Goal: Transaction & Acquisition: Purchase product/service

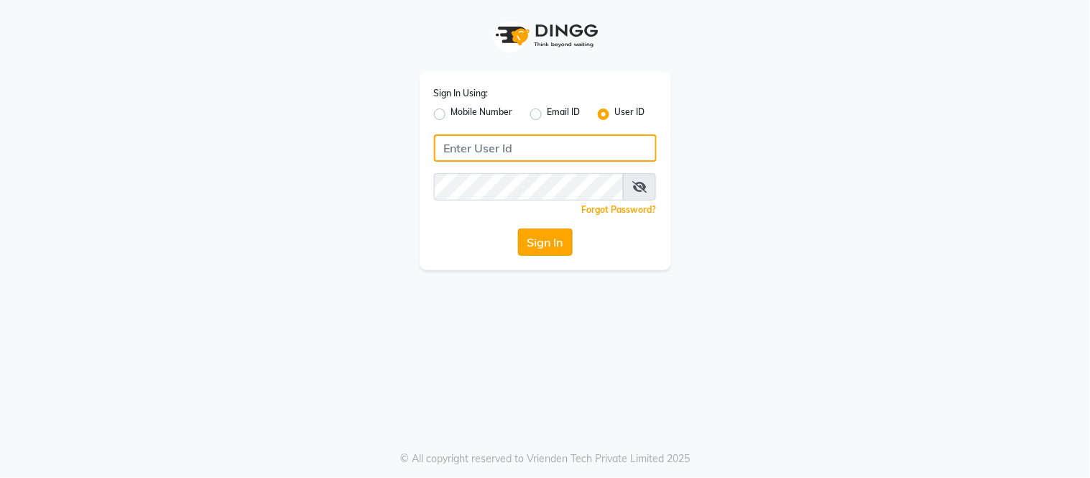
type input "samaaras@123"
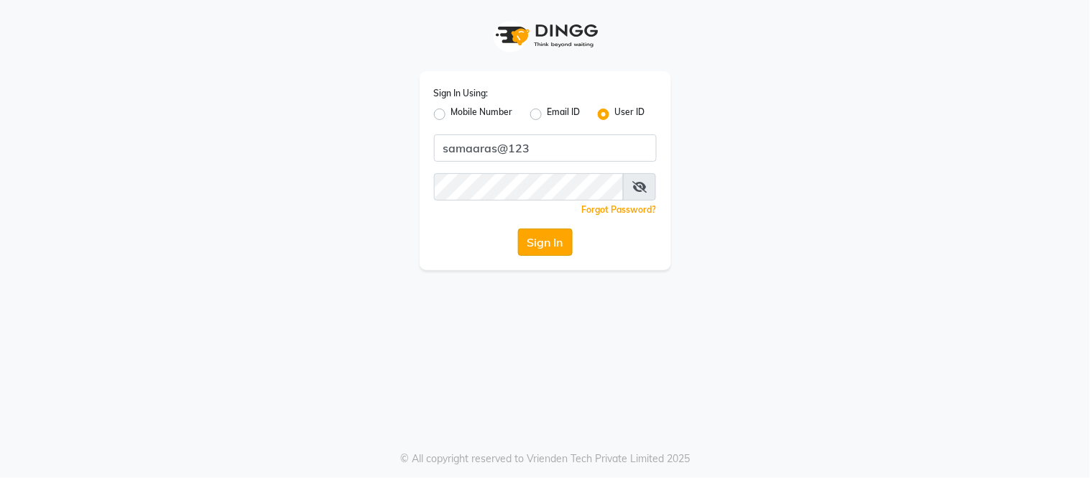
click at [565, 240] on button "Sign In" at bounding box center [545, 242] width 55 height 27
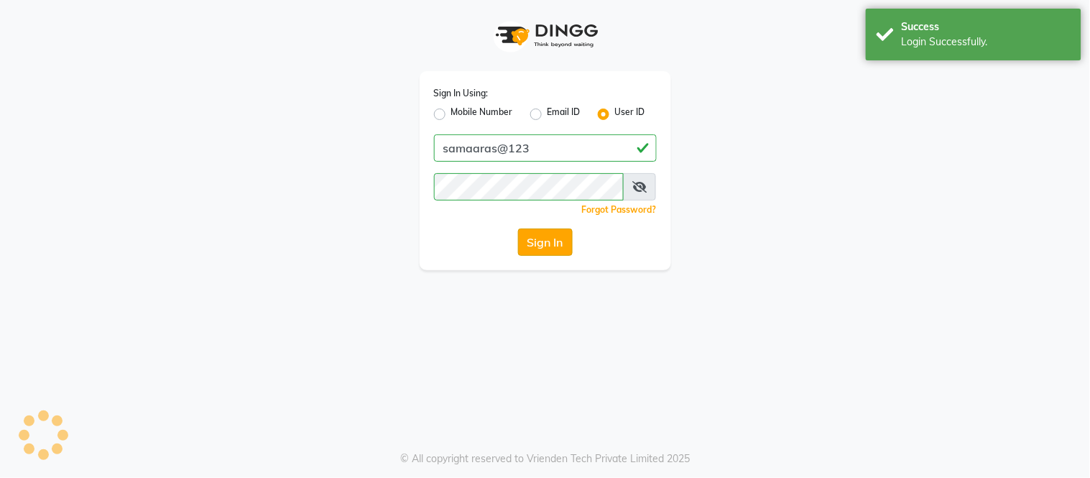
select select "service"
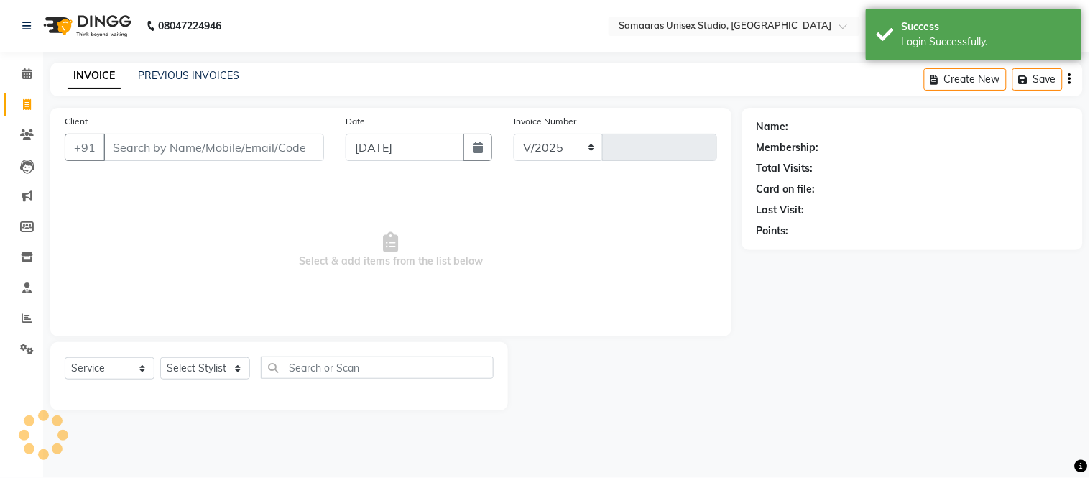
select select "4525"
type input "1691"
click at [474, 144] on icon "button" at bounding box center [478, 147] width 10 height 11
select select "9"
select select "2025"
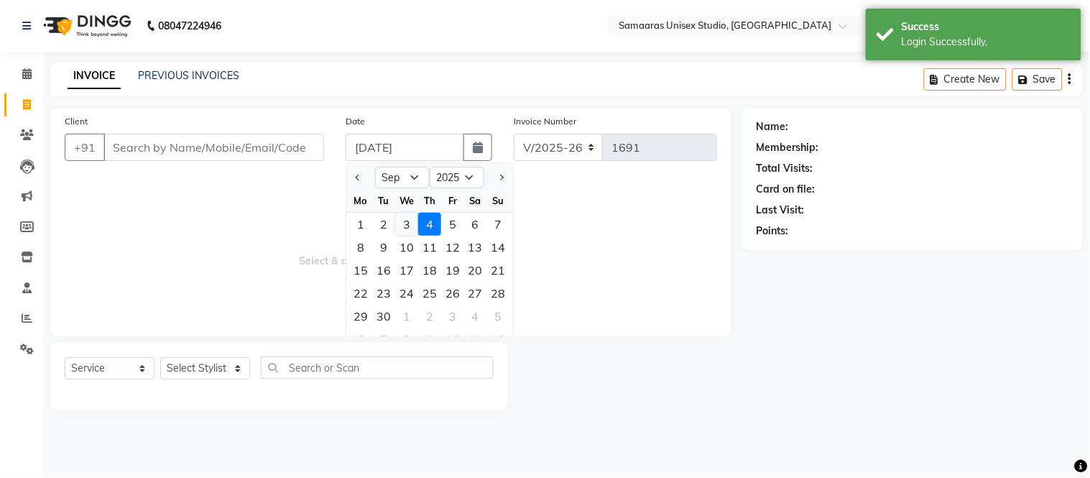
click at [410, 221] on div "3" at bounding box center [406, 224] width 23 height 23
type input "[DATE]"
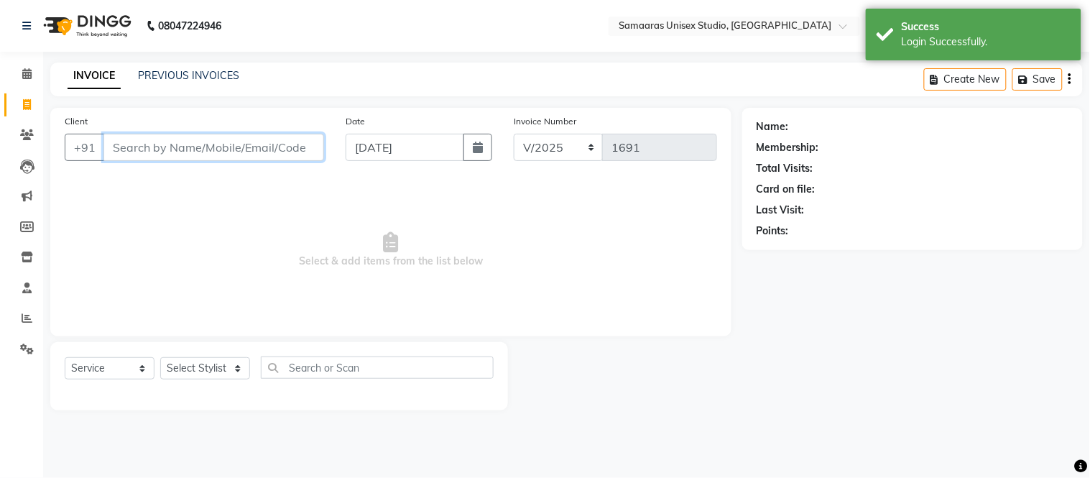
click at [274, 142] on input "Client" at bounding box center [213, 147] width 221 height 27
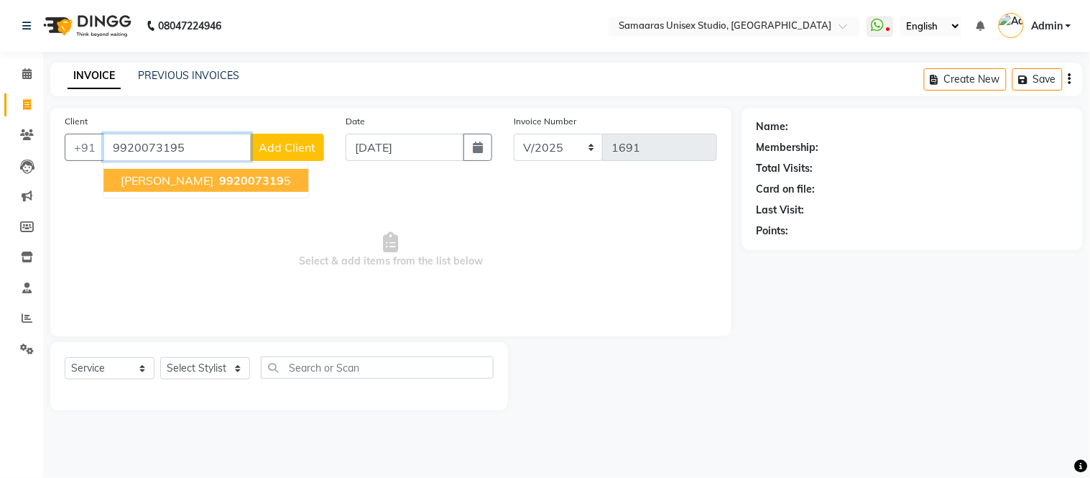
type input "9920073195"
select select "1: Object"
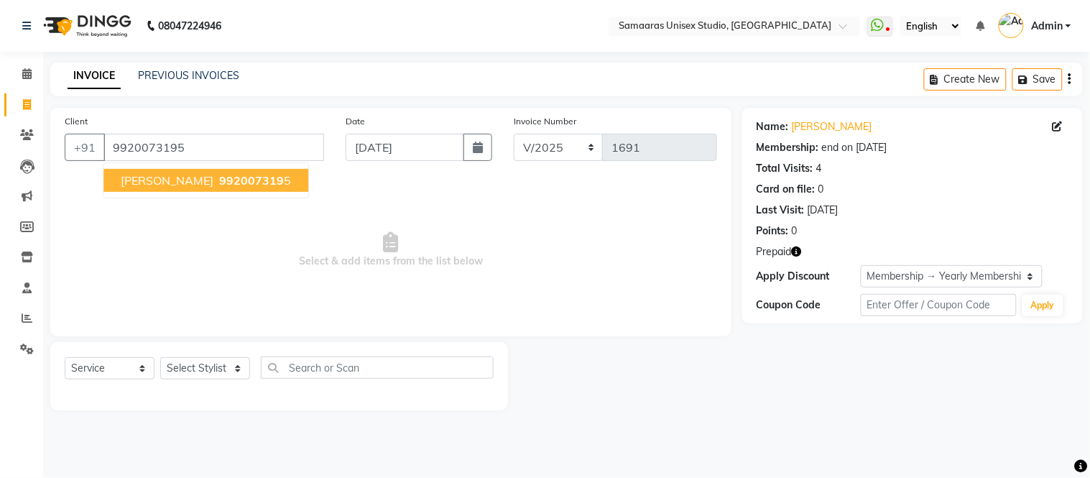
click at [264, 172] on button "[PERSON_NAME] 992007319 5" at bounding box center [205, 180] width 205 height 23
select select "1: Object"
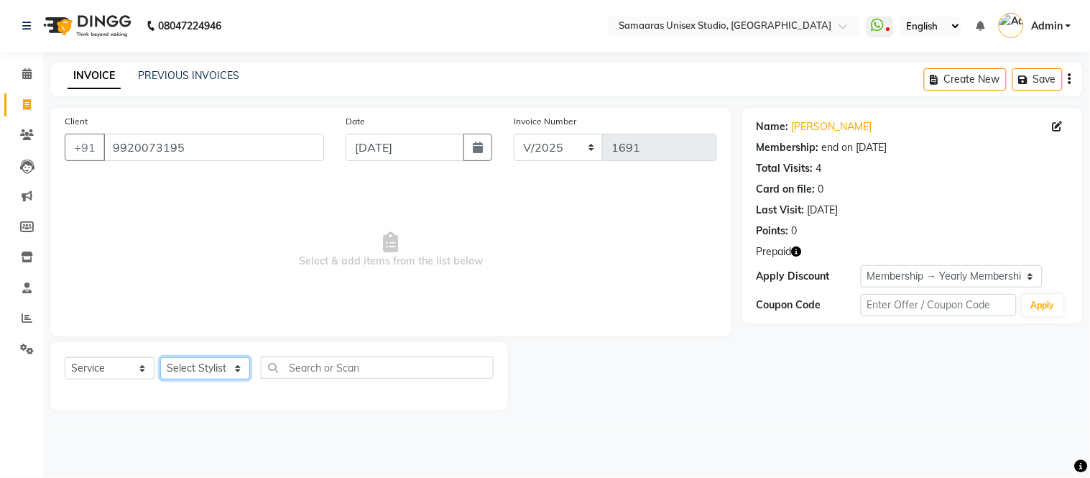
click at [214, 362] on select "Select Stylist [PERSON_NAME] Sir Front Desk junaid Kajal [PERSON_NAME] [PERSON_…" at bounding box center [205, 368] width 90 height 22
select select "50822"
click at [160, 358] on select "Select Stylist [PERSON_NAME] Sir Front Desk junaid Kajal [PERSON_NAME] [PERSON_…" at bounding box center [205, 368] width 90 height 22
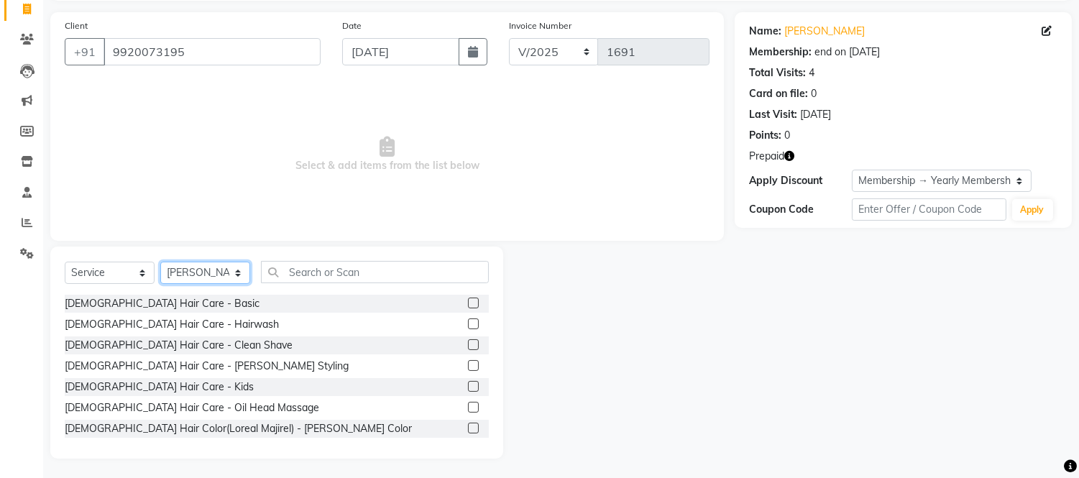
scroll to position [97, 0]
click at [135, 303] on div "[DEMOGRAPHIC_DATA] Hair Care - Basic" at bounding box center [162, 302] width 195 height 15
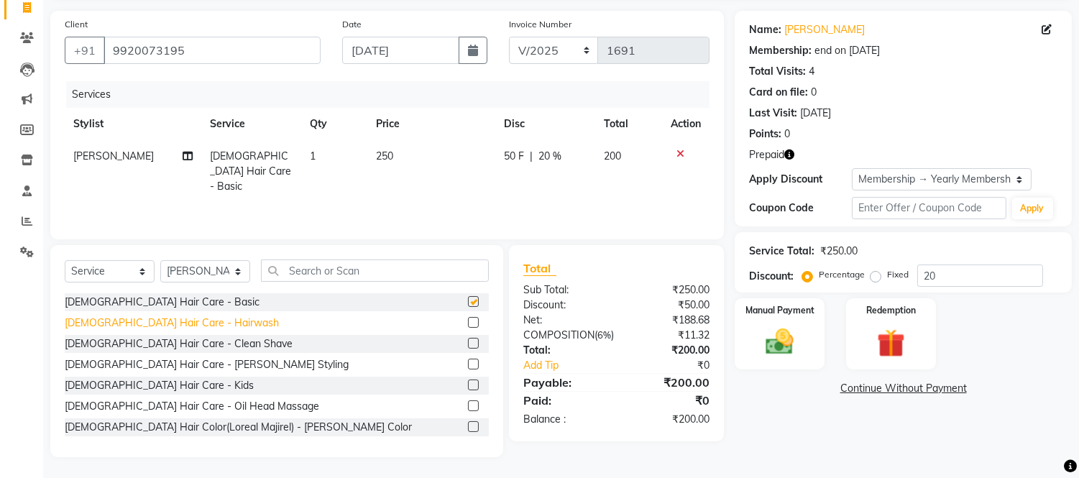
checkbox input "false"
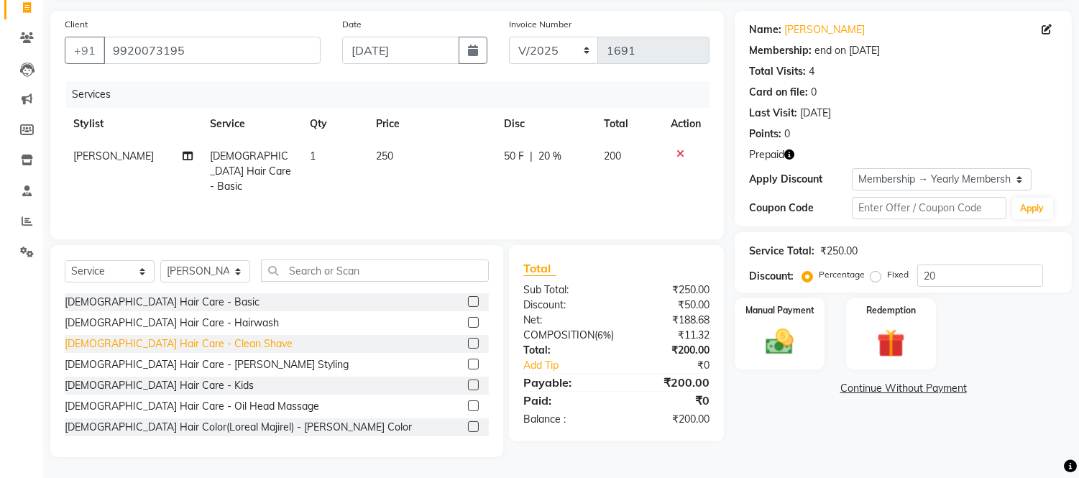
click at [160, 339] on div "[DEMOGRAPHIC_DATA] Hair Care - Clean Shave" at bounding box center [179, 343] width 228 height 15
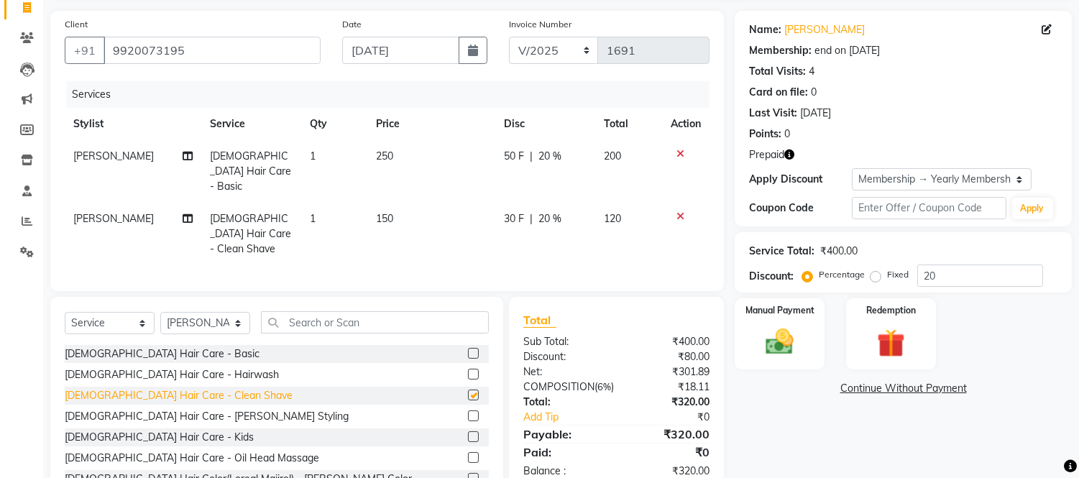
checkbox input "false"
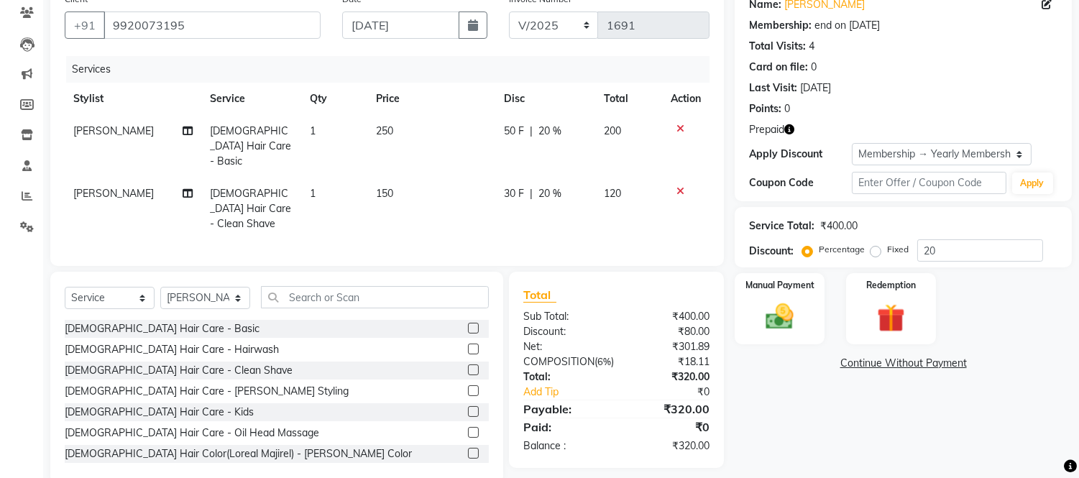
scroll to position [131, 0]
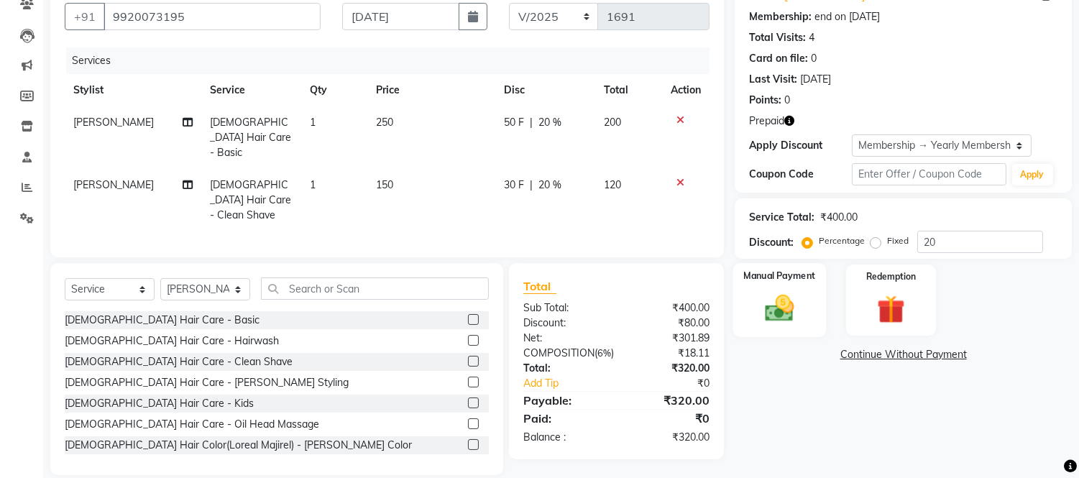
click at [758, 283] on div "Manual Payment" at bounding box center [779, 299] width 93 height 73
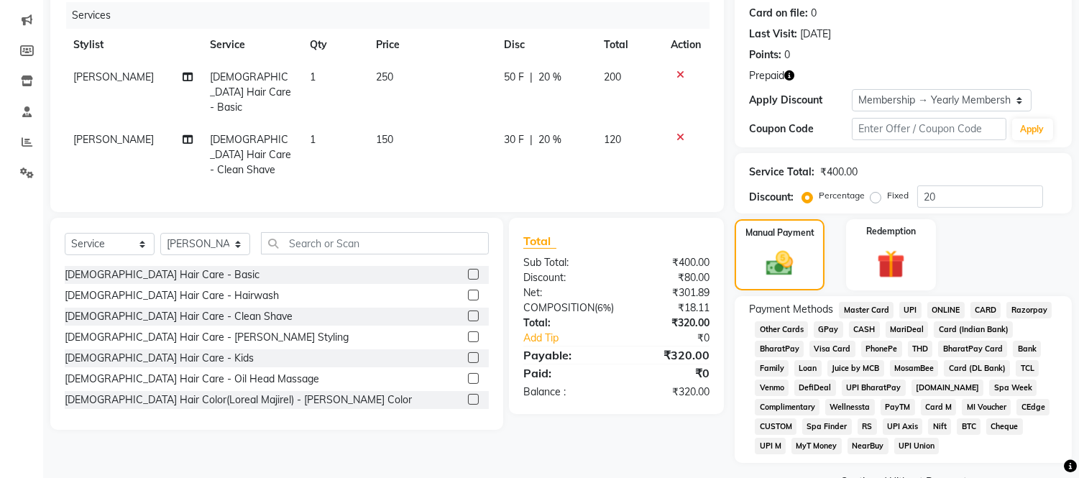
scroll to position [212, 0]
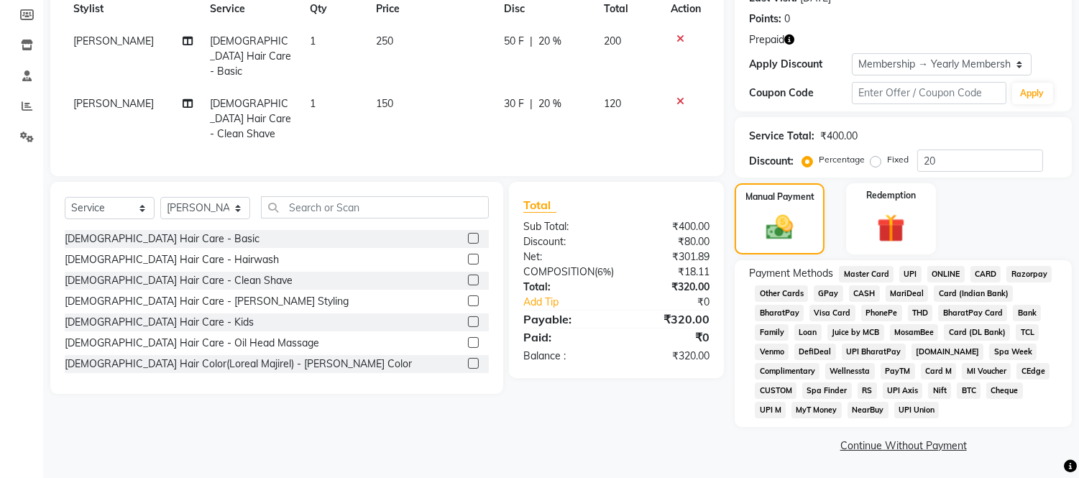
click at [868, 283] on div "Master Card" at bounding box center [863, 275] width 60 height 19
click at [867, 289] on span "CASH" at bounding box center [864, 293] width 31 height 17
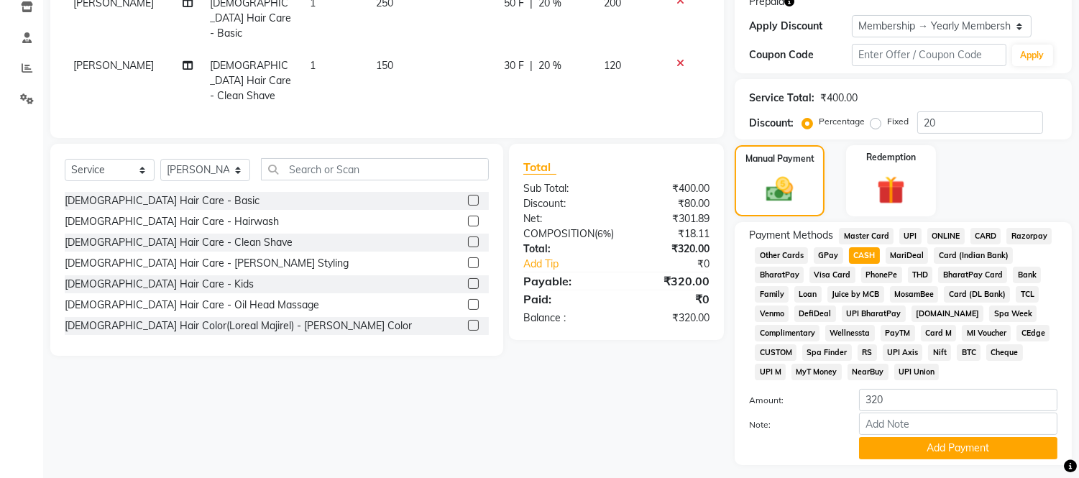
scroll to position [289, 0]
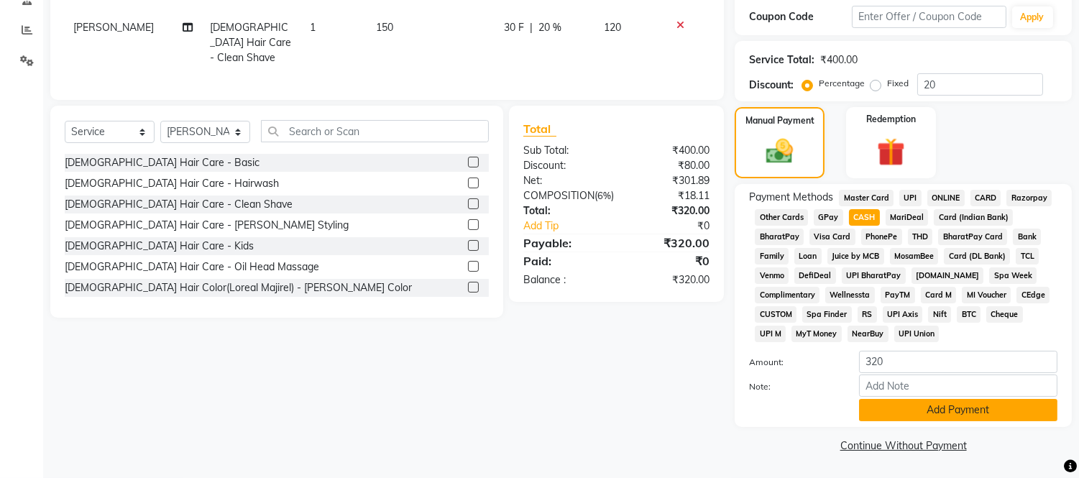
click at [918, 413] on button "Add Payment" at bounding box center [958, 410] width 198 height 22
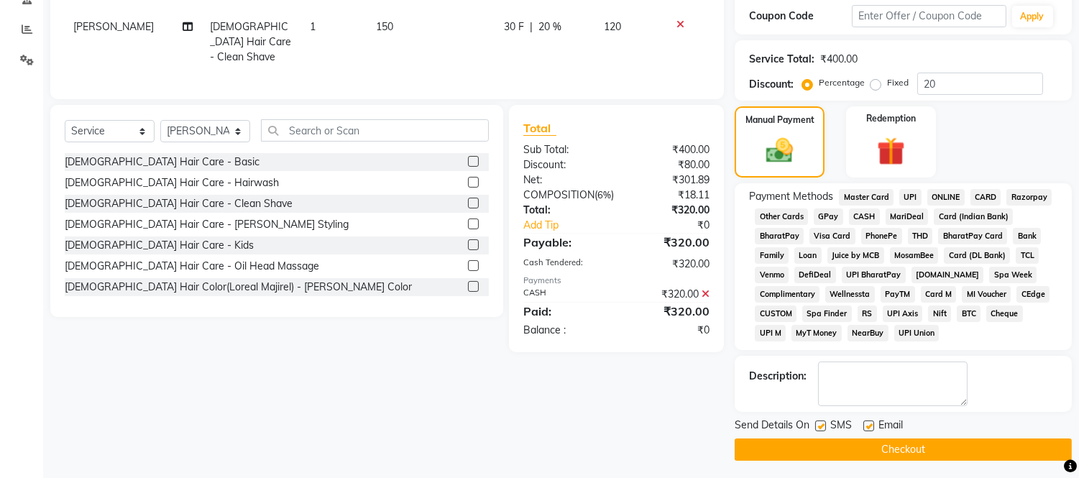
click at [923, 454] on button "Checkout" at bounding box center [903, 449] width 337 height 22
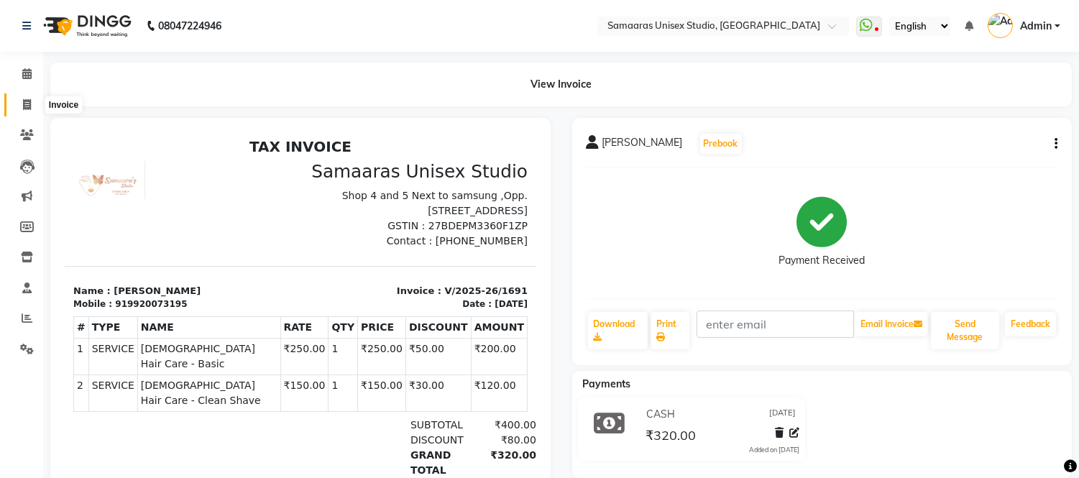
click at [24, 109] on icon at bounding box center [27, 104] width 8 height 11
select select "4525"
select select "service"
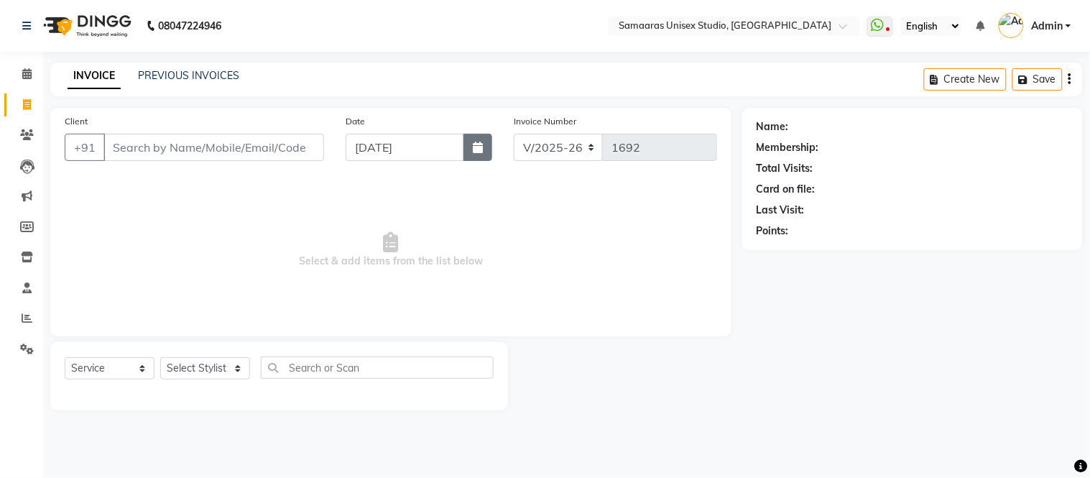
click at [471, 139] on button "button" at bounding box center [478, 147] width 29 height 27
select select "9"
select select "2025"
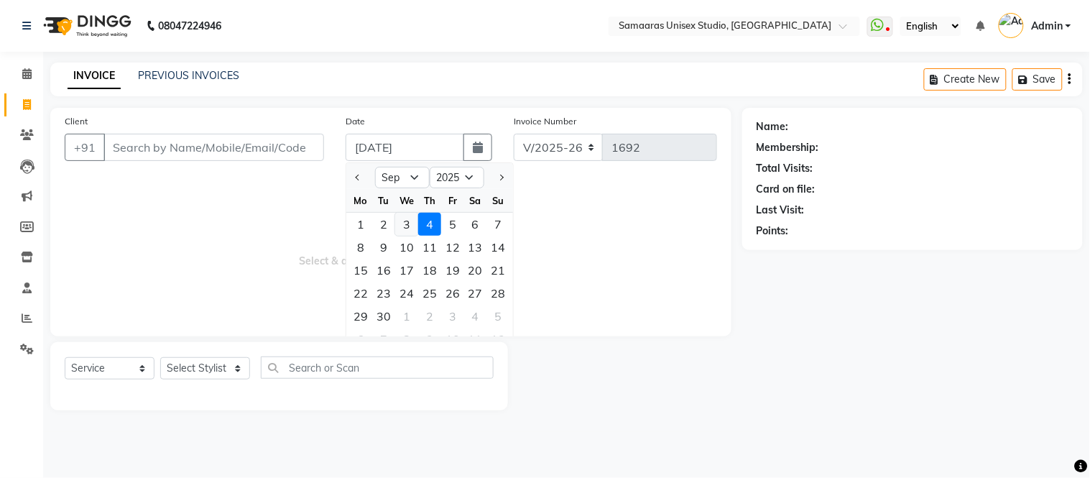
click at [404, 221] on div "3" at bounding box center [406, 224] width 23 height 23
type input "[DATE]"
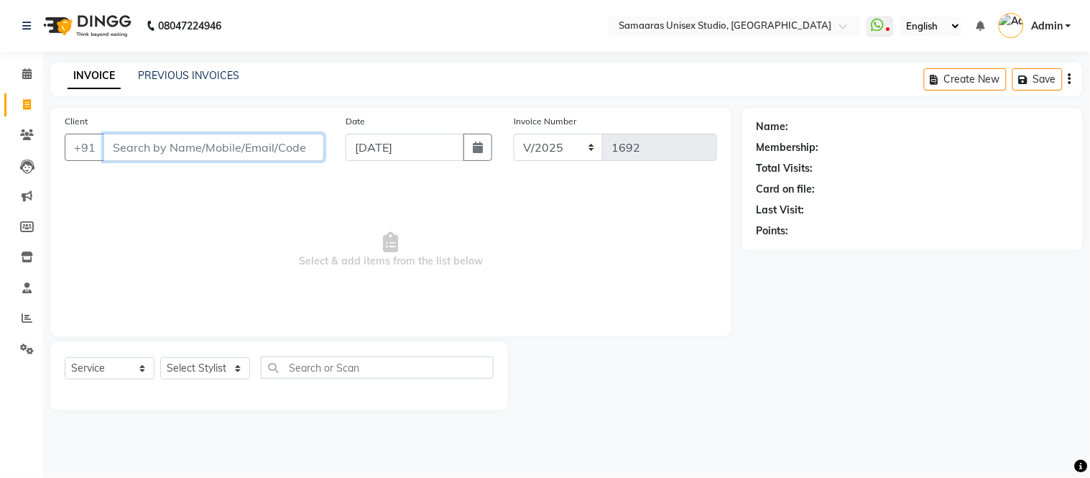
click at [300, 148] on input "Client" at bounding box center [213, 147] width 221 height 27
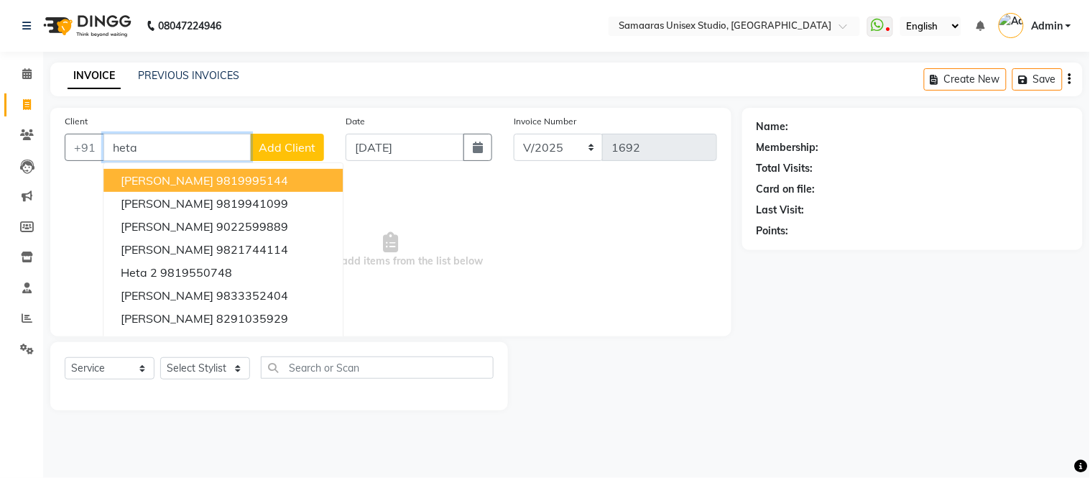
click at [218, 175] on ngb-highlight "9819995144" at bounding box center [252, 180] width 72 height 14
type input "9819995144"
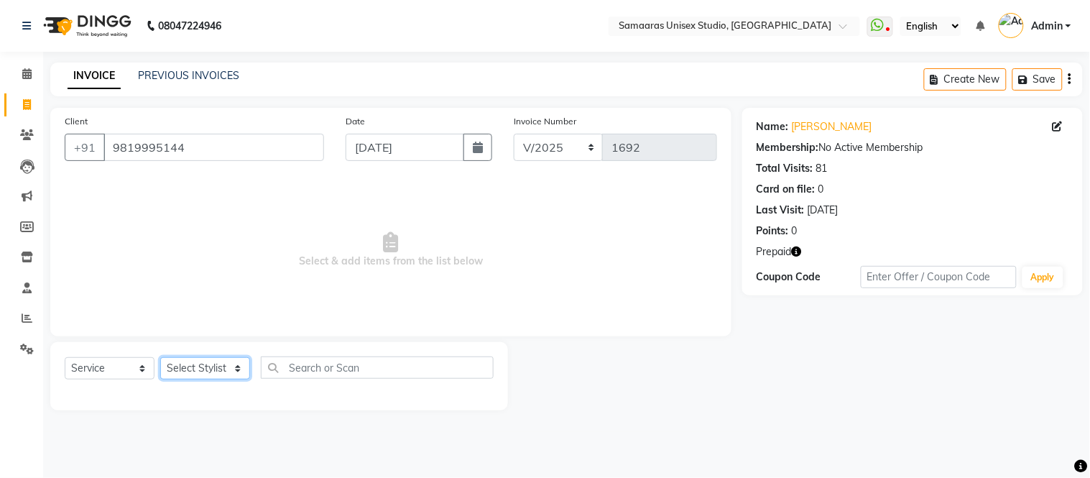
click at [221, 365] on select "Select Stylist [PERSON_NAME] Sir Front Desk junaid Kajal [PERSON_NAME] [PERSON_…" at bounding box center [205, 368] width 90 height 22
select select "30495"
click at [160, 358] on select "Select Stylist [PERSON_NAME] Sir Front Desk junaid Kajal [PERSON_NAME] [PERSON_…" at bounding box center [205, 368] width 90 height 22
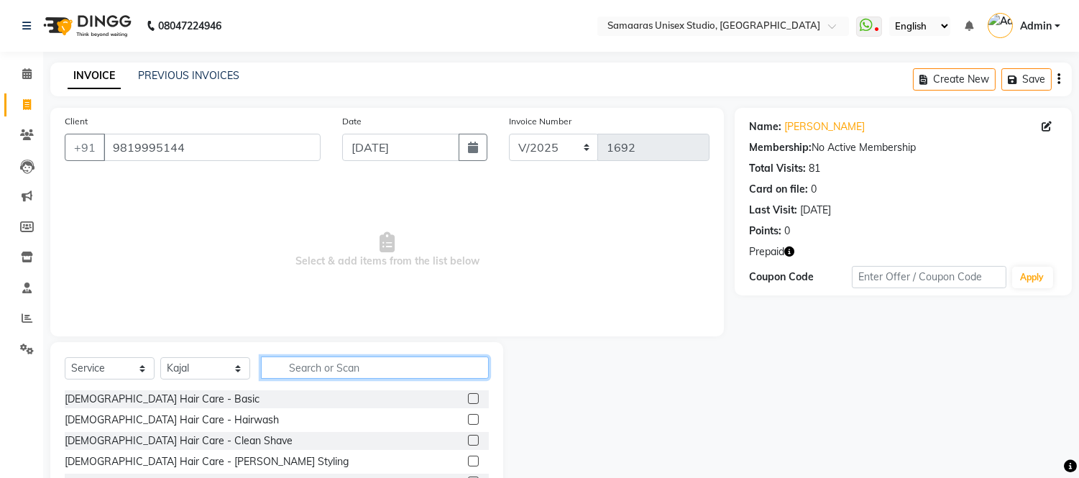
click at [286, 375] on input "text" at bounding box center [375, 367] width 228 height 22
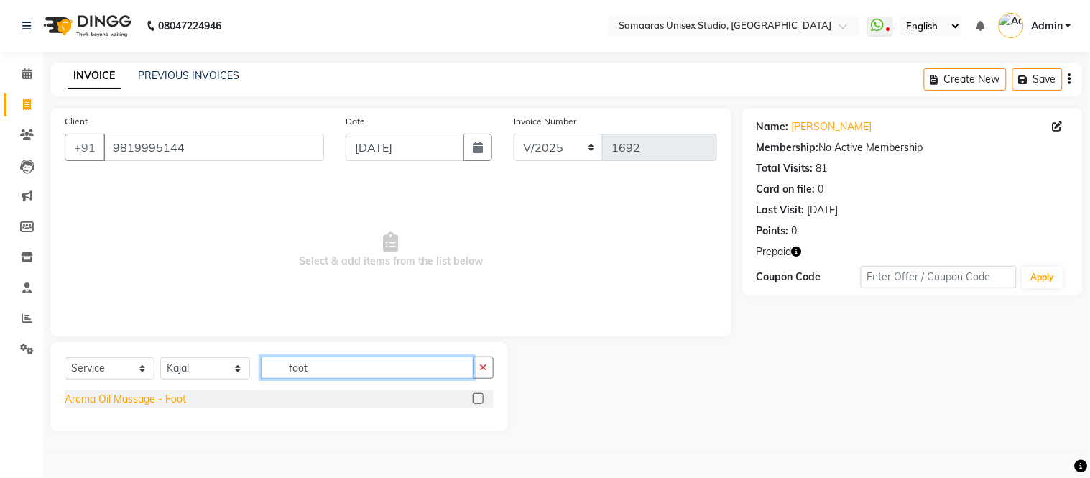
type input "foot"
click at [154, 400] on div "Aroma Oil Massage - Foot" at bounding box center [125, 399] width 121 height 15
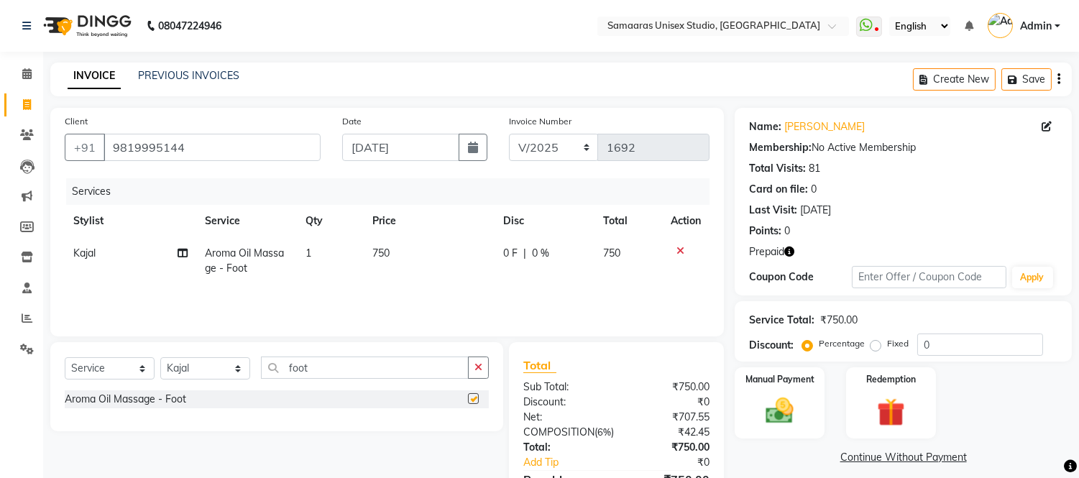
checkbox input "false"
click at [988, 328] on div "Service Total: ₹750.00 Discount: Percentage Fixed 0" at bounding box center [903, 331] width 308 height 49
click at [988, 347] on input "0" at bounding box center [980, 344] width 126 height 22
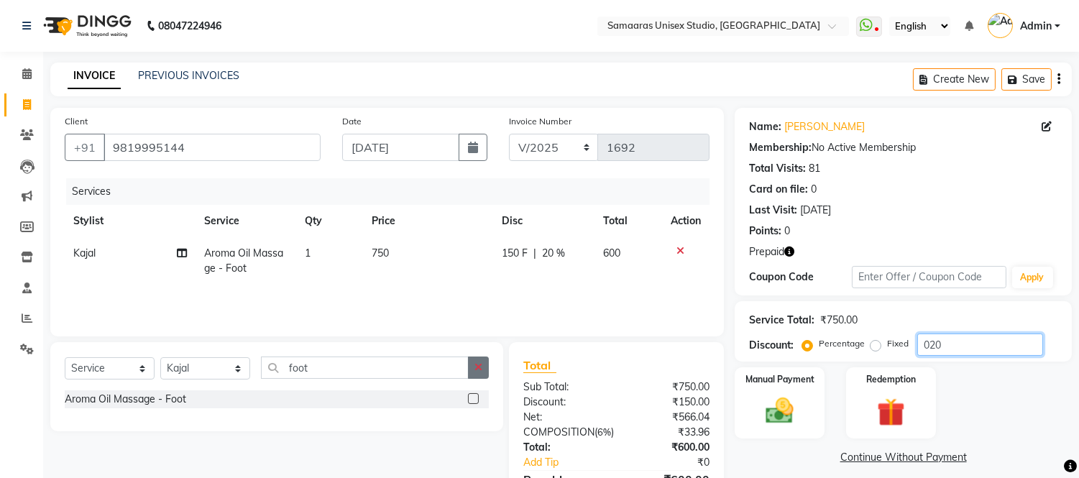
type input "020"
click at [479, 374] on button "button" at bounding box center [478, 367] width 21 height 22
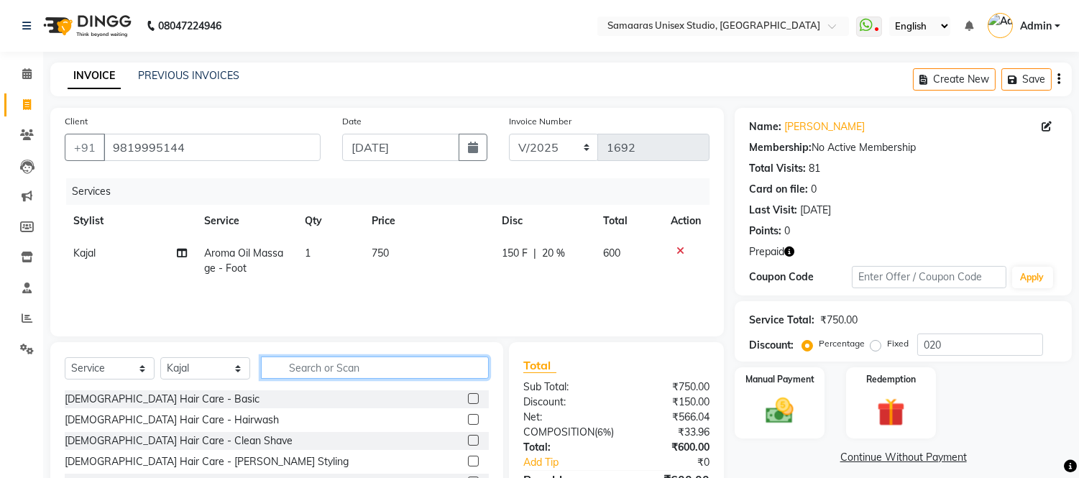
click at [479, 374] on input "text" at bounding box center [375, 367] width 228 height 22
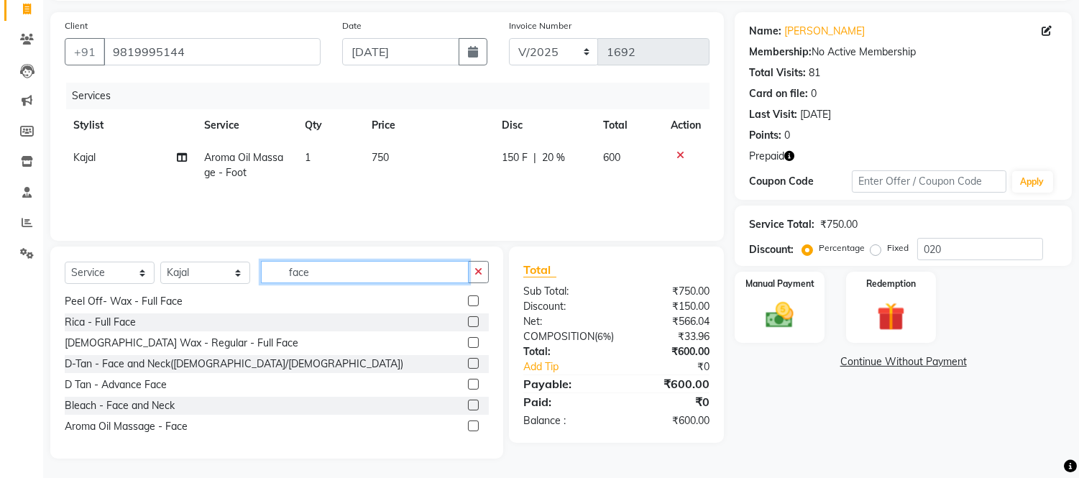
scroll to position [97, 0]
type input "face"
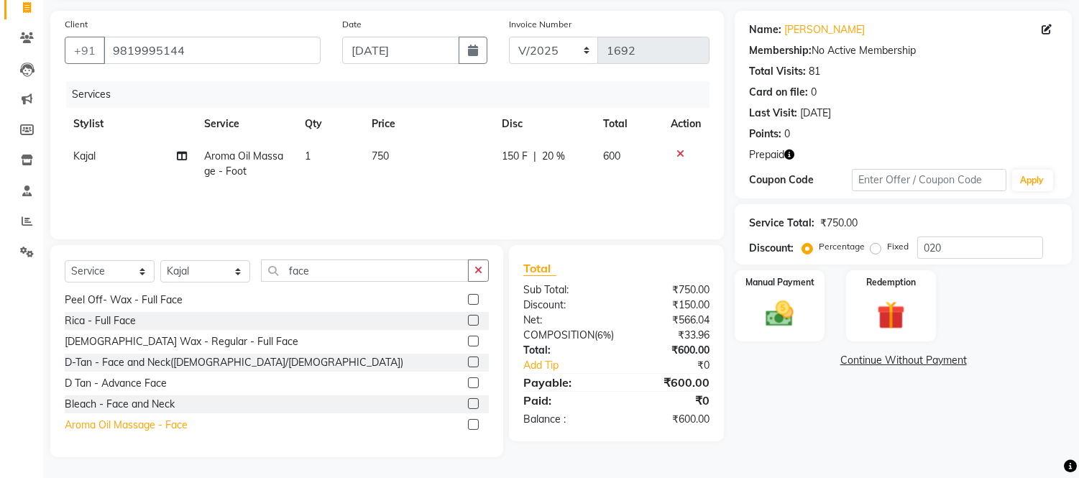
click at [176, 424] on div "Aroma Oil Massage - Face" at bounding box center [126, 425] width 123 height 15
checkbox input "false"
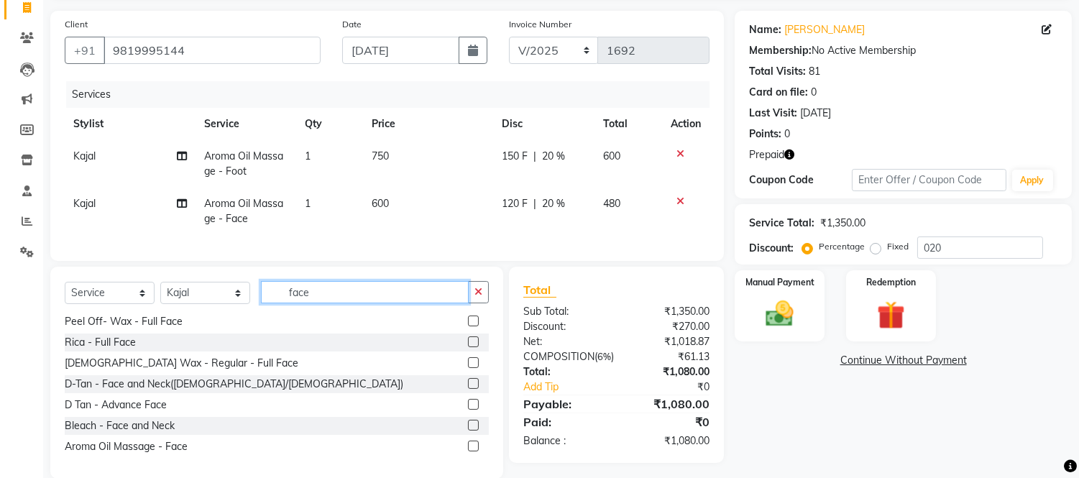
click at [355, 296] on input "face" at bounding box center [365, 292] width 208 height 22
type input "f"
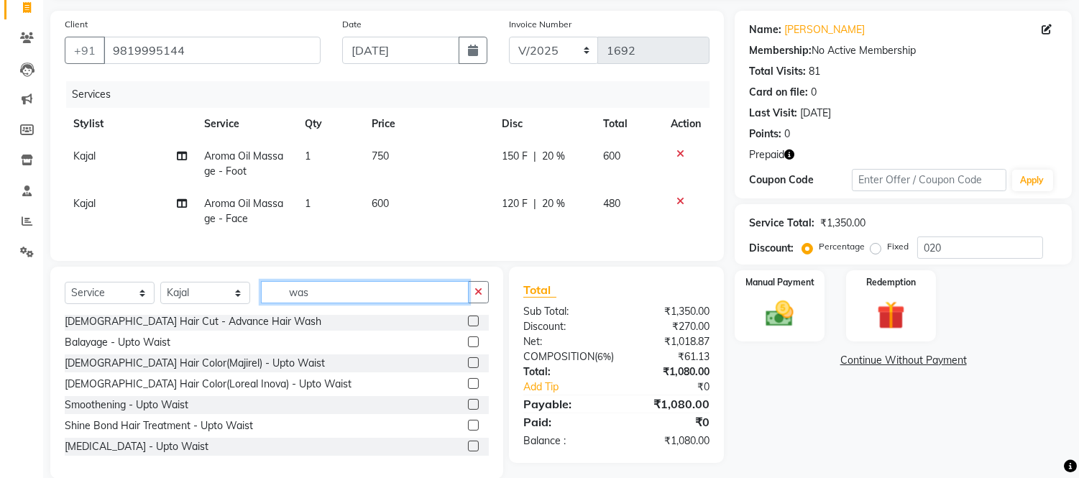
scroll to position [0, 0]
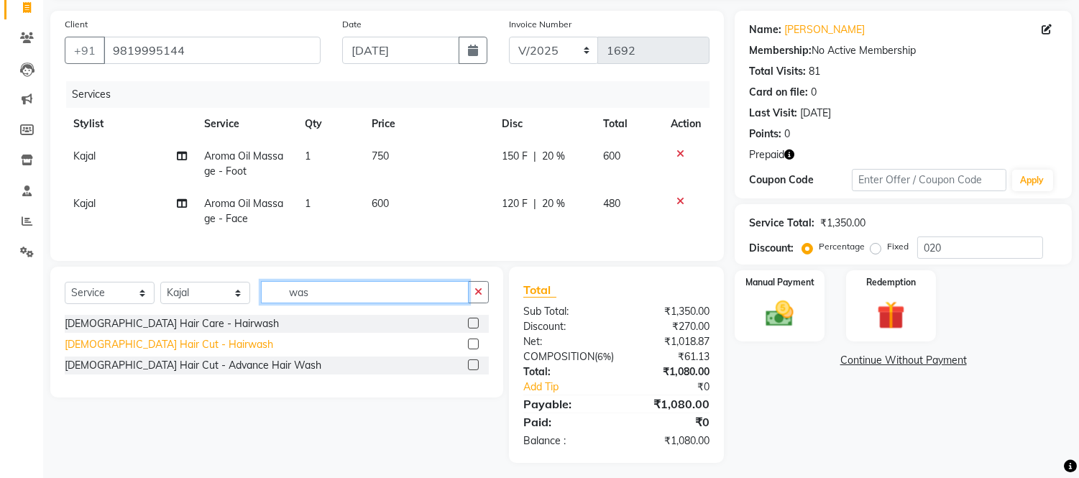
type input "was"
click at [192, 352] on div "[DEMOGRAPHIC_DATA] Hair Cut - Hairwash" at bounding box center [169, 344] width 208 height 15
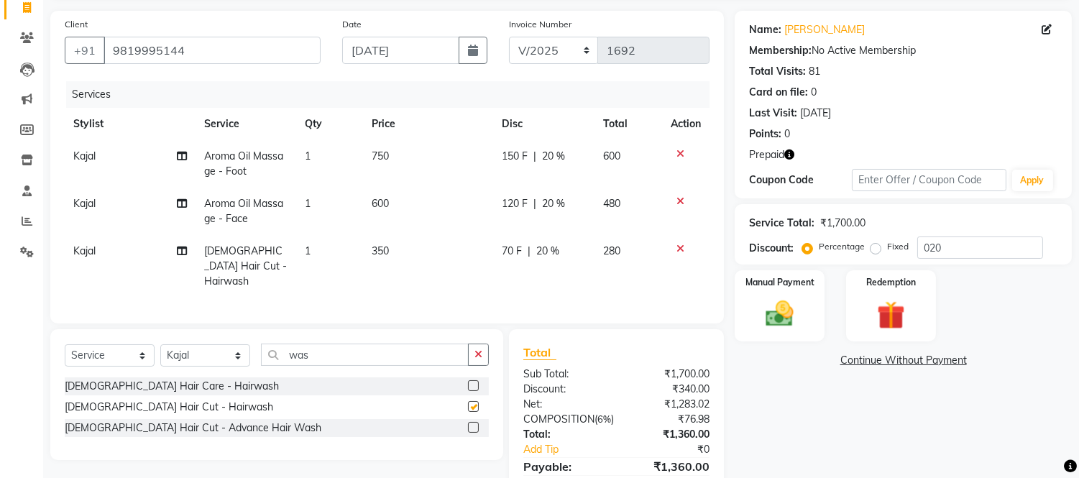
checkbox input "false"
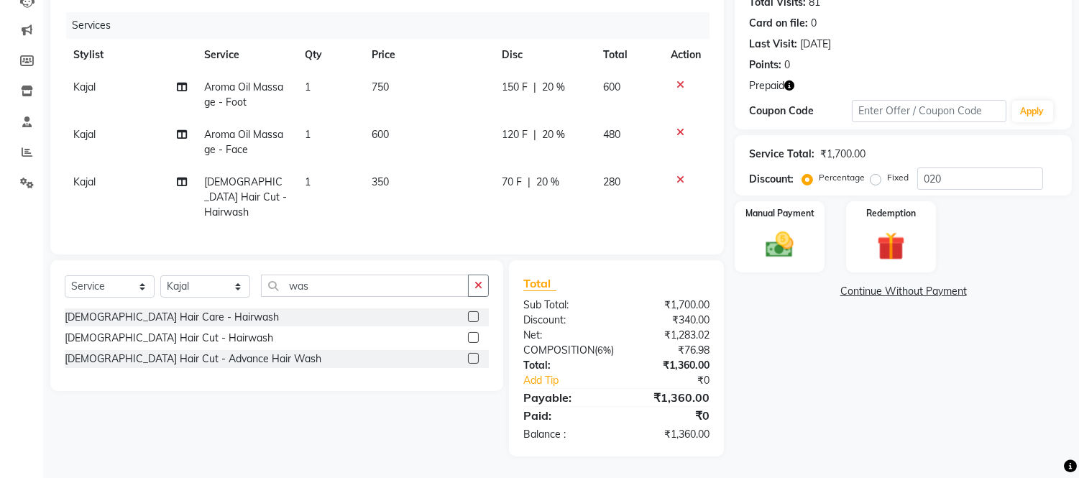
scroll to position [178, 0]
click at [787, 239] on img at bounding box center [779, 246] width 47 height 34
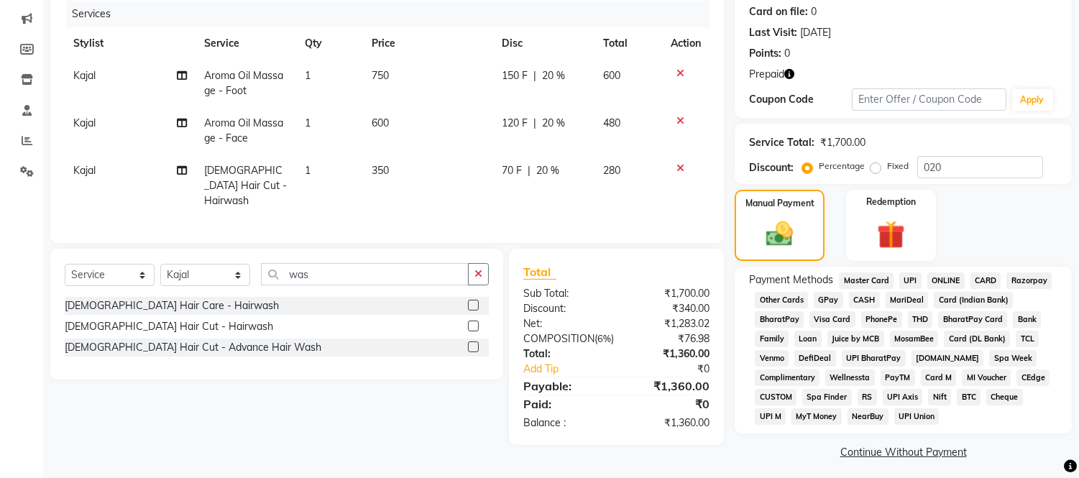
click at [854, 295] on span "CASH" at bounding box center [864, 300] width 31 height 17
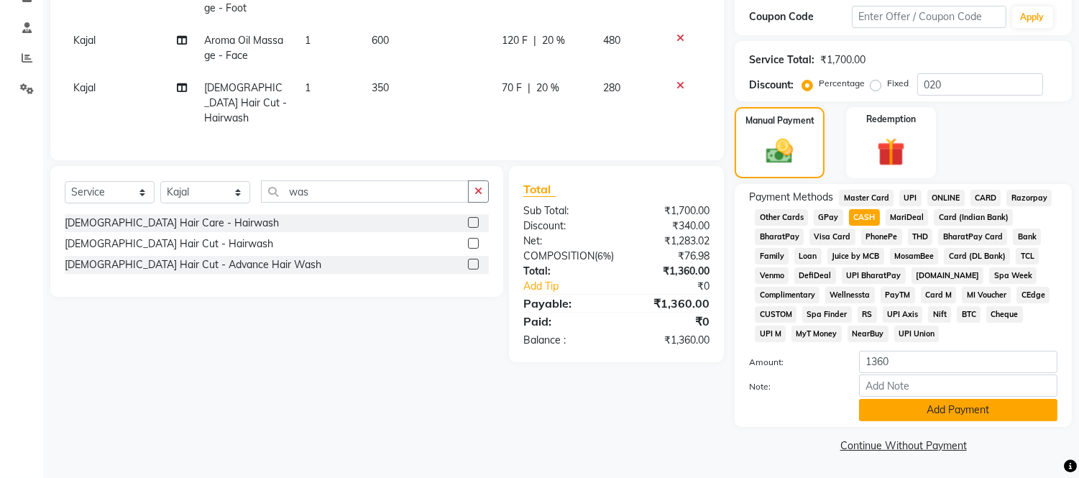
click at [918, 415] on button "Add Payment" at bounding box center [958, 410] width 198 height 22
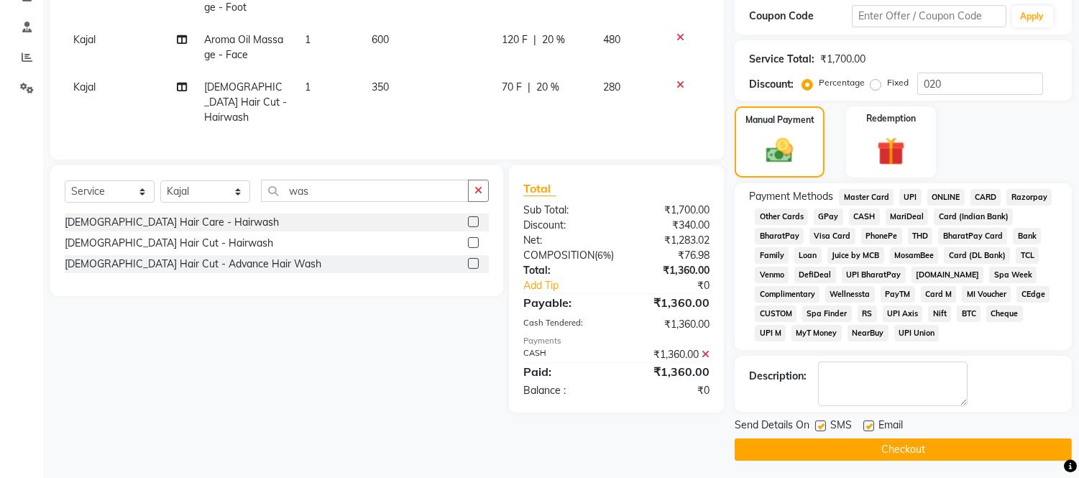
click at [918, 443] on button "Checkout" at bounding box center [903, 449] width 337 height 22
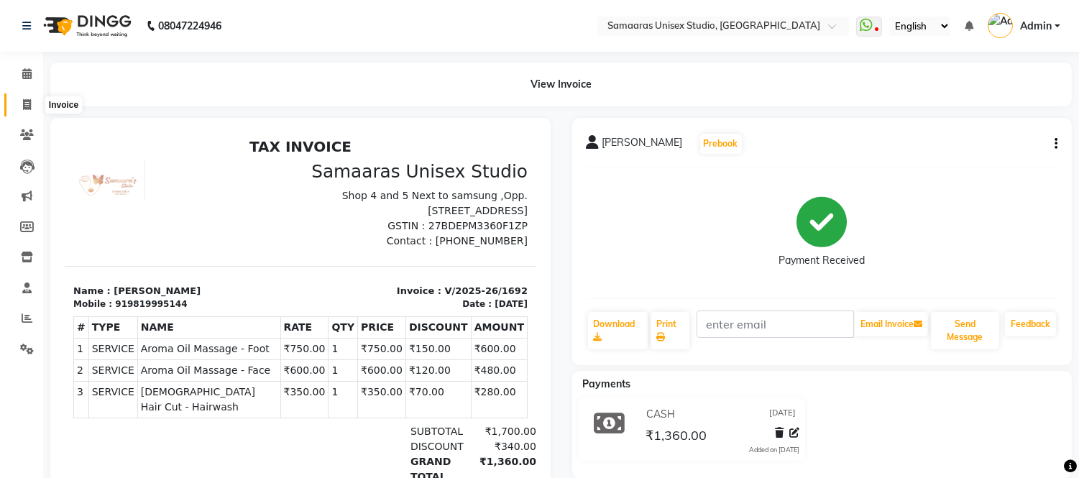
click at [27, 110] on icon at bounding box center [27, 104] width 8 height 11
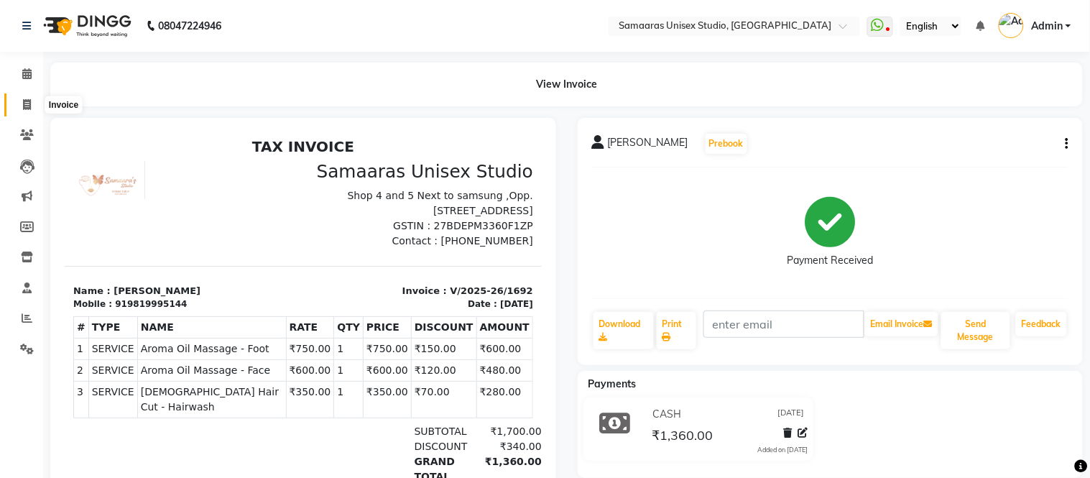
select select "4525"
select select "service"
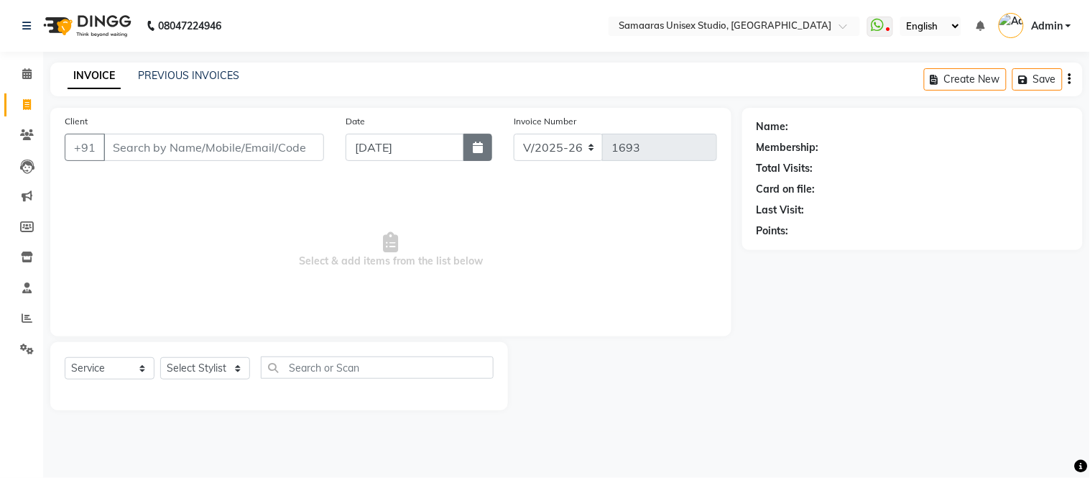
click at [467, 147] on button "button" at bounding box center [478, 147] width 29 height 27
select select "9"
select select "2025"
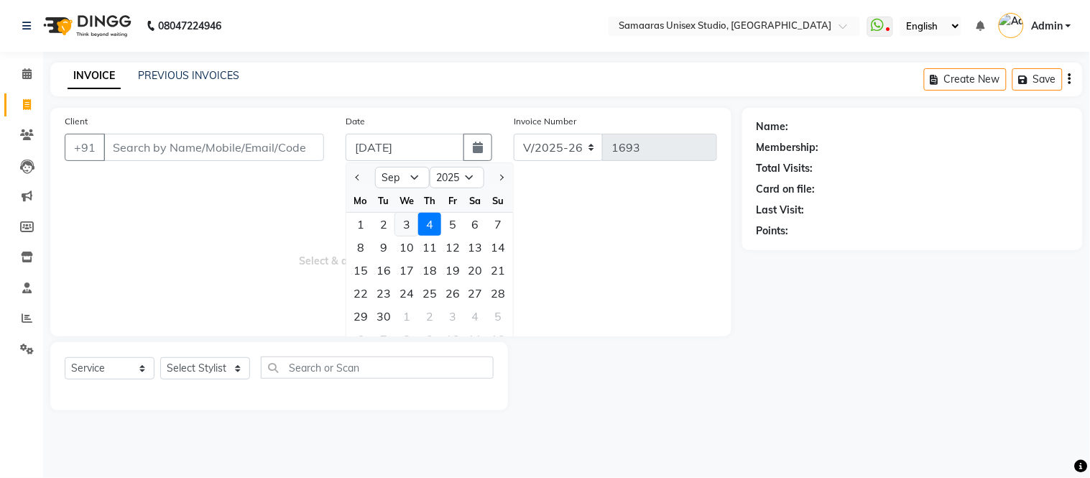
click at [405, 218] on div "3" at bounding box center [406, 224] width 23 height 23
type input "[DATE]"
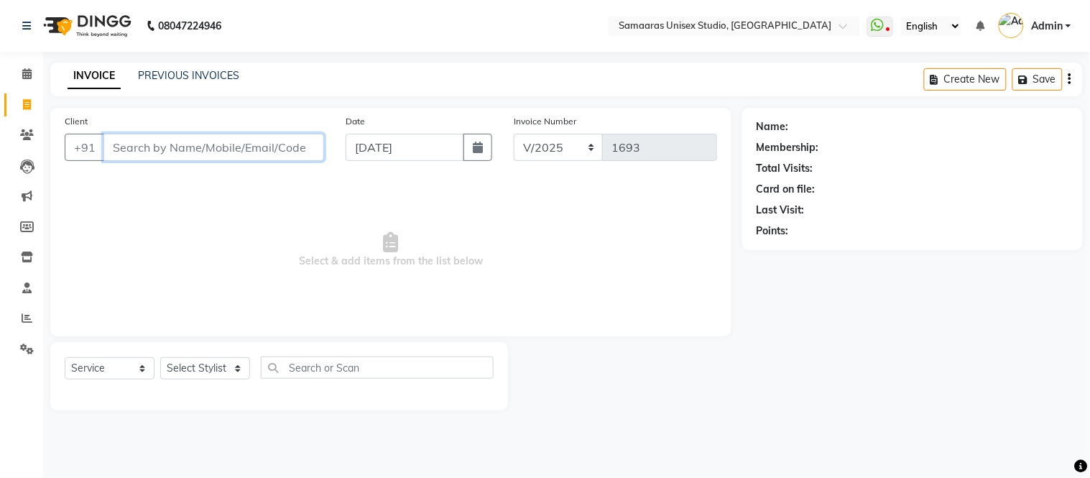
drag, startPoint x: 318, startPoint y: 134, endPoint x: 316, endPoint y: 144, distance: 10.3
click at [318, 137] on input "Client" at bounding box center [213, 147] width 221 height 27
click at [316, 144] on input "Client" at bounding box center [213, 147] width 221 height 27
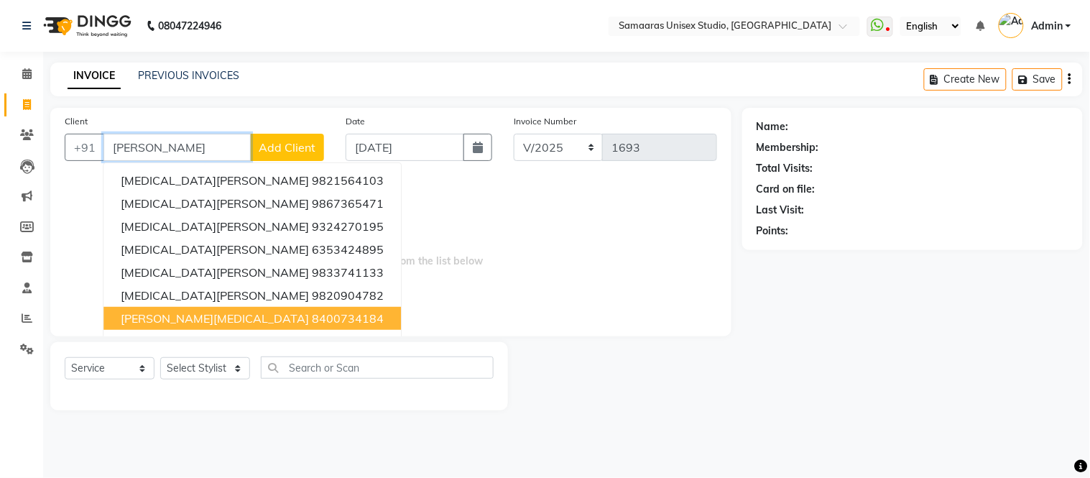
click at [312, 318] on ngb-highlight "8400734184" at bounding box center [348, 318] width 72 height 14
type input "8400734184"
select select "1: Object"
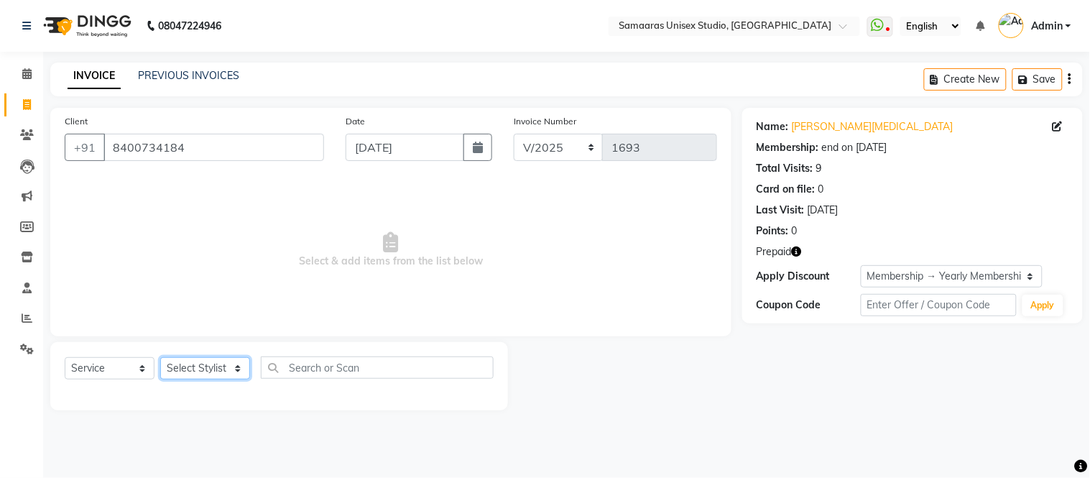
click at [217, 361] on select "Select Stylist [PERSON_NAME] Sir Front Desk junaid Kajal [PERSON_NAME] [PERSON_…" at bounding box center [205, 368] width 90 height 22
select select "50822"
click at [160, 358] on select "Select Stylist [PERSON_NAME] Sir Front Desk junaid Kajal [PERSON_NAME] [PERSON_…" at bounding box center [205, 368] width 90 height 22
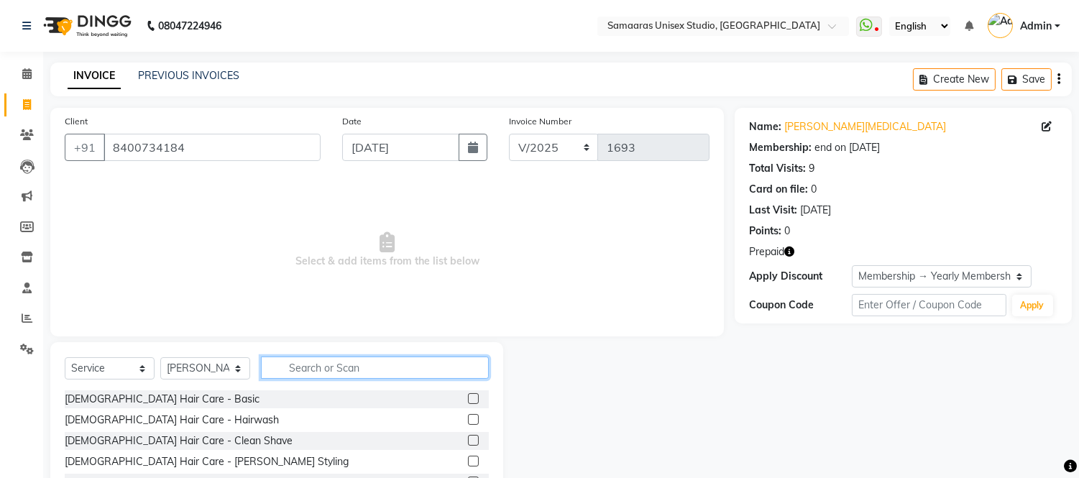
click at [285, 358] on input "text" at bounding box center [375, 367] width 228 height 22
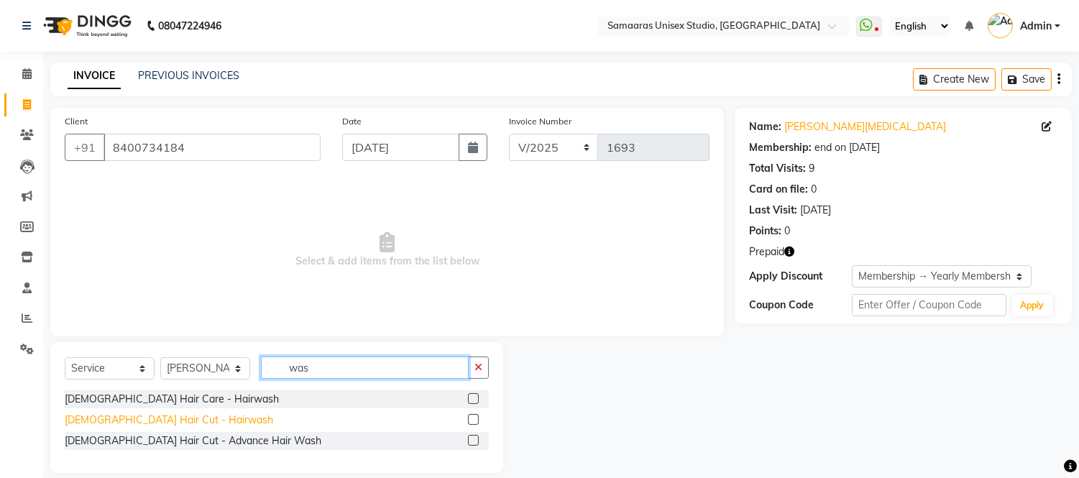
type input "was"
click at [120, 423] on div "[DEMOGRAPHIC_DATA] Hair Cut - Hairwash" at bounding box center [169, 420] width 208 height 15
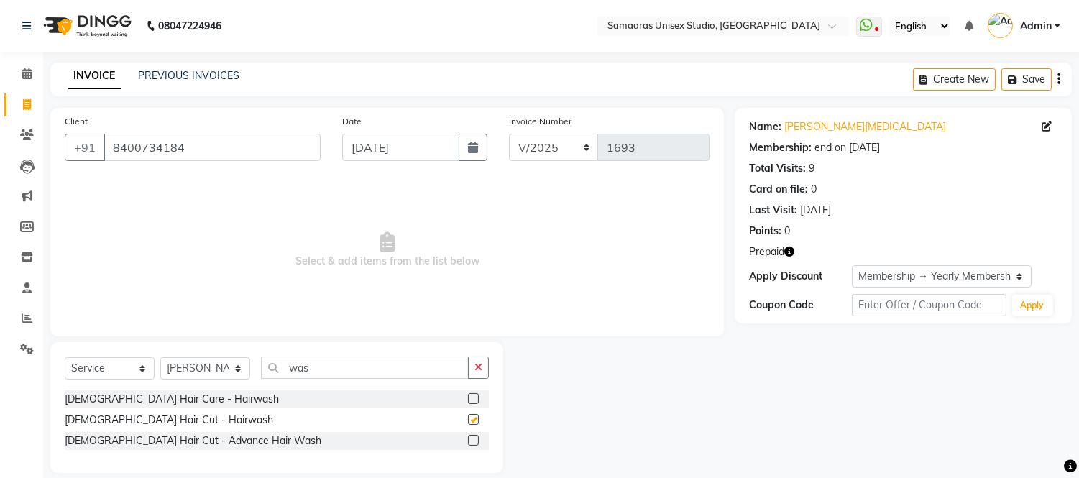
checkbox input "false"
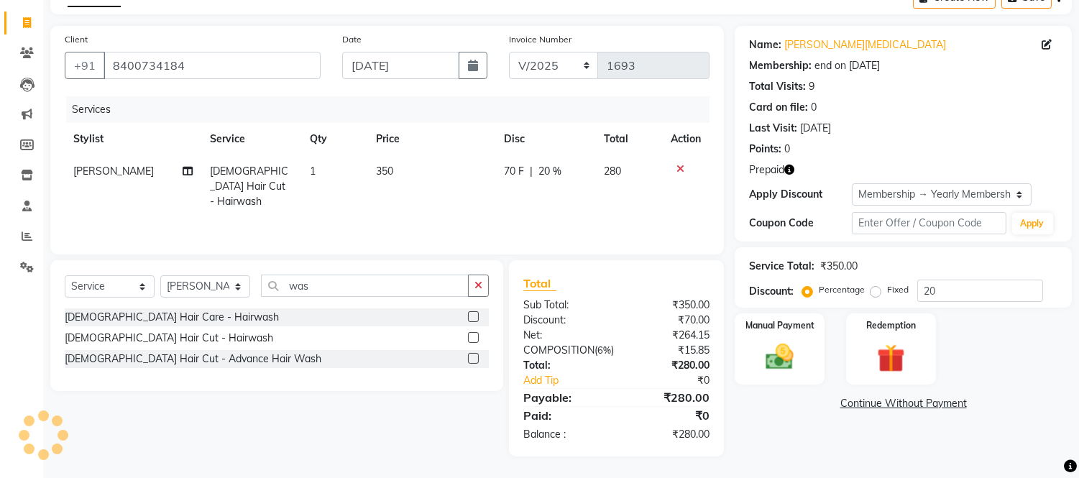
scroll to position [96, 0]
click at [194, 275] on select "Select Stylist [PERSON_NAME] Sir Front Desk junaid Kajal [PERSON_NAME] [PERSON_…" at bounding box center [205, 286] width 90 height 22
select select "49314"
click at [160, 275] on select "Select Stylist [PERSON_NAME] Sir Front Desk junaid Kajal [PERSON_NAME] [PERSON_…" at bounding box center [205, 286] width 90 height 22
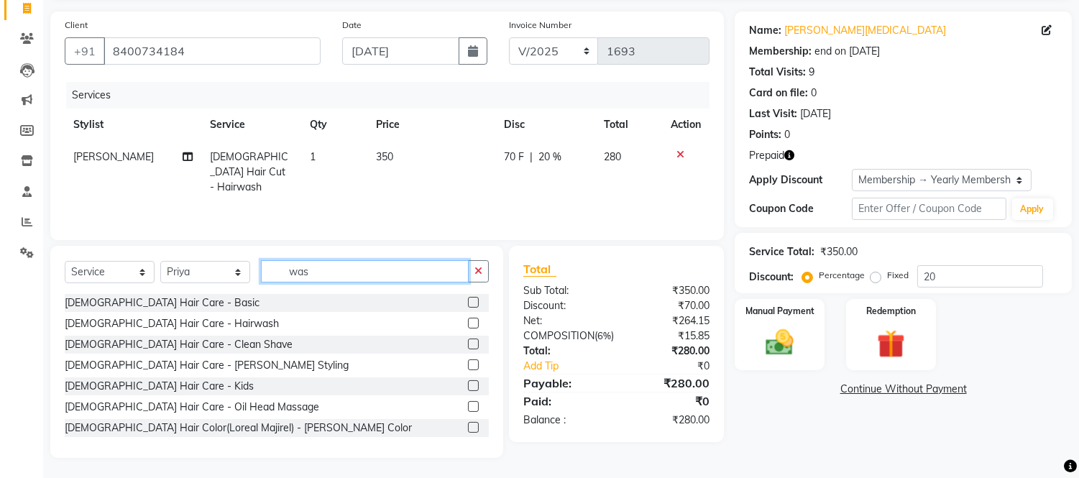
click at [318, 274] on input "was" at bounding box center [365, 271] width 208 height 22
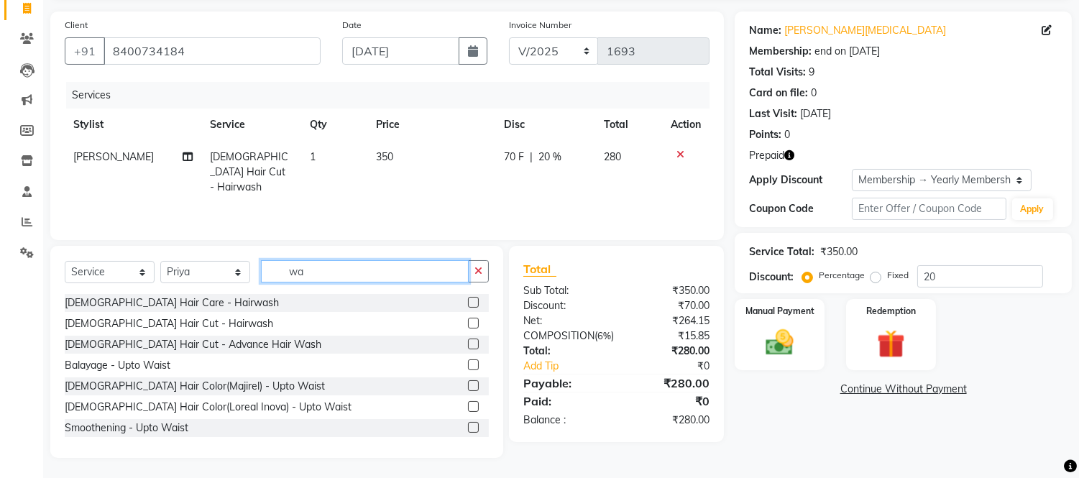
type input "w"
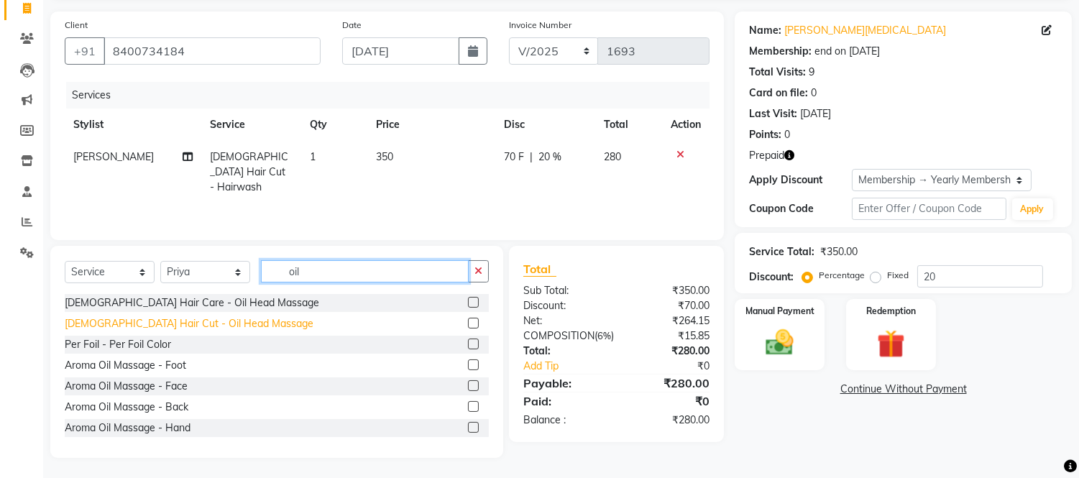
type input "oil"
click at [137, 321] on div "[DEMOGRAPHIC_DATA] Hair Cut - Oil Head Massage" at bounding box center [189, 323] width 249 height 15
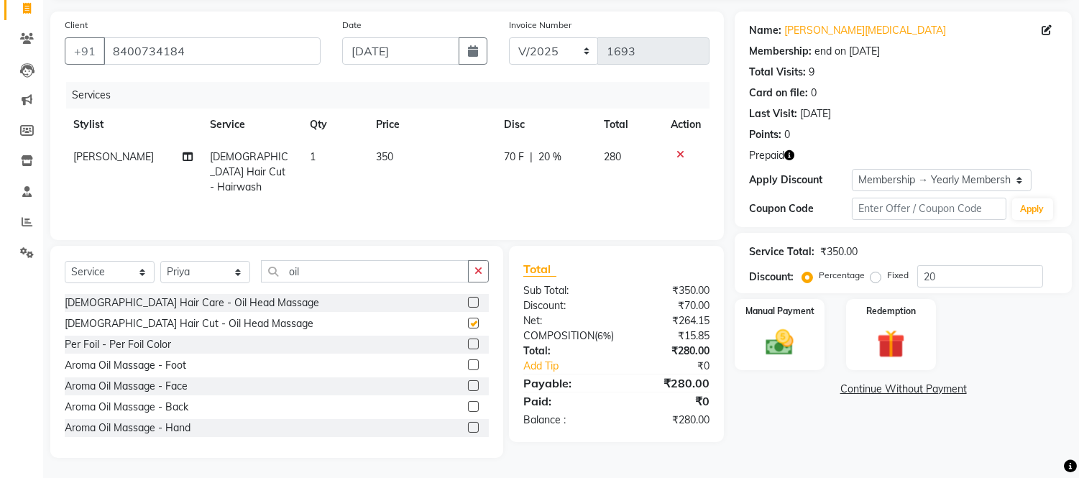
checkbox input "false"
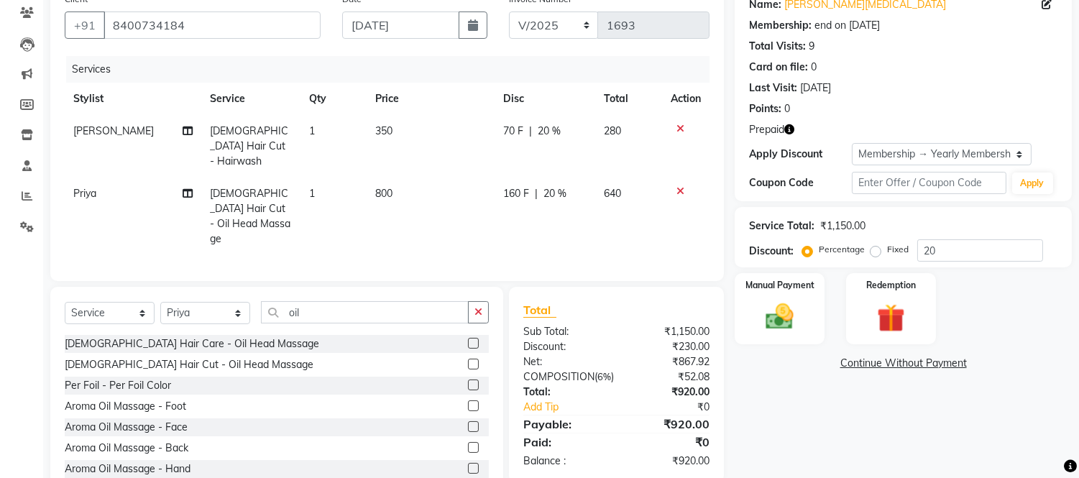
scroll to position [146, 0]
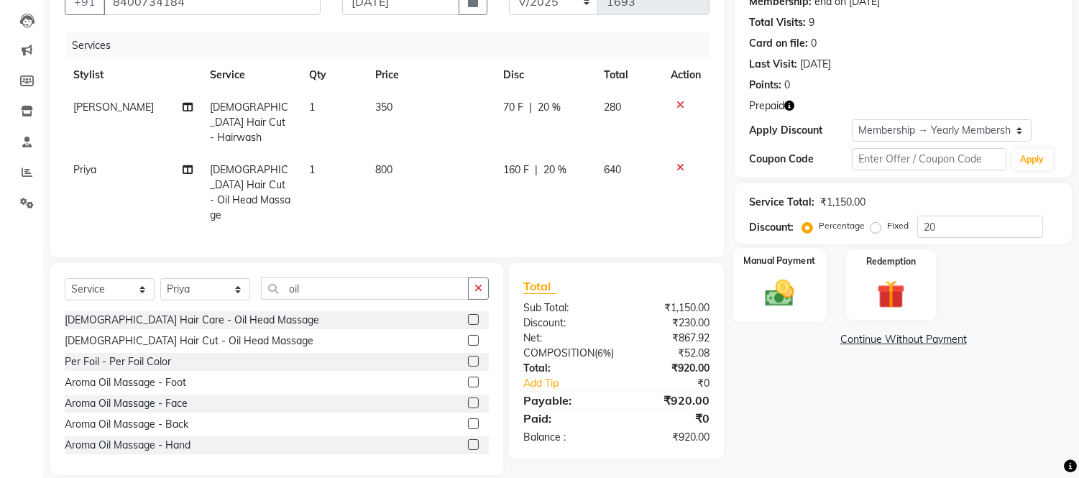
click at [782, 269] on div "Manual Payment" at bounding box center [779, 284] width 93 height 73
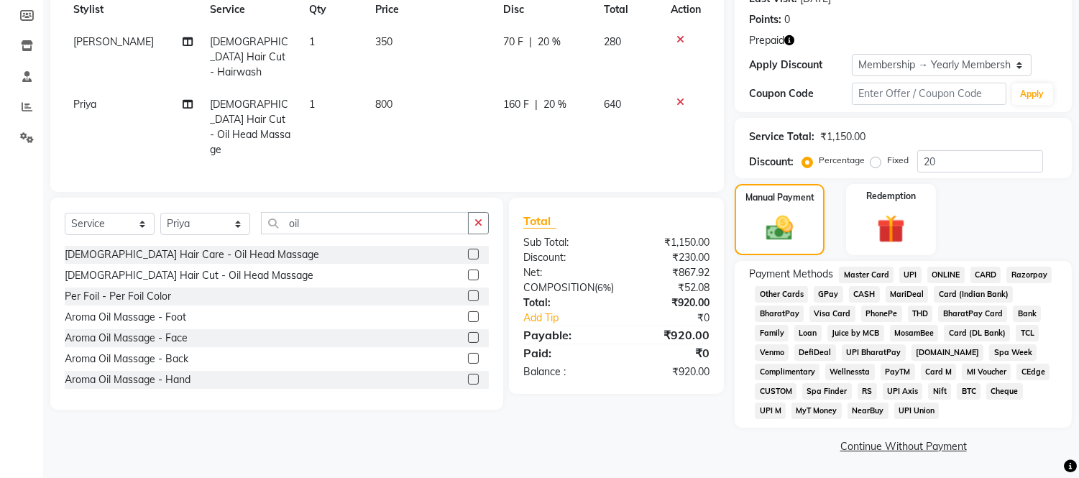
scroll to position [212, 0]
click at [865, 291] on span "CASH" at bounding box center [864, 293] width 31 height 17
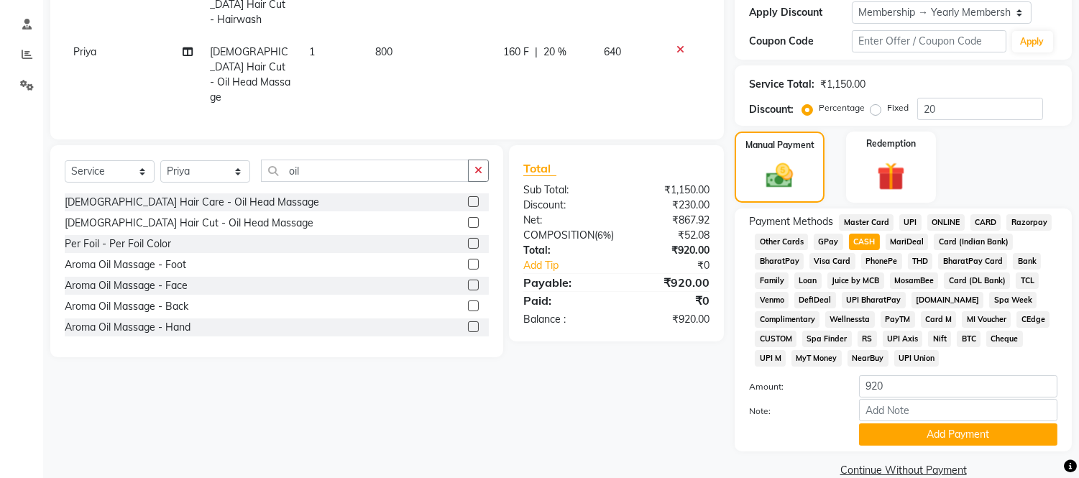
scroll to position [289, 0]
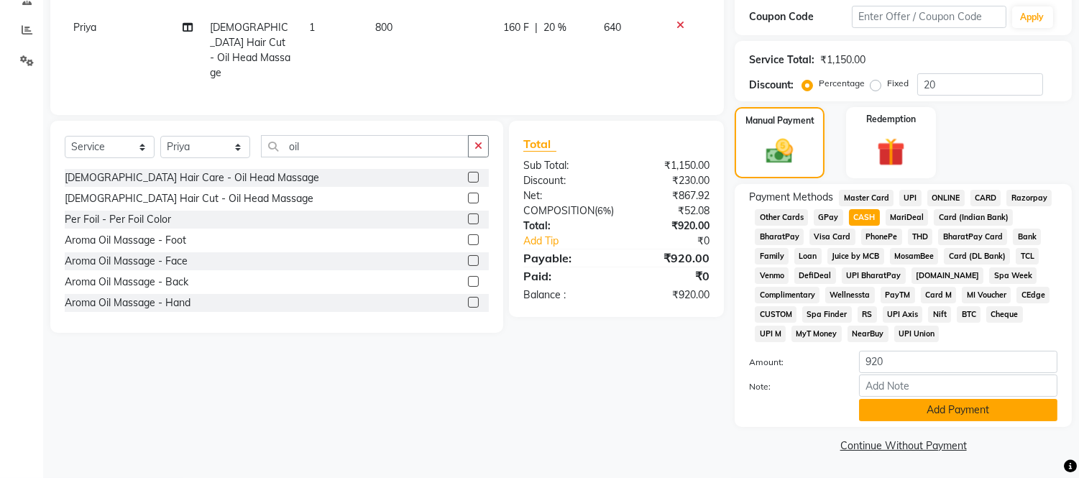
click at [935, 402] on button "Add Payment" at bounding box center [958, 410] width 198 height 22
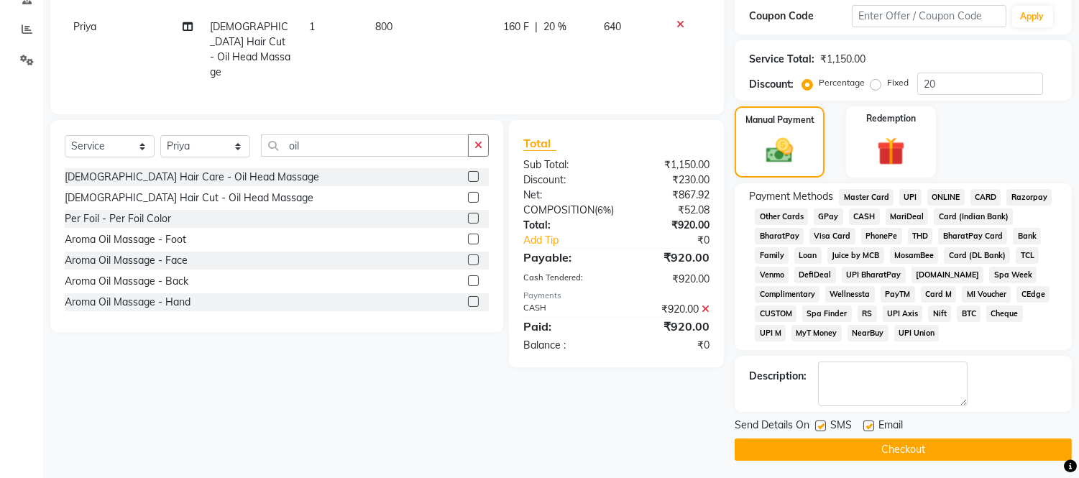
drag, startPoint x: 937, startPoint y: 448, endPoint x: 1026, endPoint y: 448, distance: 89.8
click at [939, 448] on button "Checkout" at bounding box center [903, 449] width 337 height 22
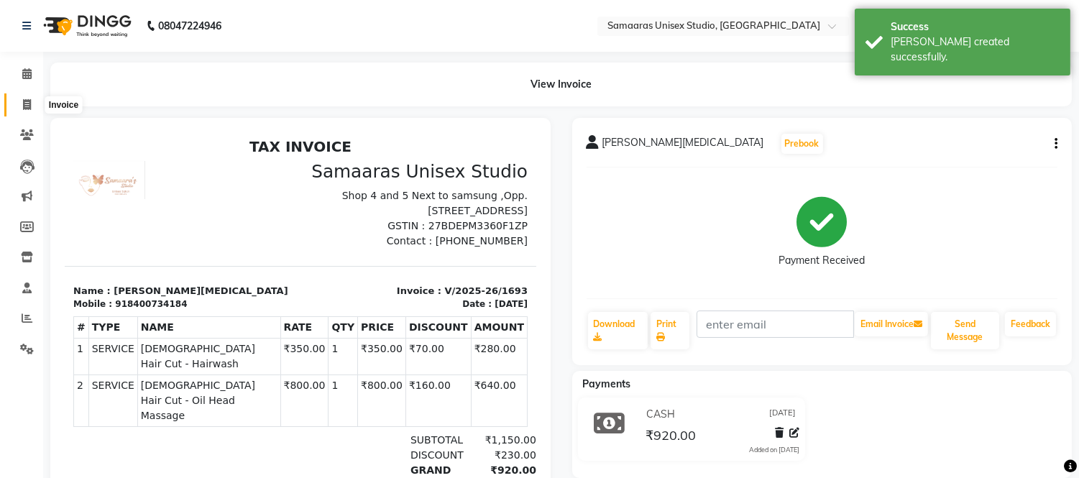
drag, startPoint x: 22, startPoint y: 108, endPoint x: 46, endPoint y: 108, distance: 24.4
click at [23, 108] on icon at bounding box center [27, 104] width 8 height 11
select select "service"
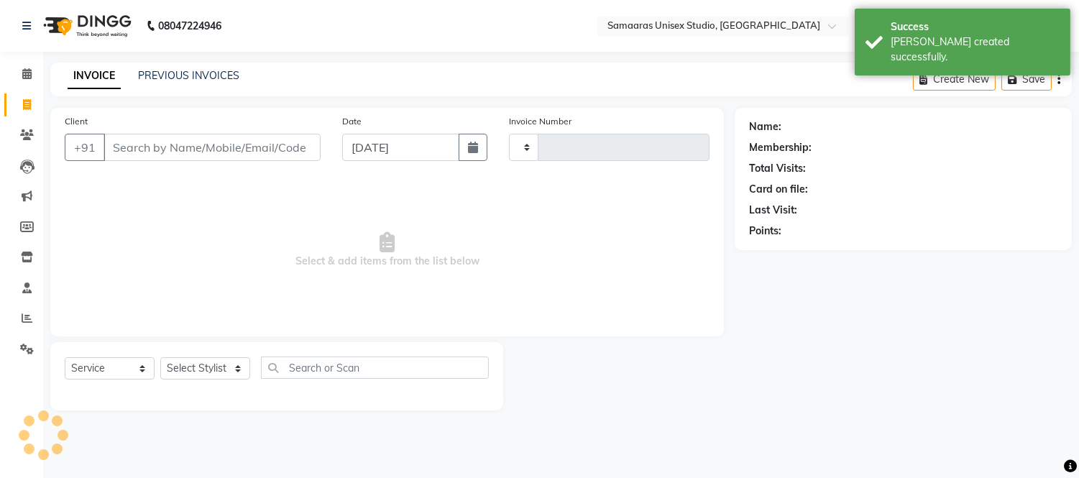
type input "1694"
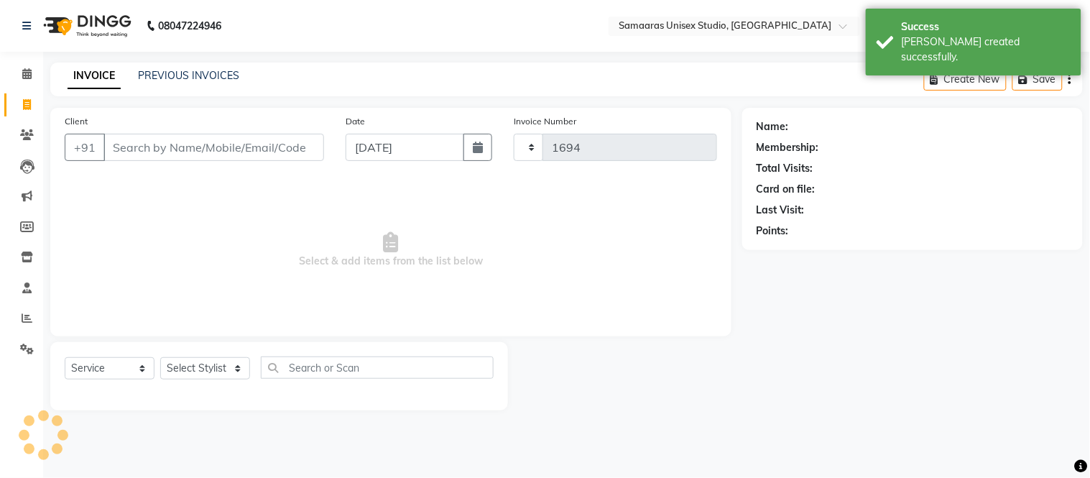
select select "4525"
click at [185, 132] on div "Client +91" at bounding box center [194, 143] width 281 height 59
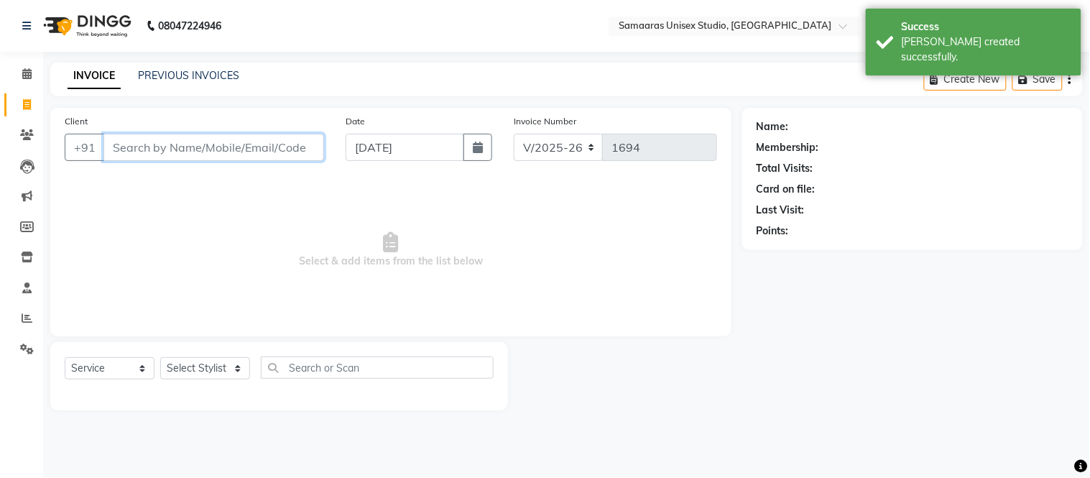
click at [183, 145] on input "Client" at bounding box center [213, 147] width 221 height 27
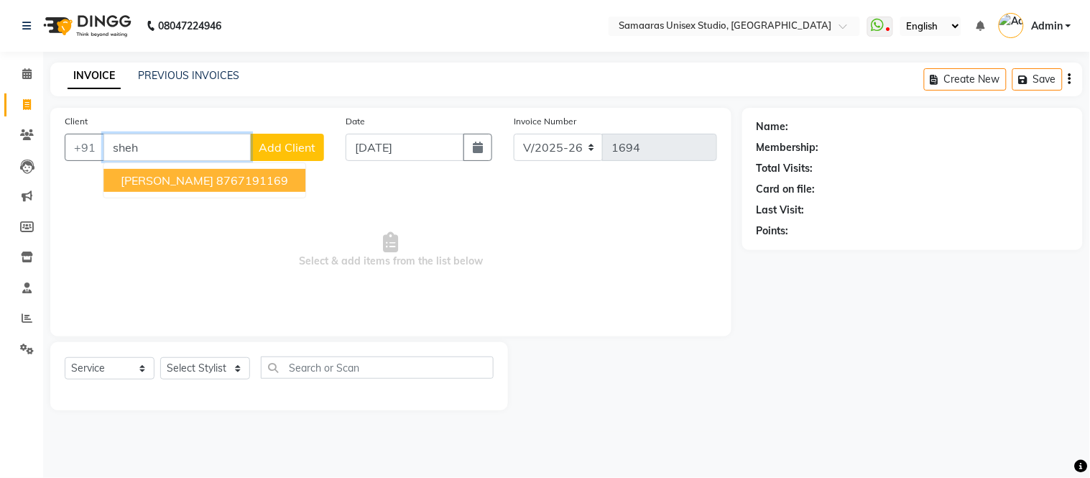
click at [161, 183] on span "[PERSON_NAME]" at bounding box center [167, 180] width 93 height 14
type input "8767191169"
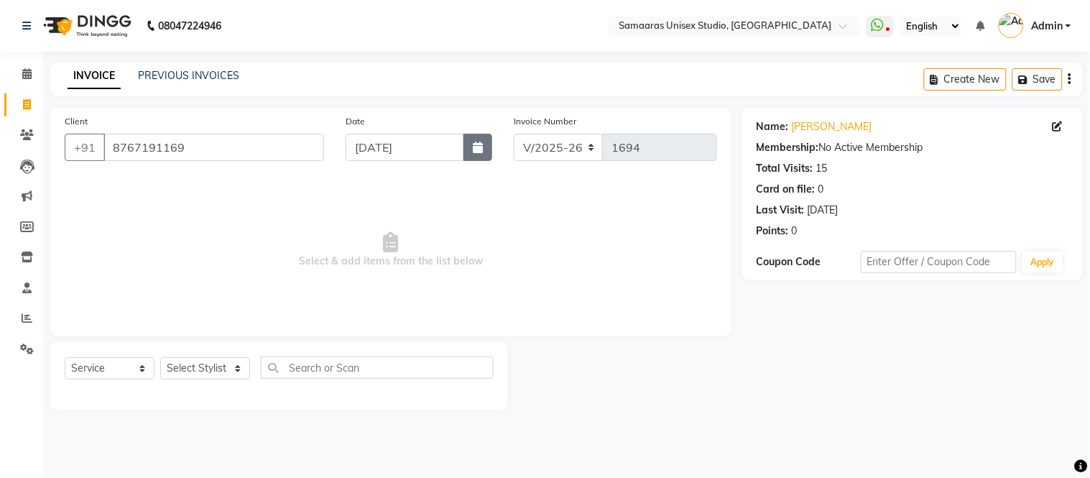
click at [471, 155] on button "button" at bounding box center [478, 147] width 29 height 27
select select "9"
select select "2025"
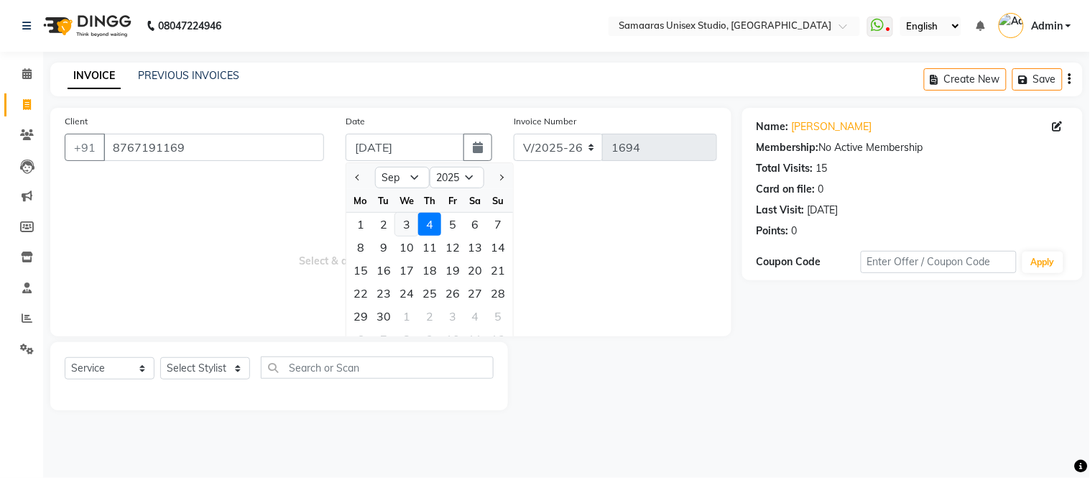
click at [400, 228] on div "3" at bounding box center [406, 224] width 23 height 23
type input "[DATE]"
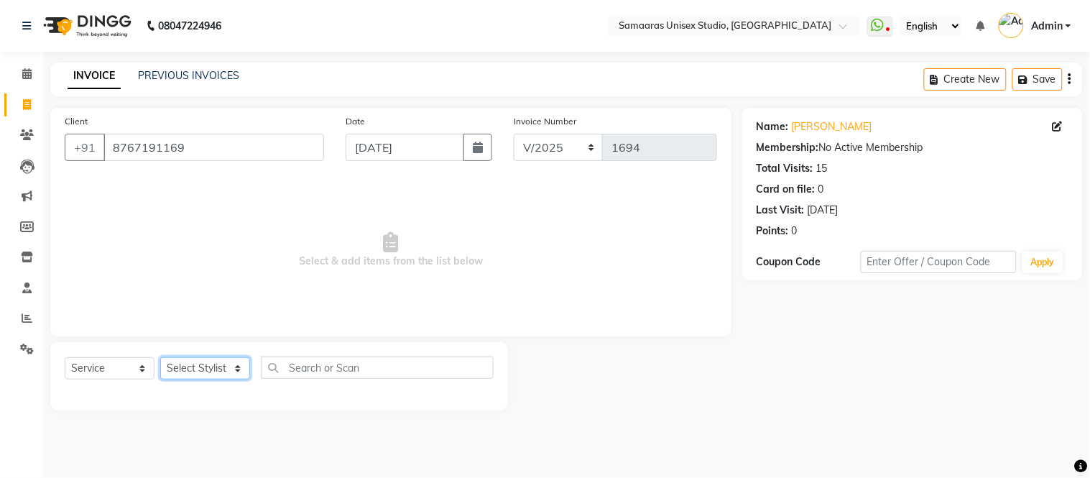
click at [219, 368] on select "Select Stylist [PERSON_NAME] Sir Front Desk junaid Kajal [PERSON_NAME] [PERSON_…" at bounding box center [205, 368] width 90 height 22
select select "50822"
click at [160, 358] on select "Select Stylist [PERSON_NAME] Sir Front Desk junaid Kajal [PERSON_NAME] [PERSON_…" at bounding box center [205, 368] width 90 height 22
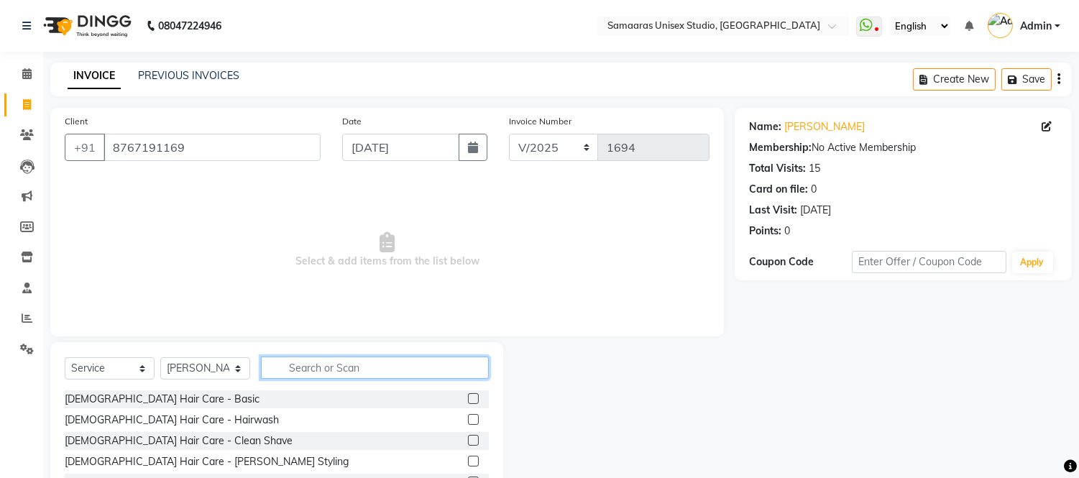
click at [285, 365] on input "text" at bounding box center [375, 367] width 228 height 22
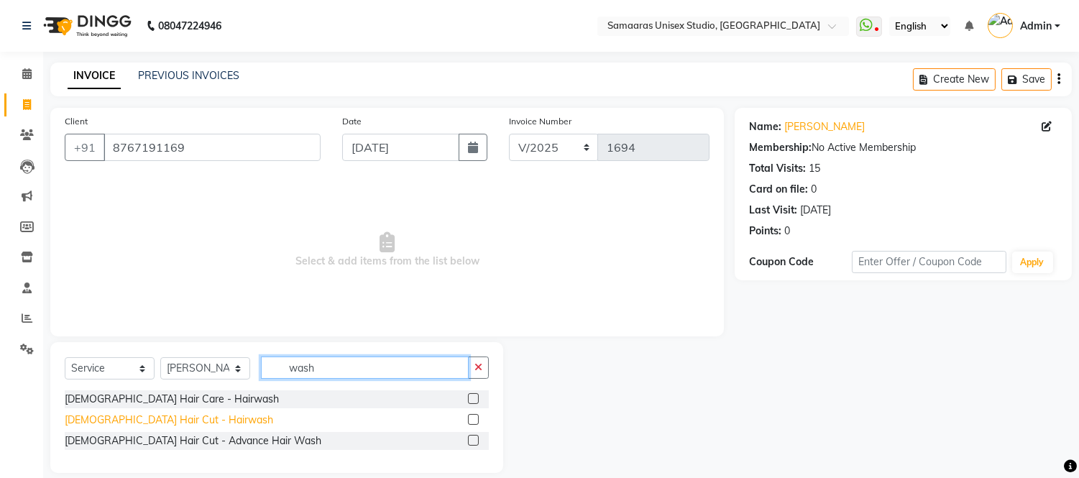
type input "wash"
click at [158, 418] on div "[DEMOGRAPHIC_DATA] Hair Cut - Hairwash" at bounding box center [169, 420] width 208 height 15
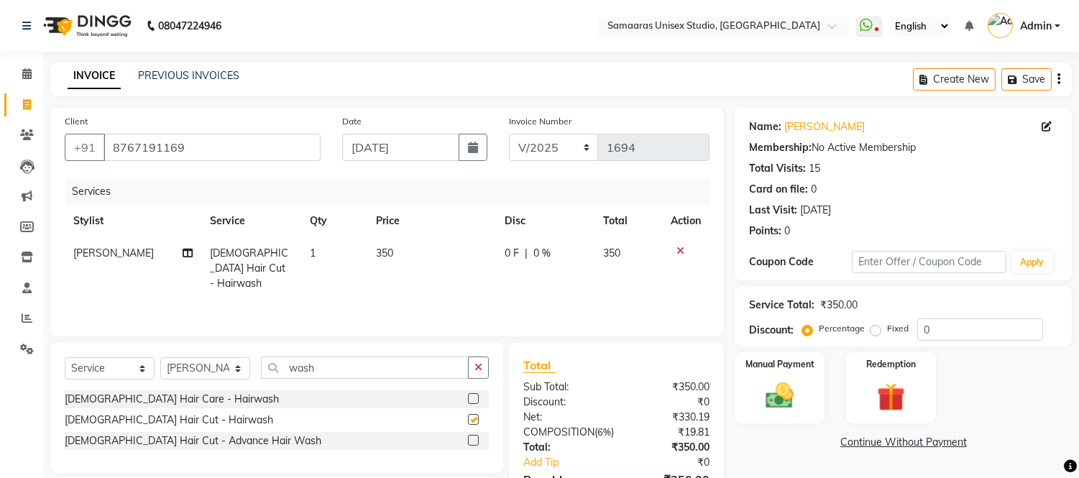
checkbox input "false"
click at [774, 384] on img at bounding box center [779, 396] width 47 height 34
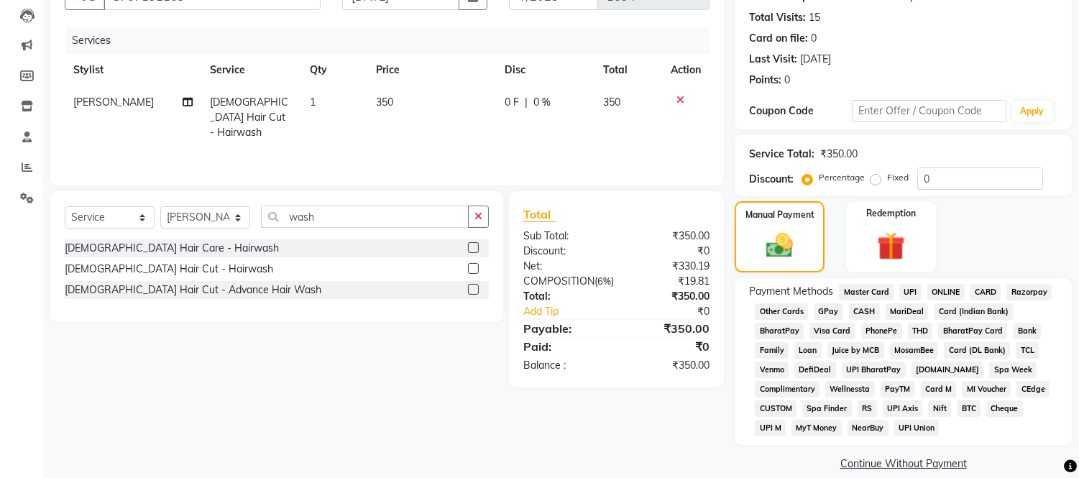
scroll to position [169, 0]
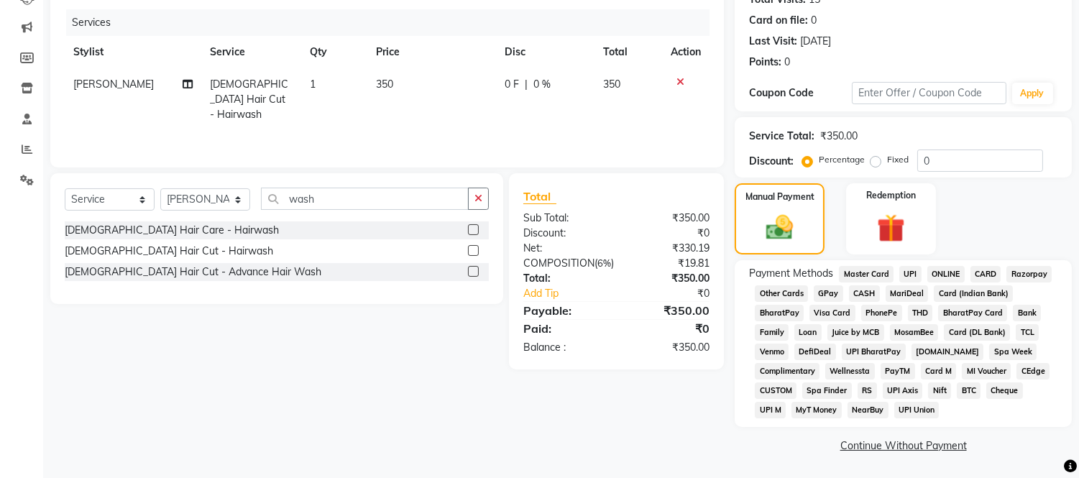
click at [830, 290] on span "GPay" at bounding box center [828, 293] width 29 height 17
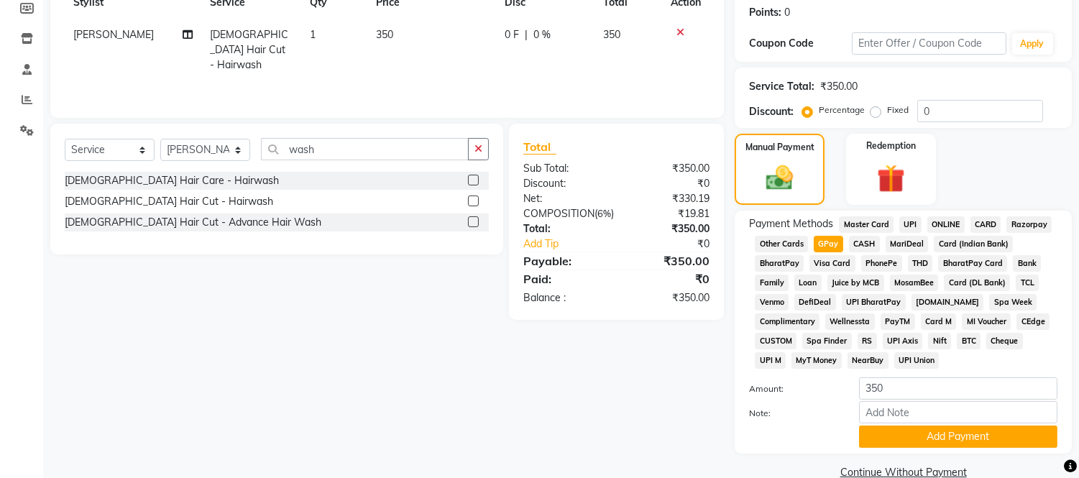
scroll to position [246, 0]
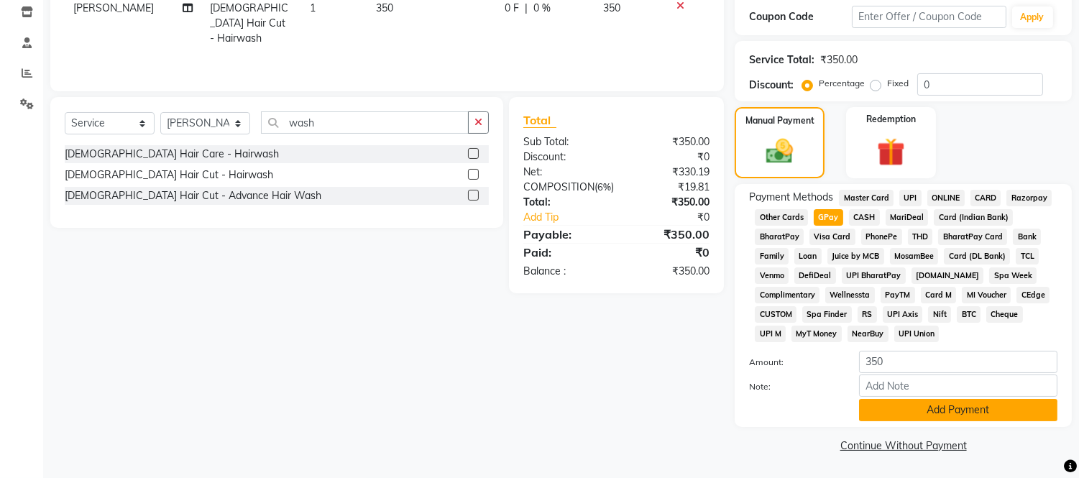
click at [885, 408] on button "Add Payment" at bounding box center [958, 410] width 198 height 22
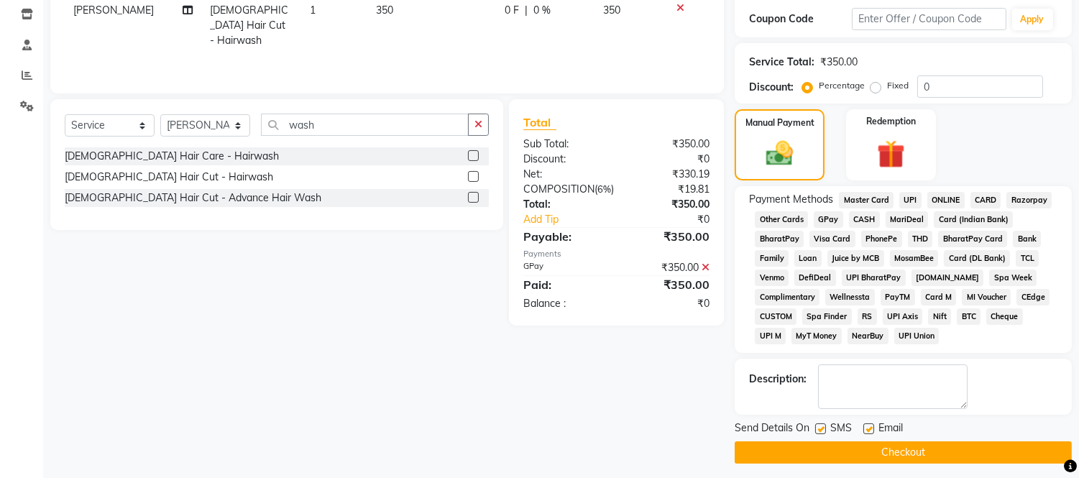
scroll to position [250, 0]
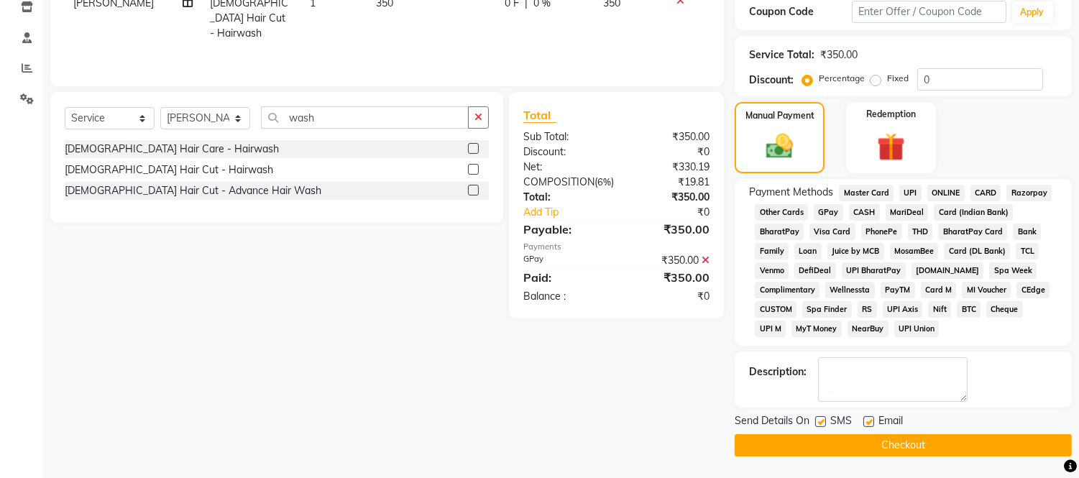
click at [870, 454] on button "Checkout" at bounding box center [903, 445] width 337 height 22
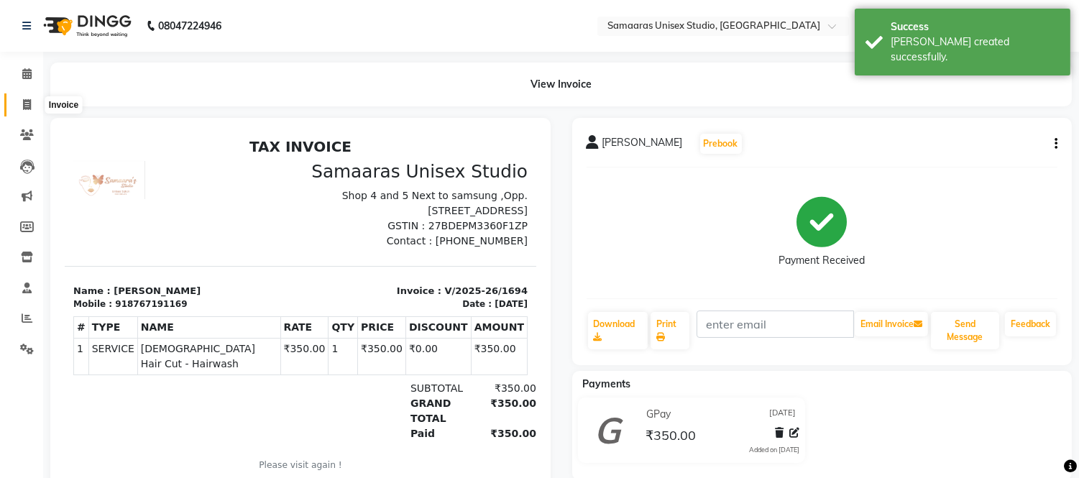
click at [30, 101] on icon at bounding box center [27, 104] width 8 height 11
select select "service"
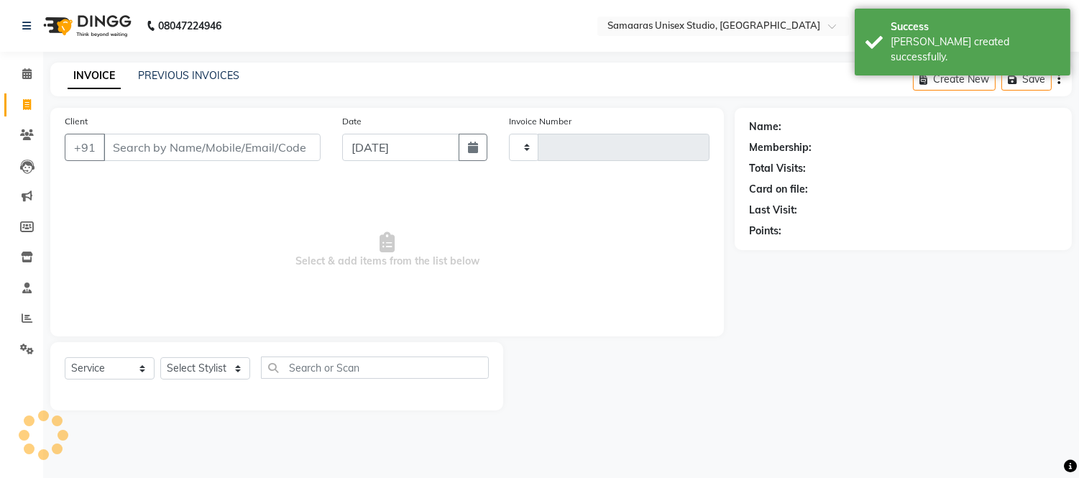
type input "1695"
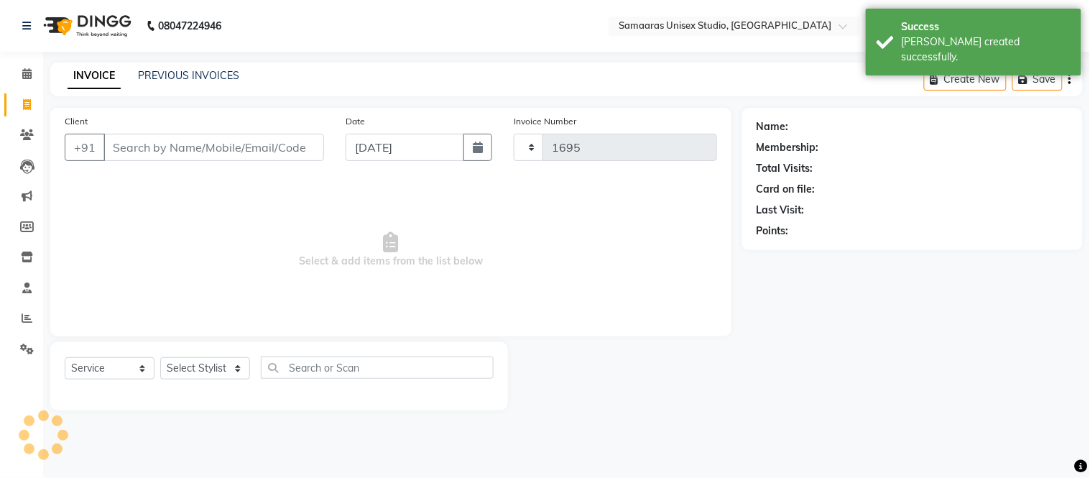
select select "4525"
click at [167, 147] on input "Client" at bounding box center [213, 147] width 221 height 27
click at [484, 155] on button "button" at bounding box center [478, 147] width 29 height 27
select select "9"
select select "2025"
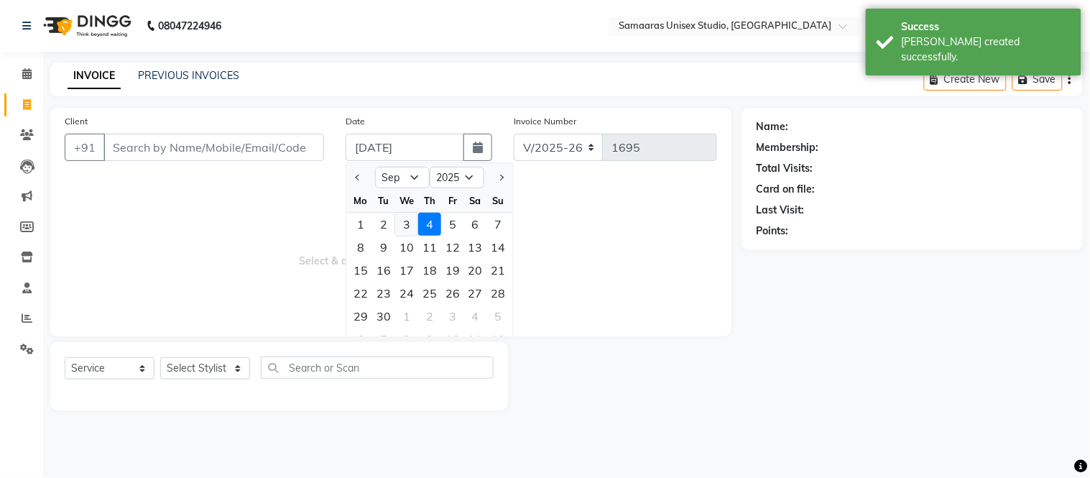
click at [408, 232] on div "3" at bounding box center [406, 224] width 23 height 23
type input "[DATE]"
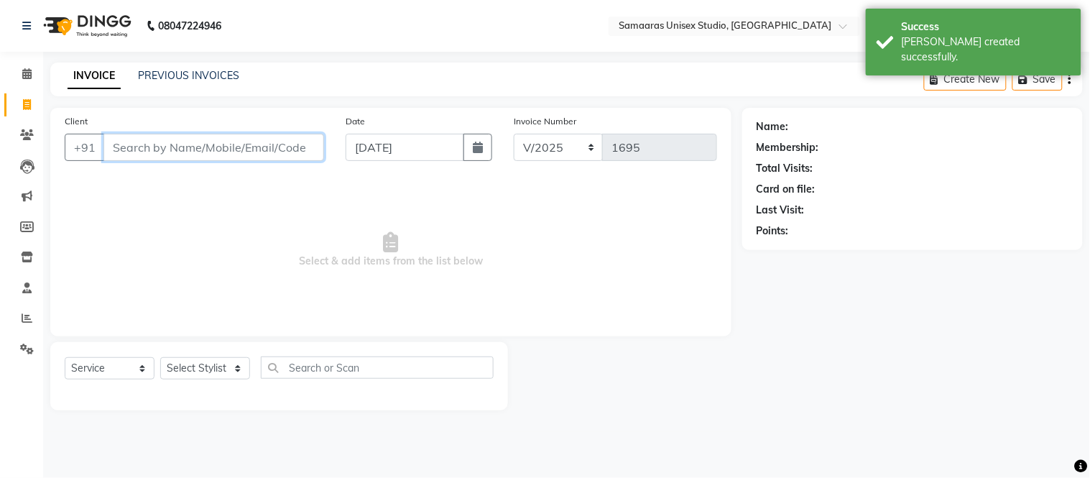
click at [259, 152] on input "Client" at bounding box center [213, 147] width 221 height 27
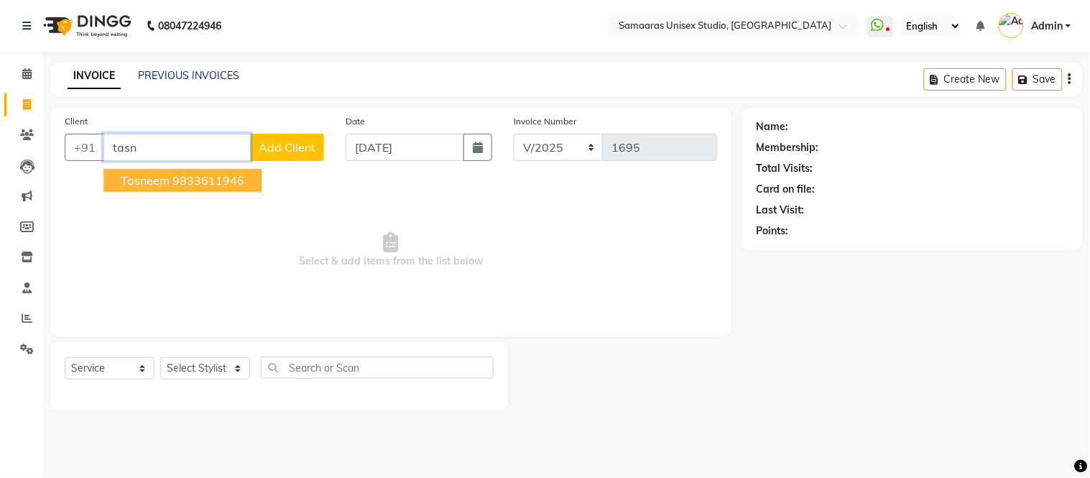
click at [243, 175] on ngb-highlight "9833611946" at bounding box center [208, 180] width 72 height 14
type input "9833611946"
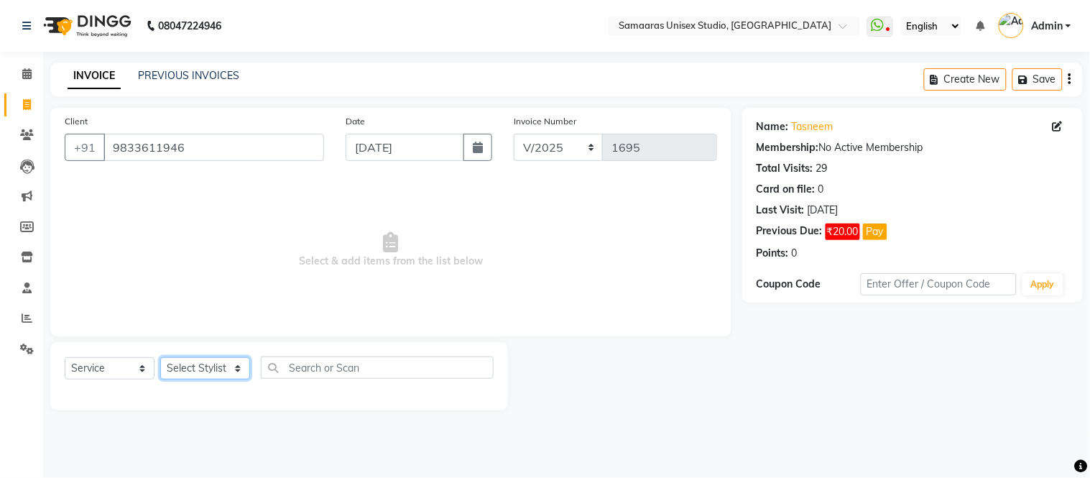
click at [221, 368] on select "Select Stylist [PERSON_NAME] Sir Front Desk junaid Kajal [PERSON_NAME] [PERSON_…" at bounding box center [205, 368] width 90 height 22
select select "30495"
click at [160, 358] on select "Select Stylist [PERSON_NAME] Sir Front Desk junaid Kajal [PERSON_NAME] [PERSON_…" at bounding box center [205, 368] width 90 height 22
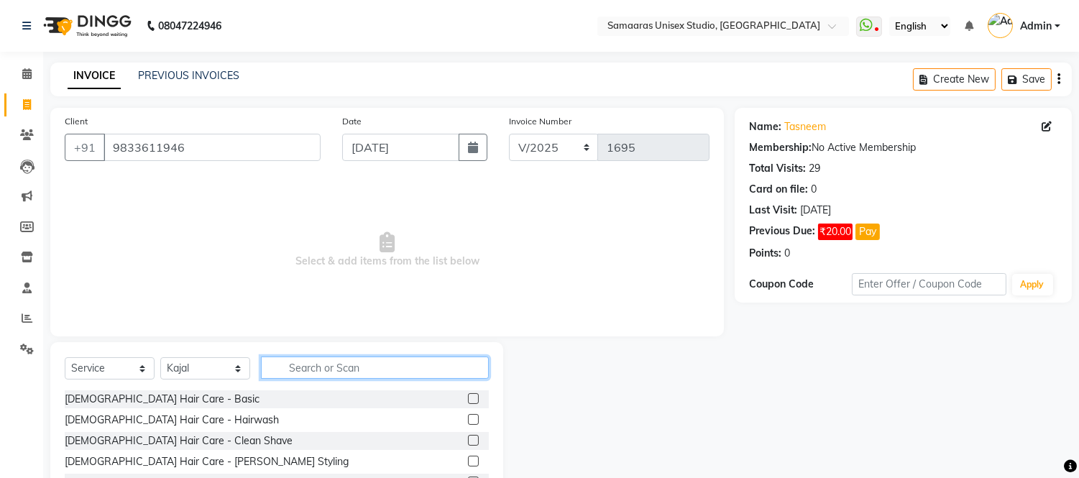
click at [320, 369] on input "text" at bounding box center [375, 367] width 228 height 22
click at [354, 372] on input "text" at bounding box center [375, 367] width 228 height 22
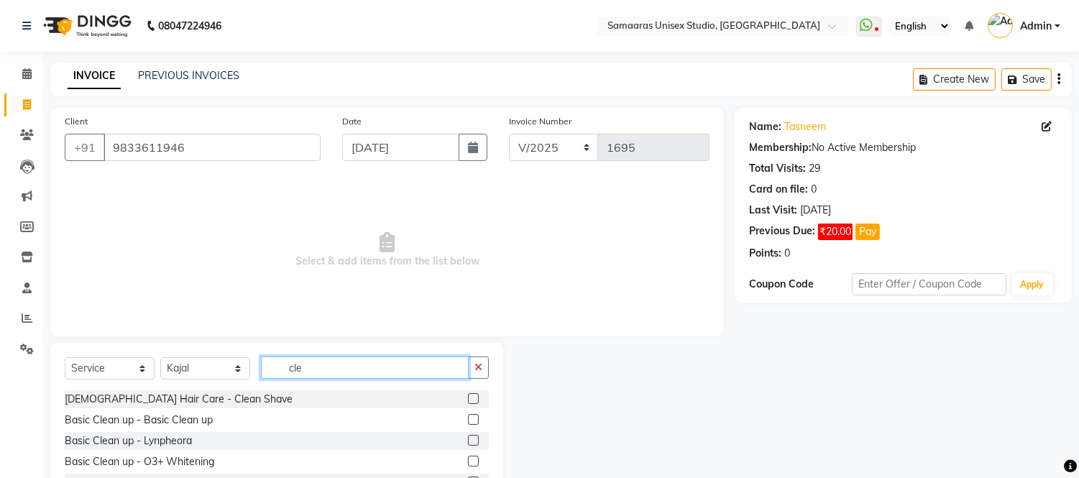
scroll to position [79, 0]
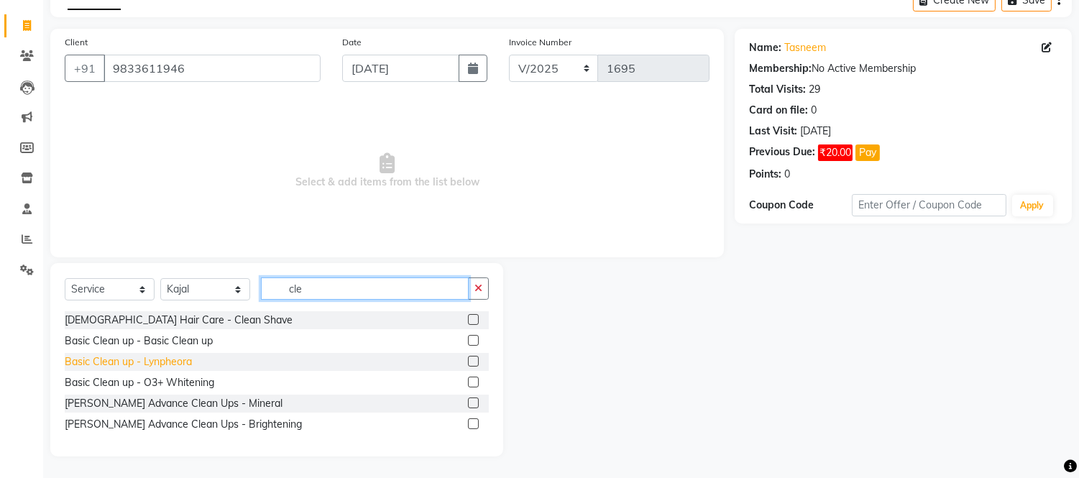
type input "cle"
click at [175, 364] on div "Basic Clean up - Lynpheora" at bounding box center [128, 361] width 127 height 15
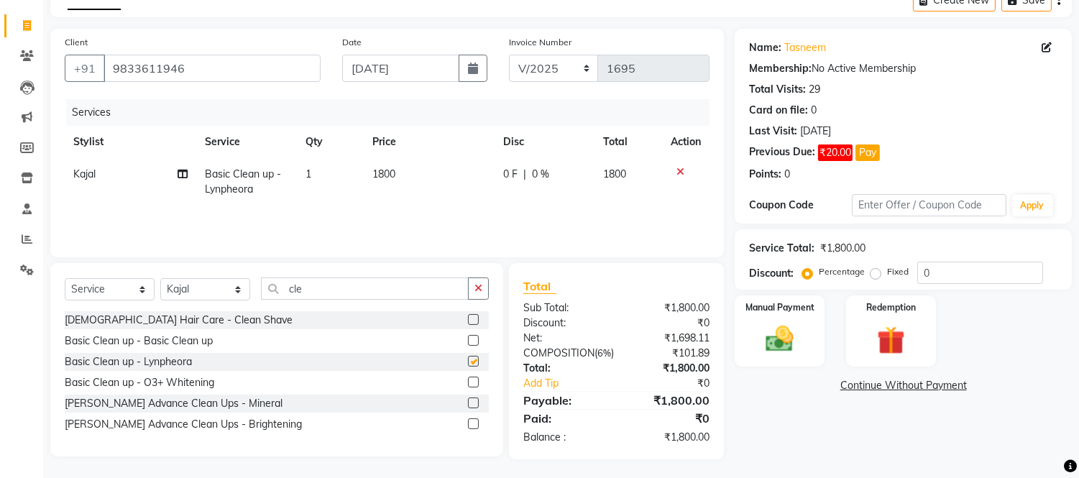
checkbox input "false"
click at [441, 180] on td "1800" at bounding box center [429, 181] width 131 height 47
select select "30495"
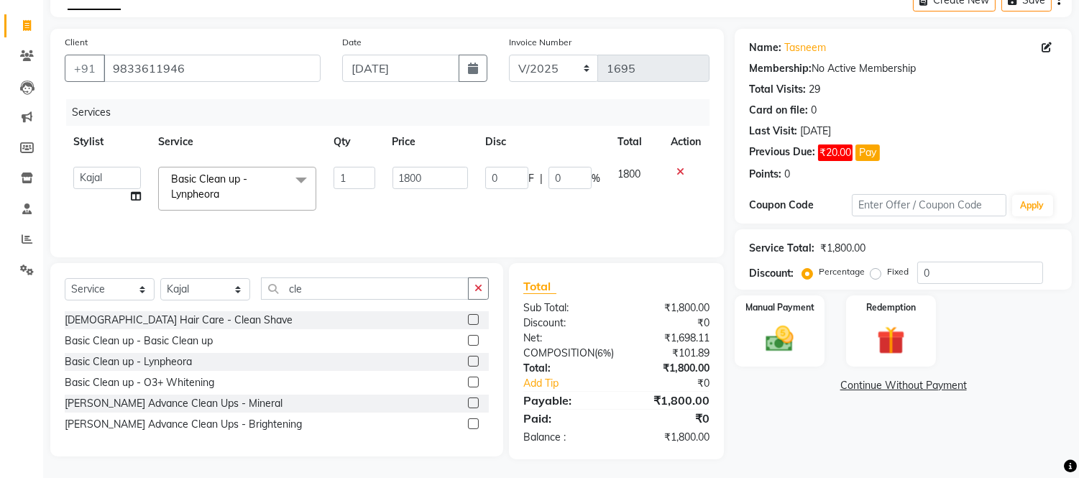
click at [681, 167] on icon at bounding box center [680, 172] width 8 height 10
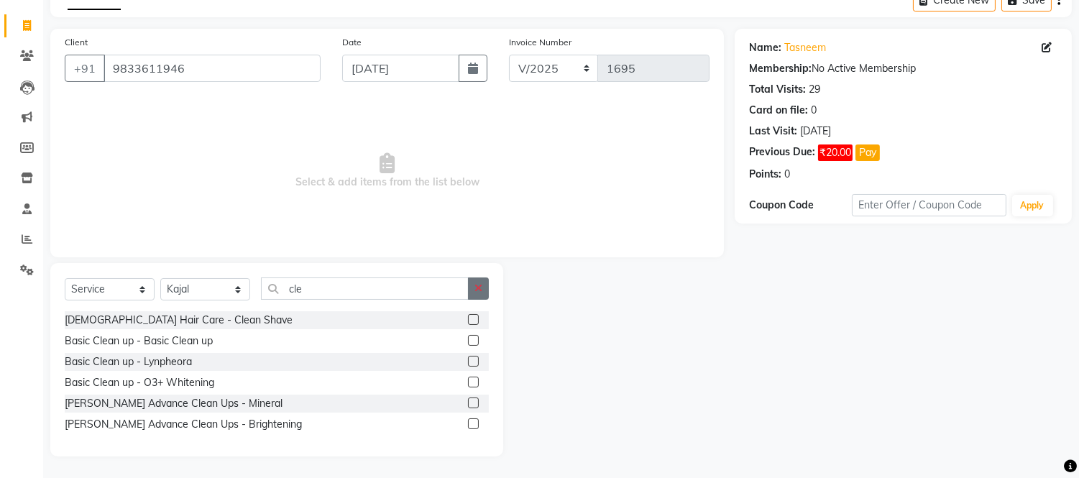
click at [480, 286] on icon "button" at bounding box center [478, 288] width 8 height 10
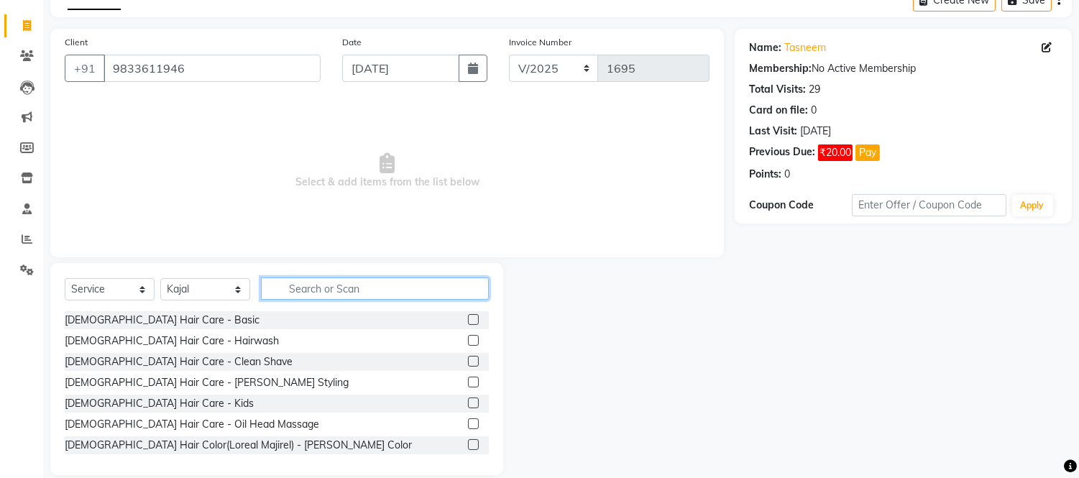
click at [480, 286] on input "text" at bounding box center [375, 288] width 228 height 22
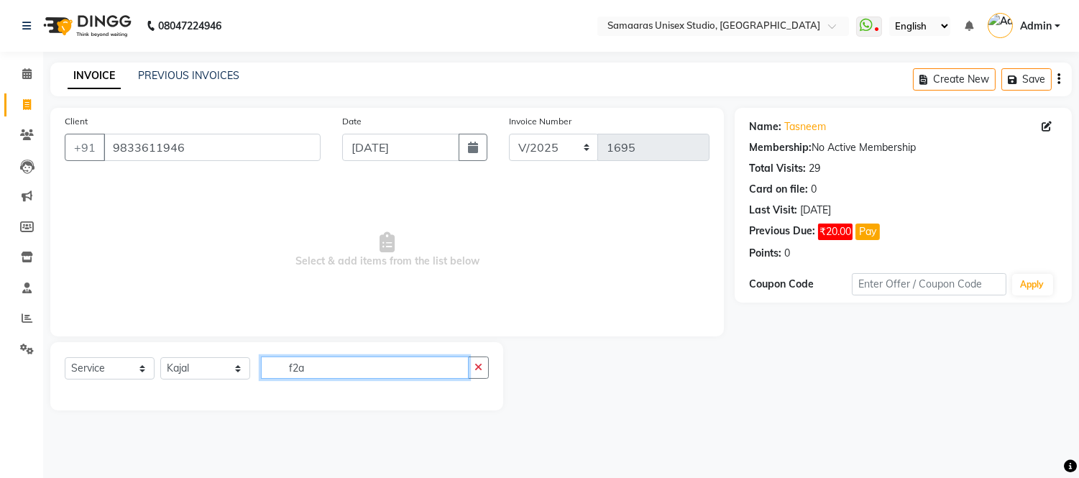
scroll to position [0, 0]
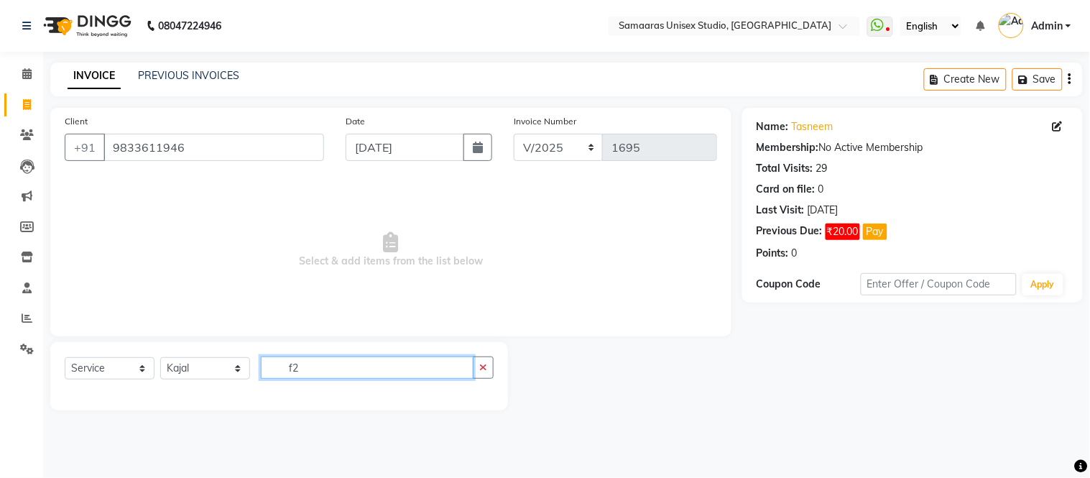
type input "f"
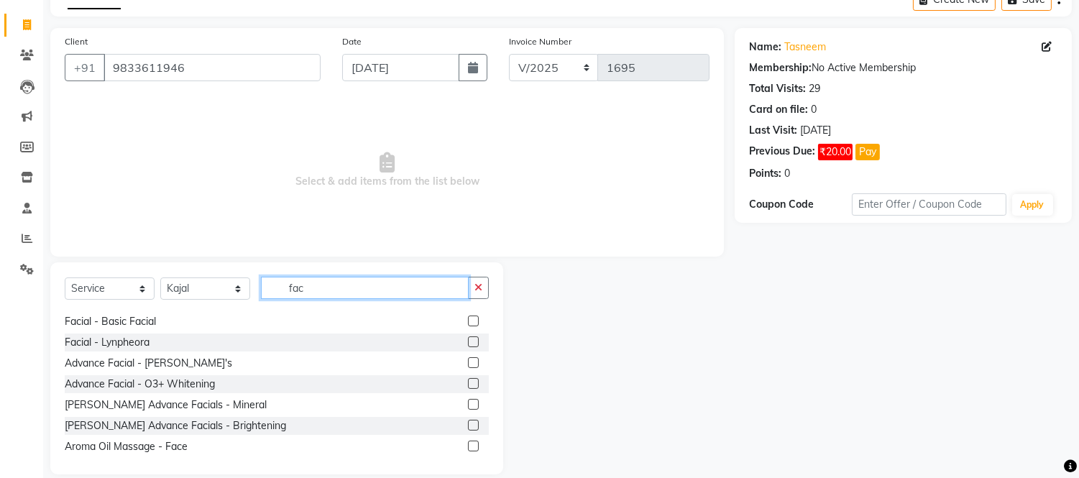
scroll to position [147, 0]
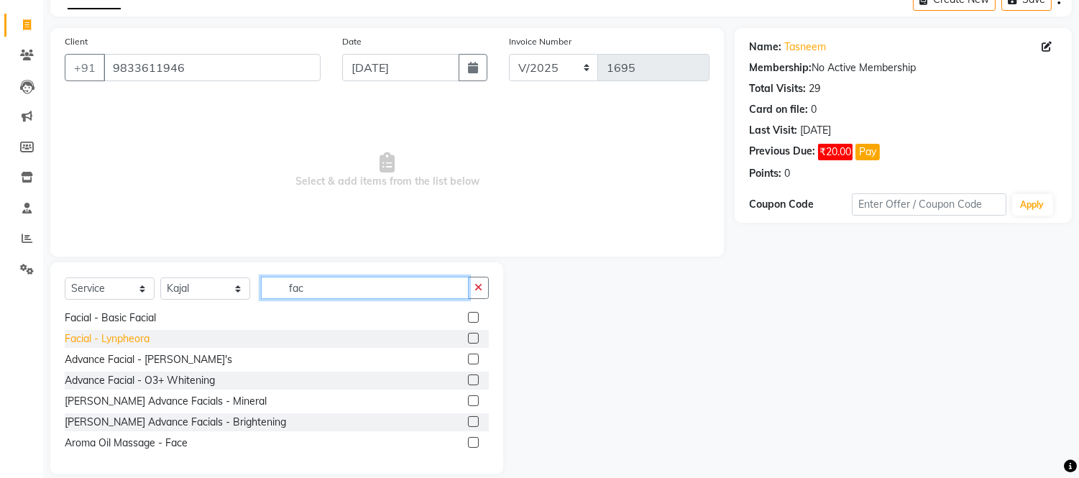
type input "fac"
click at [119, 339] on div "Facial - Lynpheora" at bounding box center [107, 338] width 85 height 15
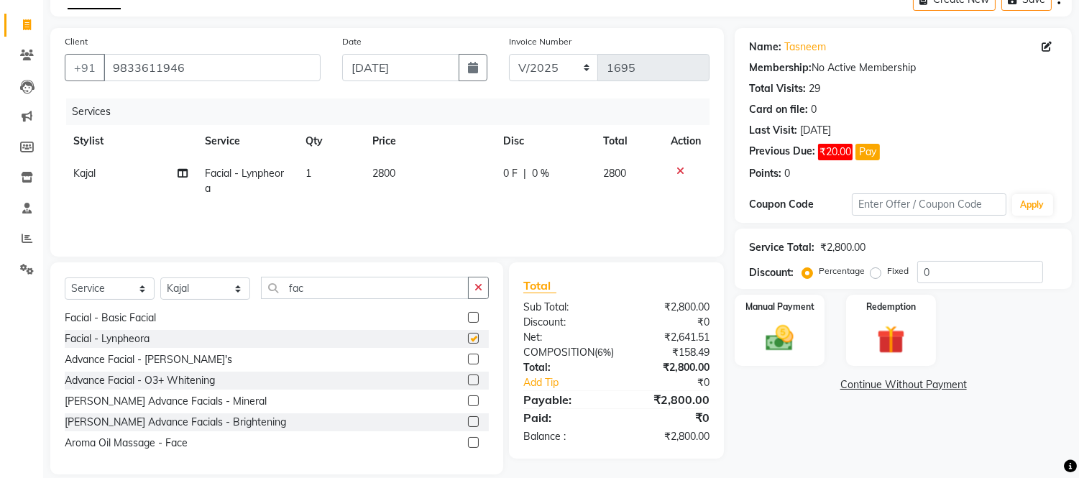
checkbox input "false"
click at [575, 182] on td "0 F | 0 %" at bounding box center [544, 180] width 100 height 47
select select "30495"
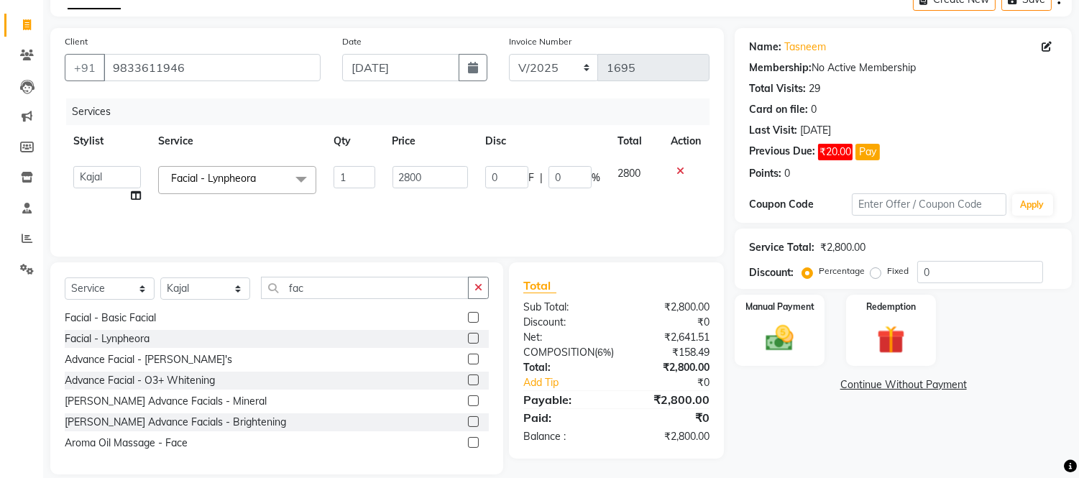
click at [575, 182] on input "0" at bounding box center [569, 177] width 43 height 22
type input "020"
click at [576, 198] on td "0 F | 020 %" at bounding box center [543, 184] width 132 height 55
select select "30495"
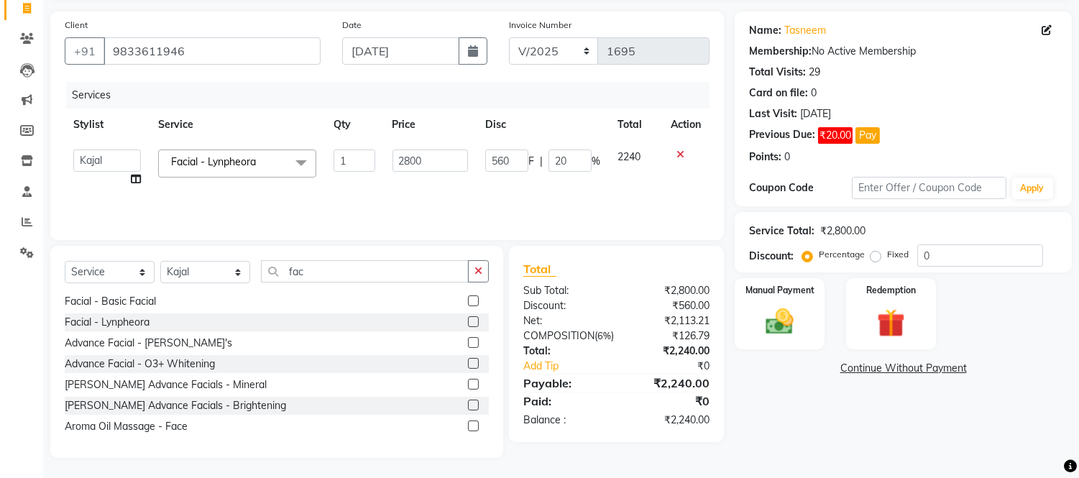
scroll to position [97, 0]
click at [489, 270] on div "Select Service Product Membership Package Voucher Prepaid Gift Card Select Styl…" at bounding box center [276, 351] width 453 height 212
click at [482, 278] on button "button" at bounding box center [478, 270] width 21 height 22
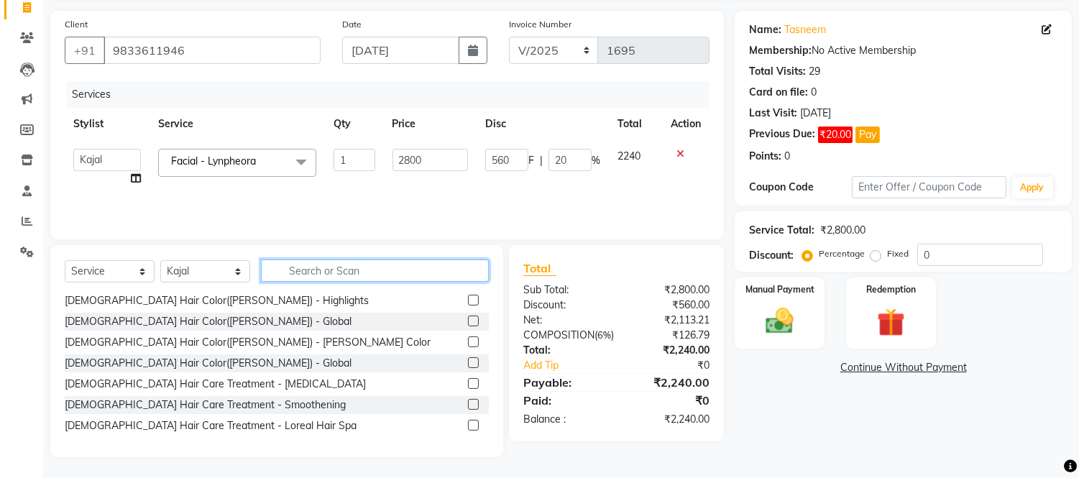
click at [464, 270] on input "text" at bounding box center [375, 270] width 228 height 22
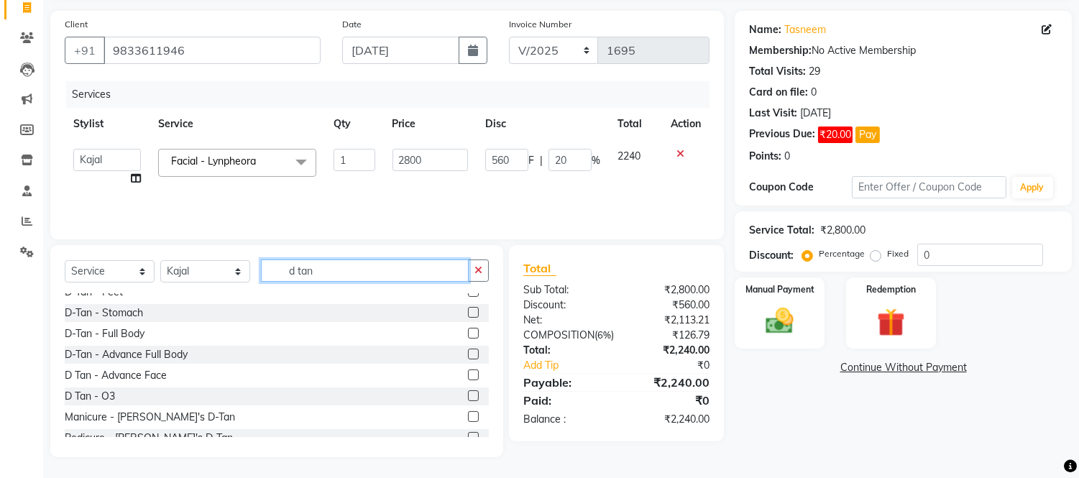
scroll to position [252, 0]
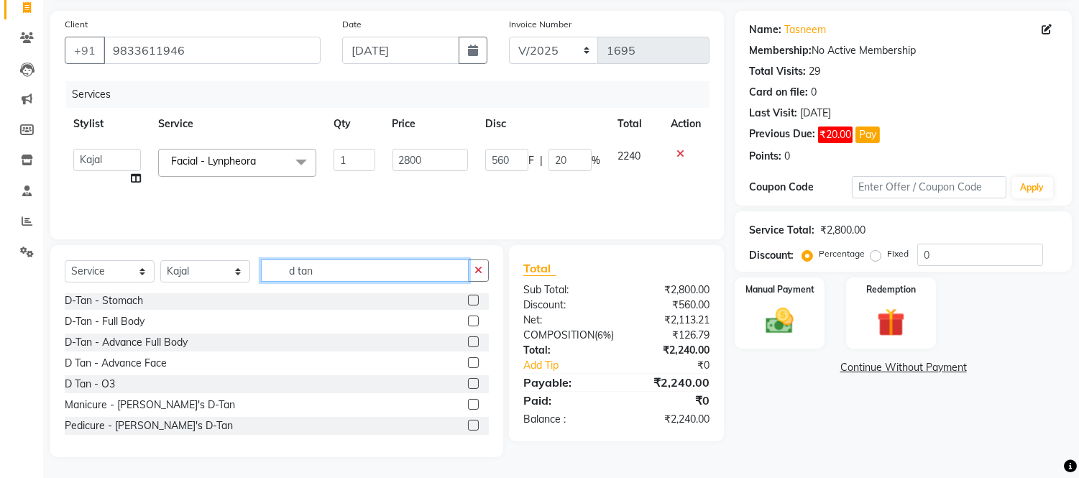
click at [338, 272] on input "d tan" at bounding box center [365, 270] width 208 height 22
type input "d"
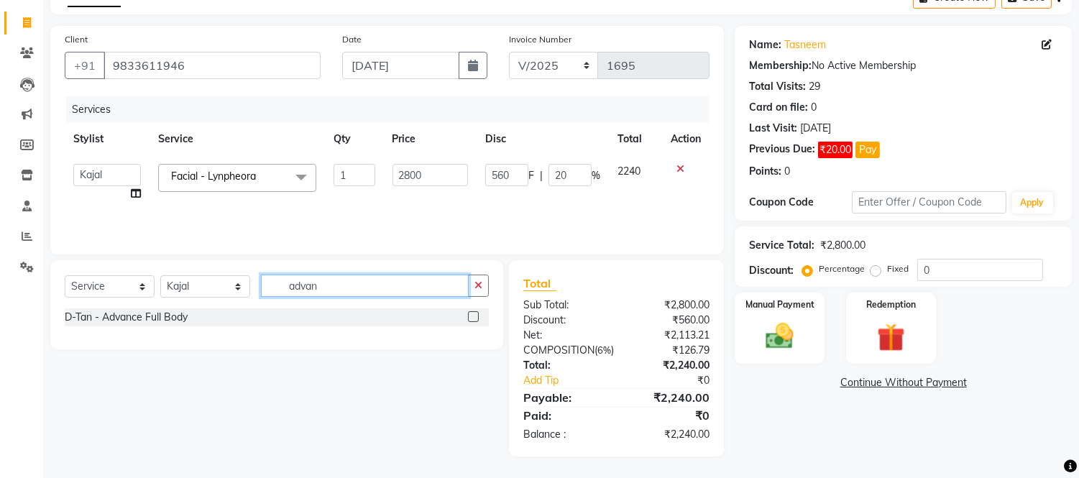
scroll to position [97, 0]
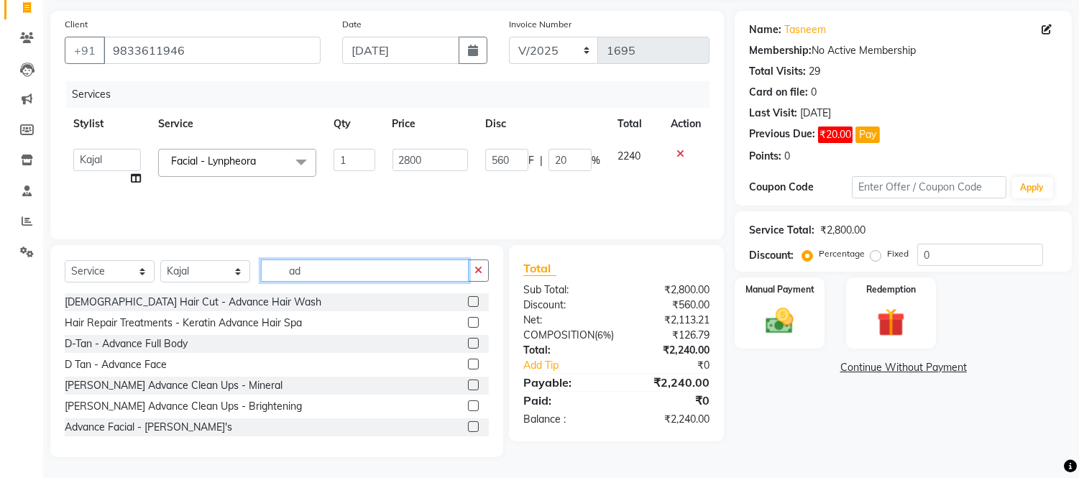
type input "a"
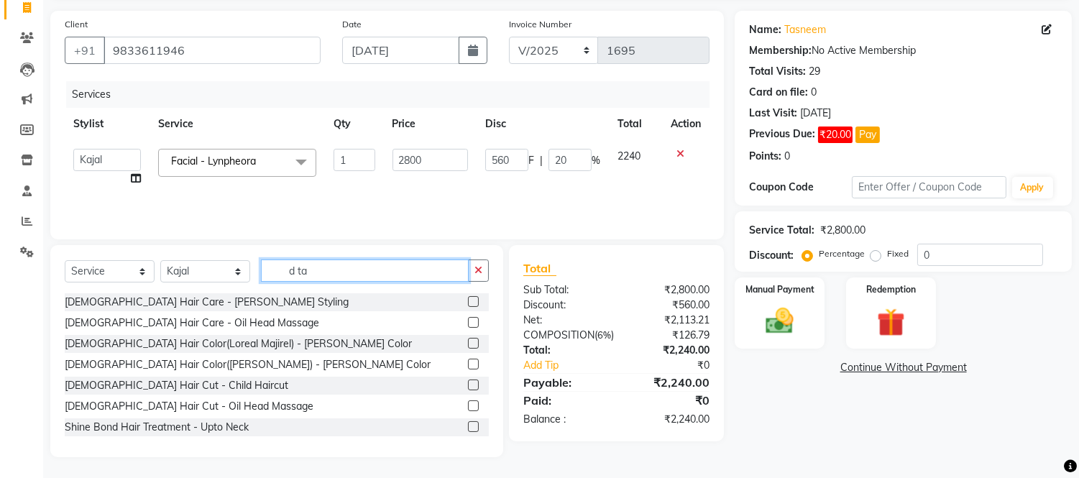
scroll to position [96, 0]
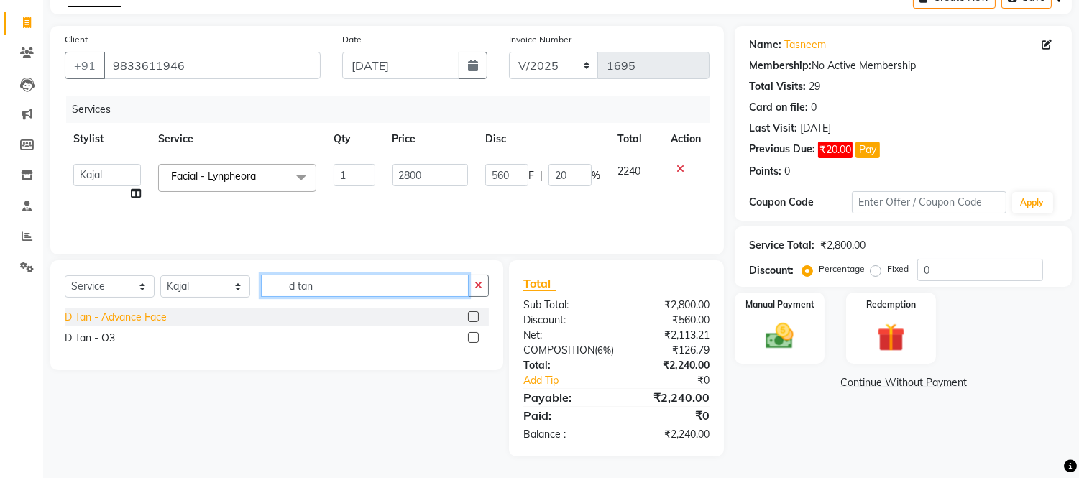
type input "d tan"
click at [167, 310] on div "D Tan - Advance Face" at bounding box center [116, 317] width 102 height 15
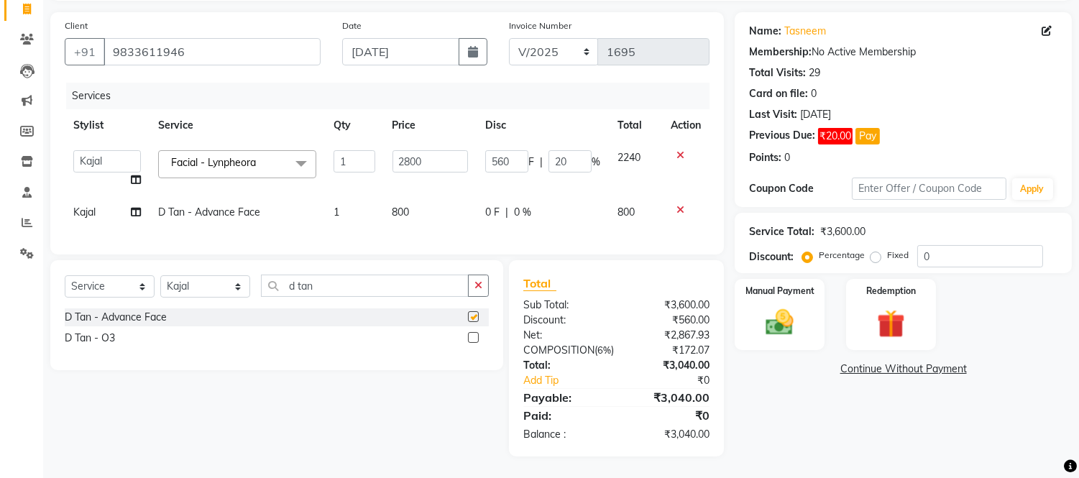
checkbox input "false"
click at [579, 213] on div "0 F | 0 %" at bounding box center [542, 212] width 115 height 15
select select "30495"
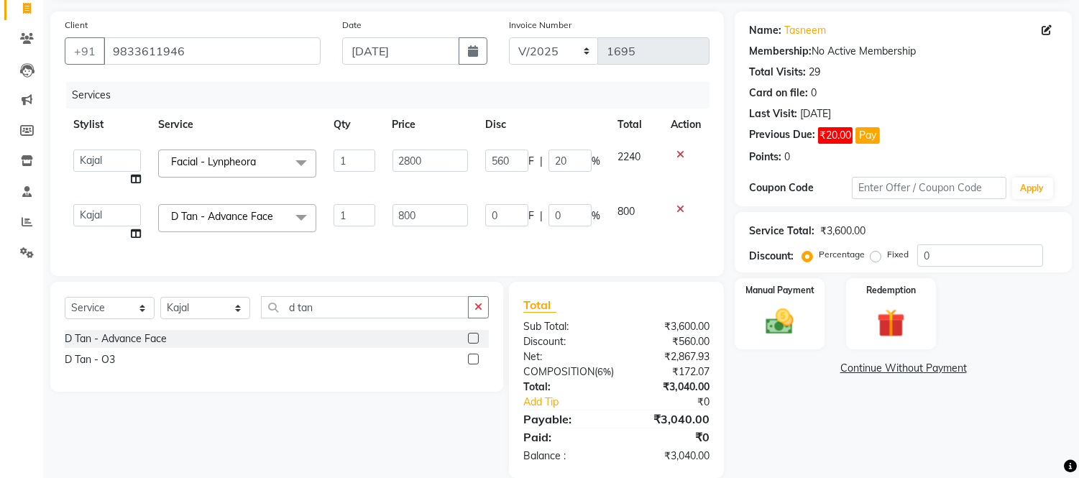
click at [579, 213] on input "0" at bounding box center [569, 215] width 43 height 22
type input "020"
click at [424, 233] on div "Services Stylist Service Qty Price Disc Total Action [PERSON_NAME] Sir Front De…" at bounding box center [387, 172] width 645 height 180
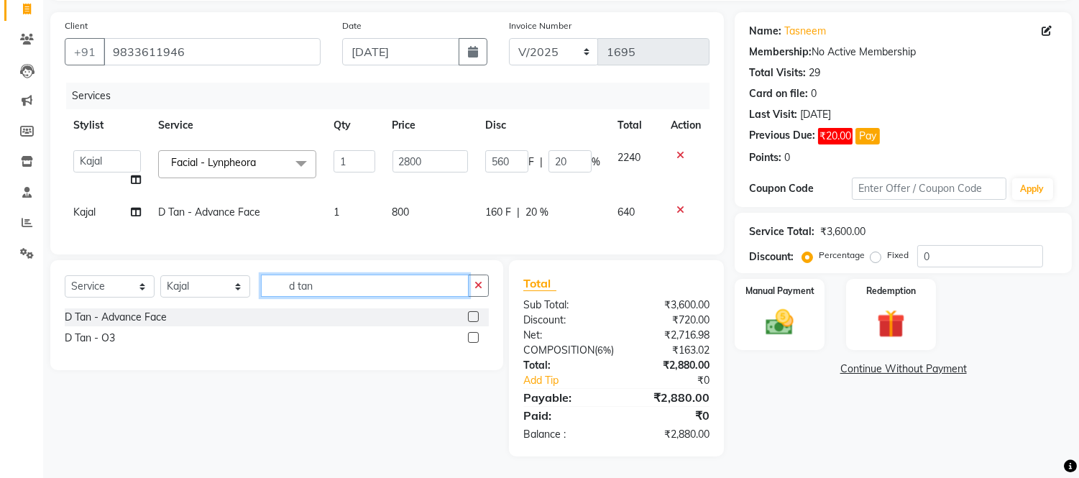
click at [379, 297] on input "d tan" at bounding box center [365, 286] width 208 height 22
type input "d"
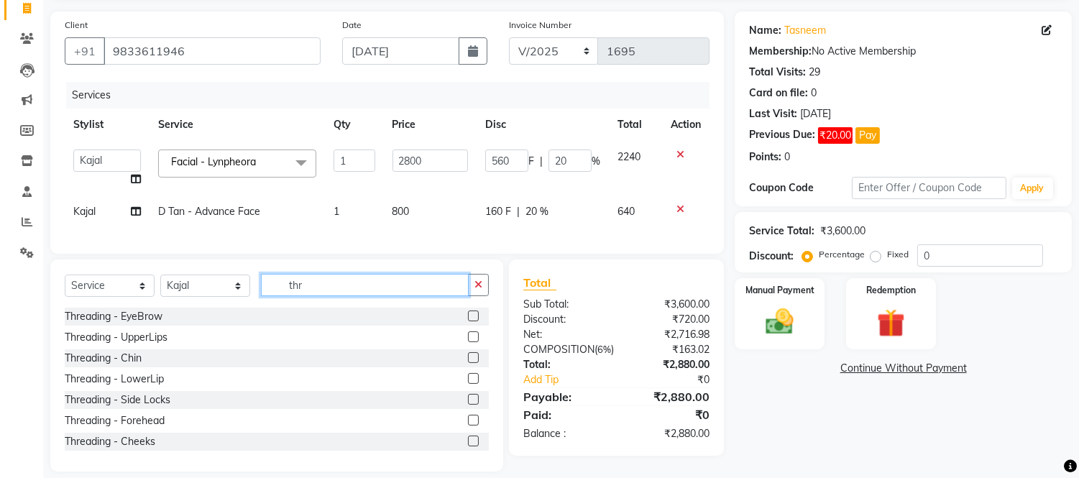
type input "thr"
click at [145, 319] on div "Threading - EyeBrow" at bounding box center [277, 317] width 424 height 18
click at [145, 324] on div "Threading - EyeBrow" at bounding box center [114, 316] width 98 height 15
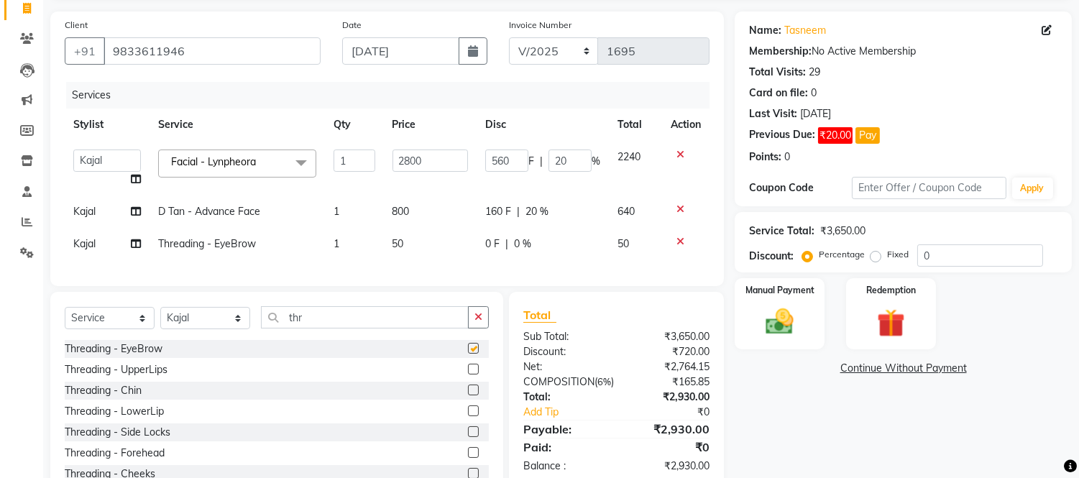
checkbox input "false"
click at [152, 377] on div "Threading - UpperLips" at bounding box center [116, 369] width 103 height 15
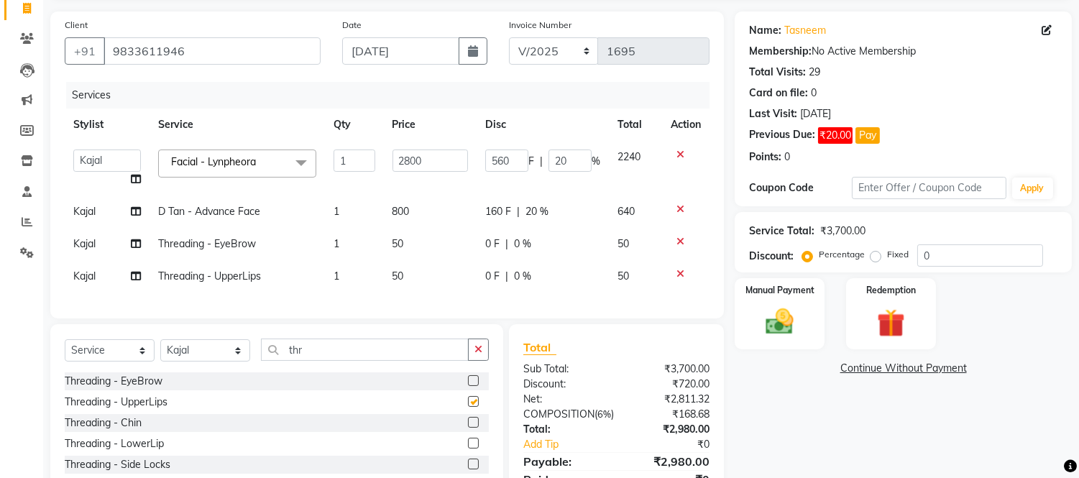
checkbox input "false"
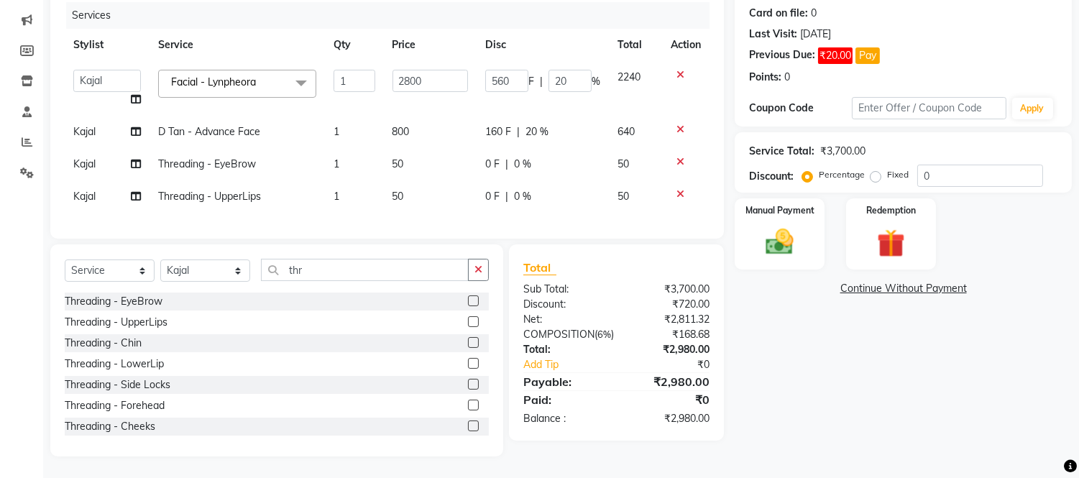
scroll to position [188, 0]
click at [472, 267] on button "button" at bounding box center [478, 270] width 21 height 22
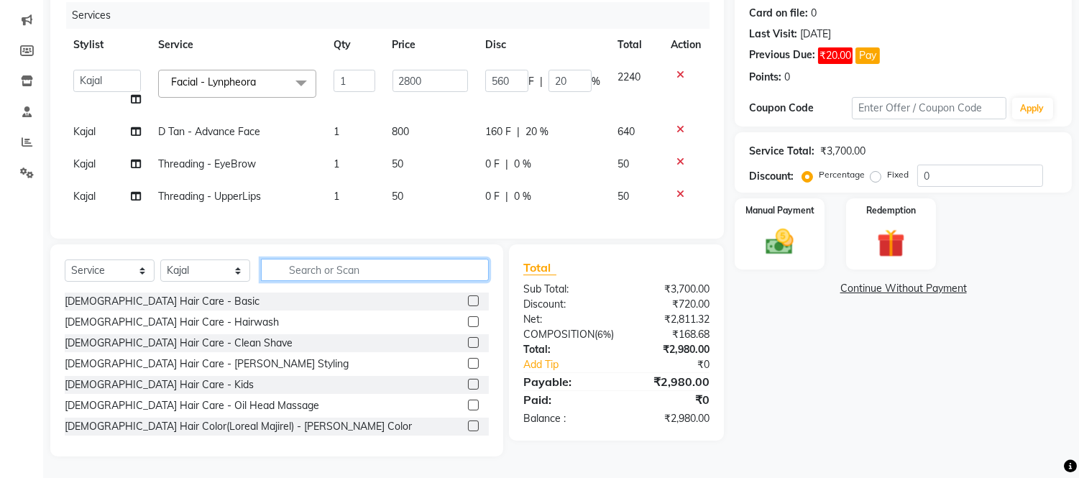
click at [472, 267] on input "text" at bounding box center [375, 270] width 228 height 22
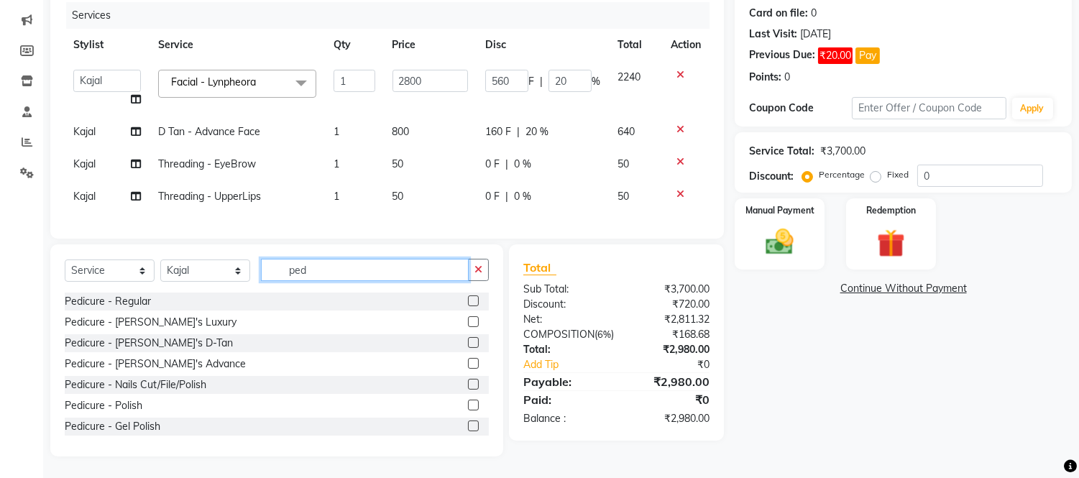
type input "ped"
click at [129, 287] on div "Select Service Product Membership Package Voucher Prepaid Gift Card Select Styl…" at bounding box center [277, 276] width 424 height 34
click at [144, 289] on div "Select Service Product Membership Package Voucher Prepaid Gift Card Select Styl…" at bounding box center [277, 276] width 424 height 34
click at [146, 295] on div "Pedicure - Regular" at bounding box center [108, 301] width 86 height 15
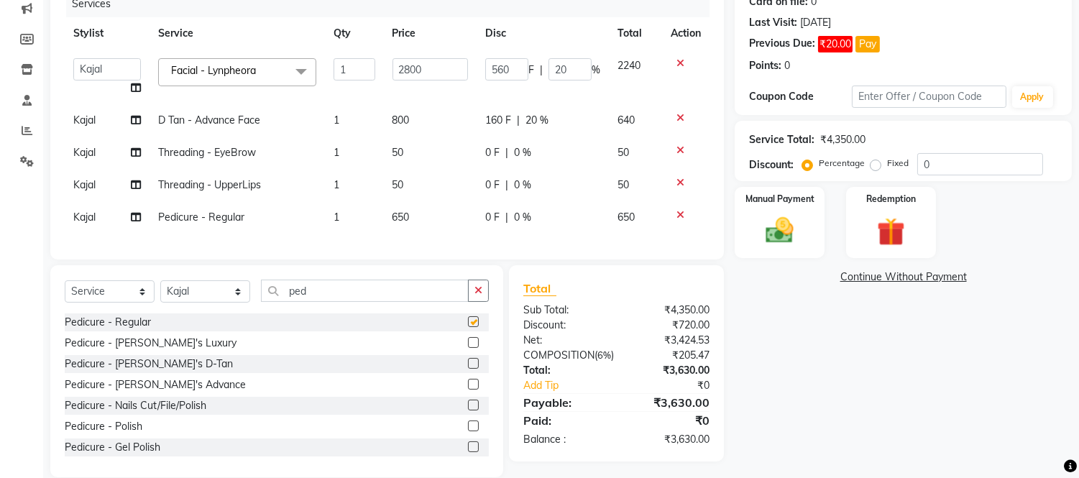
checkbox input "false"
click at [590, 231] on td "0 F | 0 %" at bounding box center [543, 217] width 132 height 32
select select "30495"
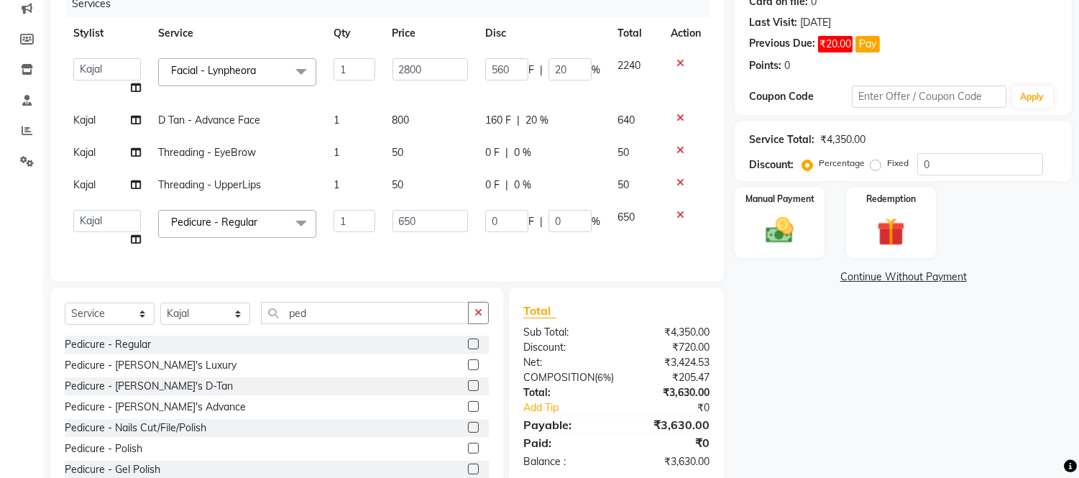
click at [590, 231] on input "0" at bounding box center [569, 221] width 43 height 22
type input "020"
click at [579, 247] on div "Services Stylist Service Qty Price Disc Total Action [PERSON_NAME] Sir Front De…" at bounding box center [387, 129] width 645 height 277
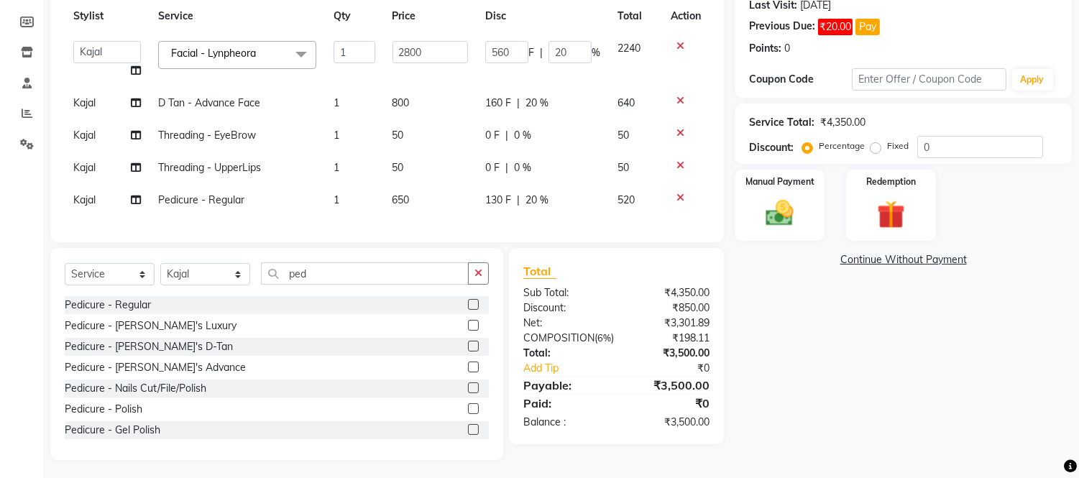
scroll to position [220, 0]
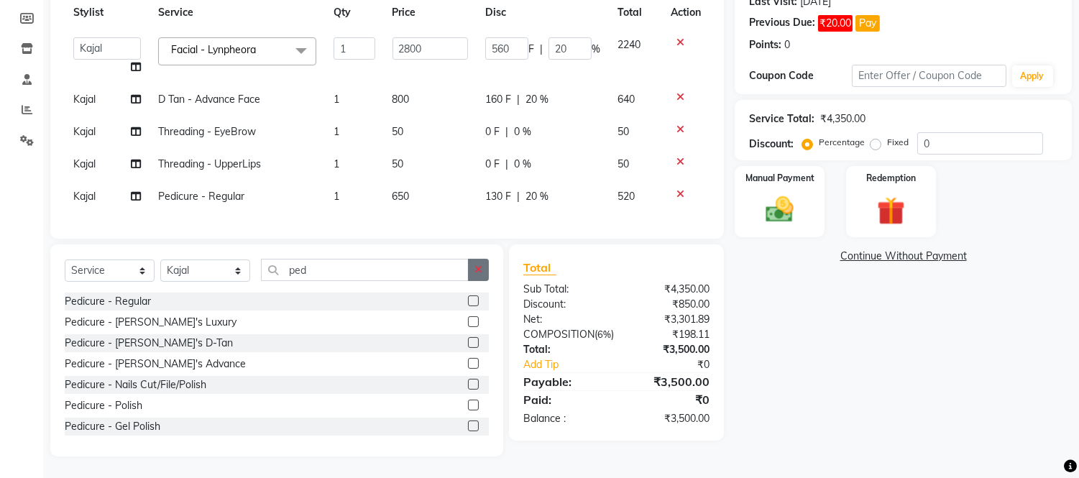
click at [480, 266] on icon "button" at bounding box center [478, 269] width 8 height 10
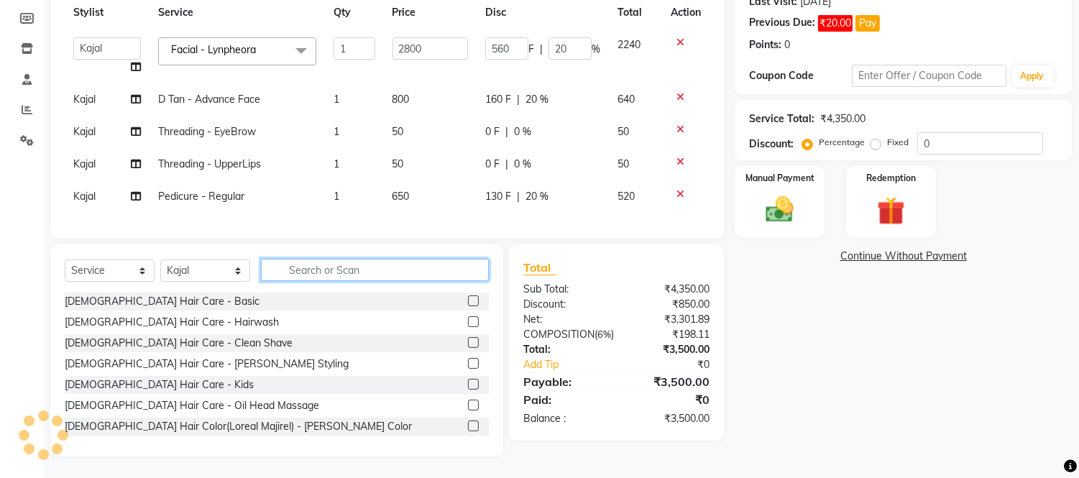
click at [480, 266] on input "text" at bounding box center [375, 270] width 228 height 22
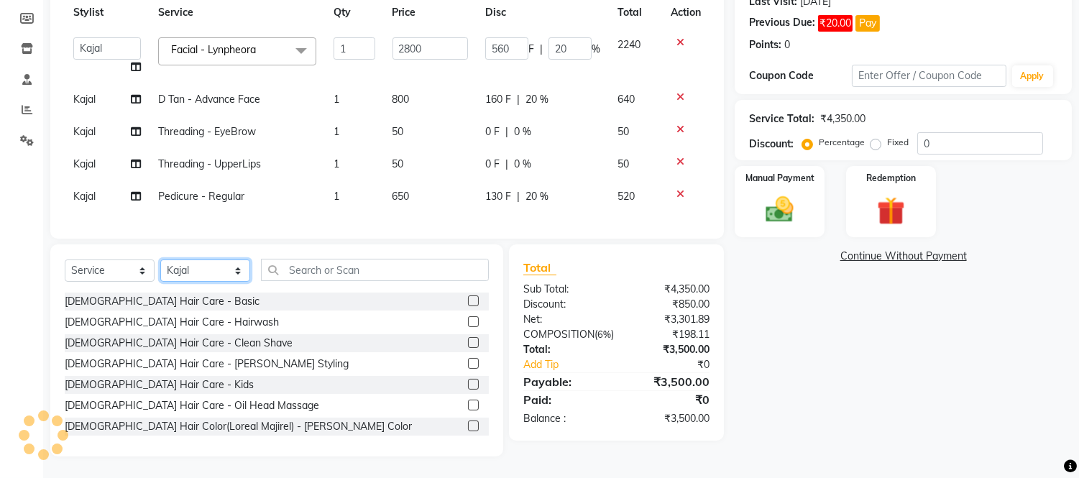
click at [206, 279] on select "Select Stylist [PERSON_NAME] Sir Front Desk junaid Kajal [PERSON_NAME] [PERSON_…" at bounding box center [205, 270] width 90 height 22
select select "88388"
click at [160, 260] on select "Select Stylist [PERSON_NAME] Sir Front Desk junaid Kajal [PERSON_NAME] [PERSON_…" at bounding box center [205, 270] width 90 height 22
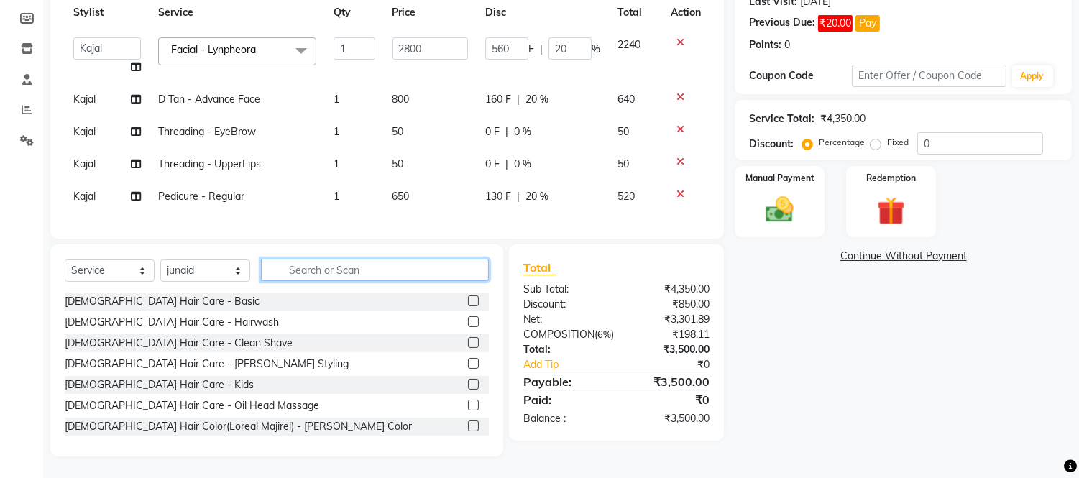
click at [303, 275] on input "text" at bounding box center [375, 270] width 228 height 22
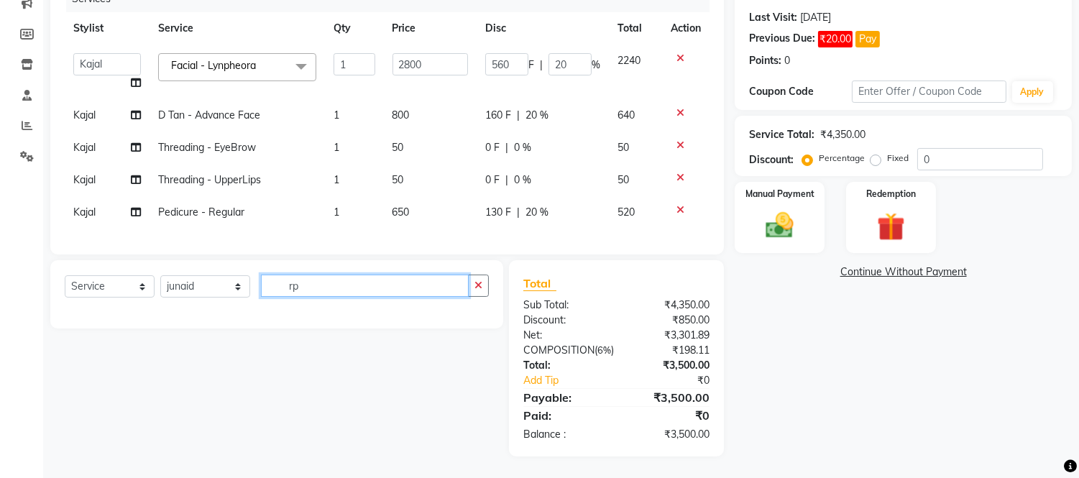
scroll to position [219, 0]
type input "r"
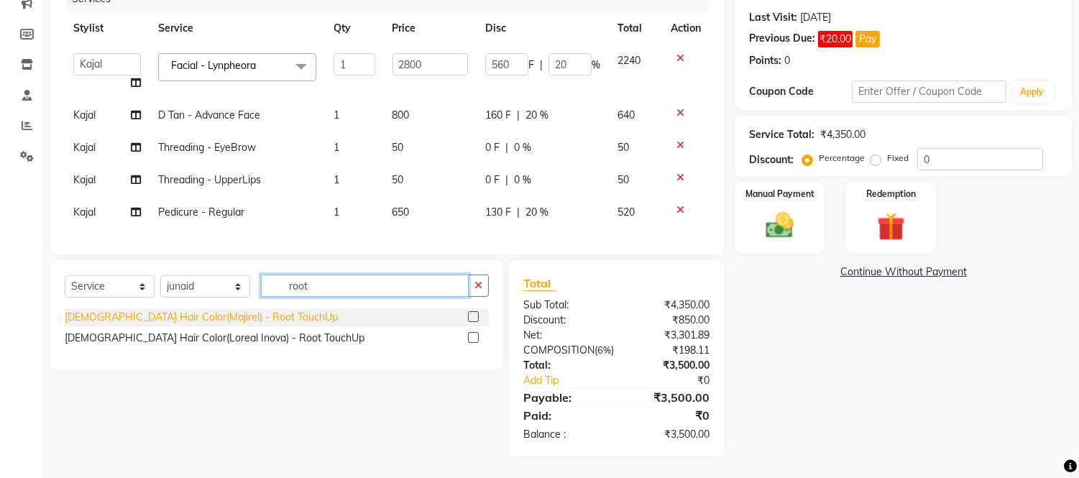
type input "root"
click at [249, 310] on div "[DEMOGRAPHIC_DATA] Hair Color(Majirel) - Root TouchUp" at bounding box center [201, 317] width 273 height 15
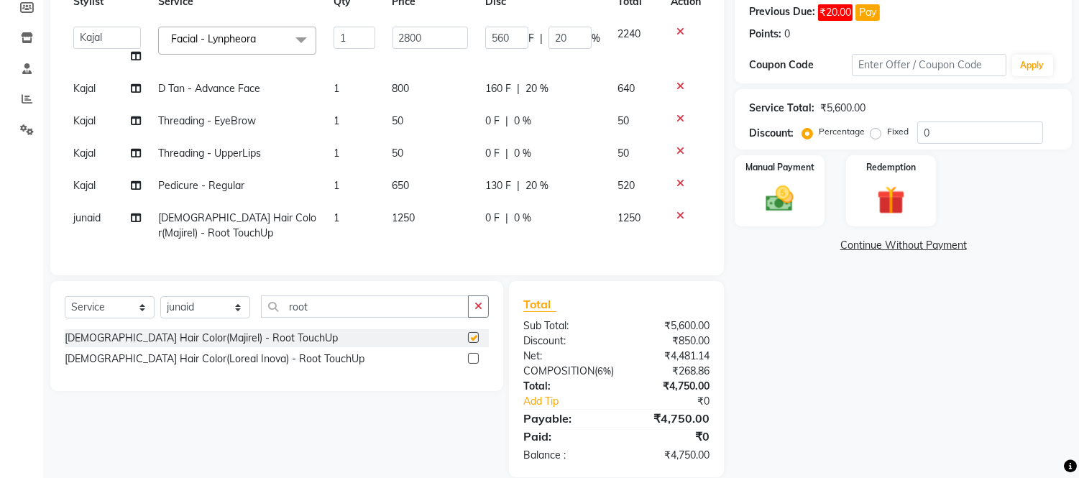
checkbox input "false"
click at [575, 211] on div "0 F | 0 %" at bounding box center [542, 218] width 115 height 15
select select "88388"
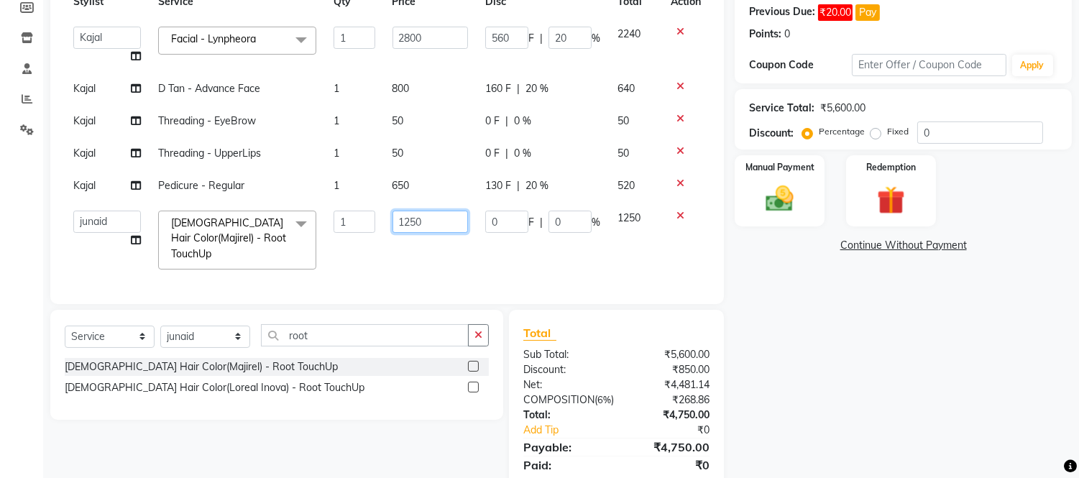
click at [442, 216] on input "1250" at bounding box center [429, 222] width 75 height 22
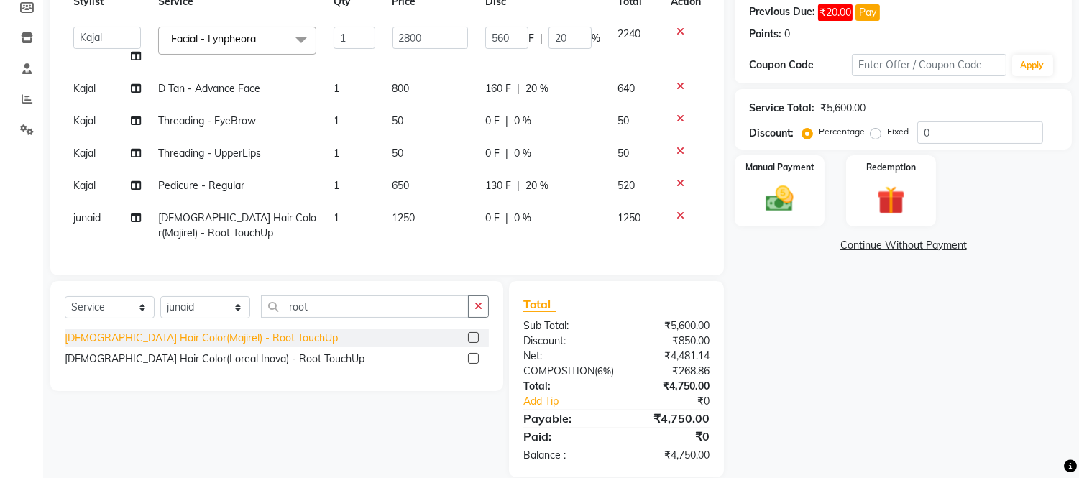
click at [254, 371] on div "[DEMOGRAPHIC_DATA] Hair Color(Majirel) - Root TouchUp [DEMOGRAPHIC_DATA] Hair C…" at bounding box center [277, 350] width 424 height 42
click at [564, 211] on div "0 F | 0 %" at bounding box center [542, 218] width 115 height 15
select select "88388"
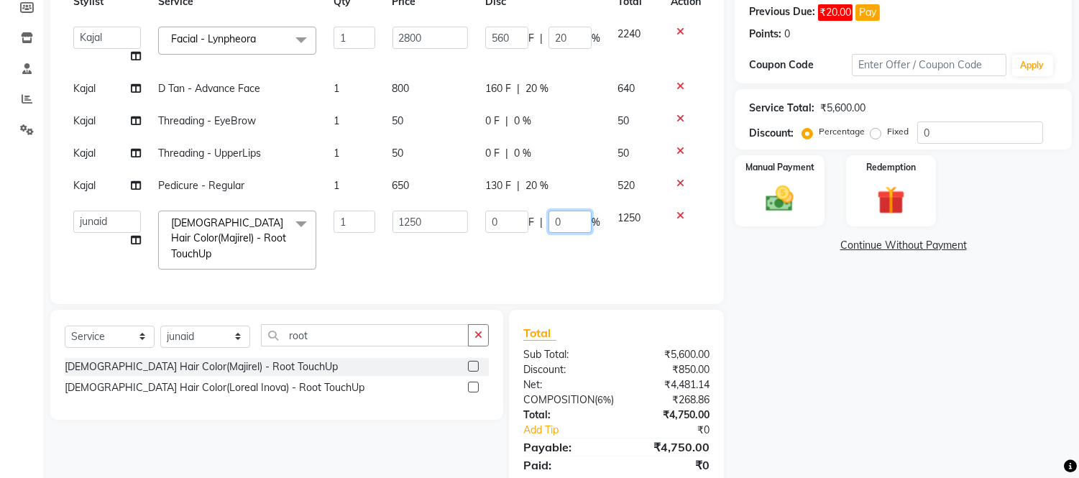
click at [569, 220] on input "0" at bounding box center [569, 222] width 43 height 22
type input "020"
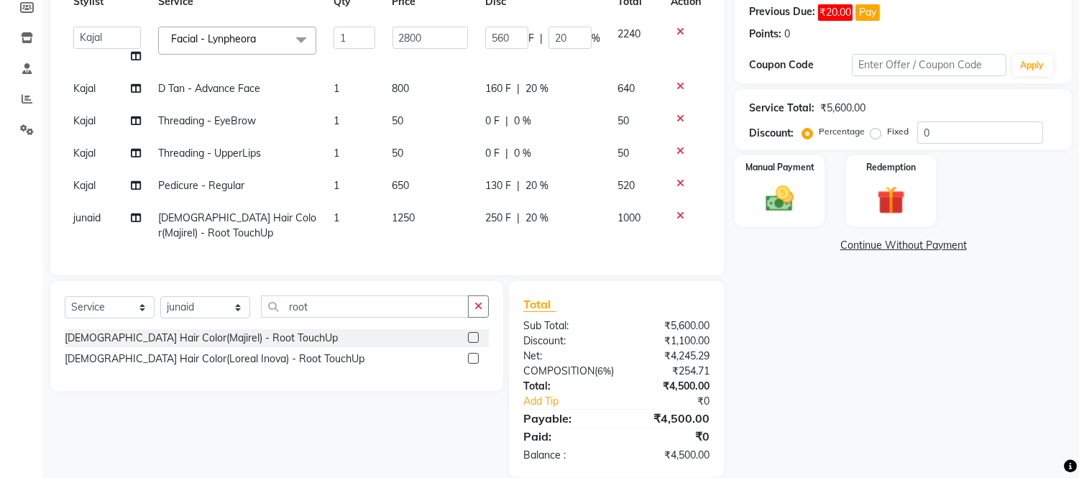
click at [575, 259] on div "Services Stylist Service Qty Price Disc Total Action [PERSON_NAME] Sir Front De…" at bounding box center [387, 110] width 645 height 302
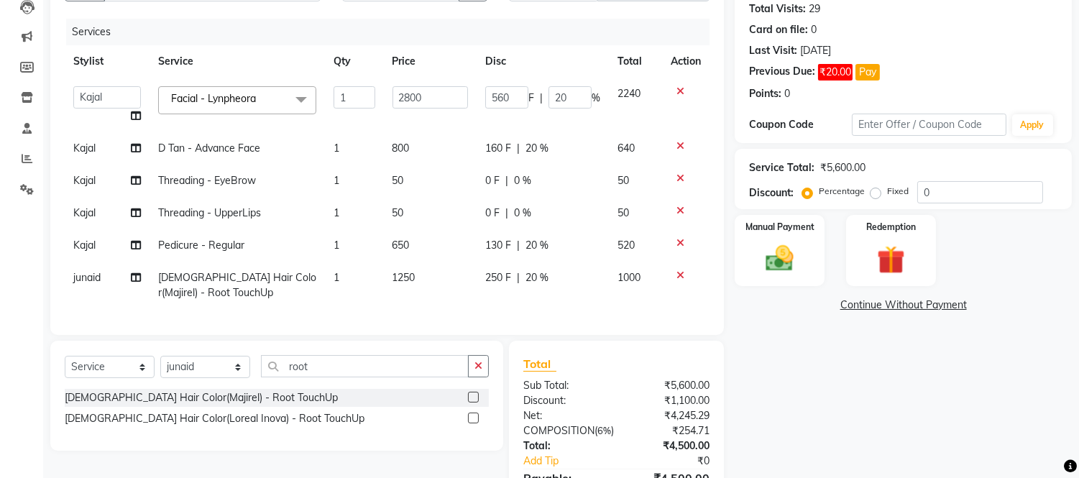
scroll to position [239, 0]
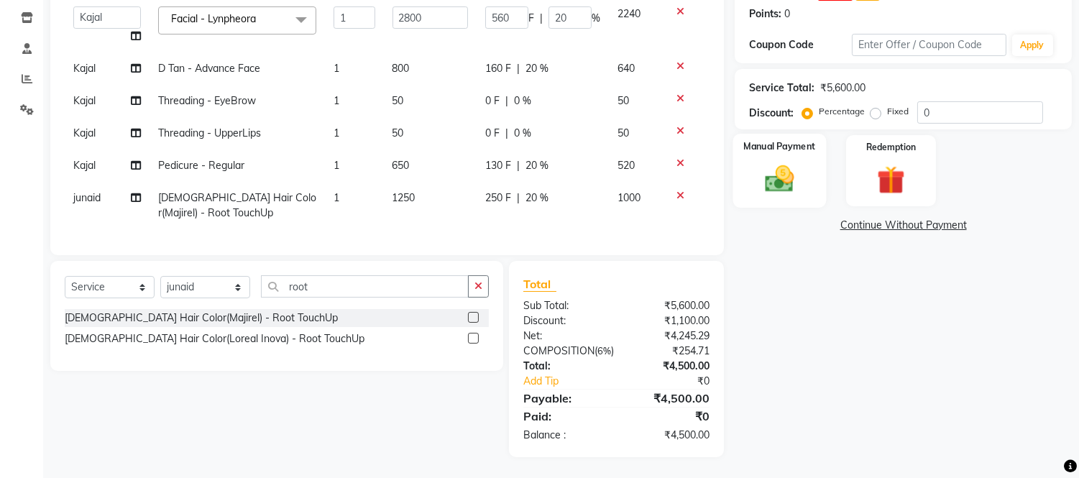
click at [779, 190] on img at bounding box center [779, 179] width 47 height 34
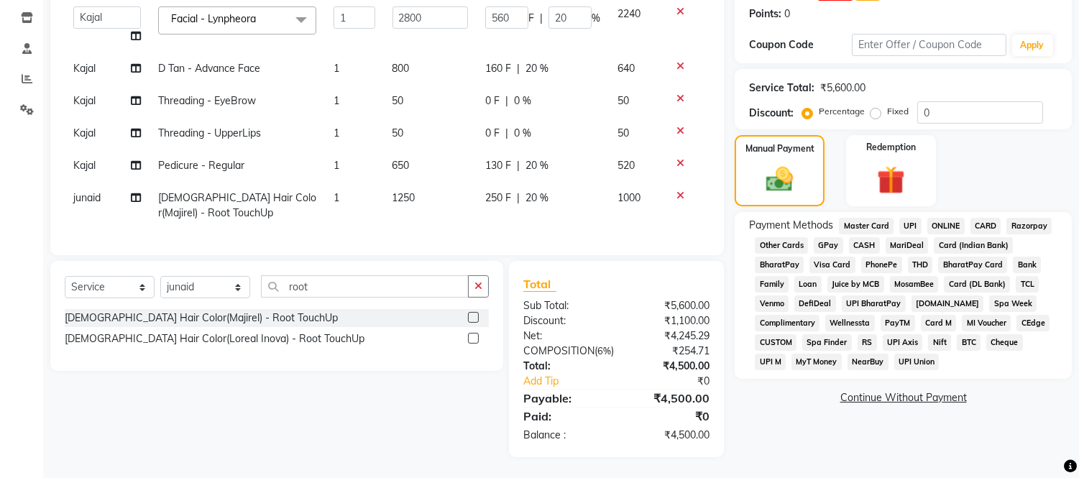
click at [827, 240] on span "GPay" at bounding box center [828, 245] width 29 height 17
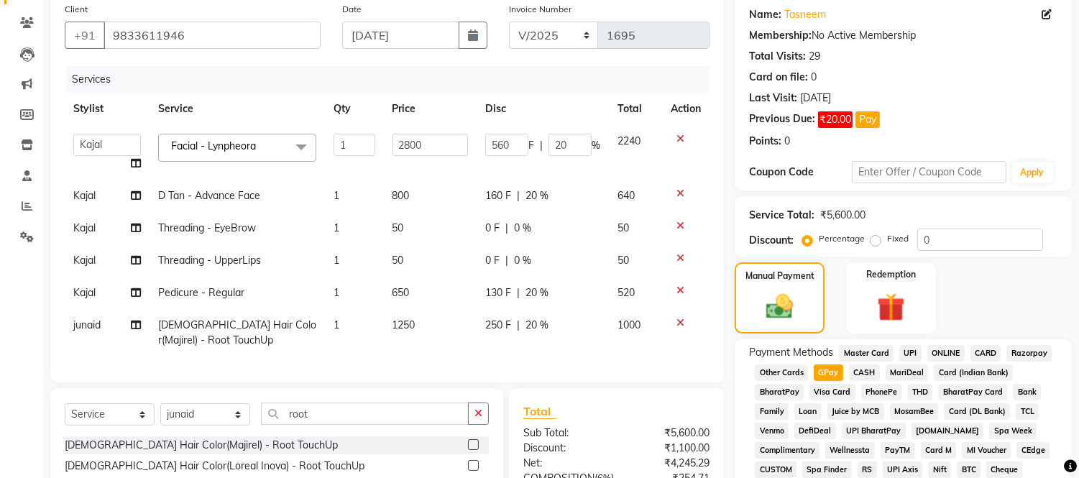
scroll to position [268, 0]
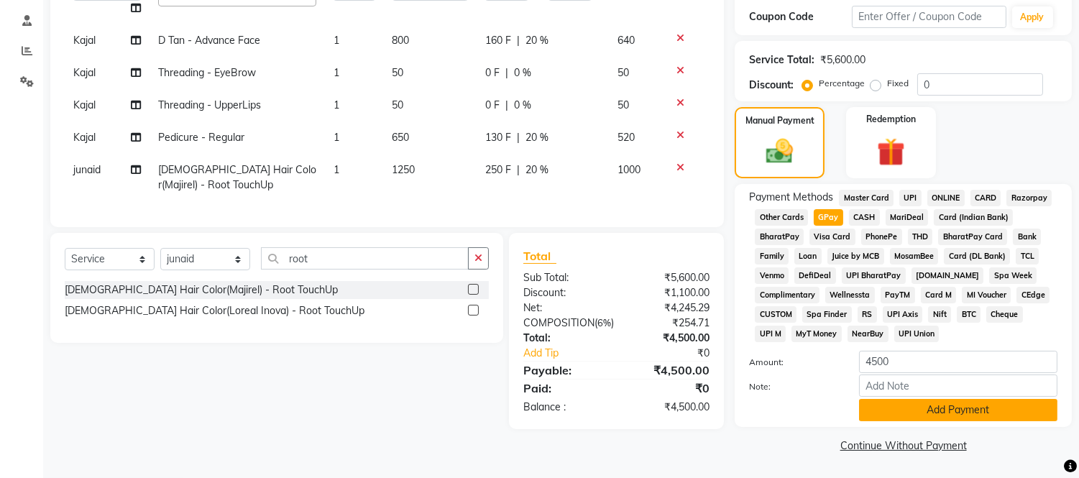
click at [962, 407] on button "Add Payment" at bounding box center [958, 410] width 198 height 22
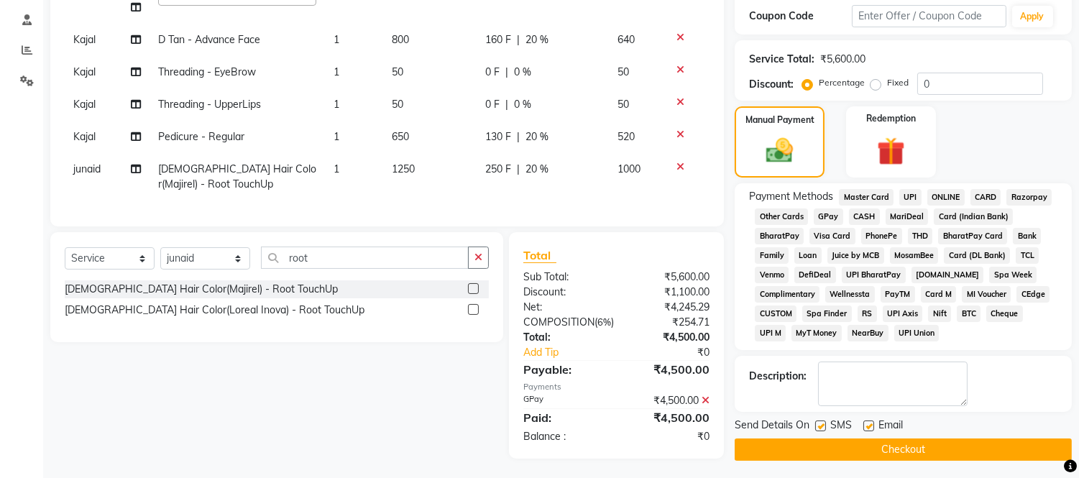
click at [956, 443] on button "Checkout" at bounding box center [903, 449] width 337 height 22
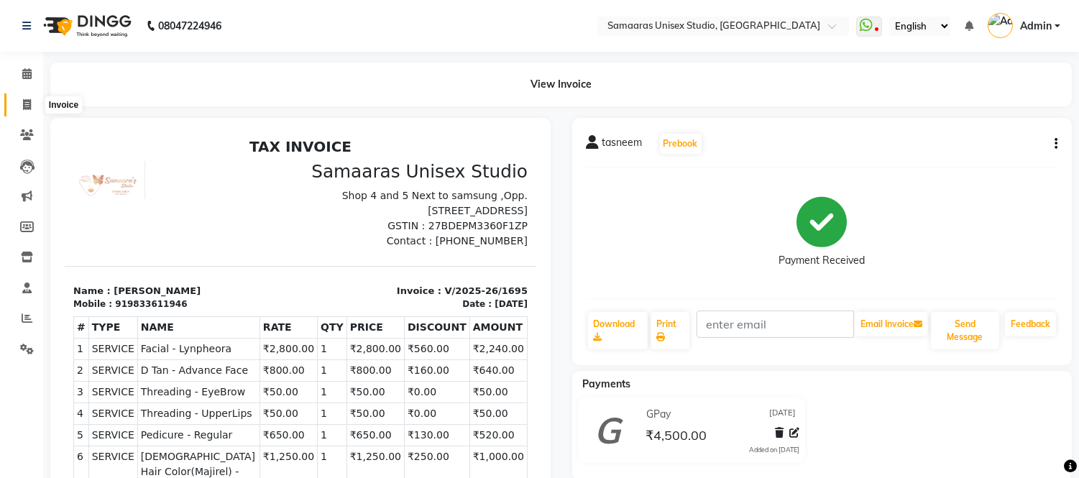
click at [27, 104] on icon at bounding box center [27, 104] width 8 height 11
select select "service"
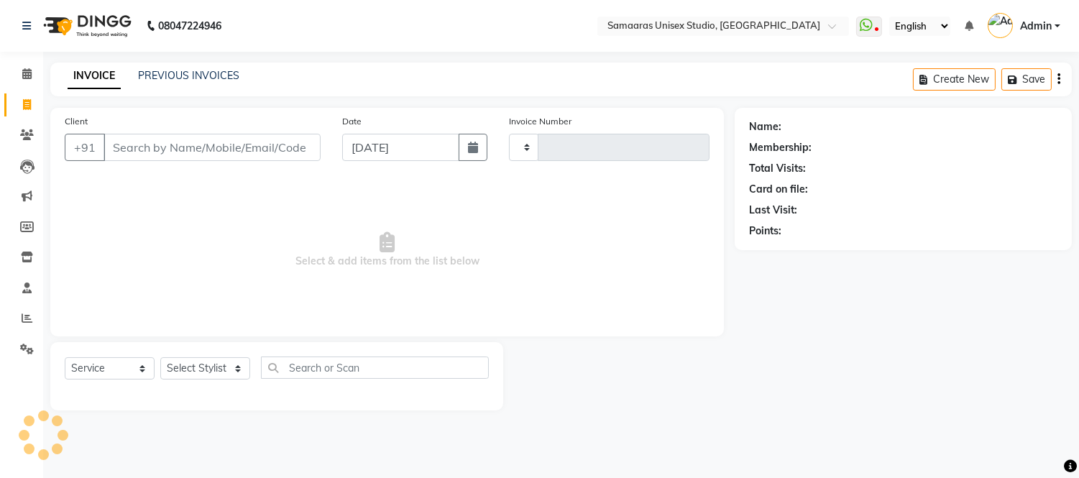
type input "1696"
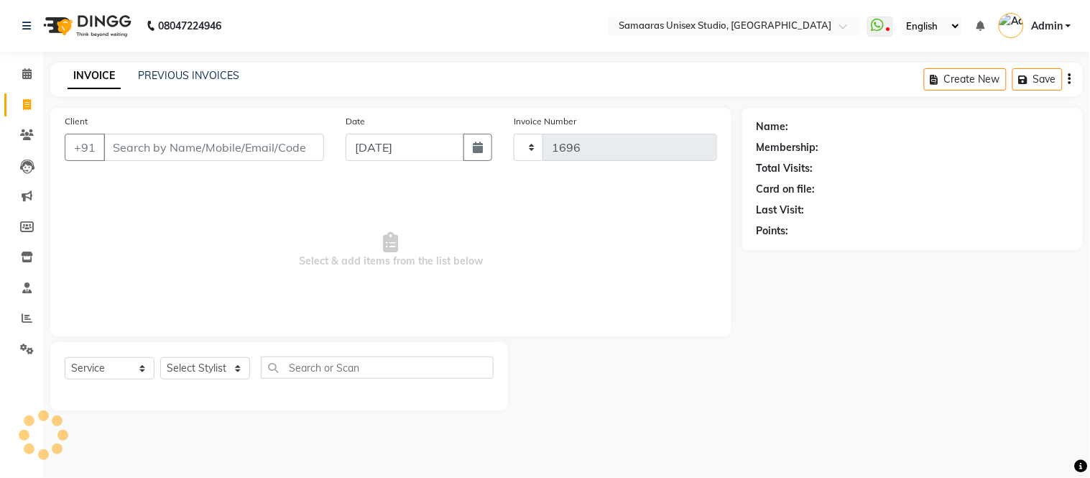
select select "4525"
click at [191, 135] on input "Client" at bounding box center [213, 147] width 221 height 27
click at [469, 144] on button "button" at bounding box center [478, 147] width 29 height 27
select select "9"
select select "2025"
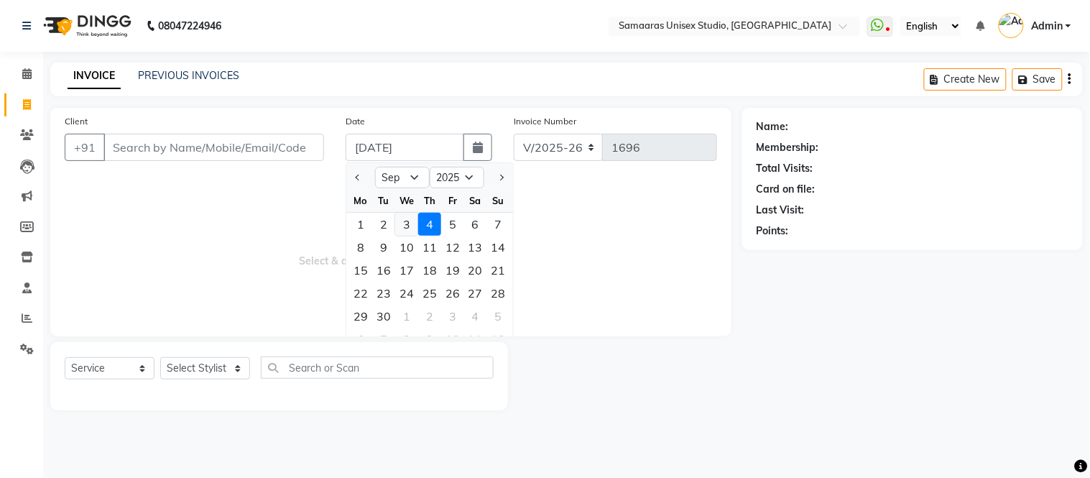
click at [408, 220] on div "3" at bounding box center [406, 224] width 23 height 23
type input "[DATE]"
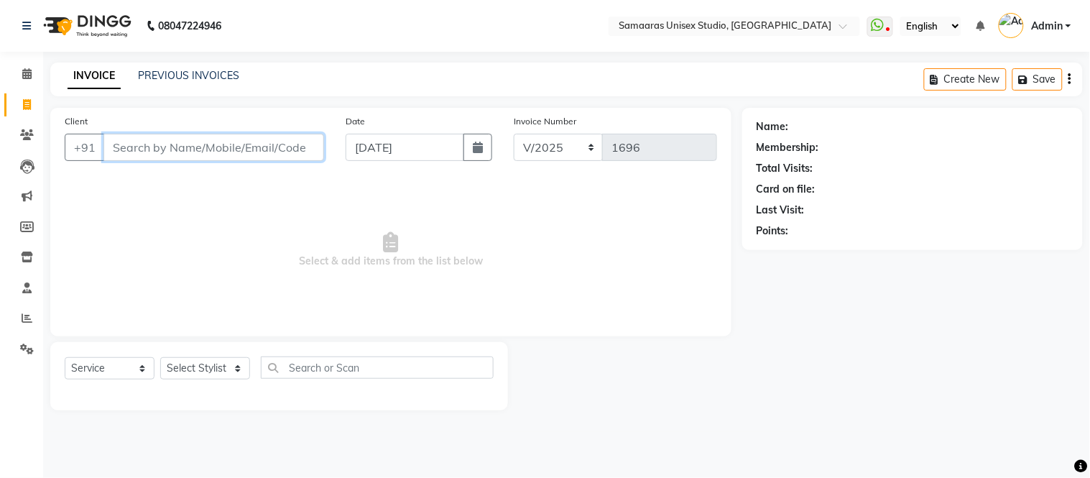
click at [305, 147] on input "Client" at bounding box center [213, 147] width 221 height 27
click at [218, 153] on input "Client" at bounding box center [213, 147] width 221 height 27
click at [234, 152] on input "Client" at bounding box center [213, 147] width 221 height 27
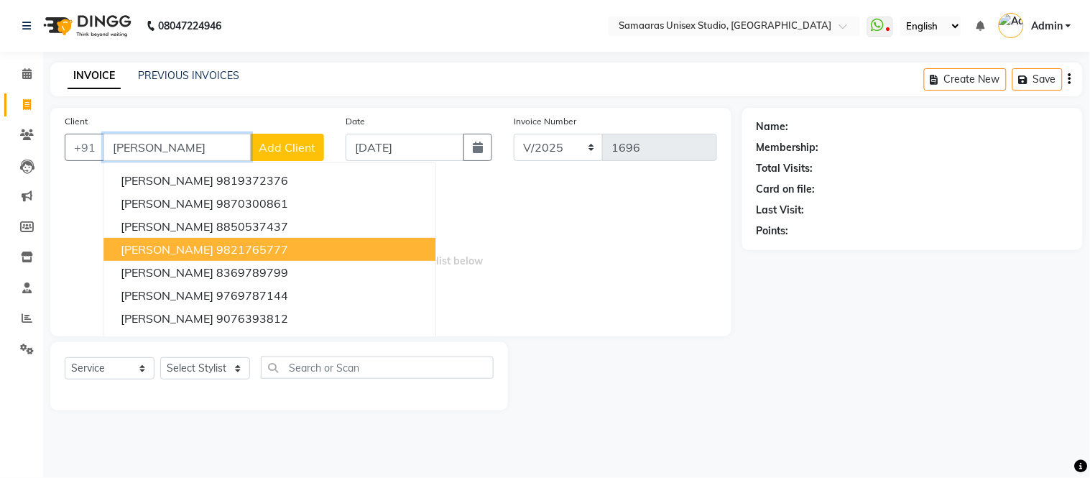
click at [254, 240] on button "[PERSON_NAME] 9821765777" at bounding box center [269, 249] width 332 height 23
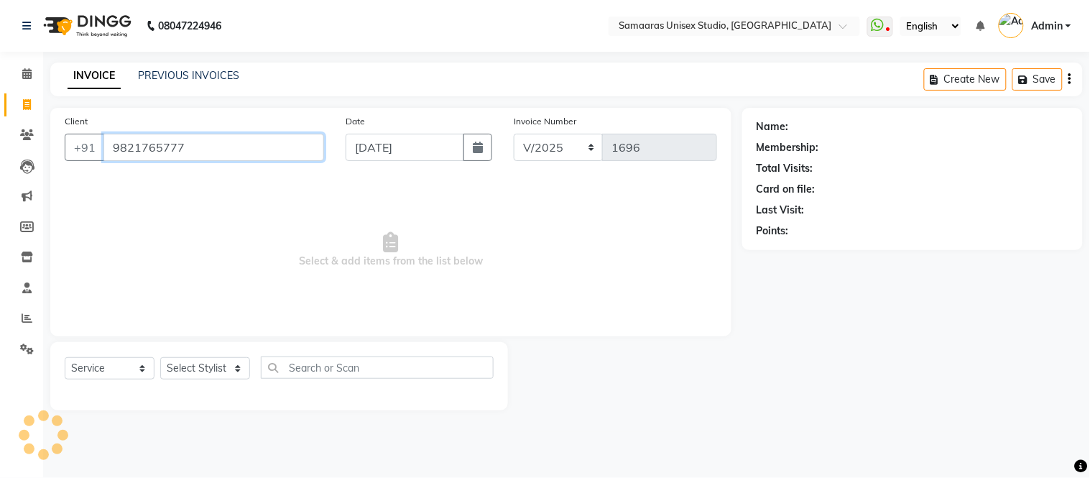
type input "9821765777"
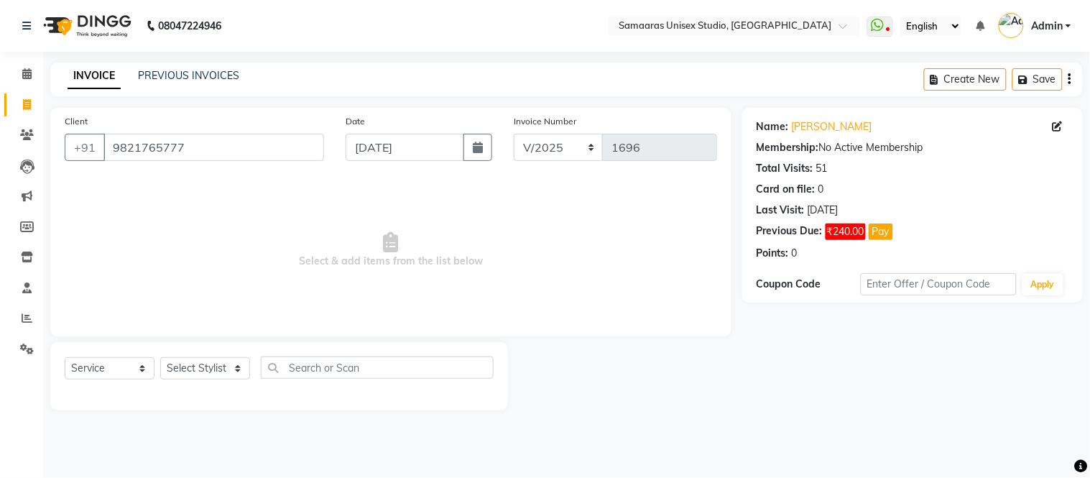
click at [231, 354] on div "Select Service Product Membership Package Voucher Prepaid Gift Card Select Styl…" at bounding box center [279, 376] width 458 height 68
click at [229, 364] on select "Select Stylist [PERSON_NAME] Sir Front Desk junaid Kajal [PERSON_NAME] [PERSON_…" at bounding box center [205, 368] width 90 height 22
select select "49314"
click at [160, 358] on select "Select Stylist [PERSON_NAME] Sir Front Desk junaid Kajal [PERSON_NAME] [PERSON_…" at bounding box center [205, 368] width 90 height 22
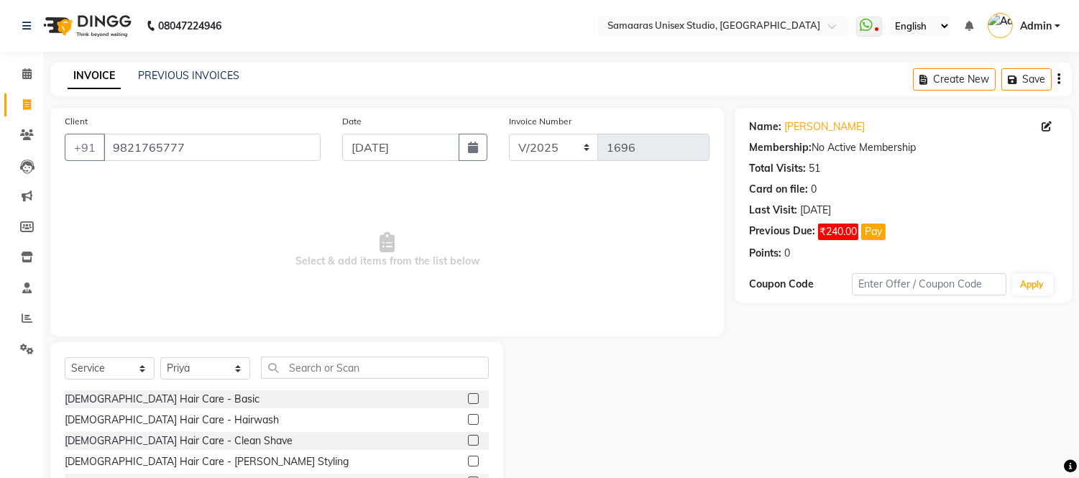
click at [274, 355] on div "Select Service Product Membership Package Voucher Prepaid Gift Card Select Styl…" at bounding box center [276, 448] width 453 height 212
click at [303, 357] on input "text" at bounding box center [375, 367] width 228 height 22
type input "d"
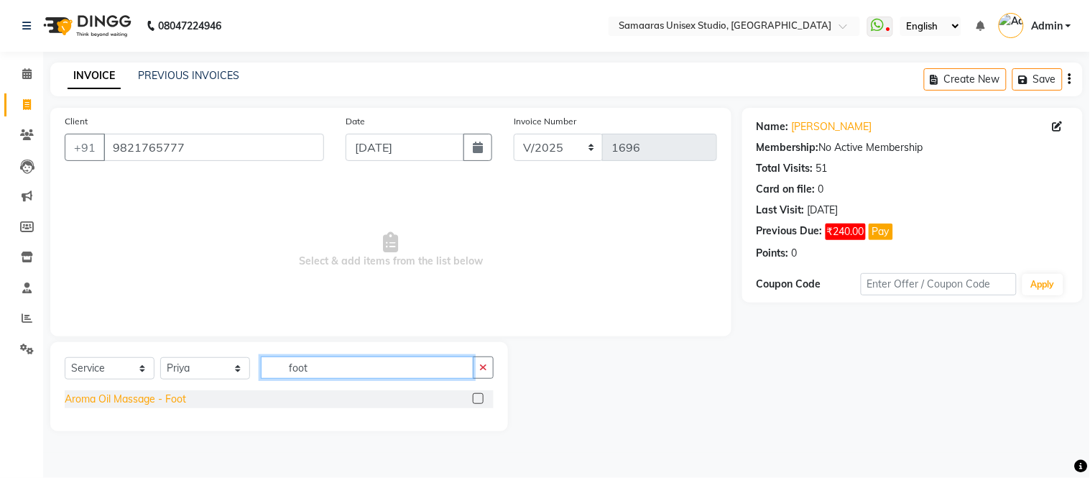
type input "foot"
click at [162, 397] on div "Aroma Oil Massage - Foot" at bounding box center [125, 399] width 121 height 15
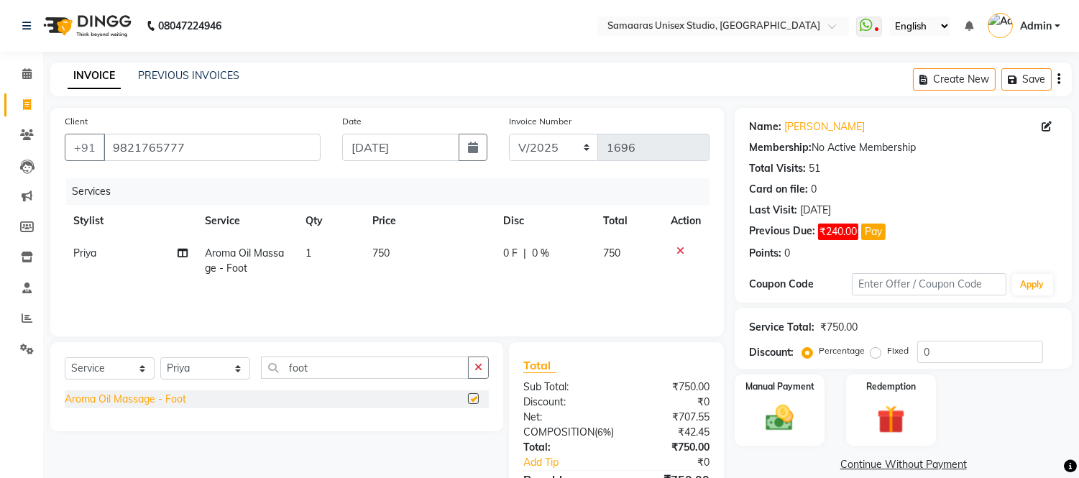
checkbox input "false"
click at [562, 247] on div "0 F | 0 %" at bounding box center [544, 253] width 83 height 15
select select "49314"
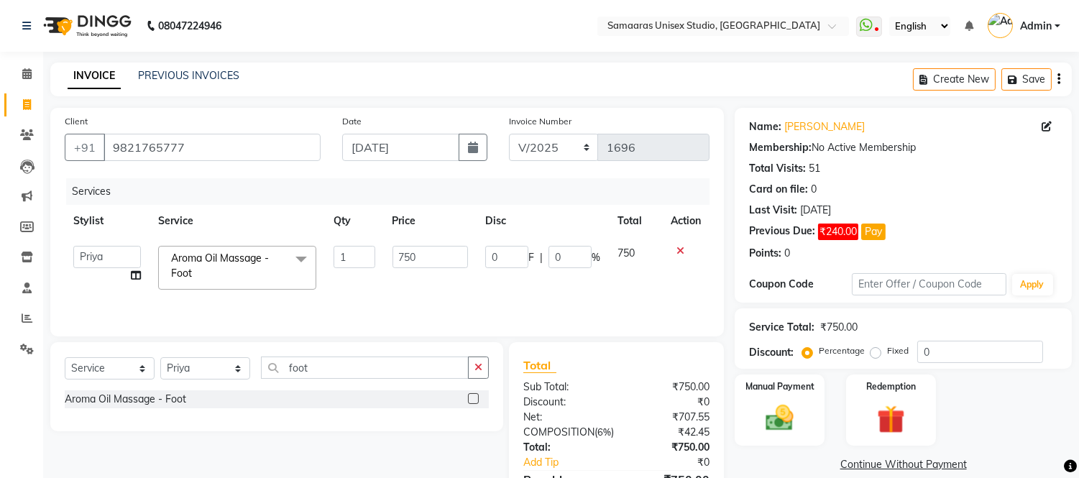
click at [563, 248] on input "0" at bounding box center [569, 257] width 43 height 22
type input "020"
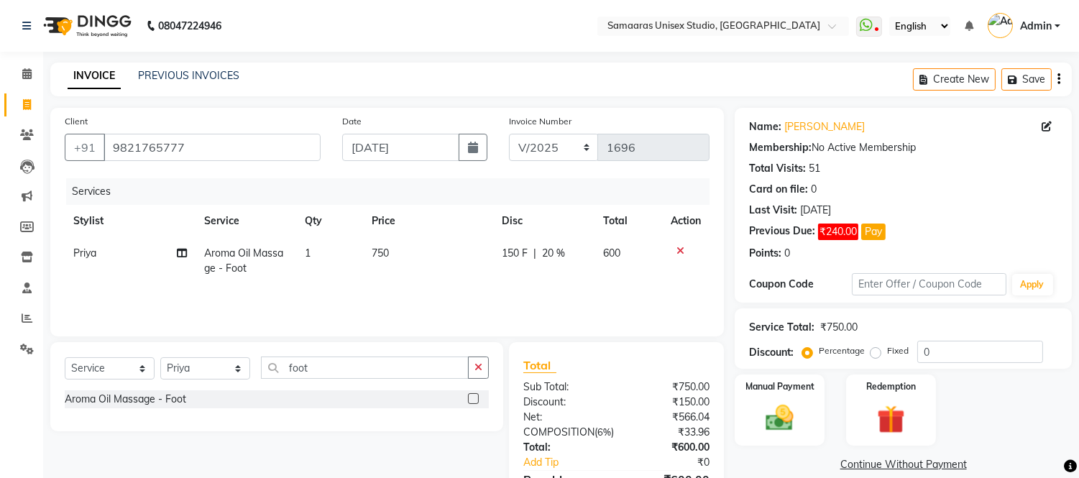
click at [608, 284] on td "600" at bounding box center [628, 260] width 68 height 47
select select "49314"
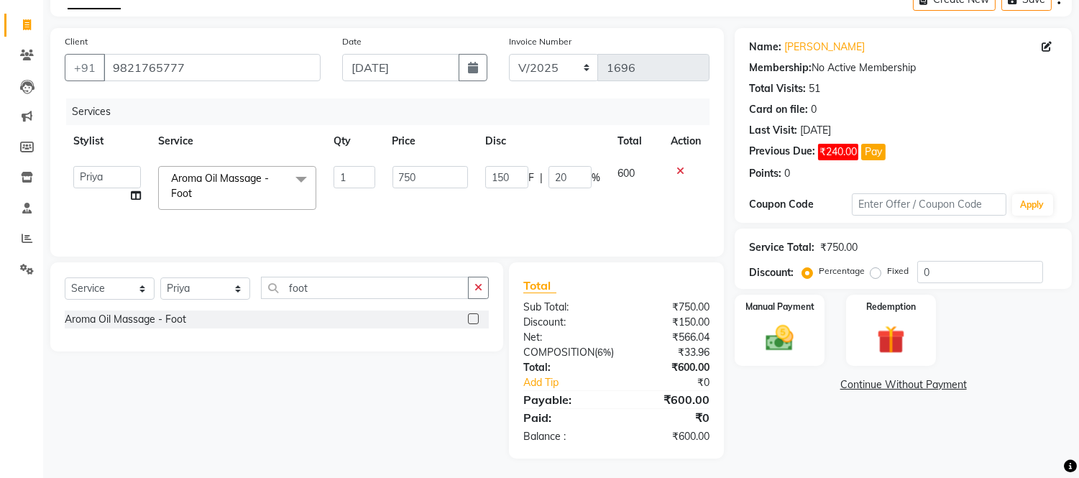
scroll to position [96, 0]
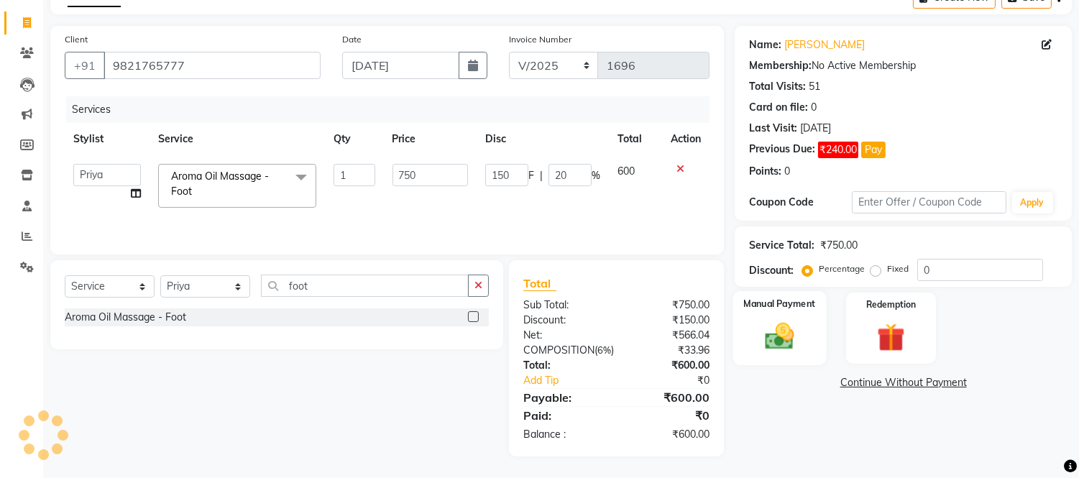
click at [786, 323] on img at bounding box center [779, 337] width 47 height 34
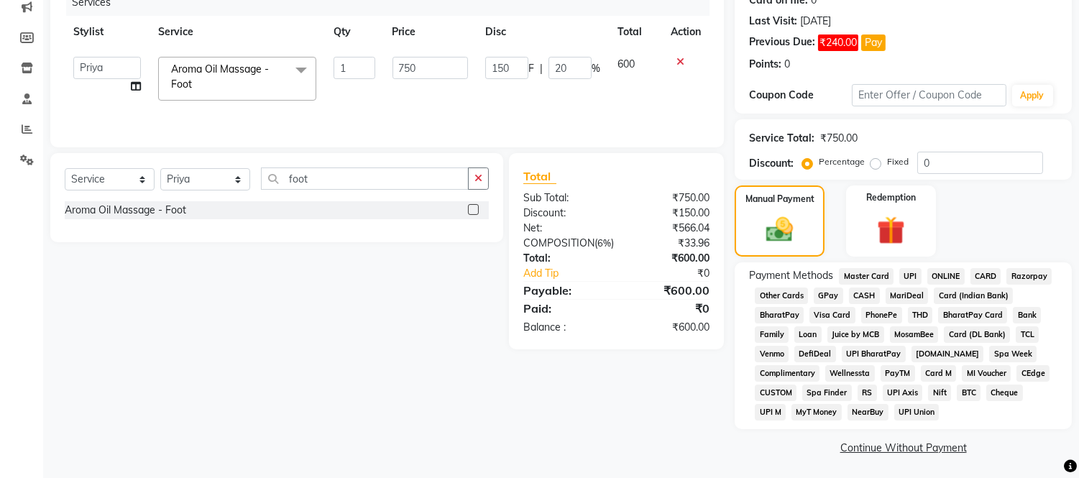
scroll to position [191, 0]
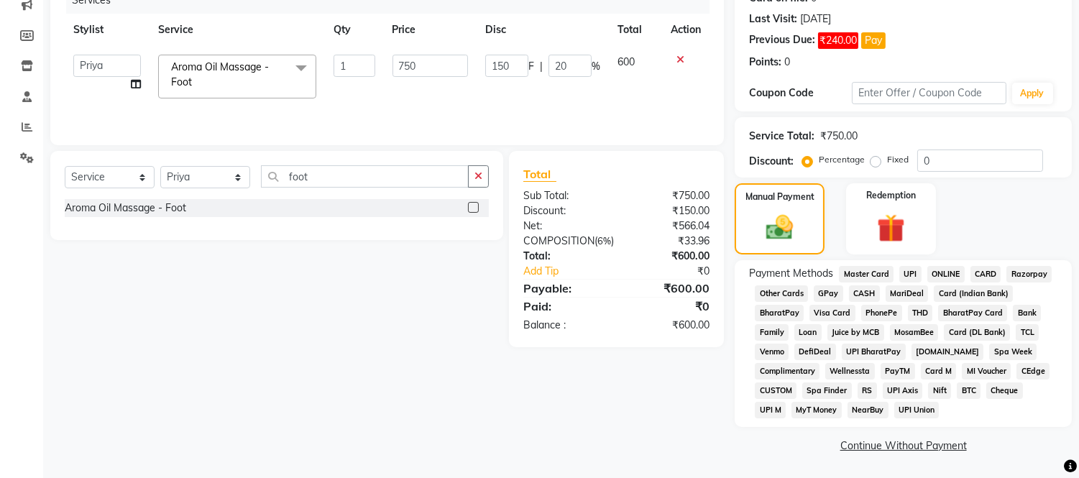
click at [973, 273] on span "CARD" at bounding box center [985, 274] width 31 height 17
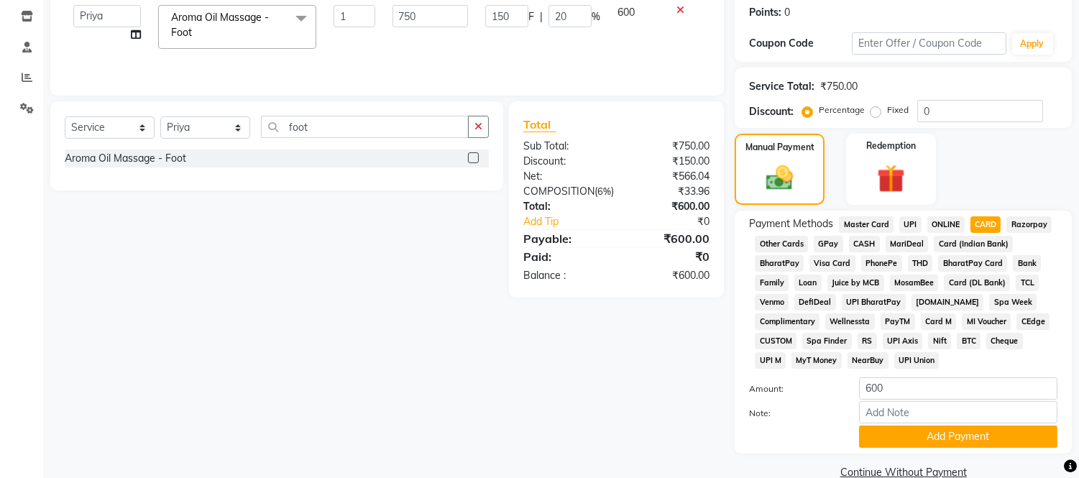
scroll to position [268, 0]
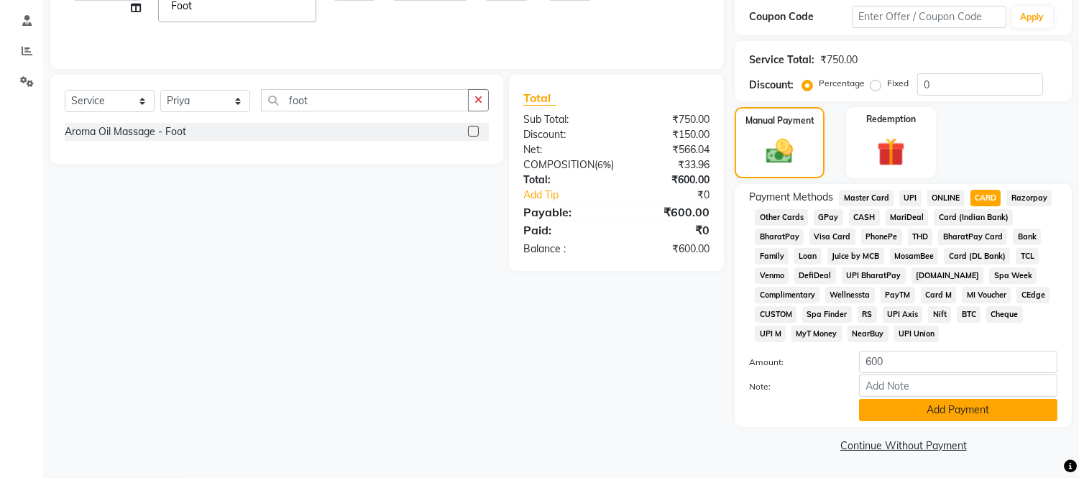
click at [928, 408] on button "Add Payment" at bounding box center [958, 410] width 198 height 22
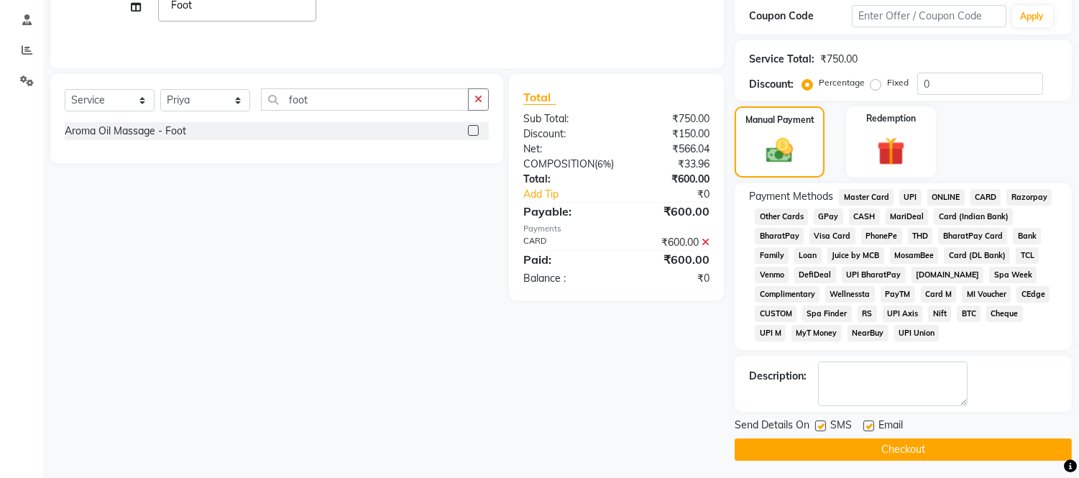
click at [927, 442] on button "Checkout" at bounding box center [903, 449] width 337 height 22
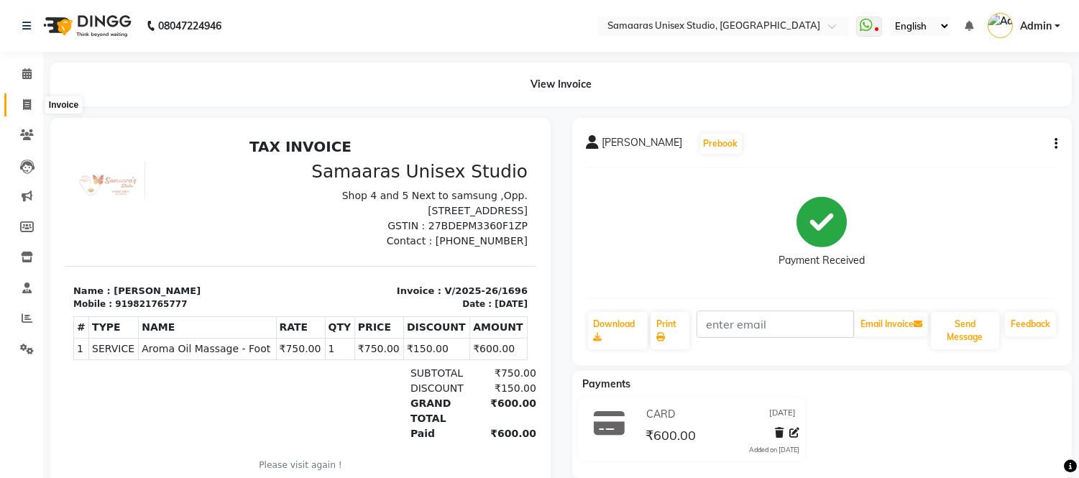
click at [23, 109] on icon at bounding box center [27, 104] width 8 height 11
select select "4525"
select select "service"
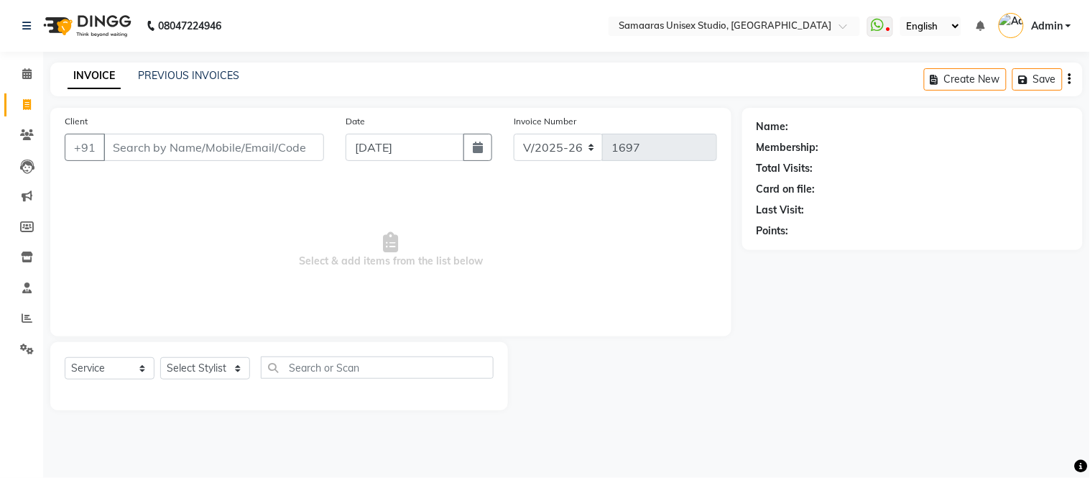
click at [155, 132] on div "Client +91" at bounding box center [194, 143] width 281 height 59
click at [479, 139] on button "button" at bounding box center [478, 147] width 29 height 27
select select "9"
select select "2025"
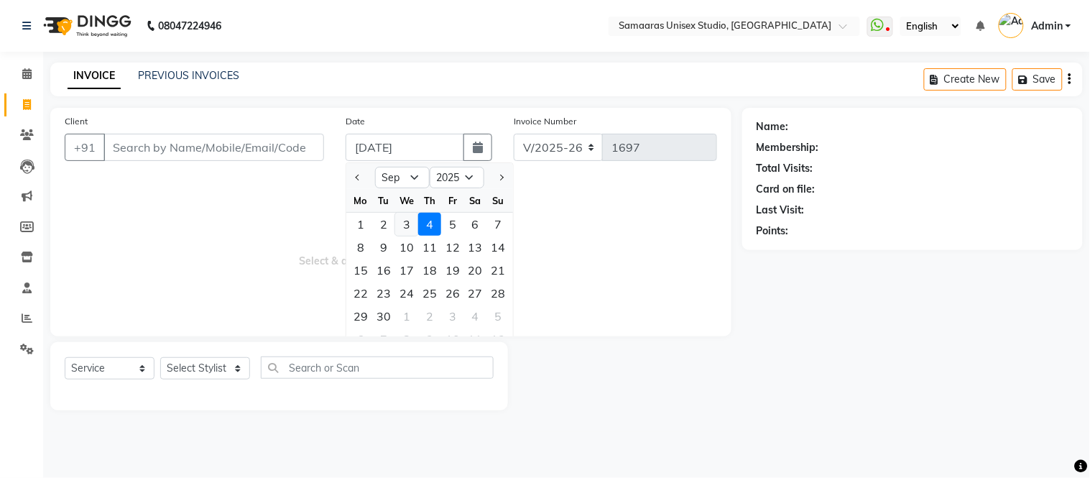
click at [403, 221] on div "3" at bounding box center [406, 224] width 23 height 23
type input "[DATE]"
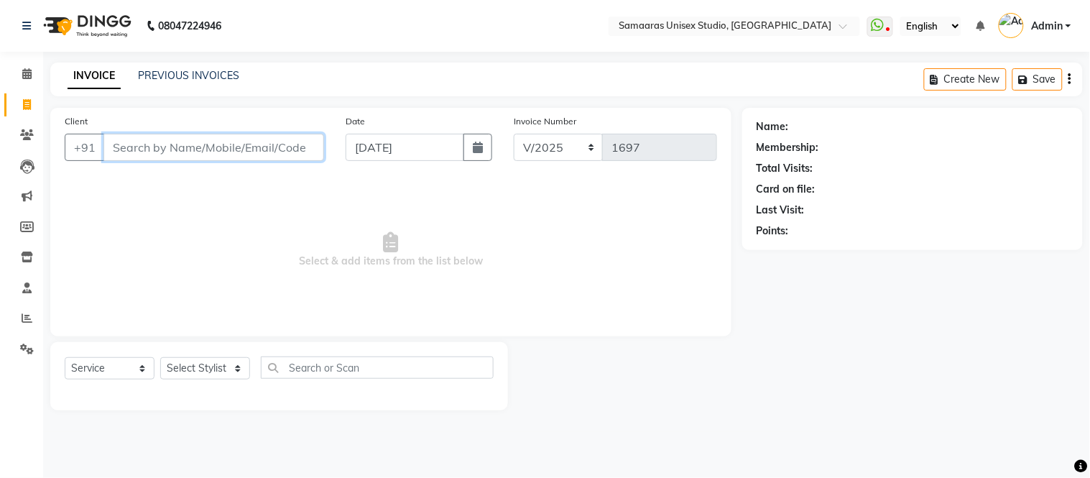
click at [303, 155] on input "Client" at bounding box center [213, 147] width 221 height 27
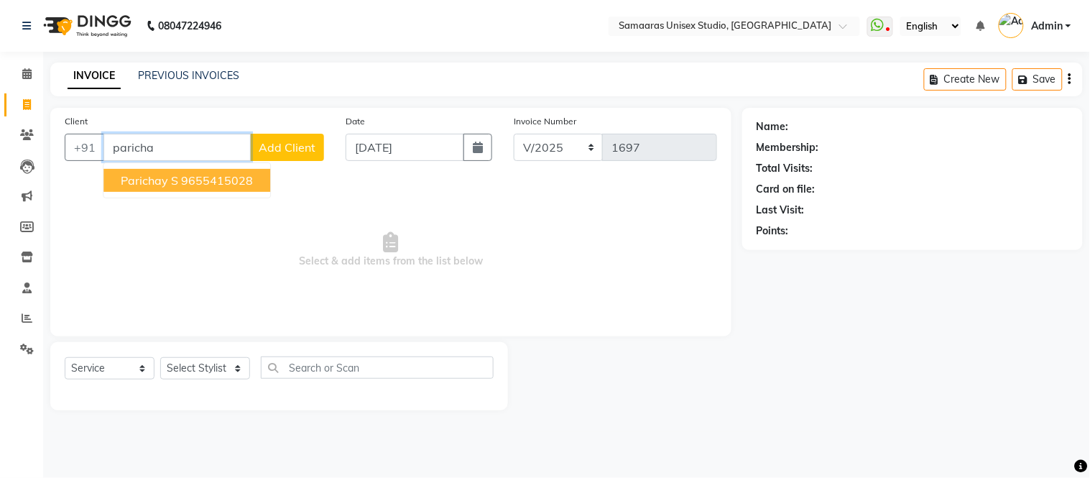
click at [254, 180] on button "parichay s 9655415028" at bounding box center [186, 180] width 167 height 23
type input "9655415028"
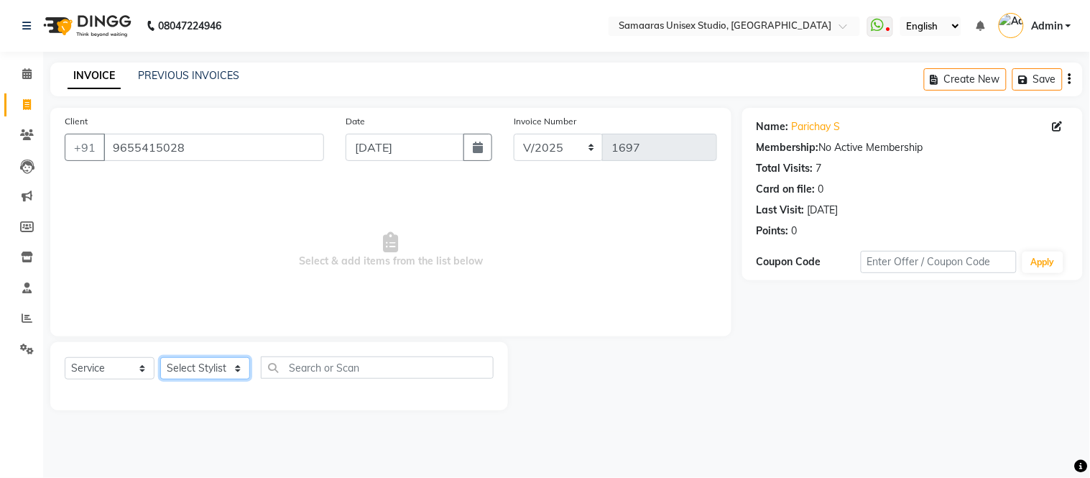
click at [229, 364] on select "Select Stylist [PERSON_NAME] Sir Front Desk junaid Kajal [PERSON_NAME] [PERSON_…" at bounding box center [205, 368] width 90 height 22
select select "49314"
click at [160, 358] on select "Select Stylist [PERSON_NAME] Sir Front Desk junaid Kajal [PERSON_NAME] [PERSON_…" at bounding box center [205, 368] width 90 height 22
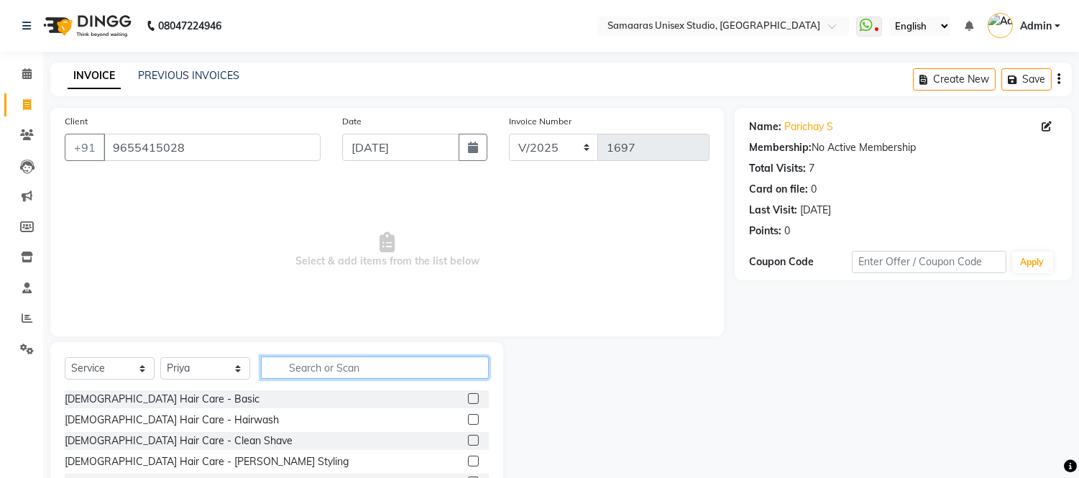
click at [298, 367] on input "text" at bounding box center [375, 367] width 228 height 22
type input "was"
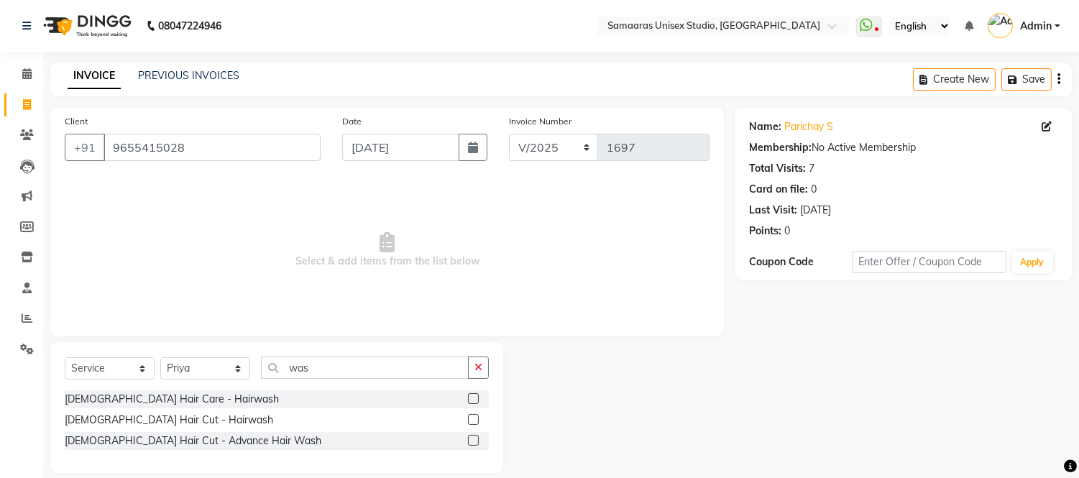
click at [180, 410] on div "[DEMOGRAPHIC_DATA] Hair Care - Hairwash [DEMOGRAPHIC_DATA] Hair Cut - Hairwash …" at bounding box center [277, 421] width 424 height 63
drag, startPoint x: 118, startPoint y: 420, endPoint x: 377, endPoint y: 327, distance: 274.9
click at [119, 420] on div "[DEMOGRAPHIC_DATA] Hair Cut - Hairwash" at bounding box center [169, 420] width 208 height 15
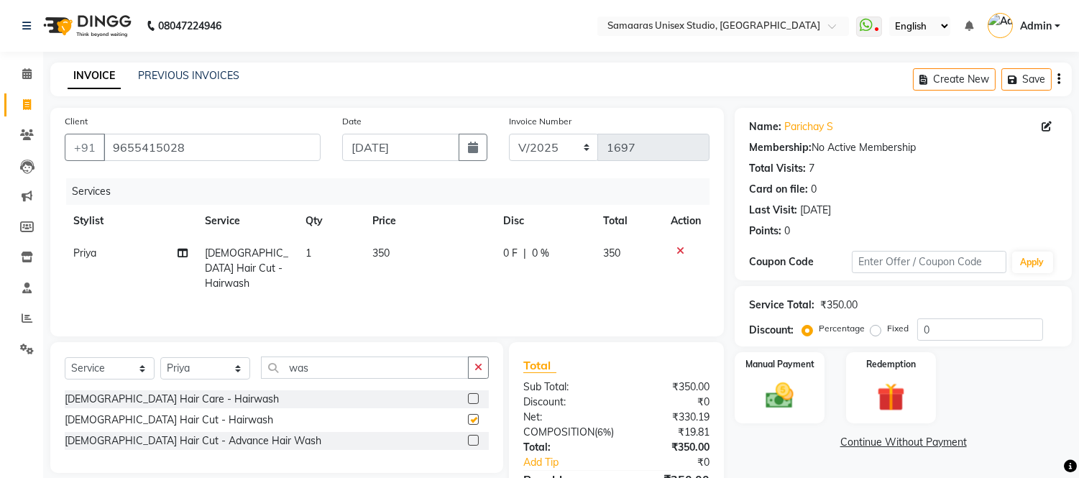
checkbox input "false"
click at [572, 255] on div "0 F | 0 %" at bounding box center [544, 253] width 83 height 15
select select "49314"
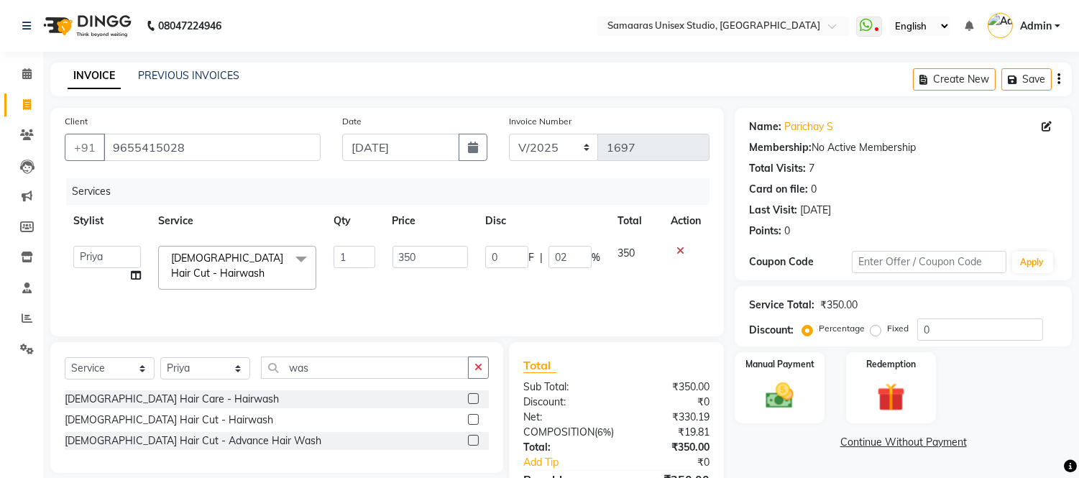
type input "020"
click at [615, 284] on td "350" at bounding box center [635, 267] width 53 height 61
select select "49314"
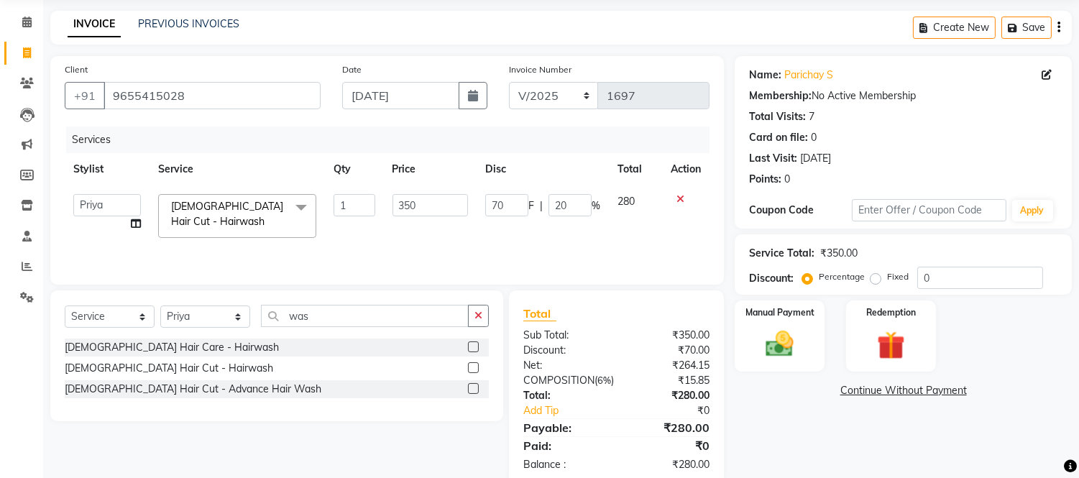
scroll to position [80, 0]
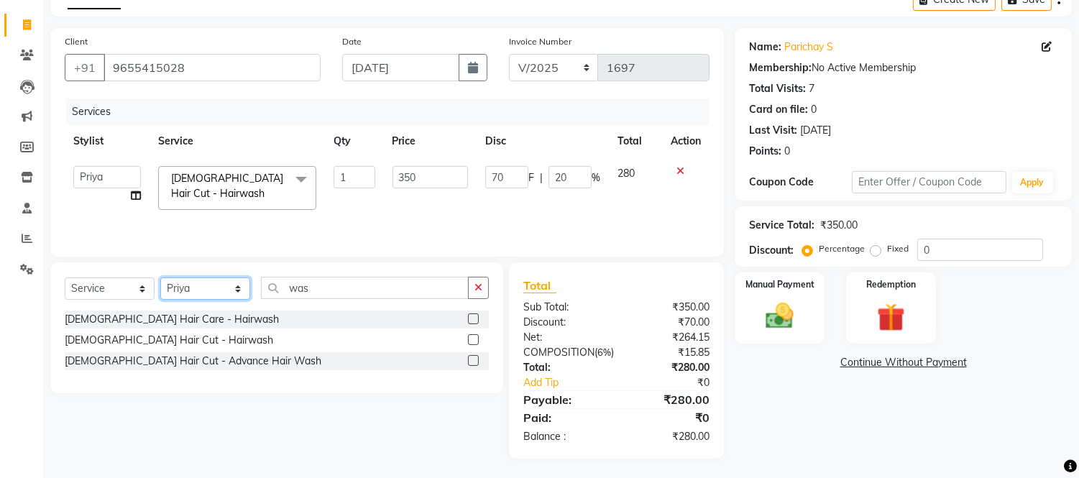
click at [239, 293] on select "Select Stylist [PERSON_NAME] Sir Front Desk junaid Kajal [PERSON_NAME] [PERSON_…" at bounding box center [205, 288] width 90 height 22
select select "50822"
click at [160, 278] on select "Select Stylist [PERSON_NAME] Sir Front Desk junaid Kajal [PERSON_NAME] [PERSON_…" at bounding box center [205, 288] width 90 height 22
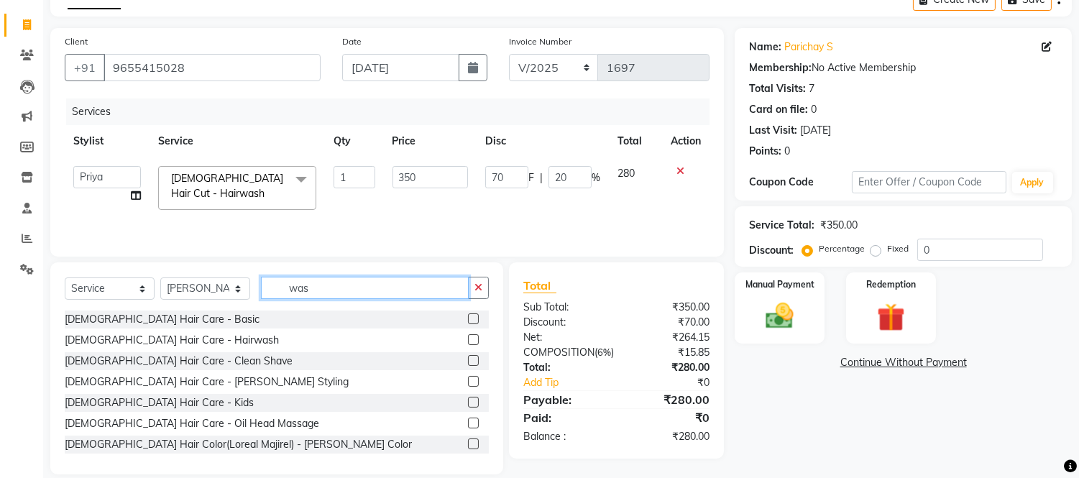
click at [310, 286] on input "was" at bounding box center [365, 288] width 208 height 22
type input "w"
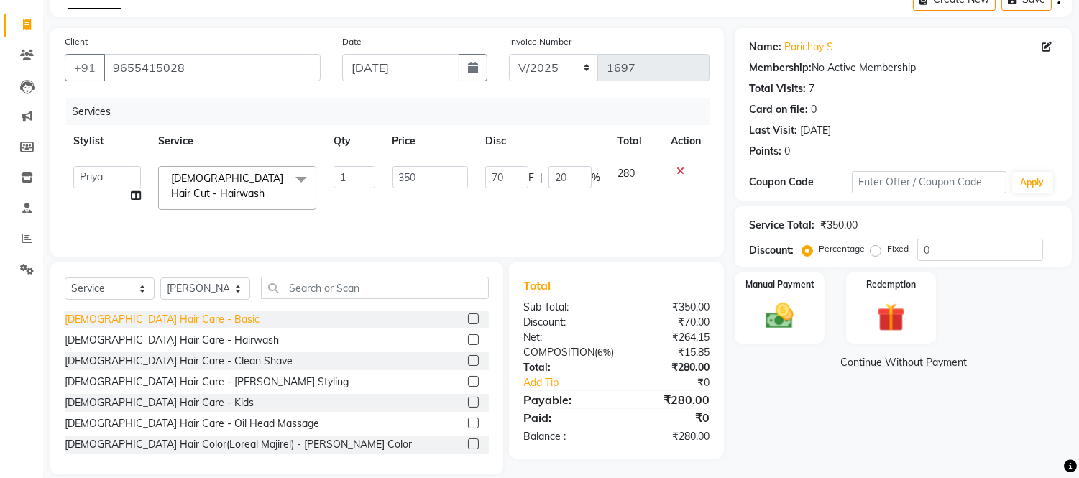
click at [134, 318] on div "[DEMOGRAPHIC_DATA] Hair Care - Basic" at bounding box center [162, 319] width 195 height 15
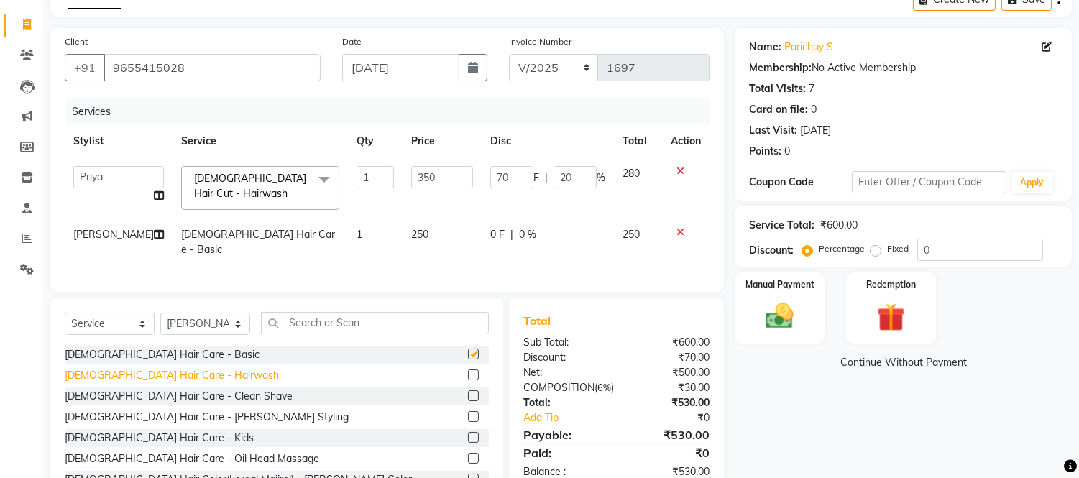
checkbox input "false"
click at [158, 394] on div "[DEMOGRAPHIC_DATA] Hair Care - Clean Shave" at bounding box center [179, 396] width 228 height 15
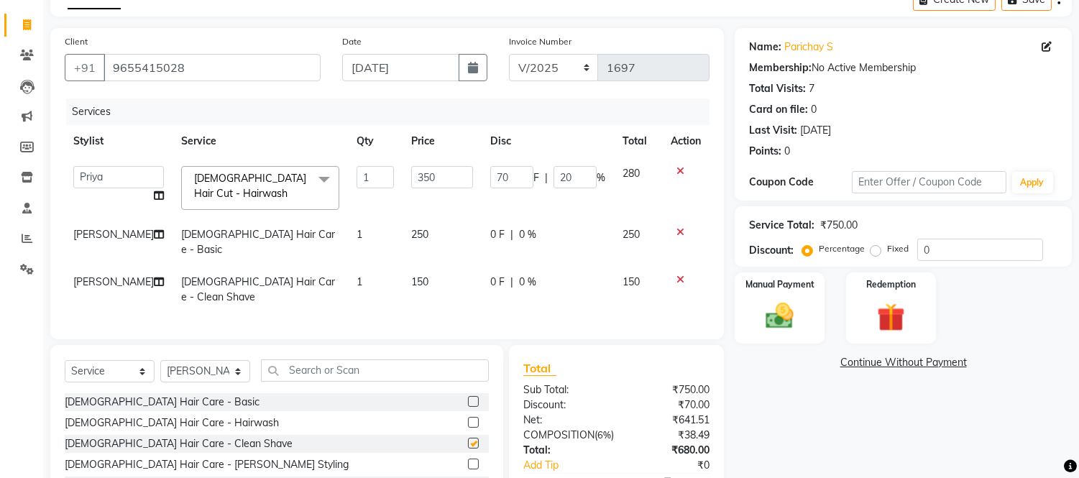
checkbox input "false"
click at [570, 234] on div "0 F | 0 %" at bounding box center [547, 234] width 115 height 15
select select "50822"
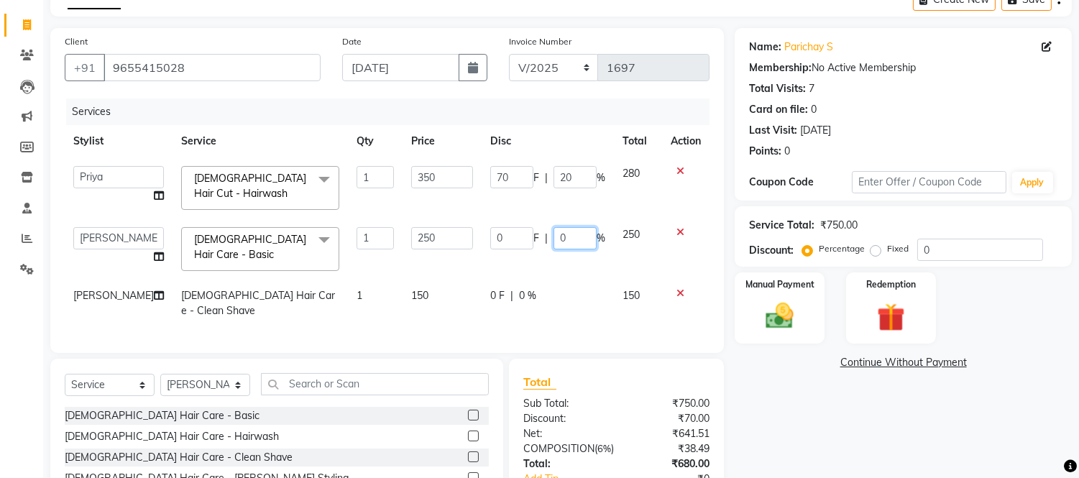
click at [570, 234] on input "0" at bounding box center [574, 238] width 43 height 22
type input "020"
click at [575, 282] on td "0 F | 0 %" at bounding box center [548, 303] width 132 height 47
select select "50822"
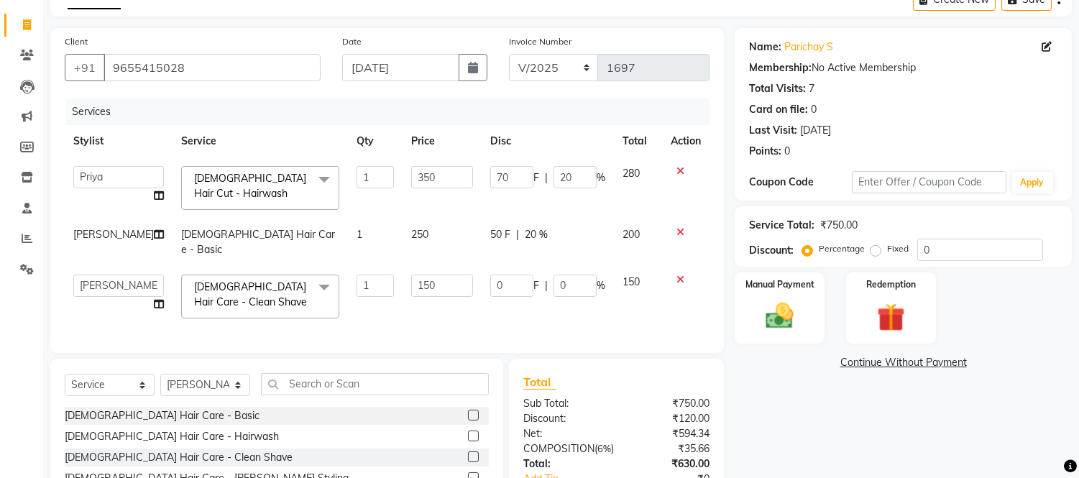
click at [575, 282] on td "0 F | 0 %" at bounding box center [548, 296] width 132 height 61
click at [579, 275] on input "0" at bounding box center [574, 286] width 43 height 22
type input "020"
click at [581, 286] on div "Services Stylist Service Qty Price Disc Total Action [PERSON_NAME] Sir Front De…" at bounding box center [387, 218] width 645 height 240
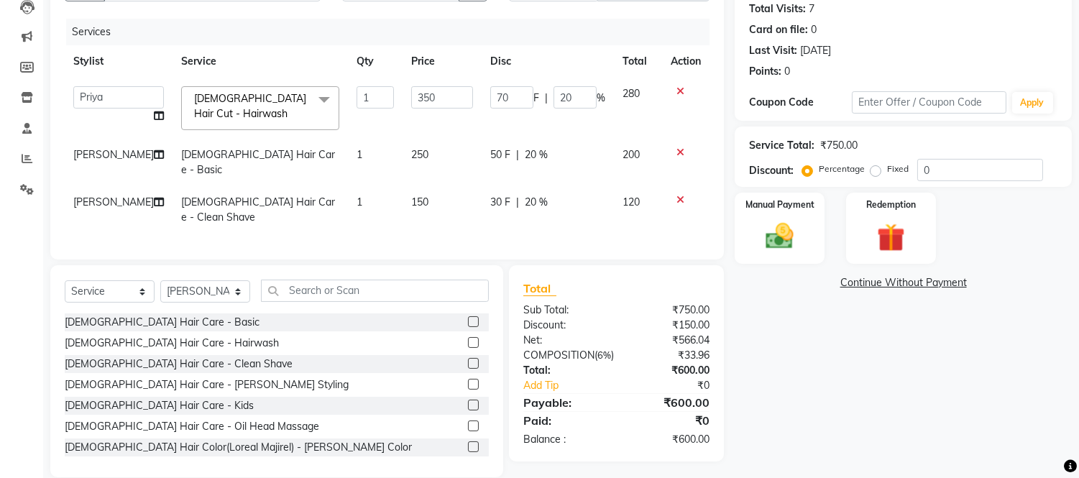
scroll to position [162, 0]
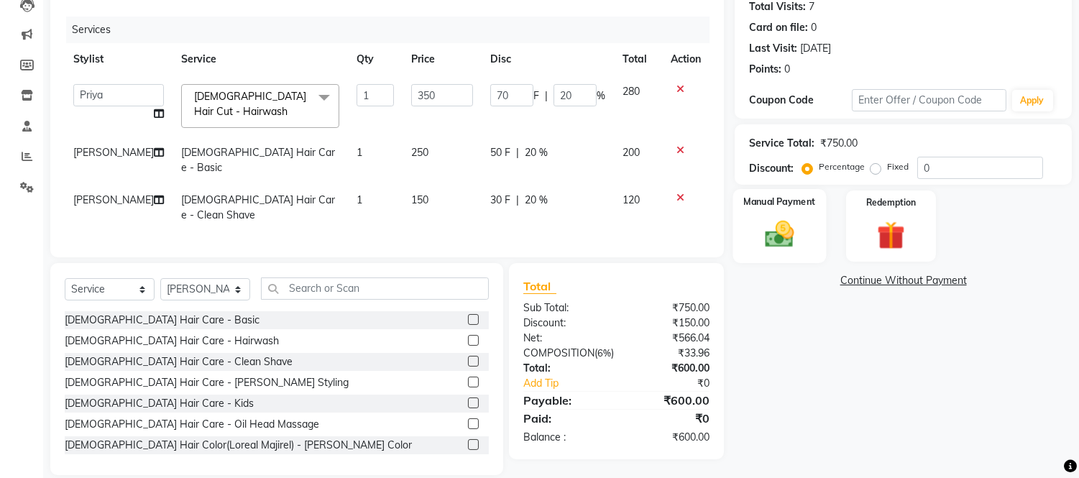
click at [786, 244] on img at bounding box center [779, 235] width 47 height 34
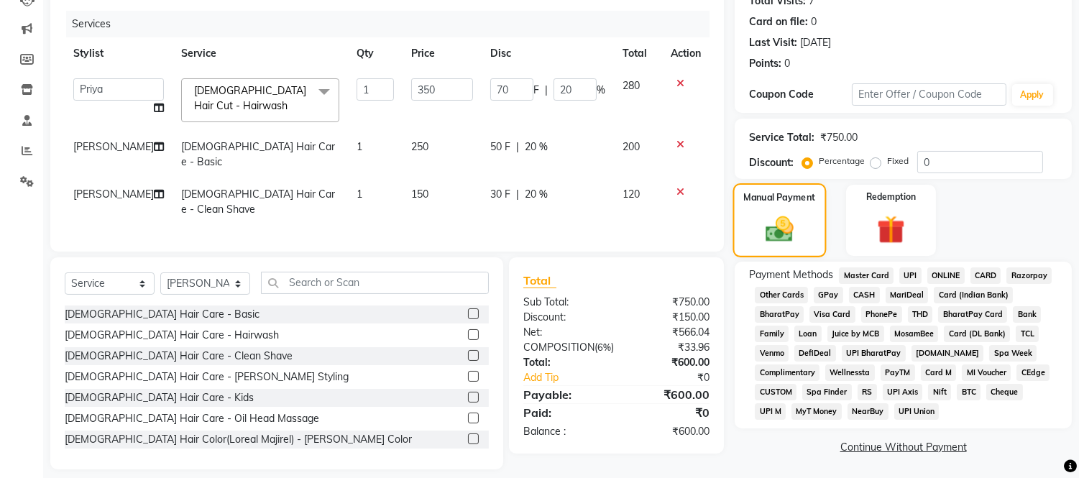
scroll to position [169, 0]
click at [830, 292] on span "GPay" at bounding box center [828, 293] width 29 height 17
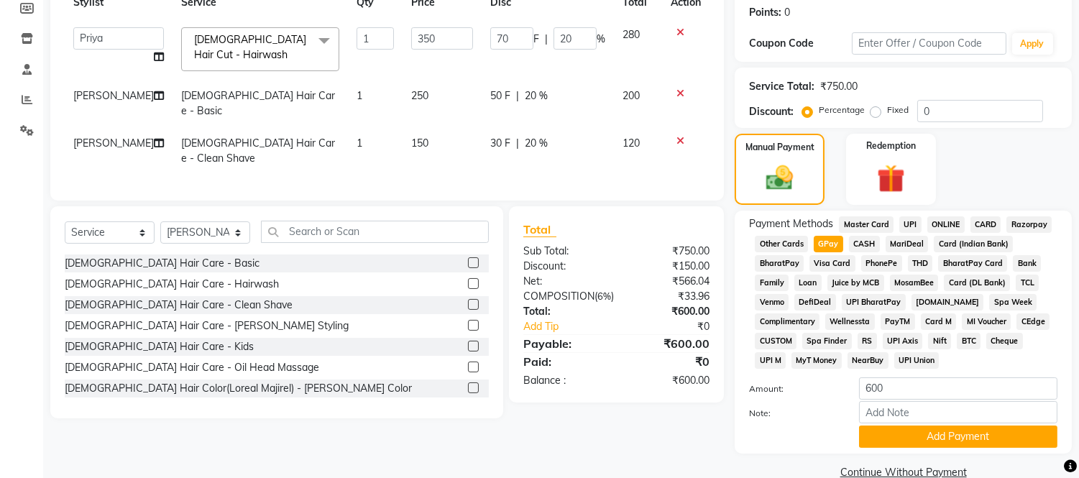
scroll to position [246, 0]
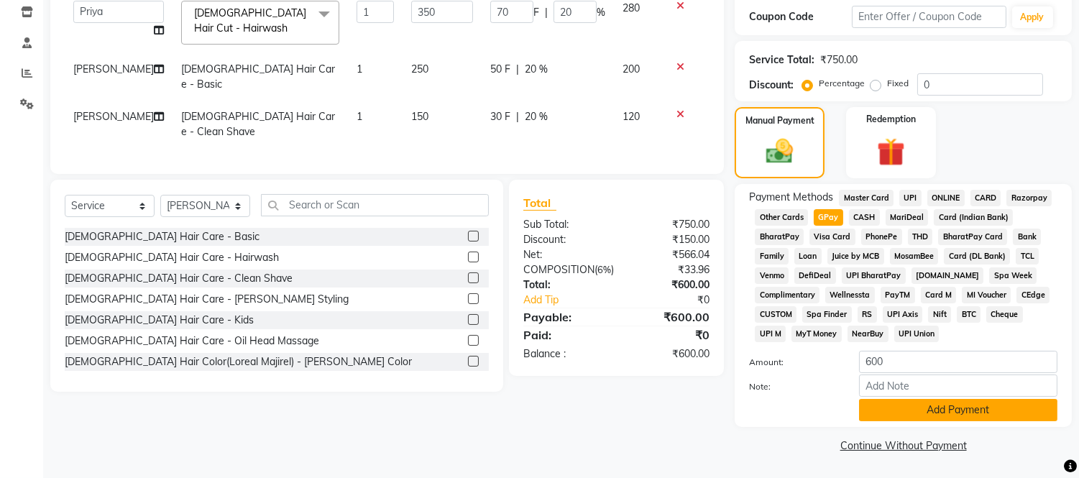
click at [920, 415] on button "Add Payment" at bounding box center [958, 410] width 198 height 22
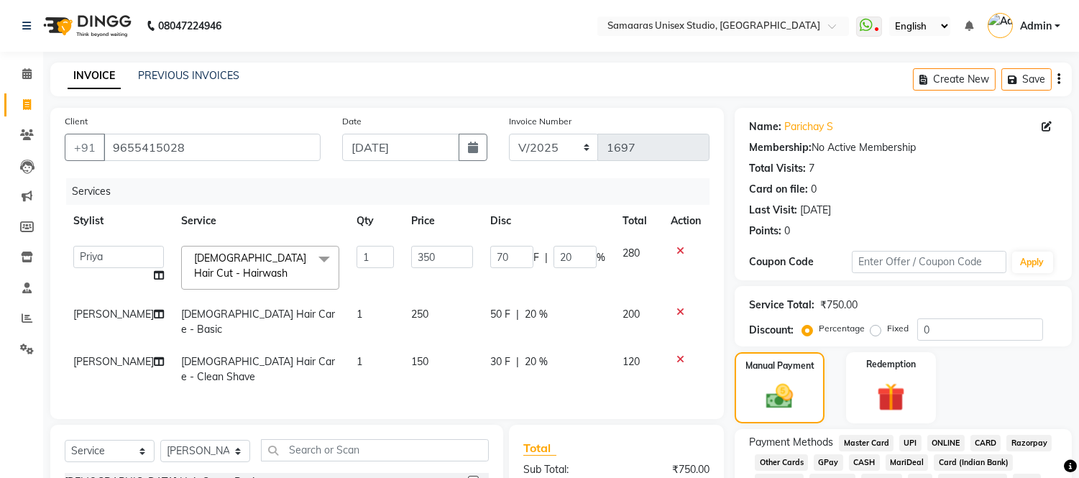
scroll to position [250, 0]
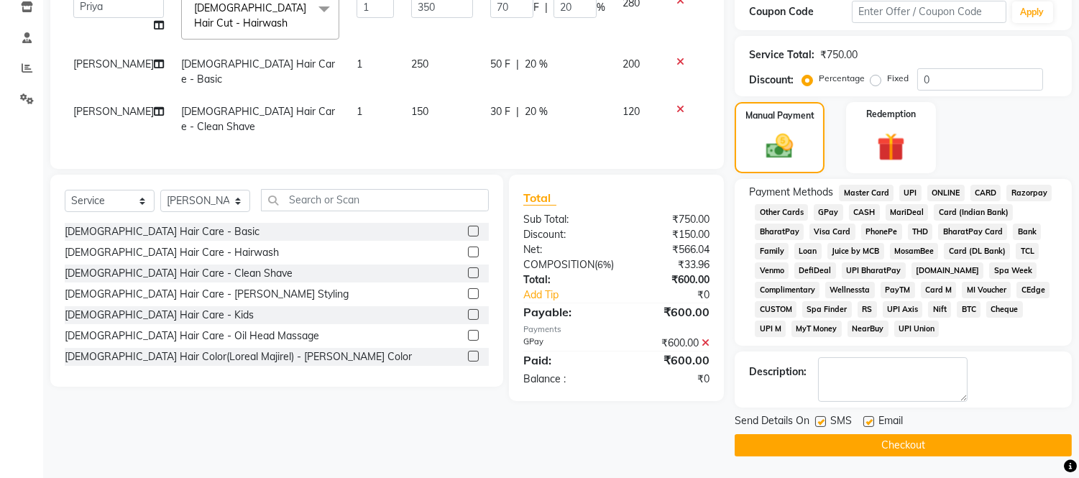
click at [887, 448] on button "Checkout" at bounding box center [903, 445] width 337 height 22
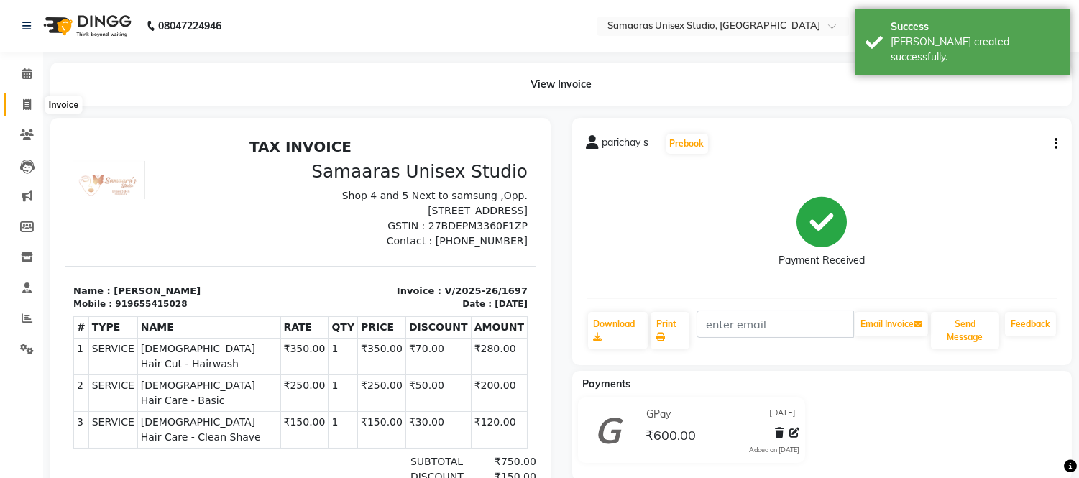
click at [23, 109] on icon at bounding box center [27, 104] width 8 height 11
select select "4525"
select select "service"
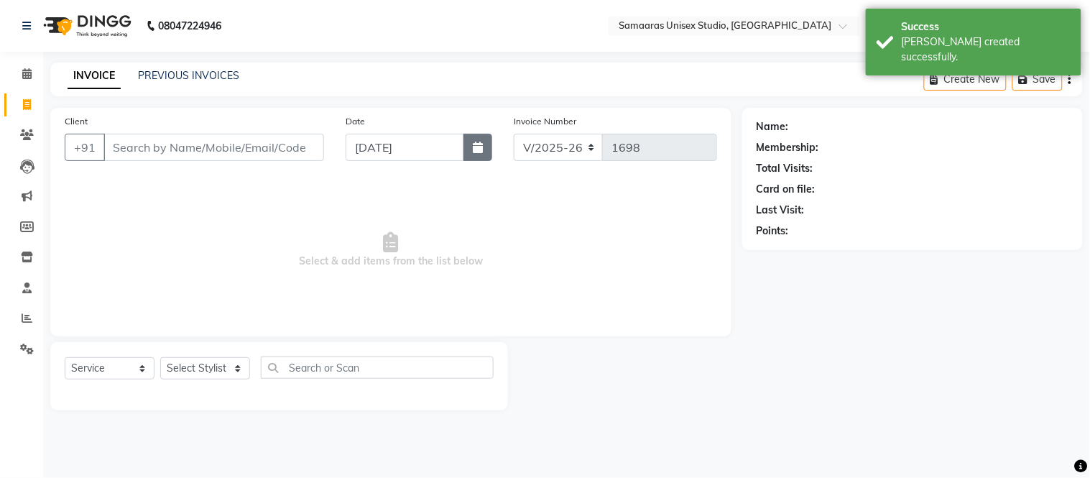
click at [475, 153] on button "button" at bounding box center [478, 147] width 29 height 27
select select "9"
select select "2025"
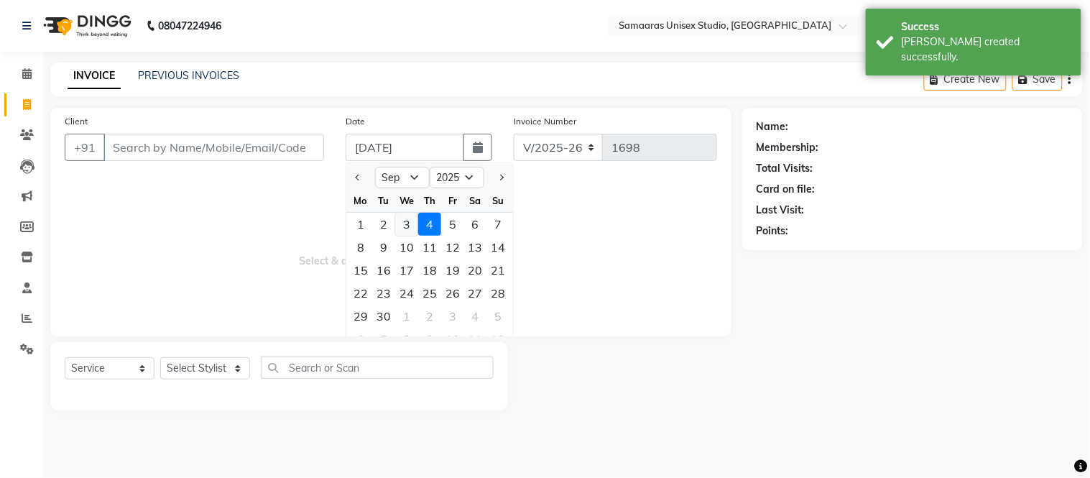
click at [400, 224] on div "3" at bounding box center [406, 224] width 23 height 23
type input "[DATE]"
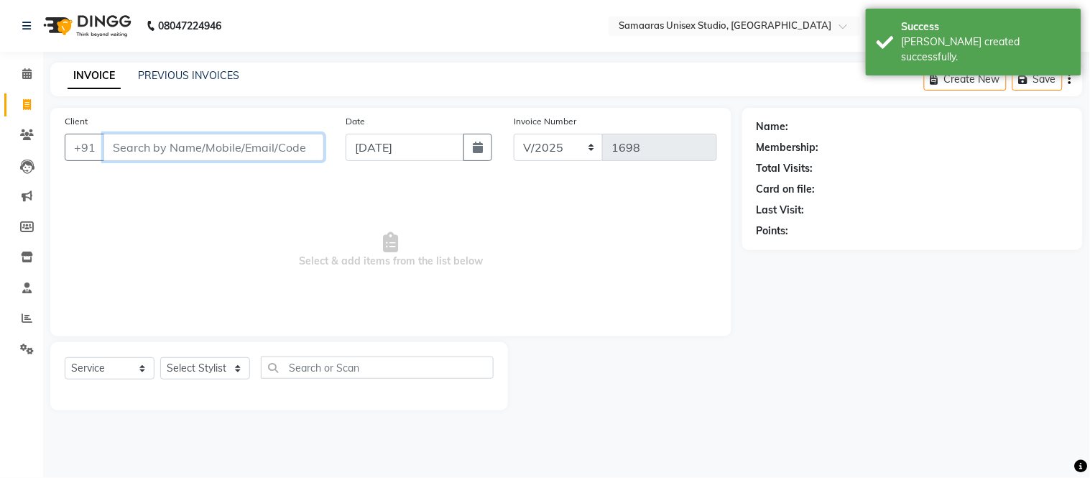
click at [255, 152] on input "Client" at bounding box center [213, 147] width 221 height 27
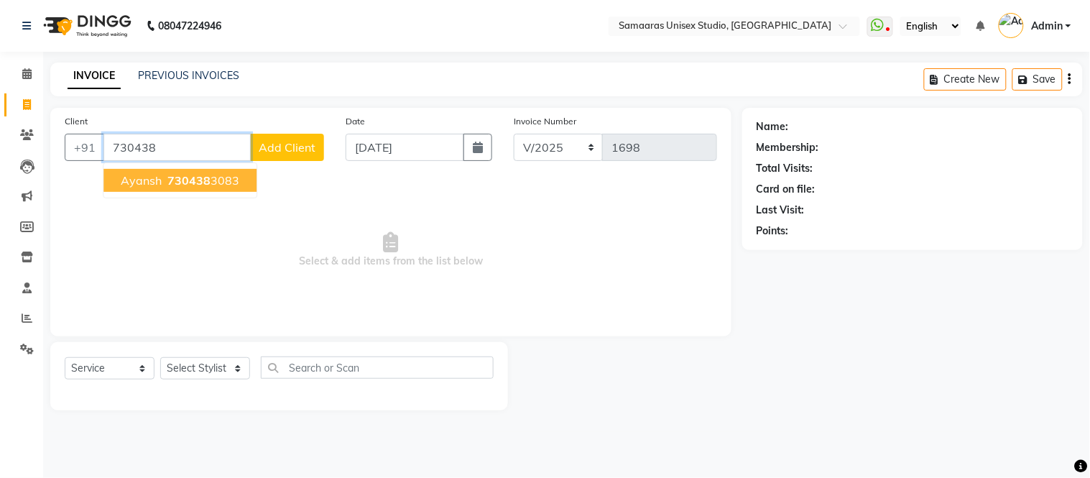
click at [187, 176] on span "730438" at bounding box center [188, 180] width 43 height 14
type input "7304383083"
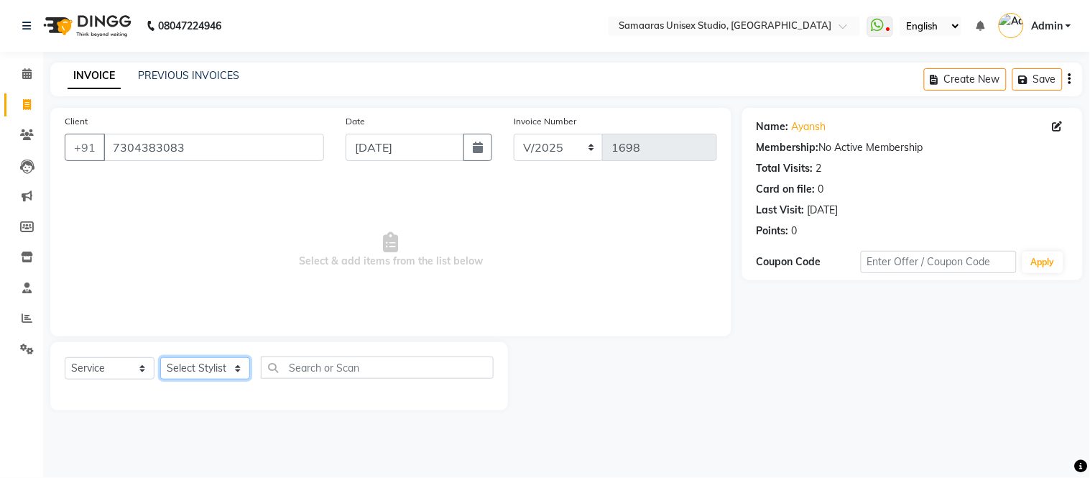
click at [221, 372] on select "Select Stylist [PERSON_NAME] Sir Front Desk junaid Kajal [PERSON_NAME] [PERSON_…" at bounding box center [205, 368] width 90 height 22
select select "50822"
click at [160, 358] on select "Select Stylist [PERSON_NAME] Sir Front Desk junaid Kajal [PERSON_NAME] [PERSON_…" at bounding box center [205, 368] width 90 height 22
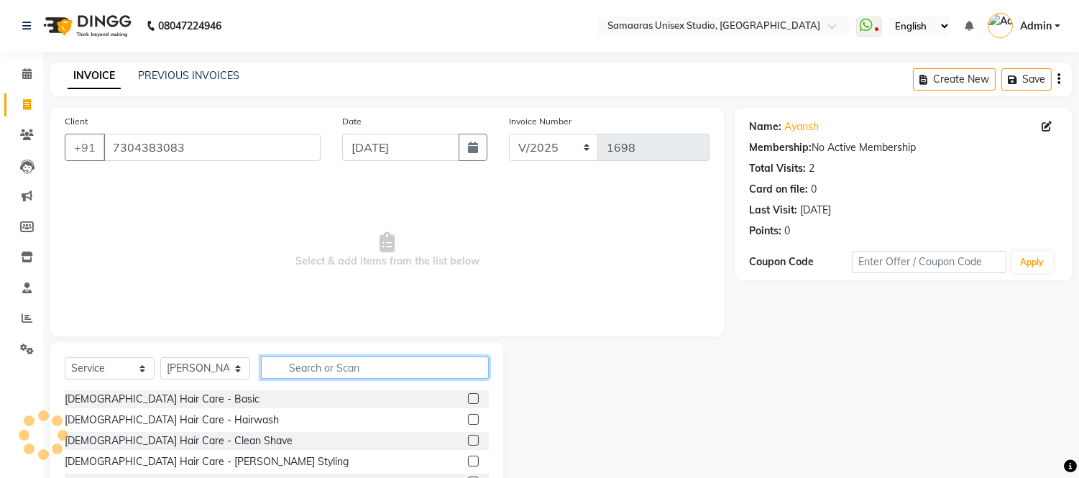
click at [293, 356] on input "text" at bounding box center [375, 367] width 228 height 22
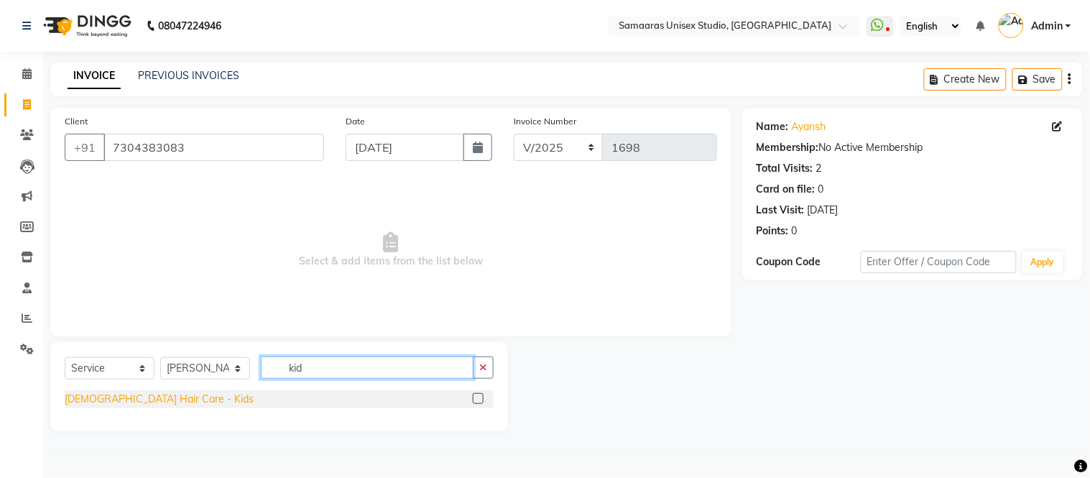
type input "kid"
click at [86, 394] on div "[DEMOGRAPHIC_DATA] Hair Care - Kids" at bounding box center [159, 399] width 189 height 15
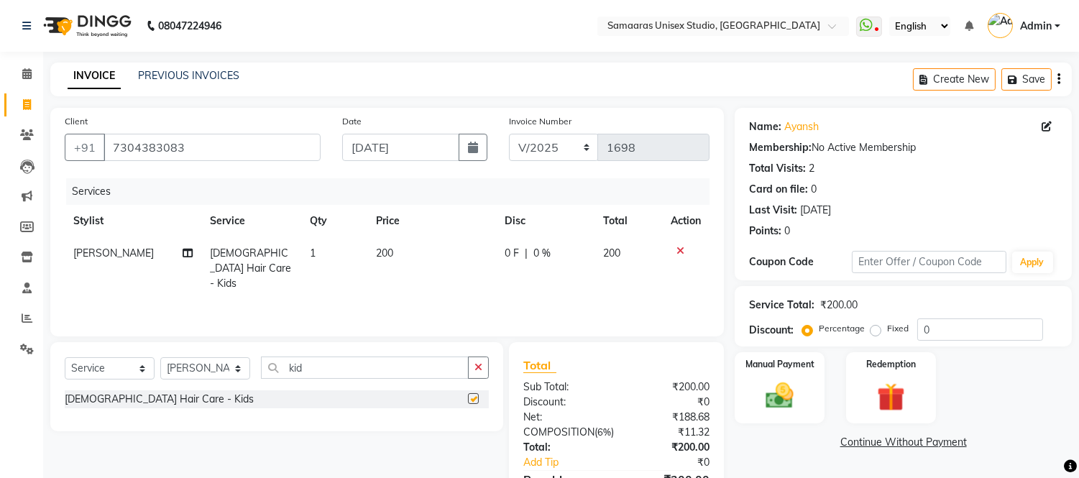
checkbox input "false"
click at [583, 231] on th "Disc" at bounding box center [545, 221] width 98 height 32
click at [586, 240] on td "0 F | 0 %" at bounding box center [545, 268] width 98 height 63
select select "50822"
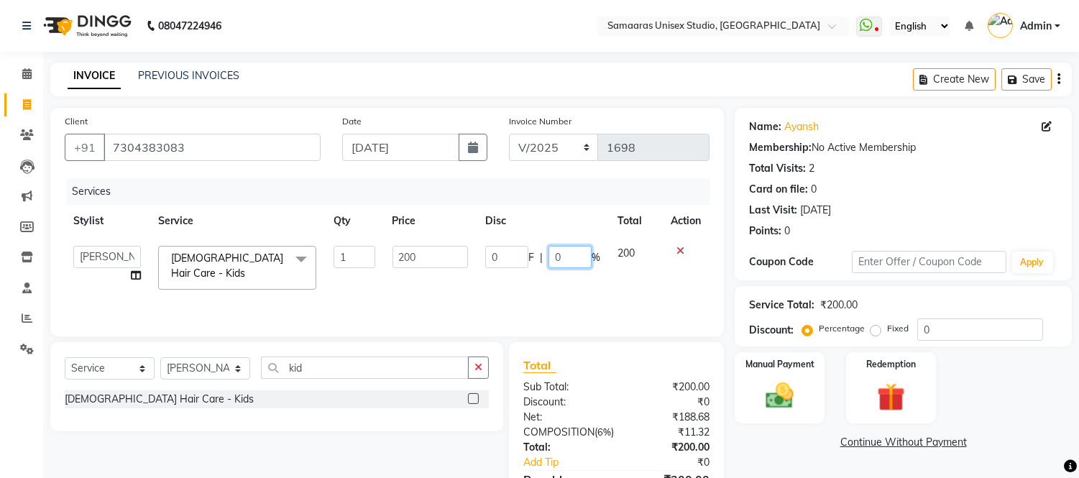
click at [586, 262] on input "0" at bounding box center [569, 257] width 43 height 22
type input "020"
click at [548, 267] on input "020" at bounding box center [569, 257] width 43 height 22
click at [548, 278] on td "0 F | 020 %" at bounding box center [543, 267] width 132 height 61
select select "50822"
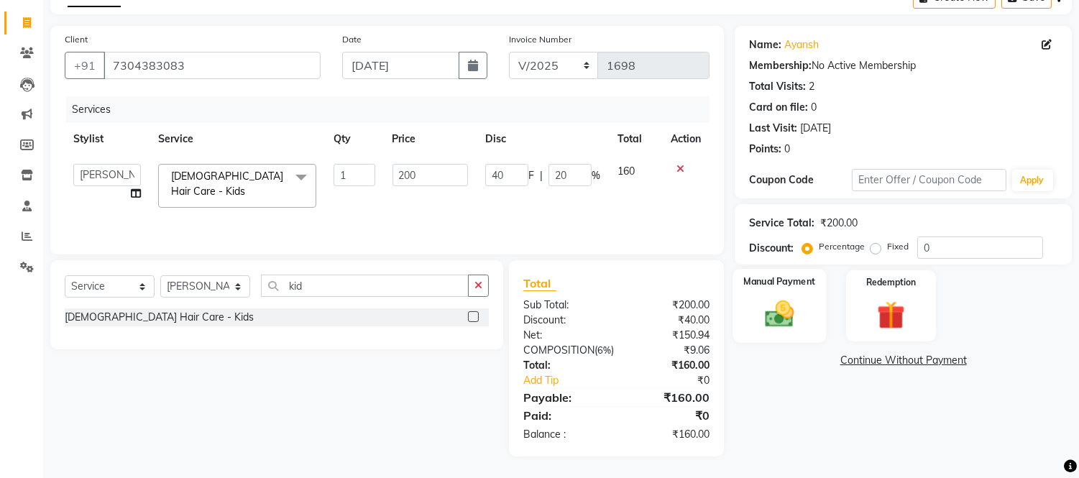
click at [758, 309] on img at bounding box center [779, 315] width 47 height 34
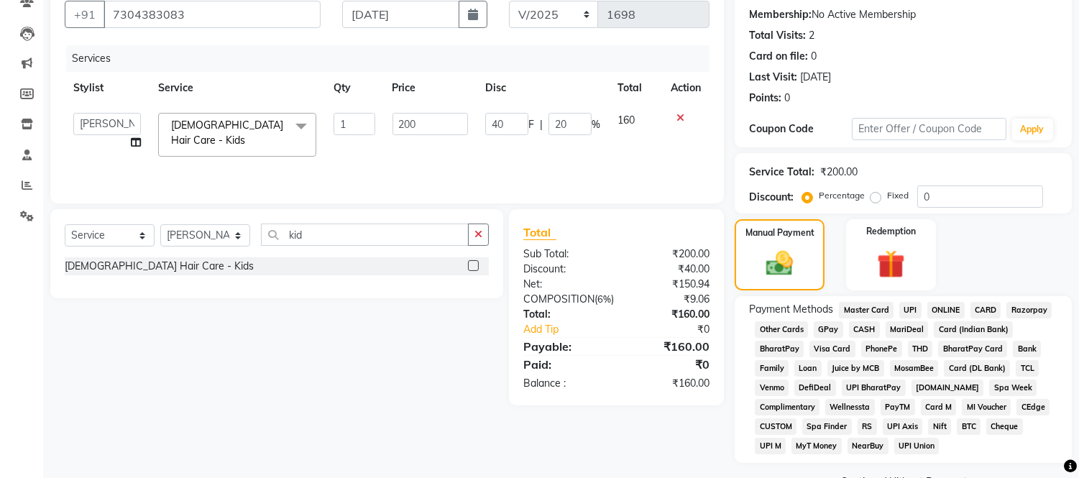
scroll to position [169, 0]
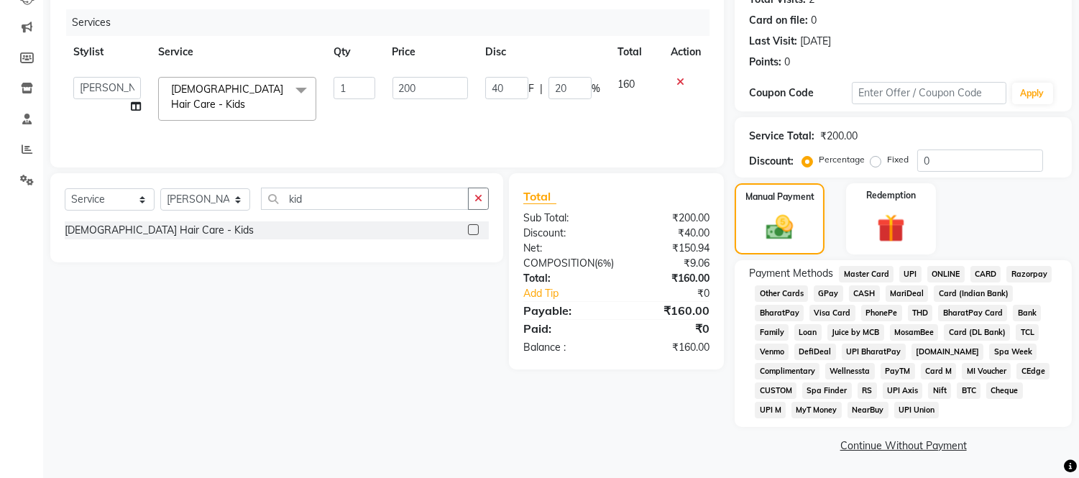
click at [829, 288] on span "GPay" at bounding box center [828, 293] width 29 height 17
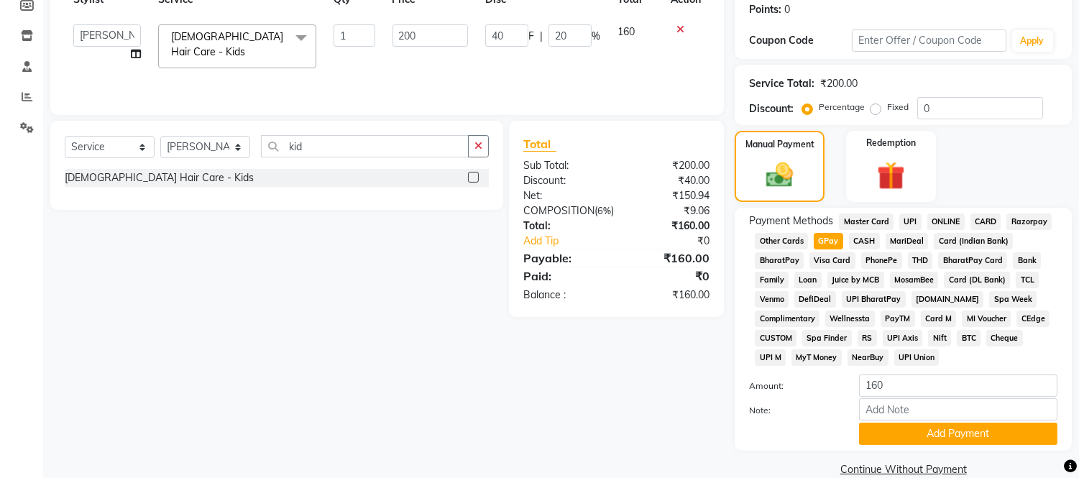
scroll to position [246, 0]
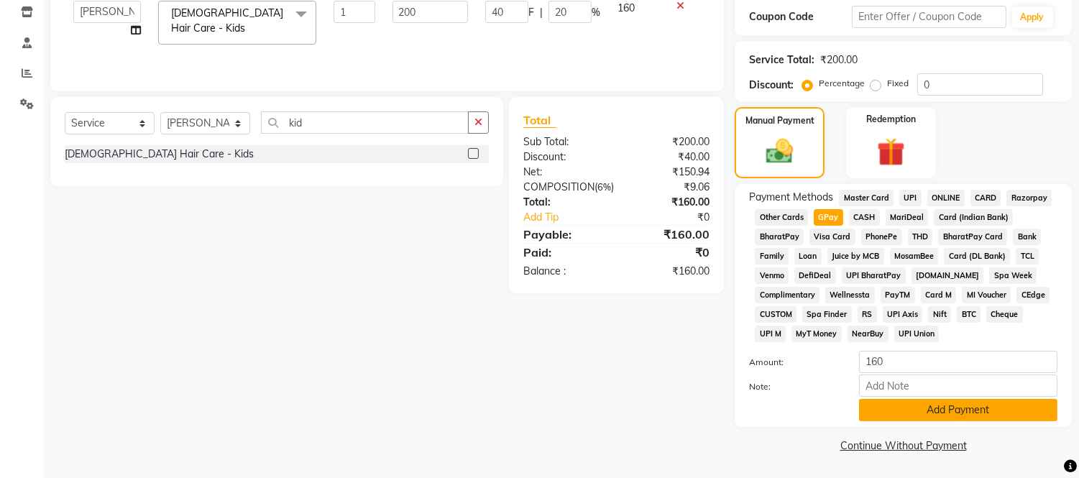
click at [914, 405] on button "Add Payment" at bounding box center [958, 410] width 198 height 22
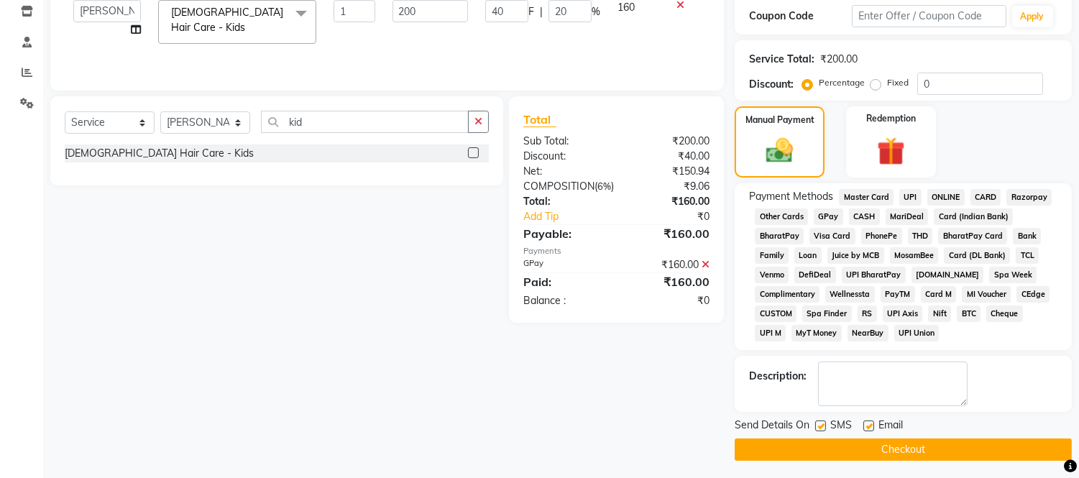
click at [911, 440] on button "Checkout" at bounding box center [903, 449] width 337 height 22
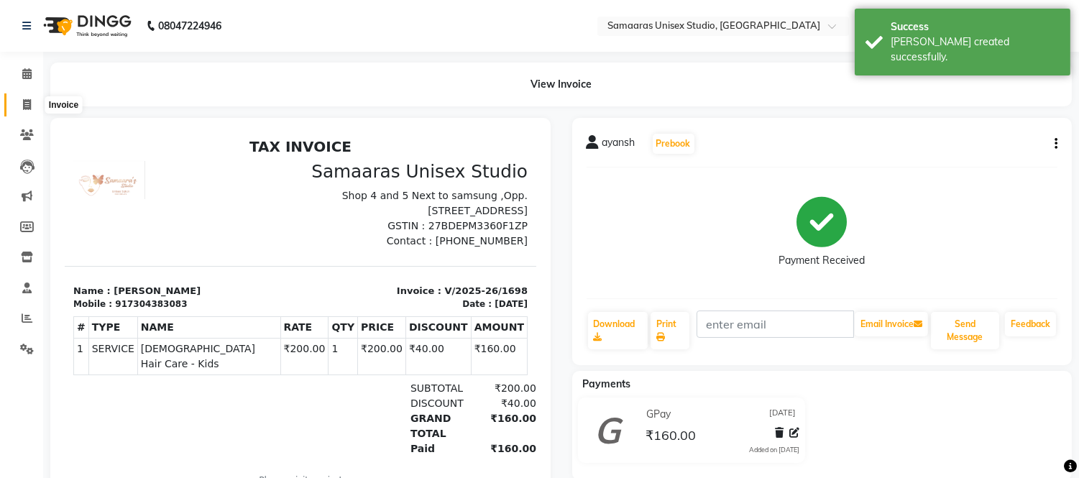
click at [32, 103] on span at bounding box center [26, 105] width 25 height 17
select select "4525"
select select "service"
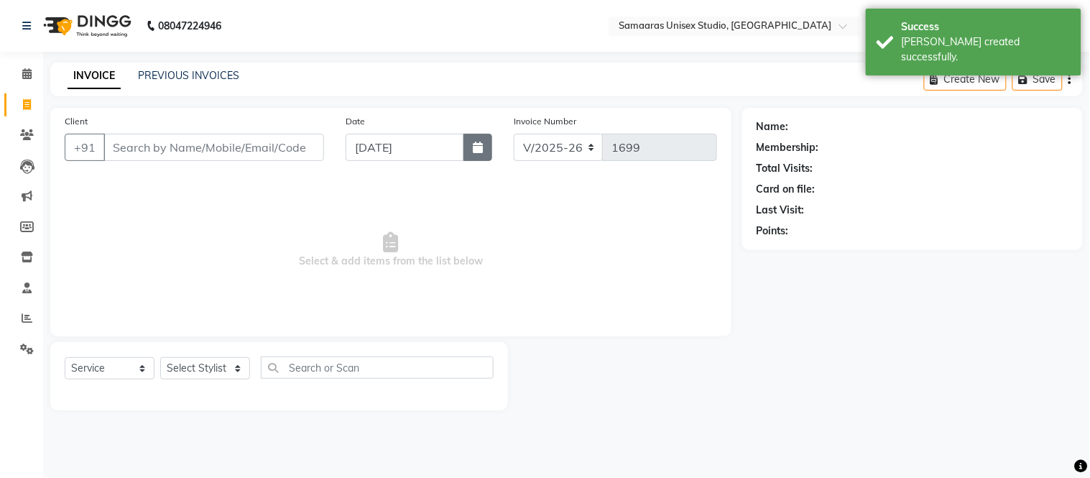
click at [477, 149] on icon "button" at bounding box center [478, 147] width 10 height 11
select select "9"
select select "2025"
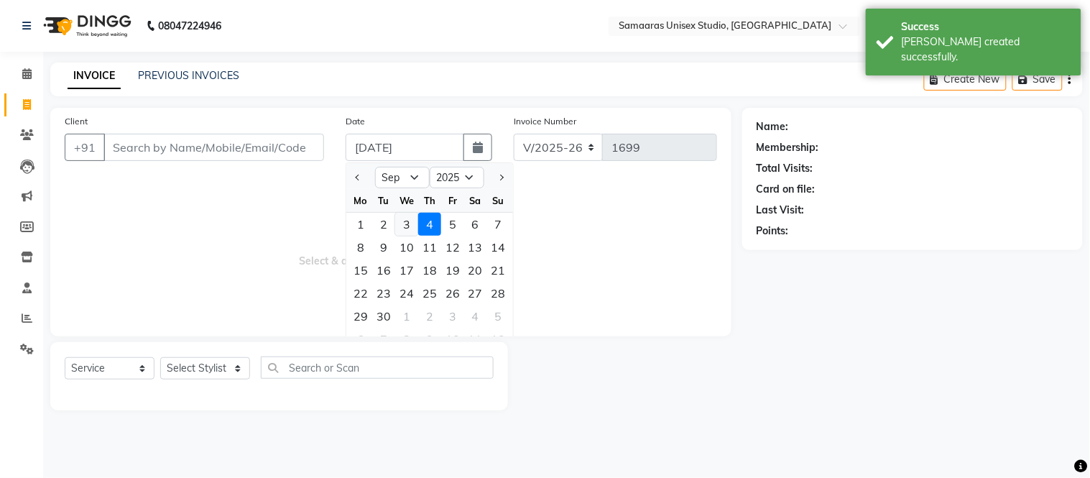
click at [405, 216] on div "3" at bounding box center [406, 224] width 23 height 23
type input "[DATE]"
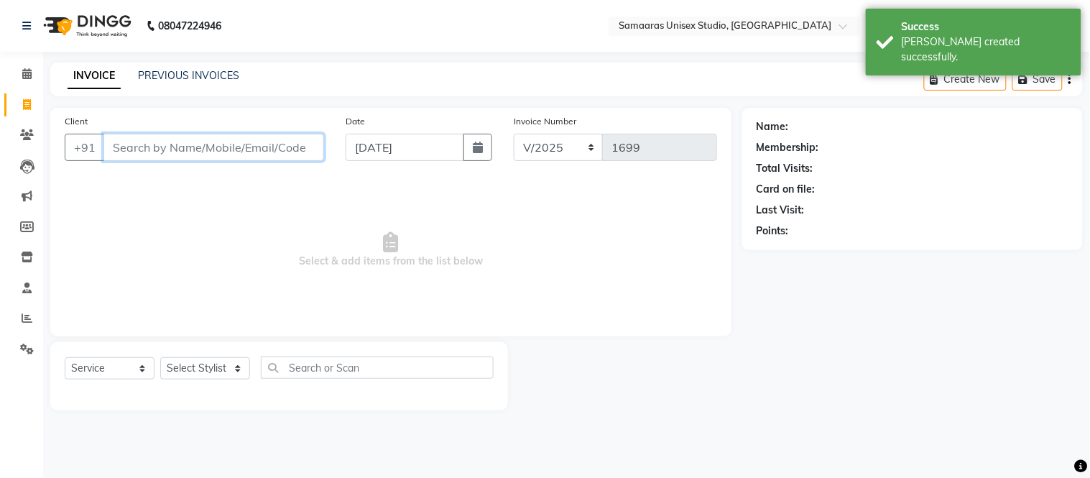
click at [276, 147] on input "Client" at bounding box center [213, 147] width 221 height 27
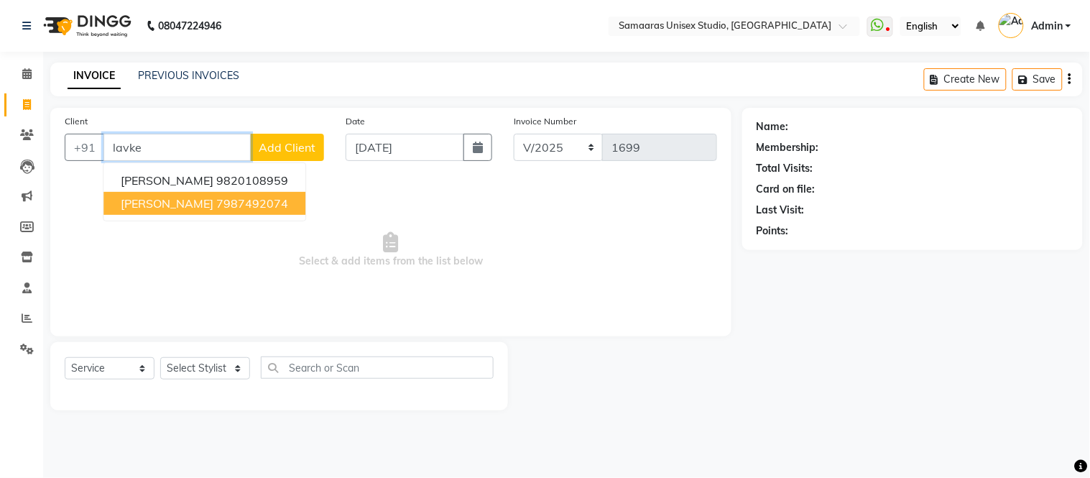
click at [221, 205] on ngb-highlight "7987492074" at bounding box center [252, 203] width 72 height 14
type input "7987492074"
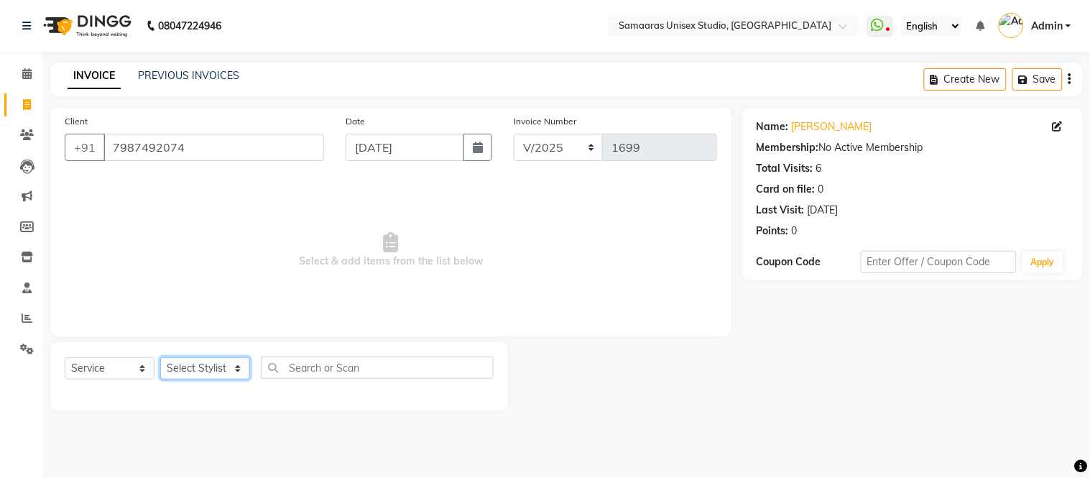
drag, startPoint x: 228, startPoint y: 365, endPoint x: 228, endPoint y: 352, distance: 12.9
click at [228, 352] on div "Select Service Product Membership Package Voucher Prepaid Gift Card Select Styl…" at bounding box center [279, 376] width 458 height 68
select select "50822"
click at [160, 358] on select "Select Stylist [PERSON_NAME] Sir Front Desk junaid Kajal [PERSON_NAME] [PERSON_…" at bounding box center [205, 368] width 90 height 22
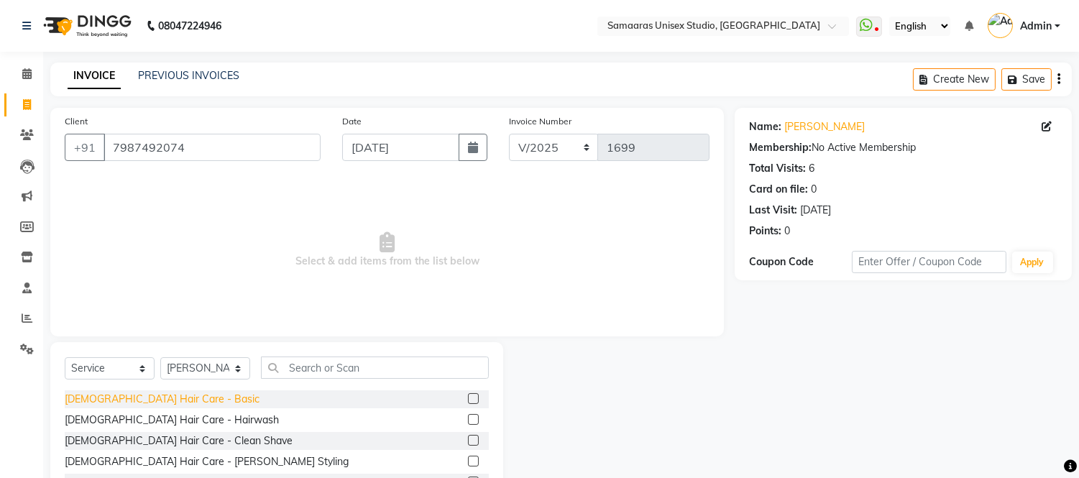
click at [95, 405] on div "[DEMOGRAPHIC_DATA] Hair Care - Basic" at bounding box center [162, 399] width 195 height 15
checkbox input "false"
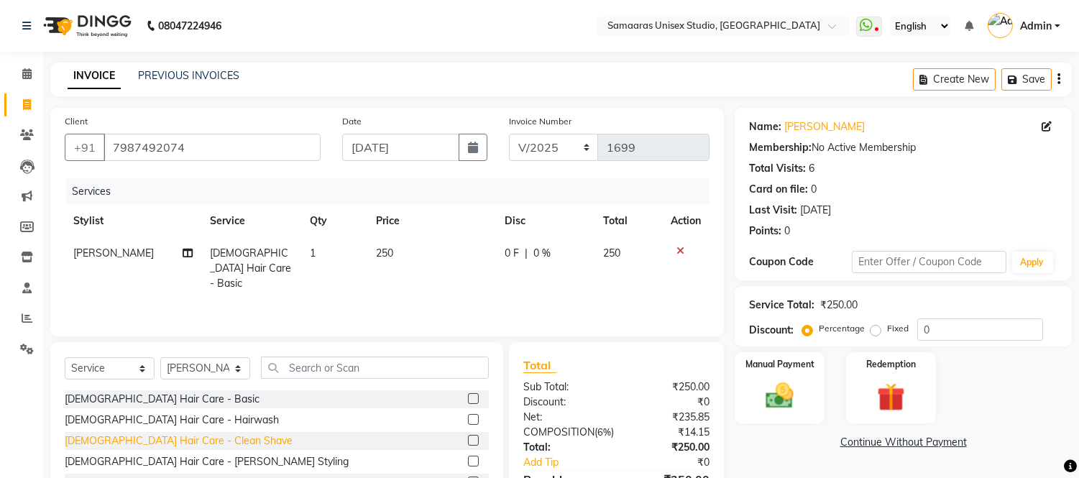
click at [113, 448] on div "[DEMOGRAPHIC_DATA] Hair Care - Clean Shave" at bounding box center [179, 440] width 228 height 15
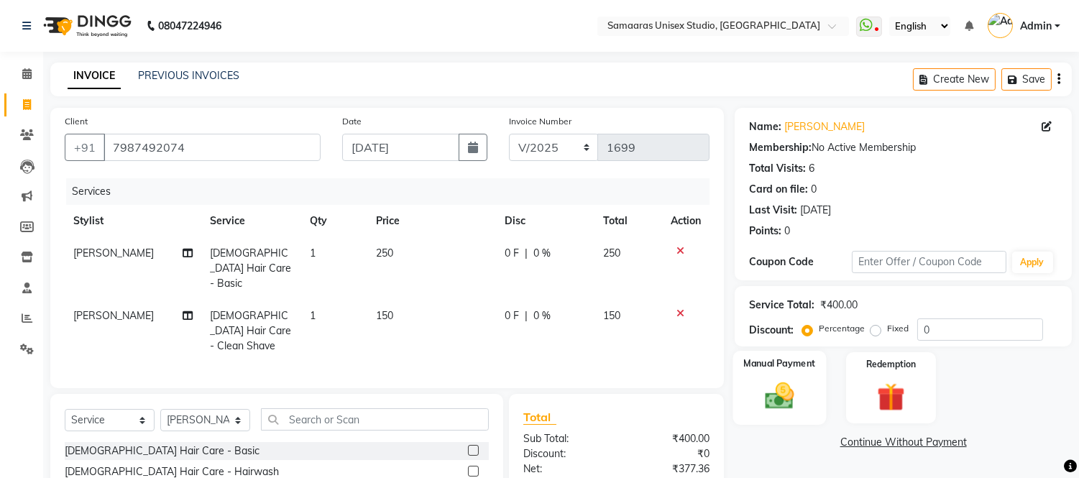
checkbox input "false"
click at [1012, 339] on input "0" at bounding box center [980, 329] width 126 height 22
type input "020"
click at [1024, 405] on div "Manual Payment Redemption" at bounding box center [903, 387] width 359 height 71
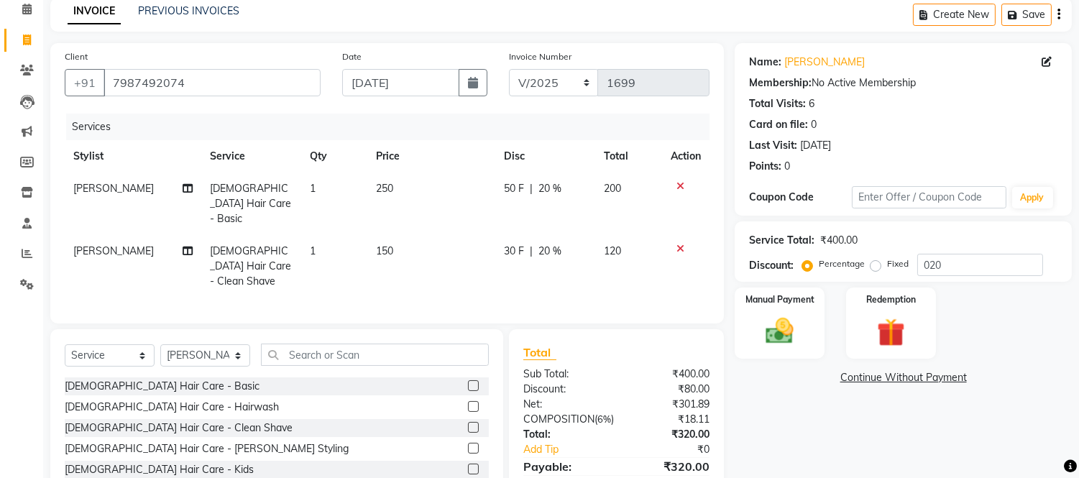
scroll to position [131, 0]
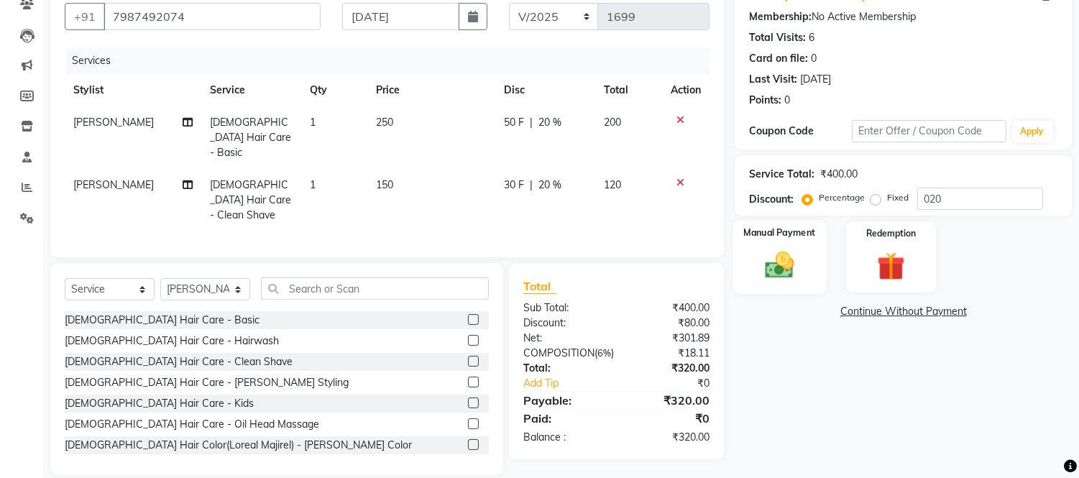
click at [772, 260] on img at bounding box center [779, 266] width 47 height 34
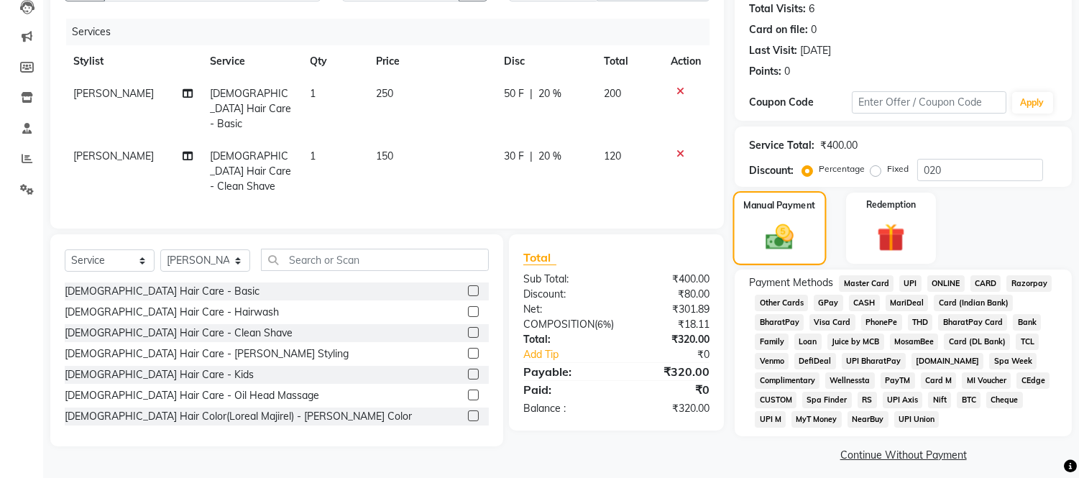
scroll to position [169, 0]
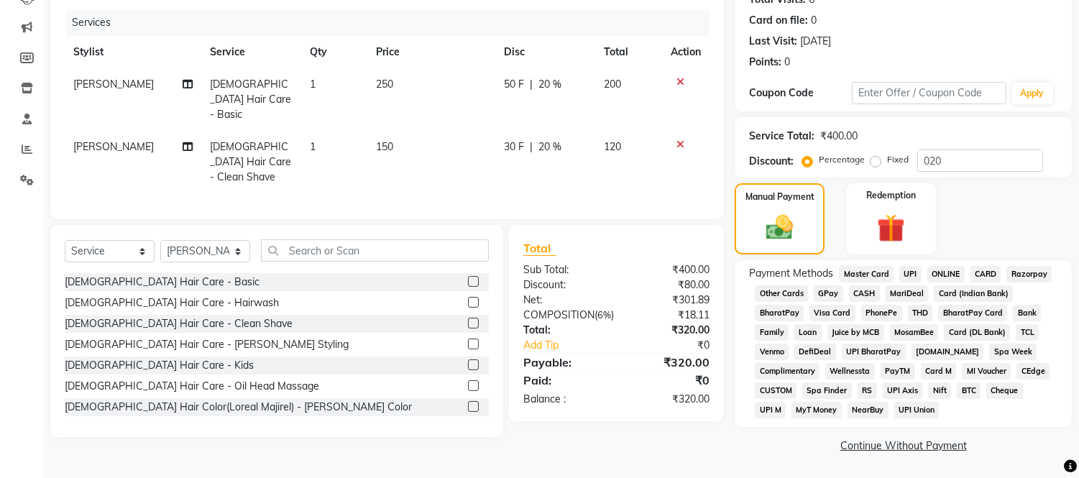
click at [836, 292] on span "GPay" at bounding box center [828, 293] width 29 height 17
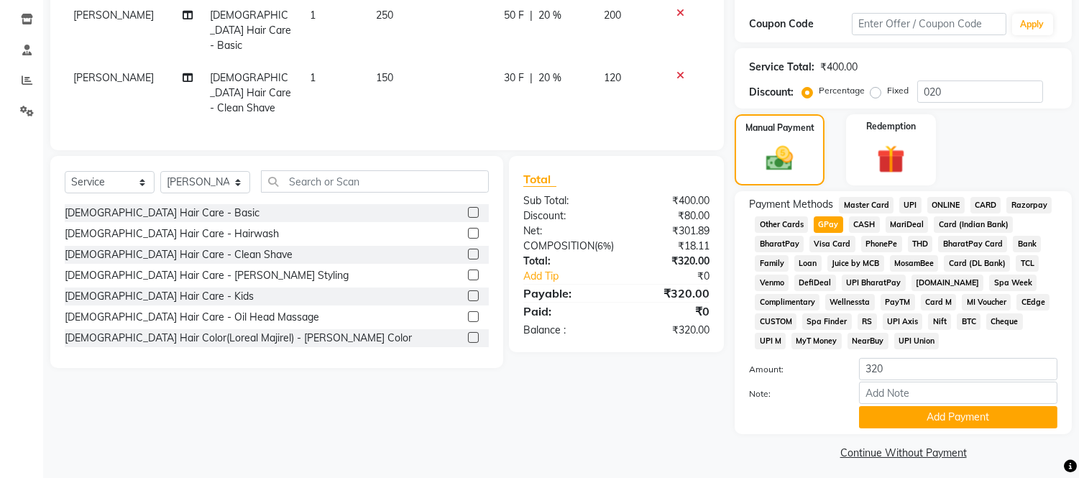
scroll to position [246, 0]
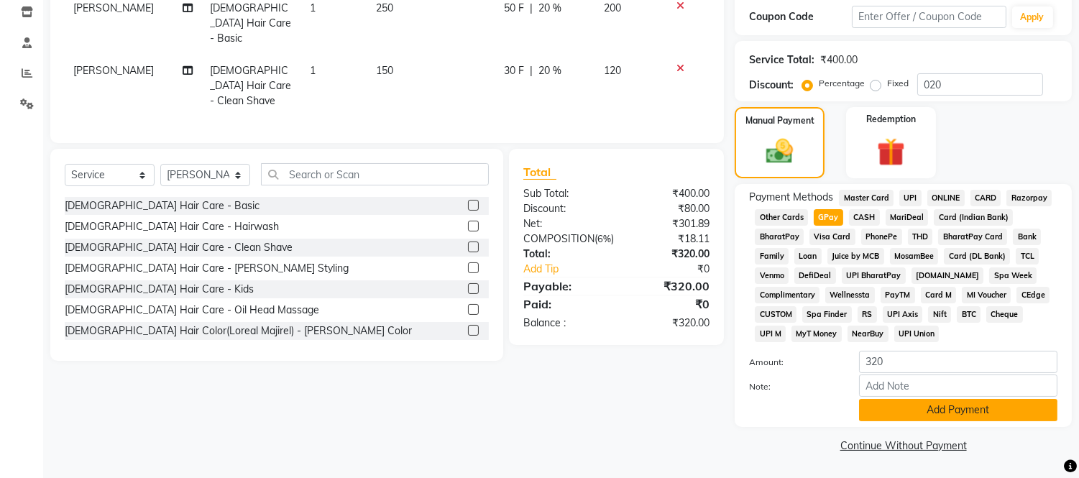
click at [898, 418] on button "Add Payment" at bounding box center [958, 410] width 198 height 22
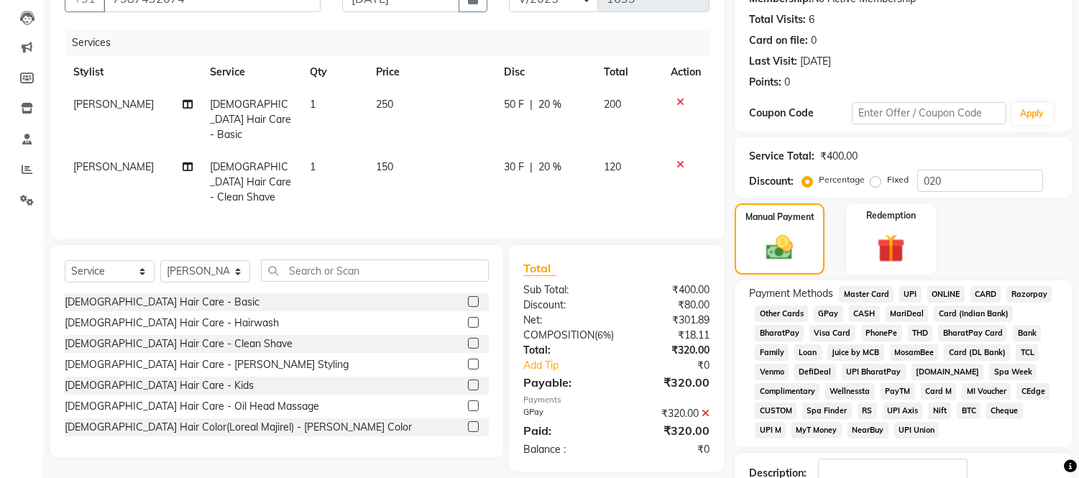
scroll to position [250, 0]
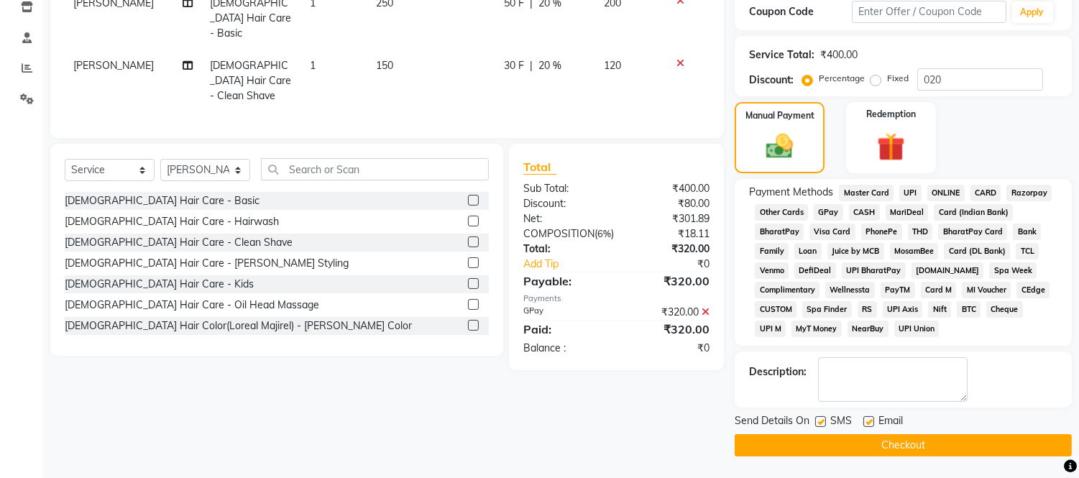
click at [886, 450] on button "Checkout" at bounding box center [903, 445] width 337 height 22
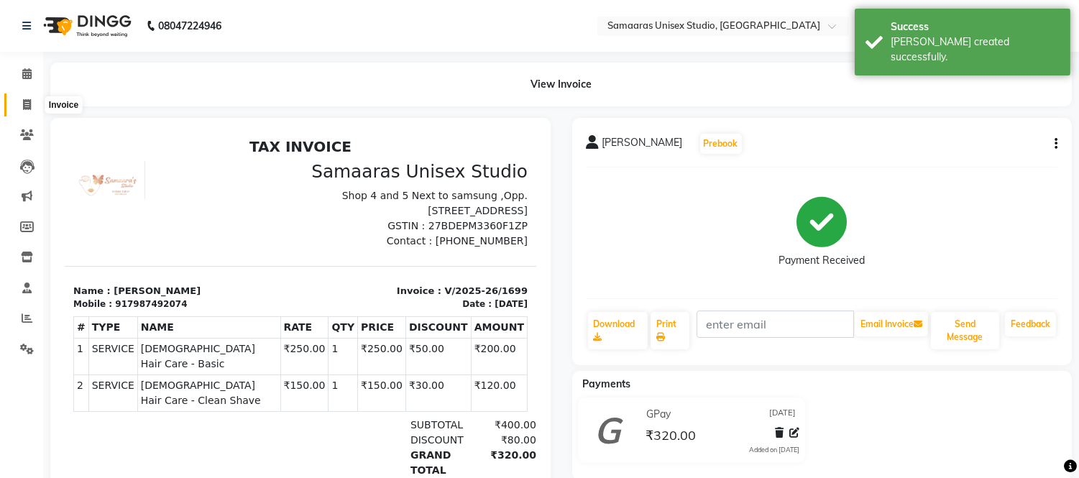
click at [23, 108] on icon at bounding box center [27, 104] width 8 height 11
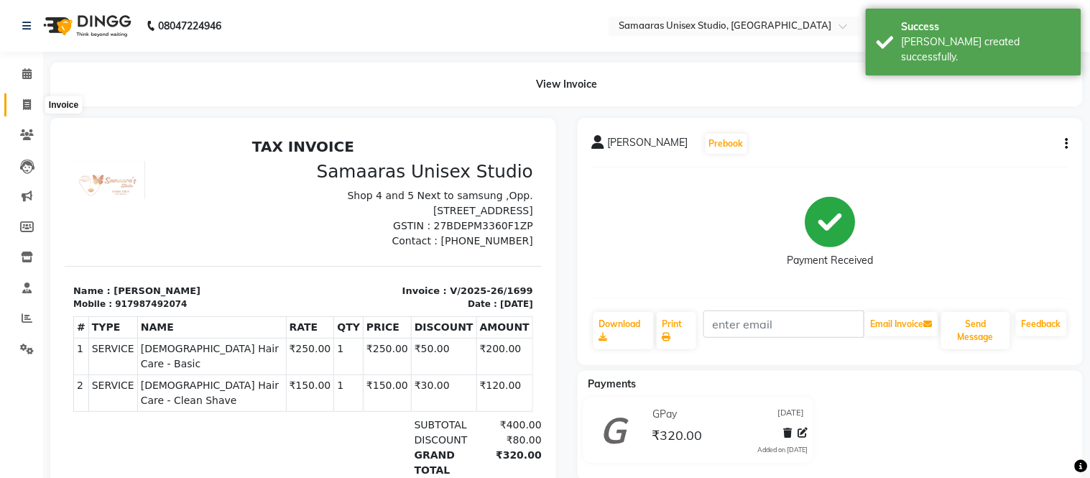
select select "4525"
select select "service"
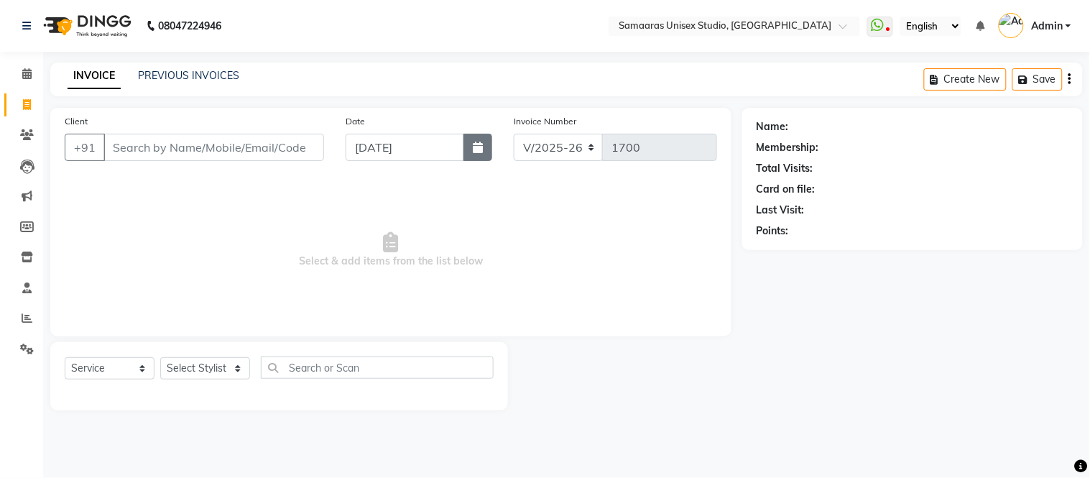
click at [477, 142] on icon "button" at bounding box center [478, 147] width 10 height 11
select select "9"
select select "2025"
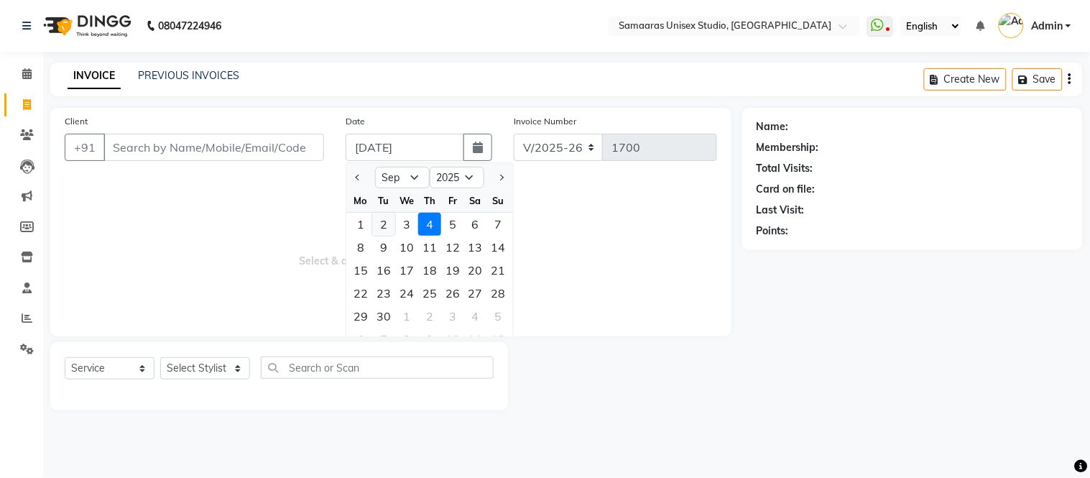
click at [379, 218] on div "2" at bounding box center [383, 224] width 23 height 23
type input "[DATE]"
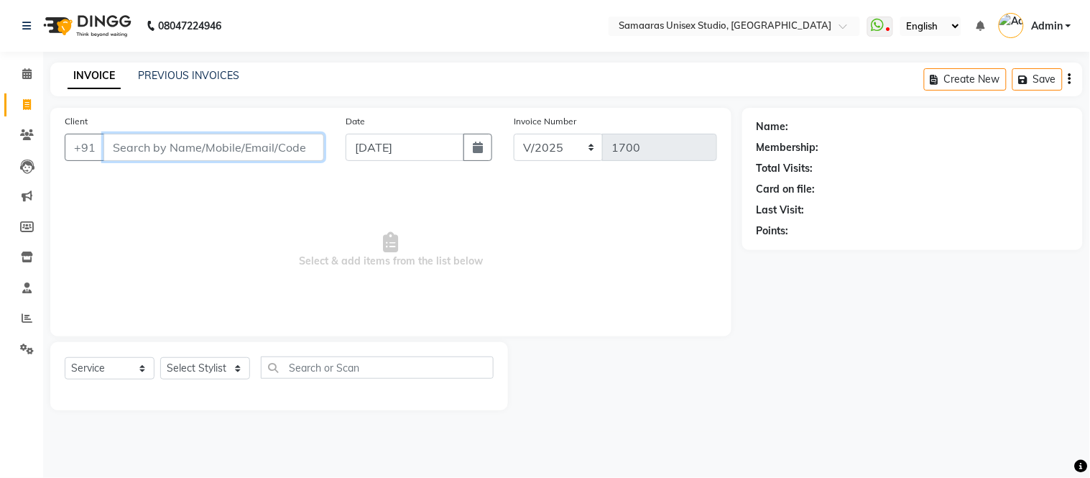
click at [285, 160] on input "Client" at bounding box center [213, 147] width 221 height 27
type input "9769113520"
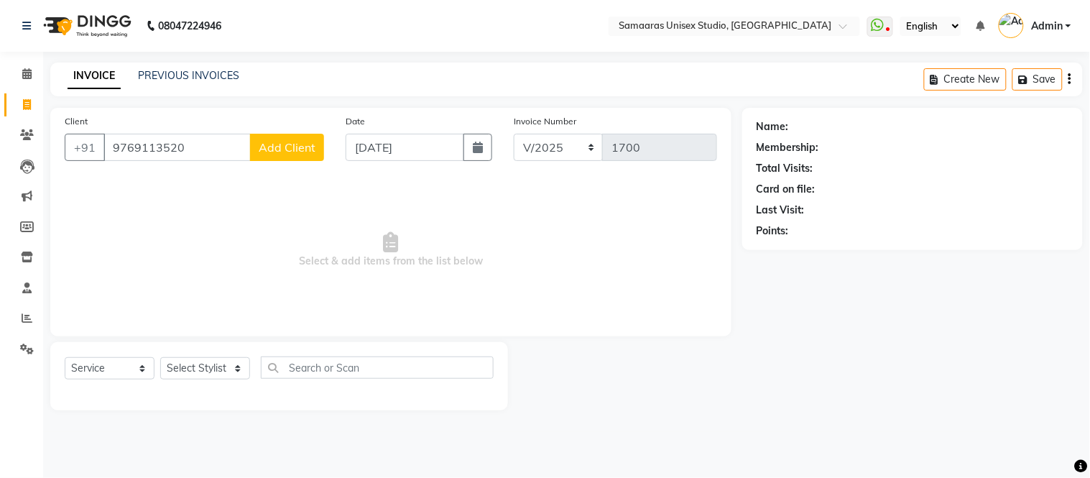
click at [293, 147] on span "Add Client" at bounding box center [287, 147] width 57 height 14
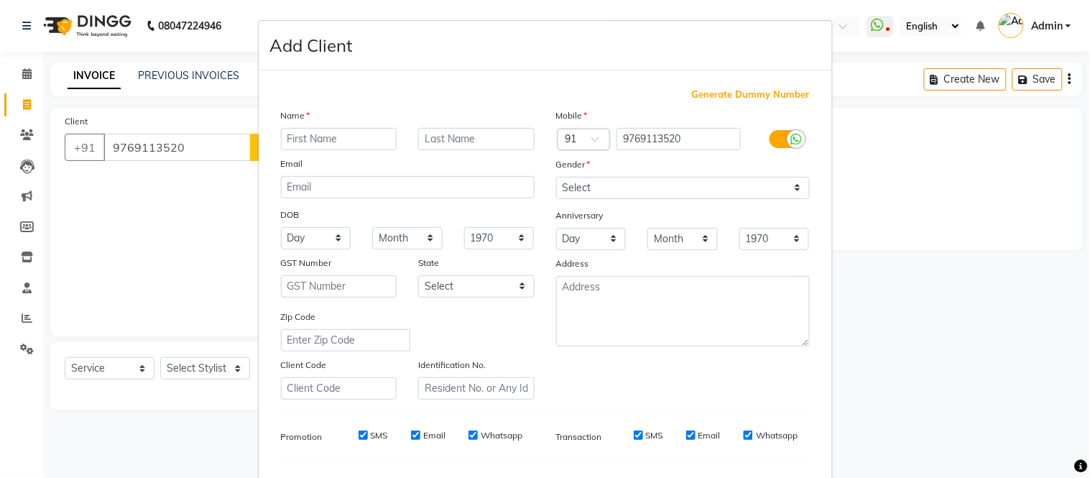
click at [355, 124] on div "Name" at bounding box center [407, 118] width 275 height 20
click at [362, 135] on input "text" at bounding box center [339, 139] width 116 height 22
type input "[PERSON_NAME]"
click at [487, 132] on input "text" at bounding box center [476, 139] width 116 height 22
type input "shah"
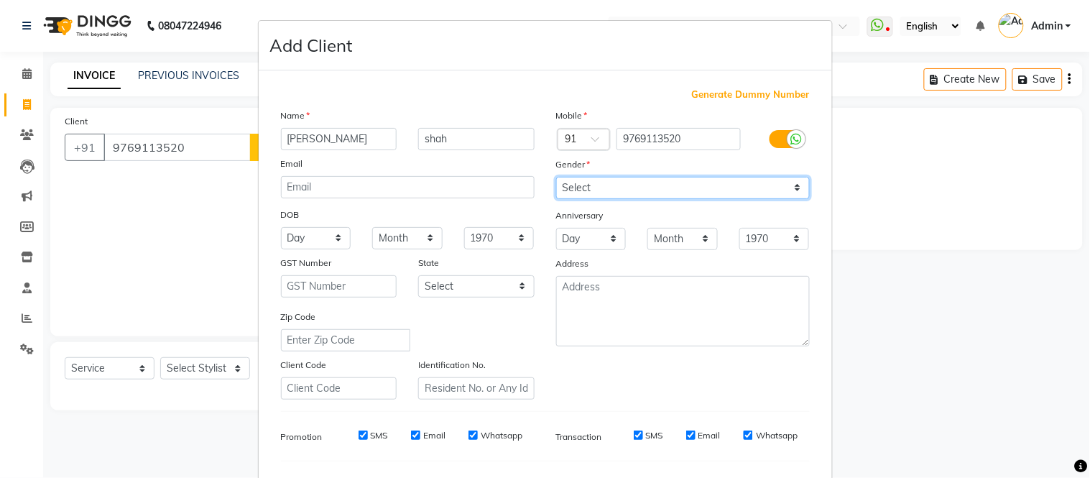
click at [593, 183] on select "Select [DEMOGRAPHIC_DATA] [DEMOGRAPHIC_DATA] Other Prefer Not To Say" at bounding box center [683, 188] width 254 height 22
select select "[DEMOGRAPHIC_DATA]"
click at [556, 177] on select "Select [DEMOGRAPHIC_DATA] [DEMOGRAPHIC_DATA] Other Prefer Not To Say" at bounding box center [683, 188] width 254 height 22
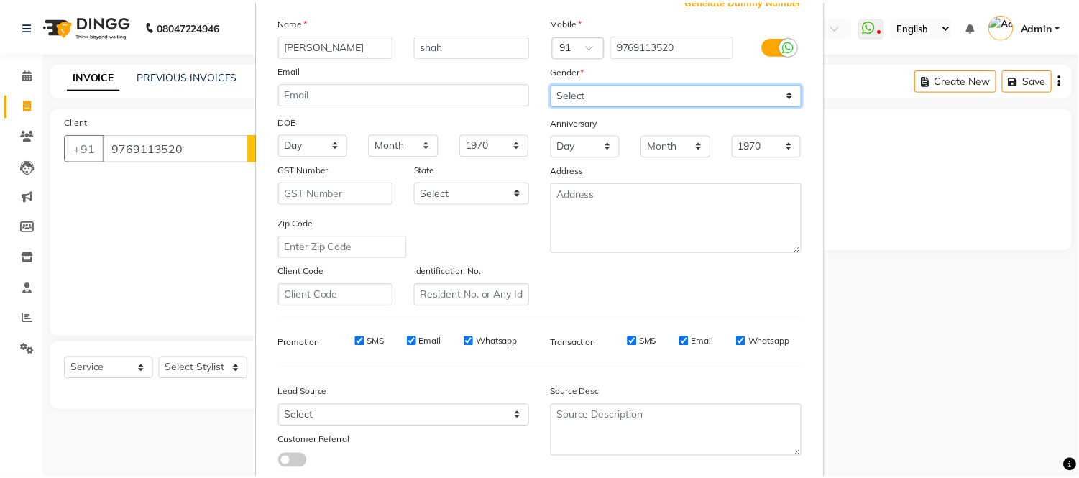
scroll to position [185, 0]
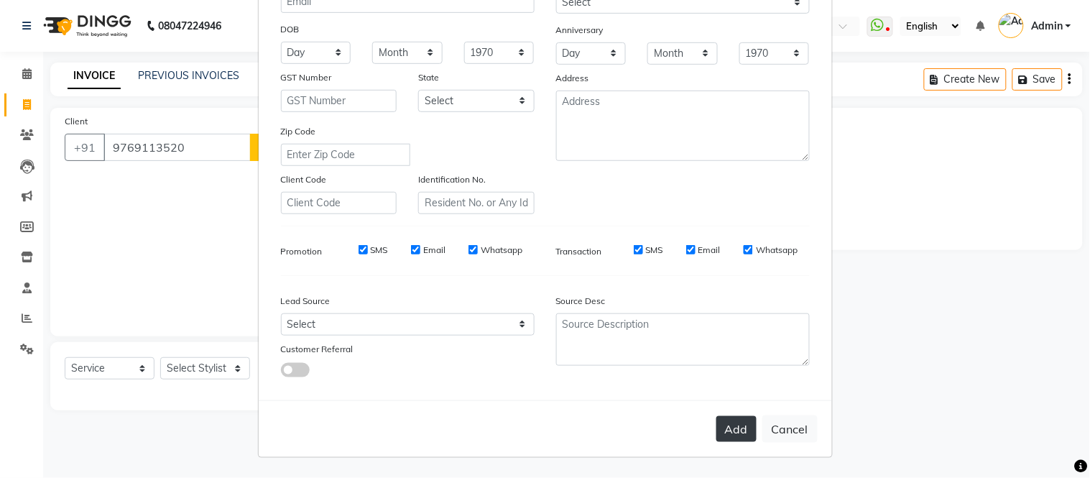
click at [730, 423] on button "Add" at bounding box center [737, 429] width 40 height 26
select select
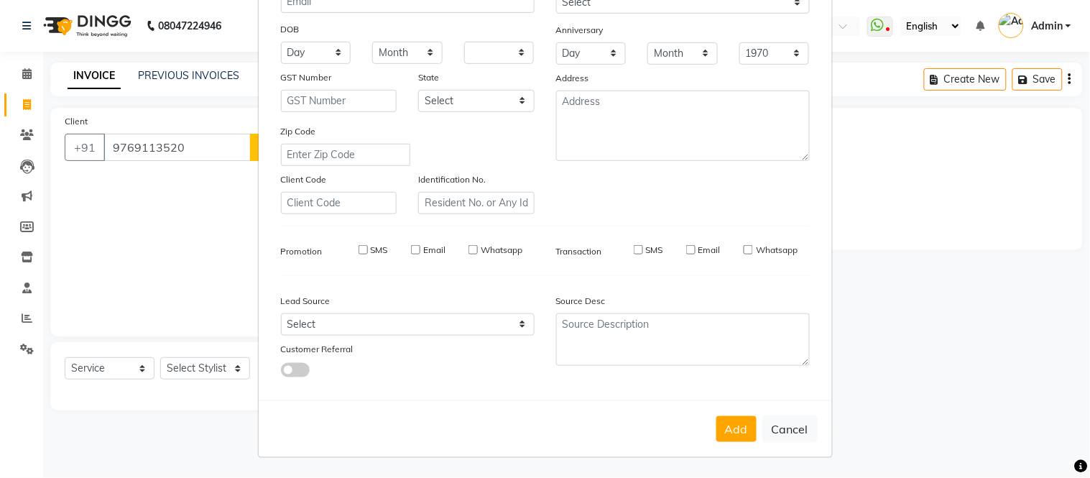
select select
checkbox input "false"
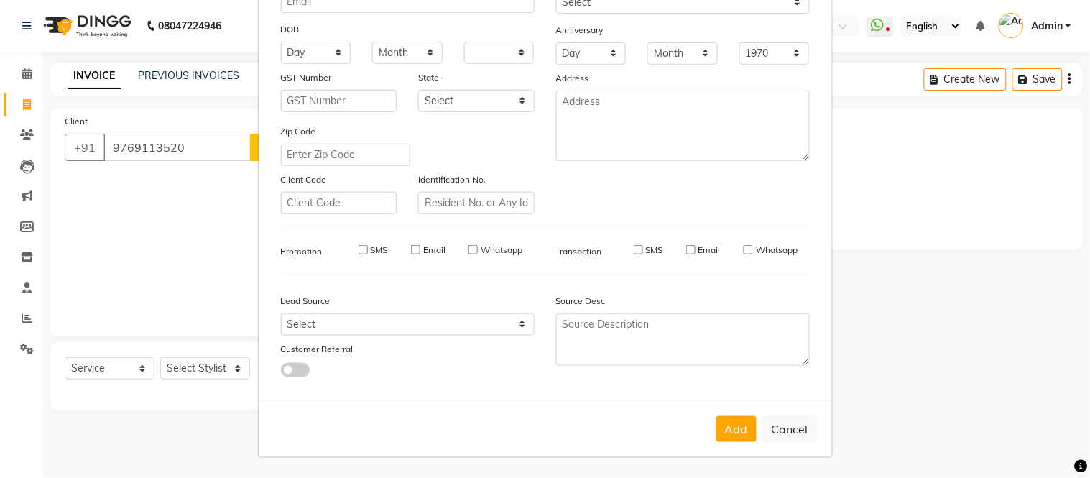
checkbox input "false"
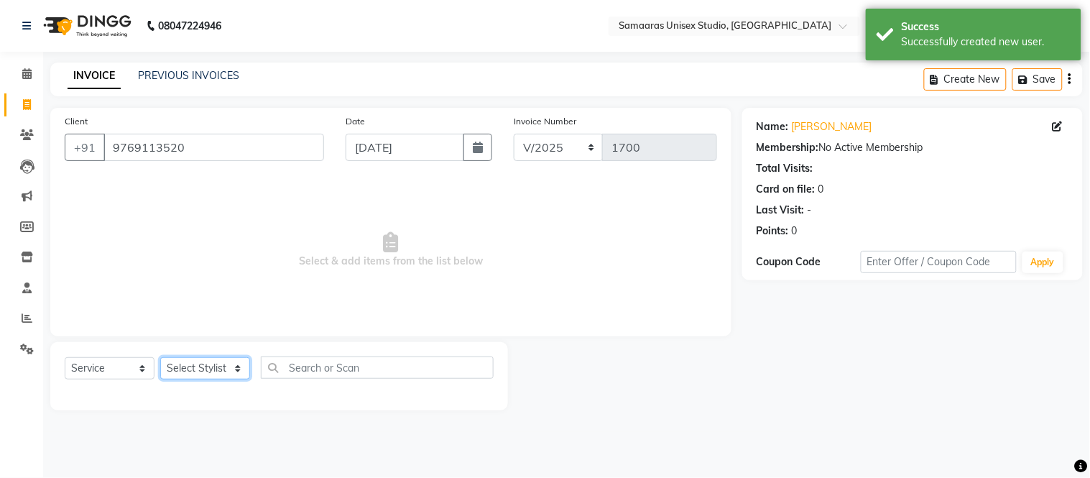
click at [211, 369] on select "Select Stylist [PERSON_NAME] Sir Front Desk junaid Kajal [PERSON_NAME] [PERSON_…" at bounding box center [205, 368] width 90 height 22
select select "88388"
click at [160, 358] on select "Select Stylist [PERSON_NAME] Sir Front Desk junaid Kajal [PERSON_NAME] [PERSON_…" at bounding box center [205, 368] width 90 height 22
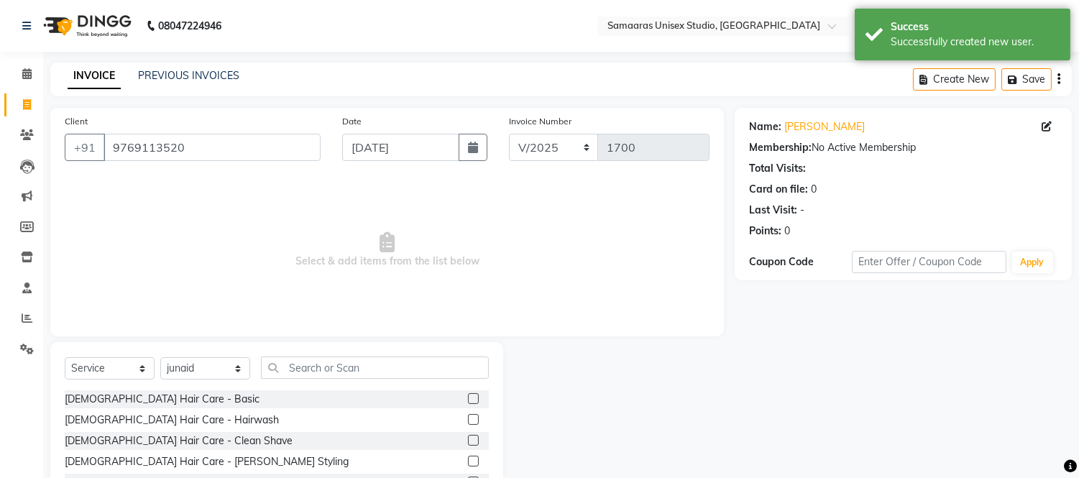
click at [309, 354] on div "Select Service Product Membership Package Voucher Prepaid Gift Card Select Styl…" at bounding box center [276, 448] width 453 height 212
click at [310, 362] on input "text" at bounding box center [375, 367] width 228 height 22
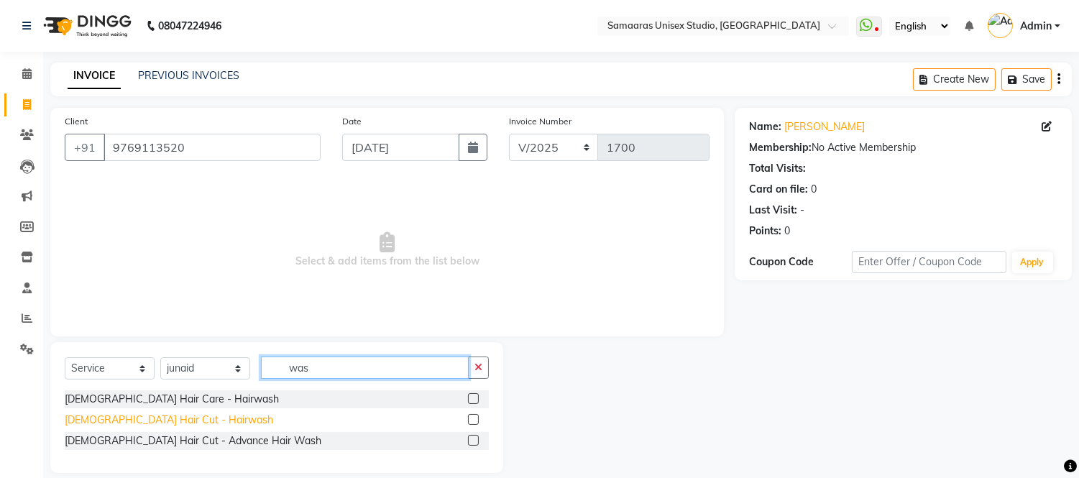
type input "was"
click at [163, 419] on div "[DEMOGRAPHIC_DATA] Hair Cut - Hairwash" at bounding box center [169, 420] width 208 height 15
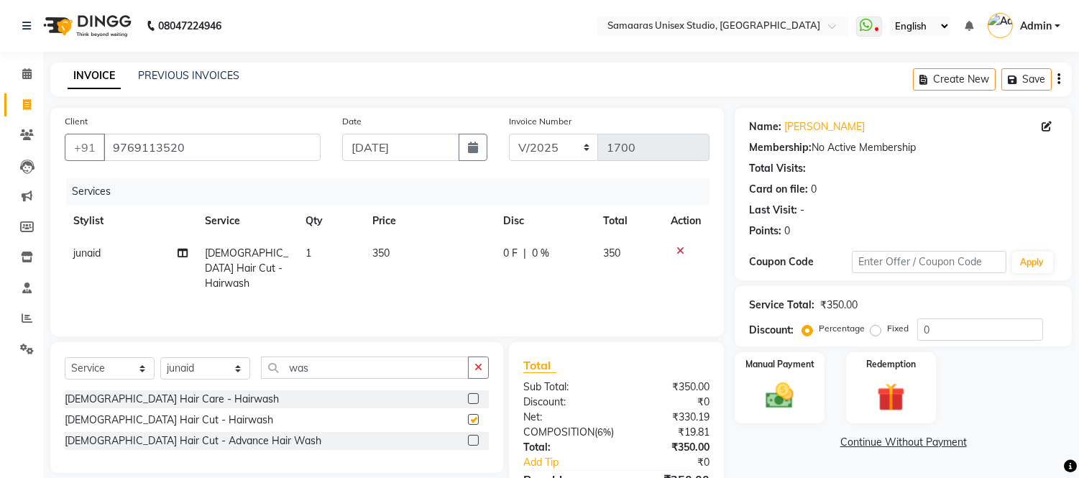
checkbox input "false"
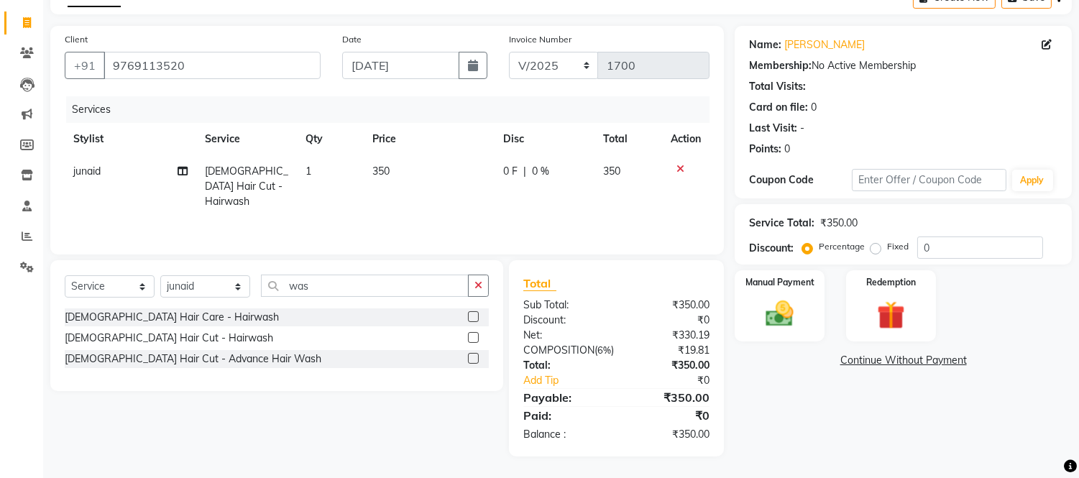
scroll to position [96, 0]
click at [771, 298] on img at bounding box center [779, 315] width 47 height 34
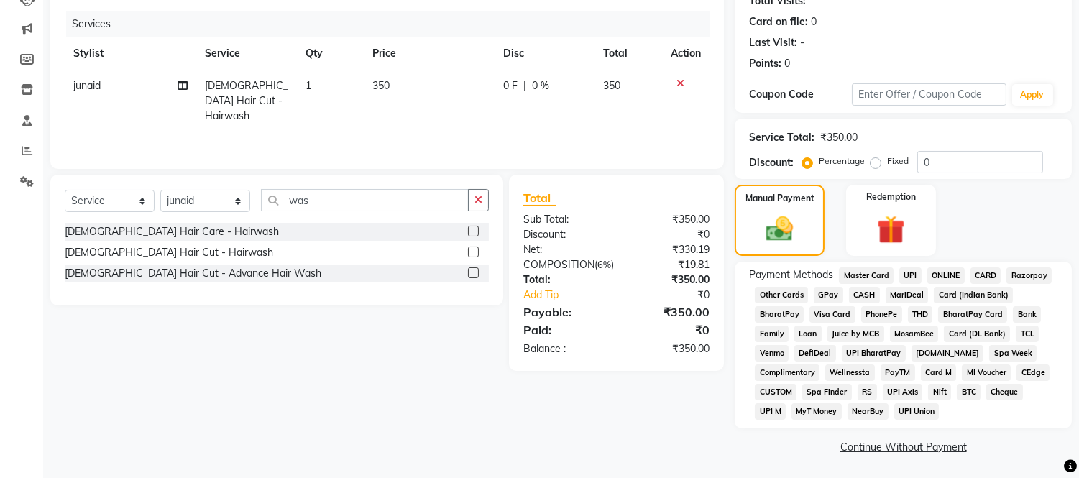
scroll to position [169, 0]
click at [859, 293] on span "CASH" at bounding box center [864, 293] width 31 height 17
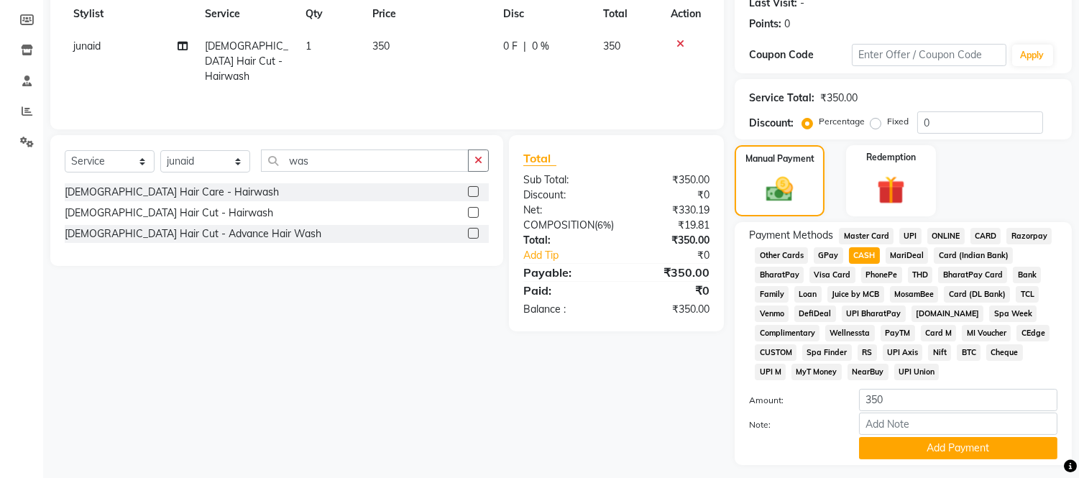
scroll to position [246, 0]
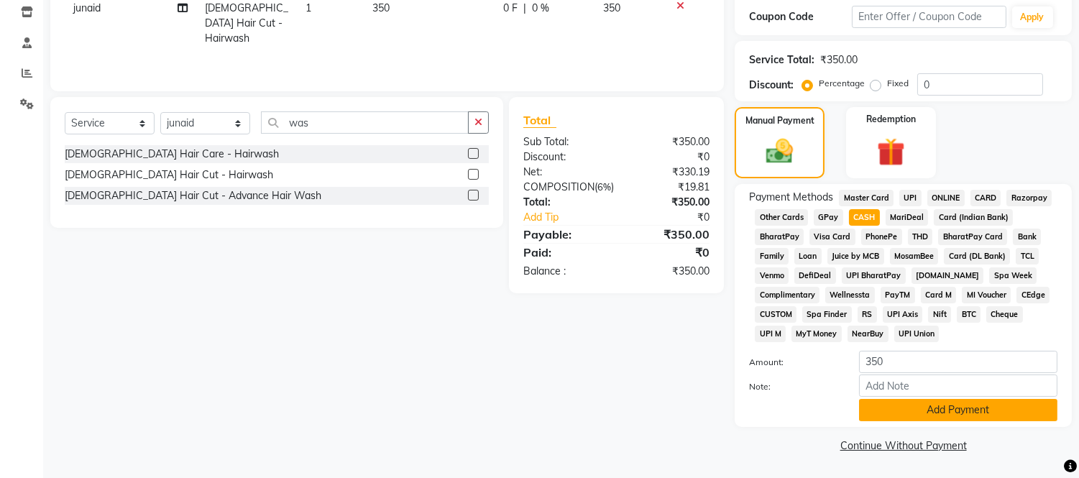
click at [909, 410] on button "Add Payment" at bounding box center [958, 410] width 198 height 22
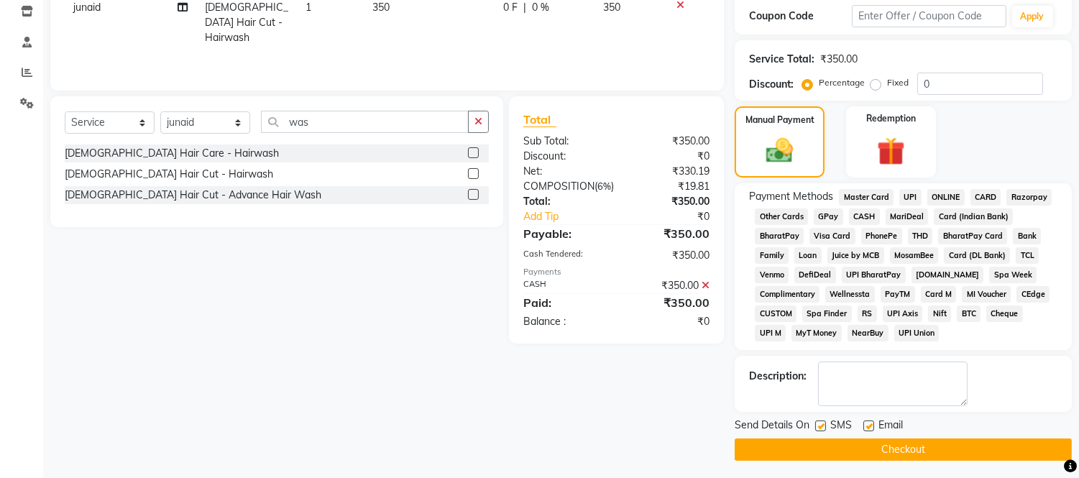
click at [894, 446] on button "Checkout" at bounding box center [903, 449] width 337 height 22
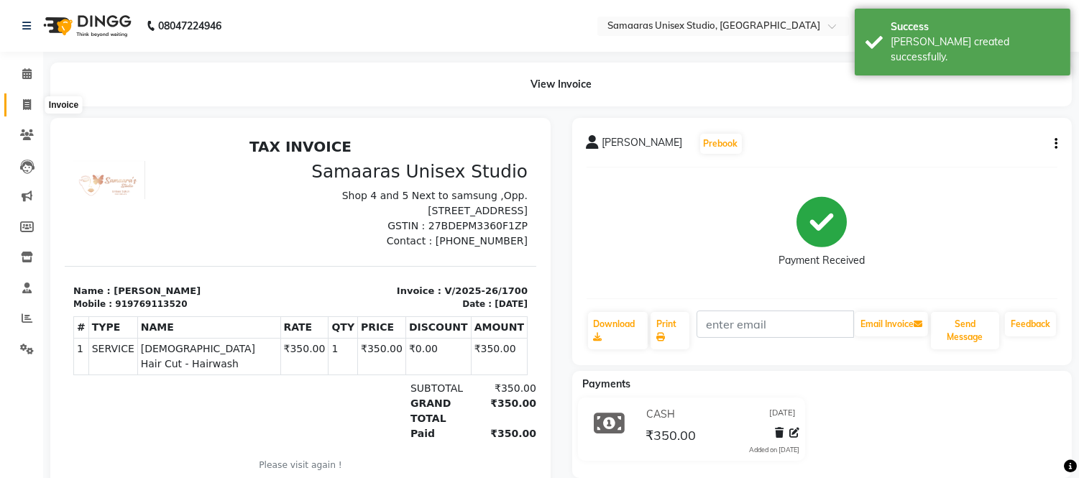
click at [24, 108] on icon at bounding box center [27, 104] width 8 height 11
select select "service"
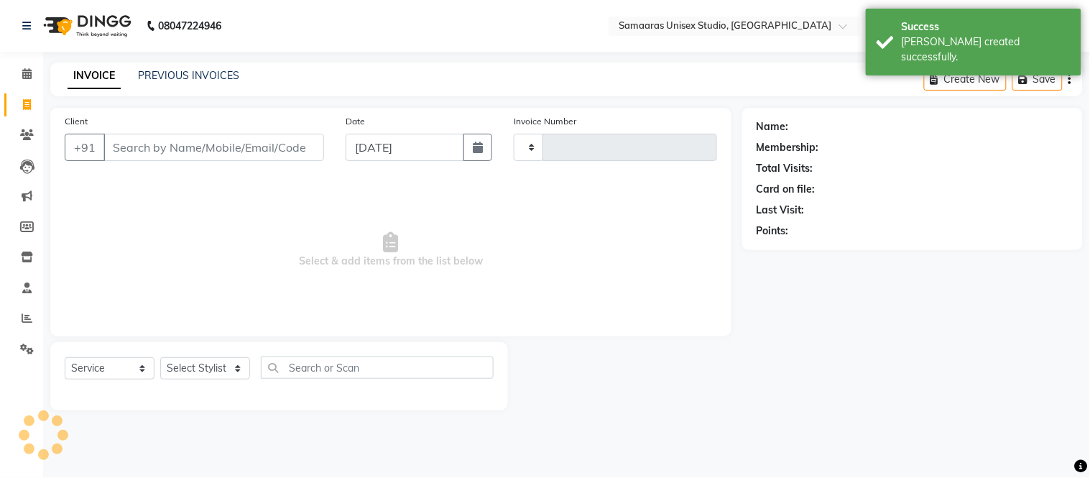
type input "1701"
select select "4525"
click at [181, 145] on input "Client" at bounding box center [213, 147] width 221 height 27
click at [480, 156] on button "button" at bounding box center [478, 147] width 29 height 27
select select "9"
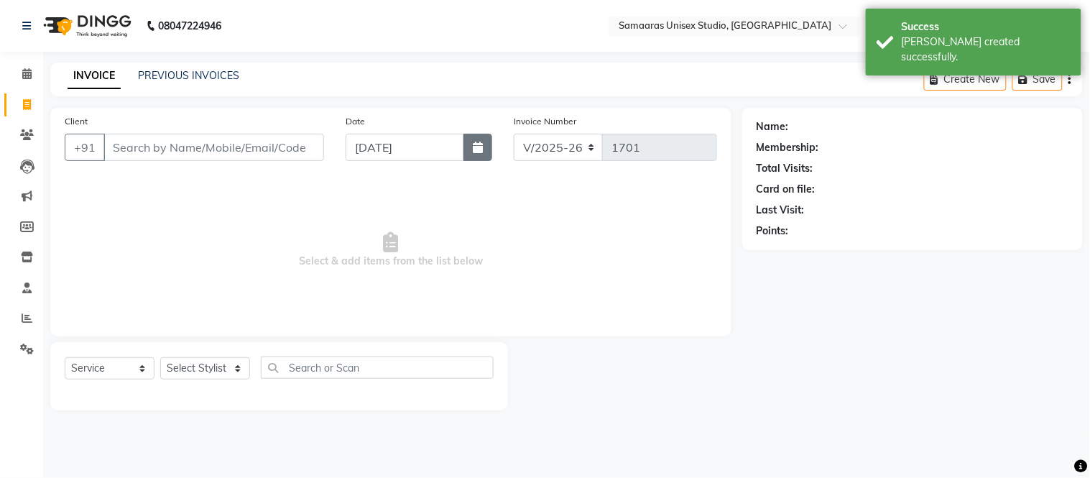
select select "2025"
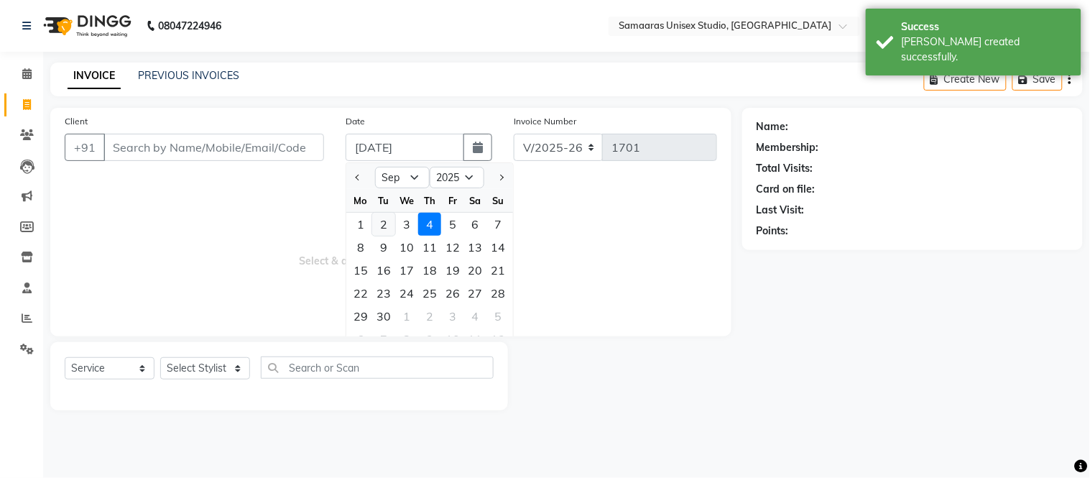
click at [385, 228] on div "2" at bounding box center [383, 224] width 23 height 23
type input "[DATE]"
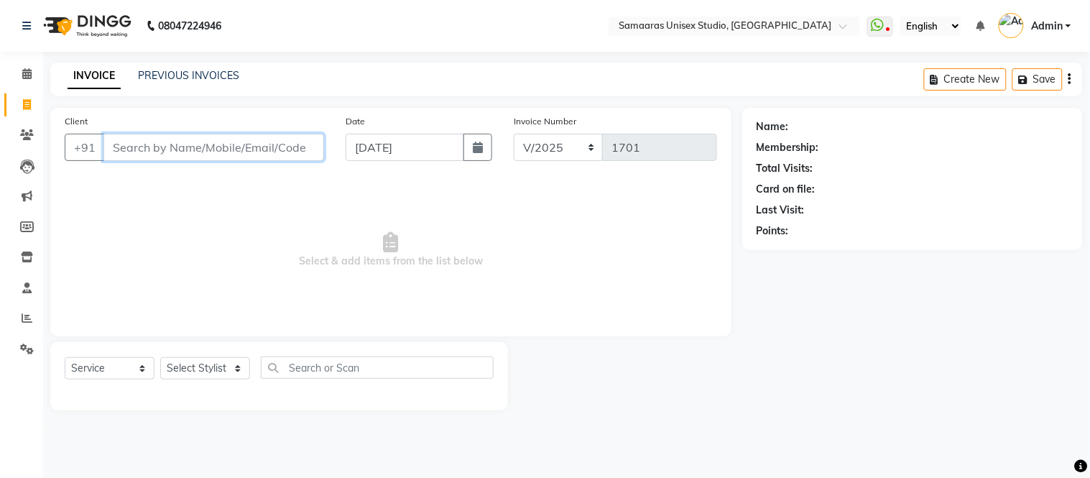
click at [266, 147] on input "Client" at bounding box center [213, 147] width 221 height 27
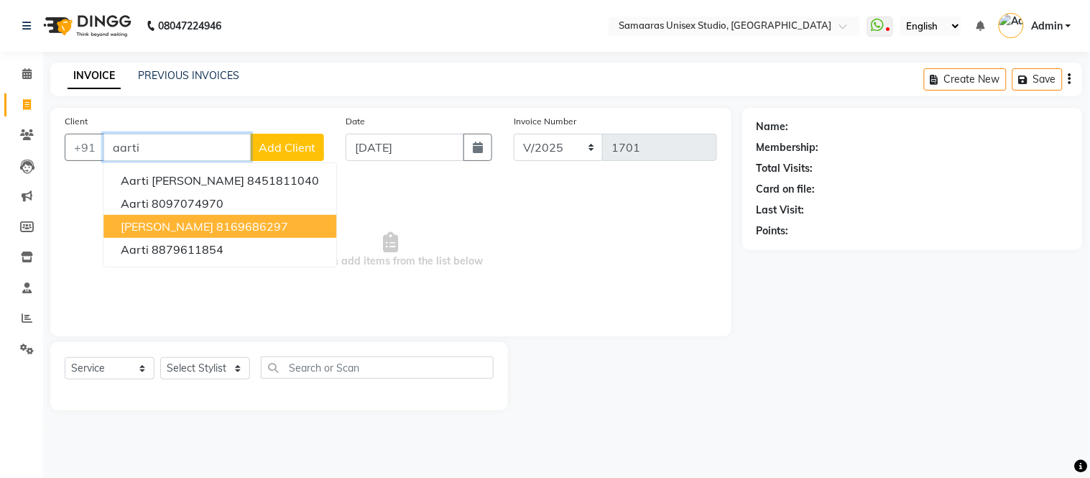
click at [216, 224] on ngb-highlight "8169686297" at bounding box center [252, 226] width 72 height 14
type input "8169686297"
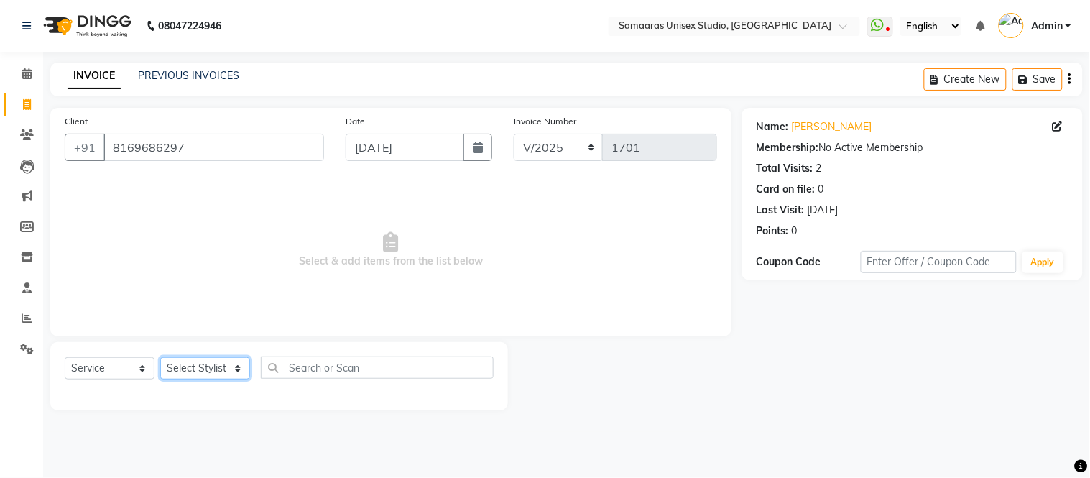
click at [247, 367] on select "Select Stylist [PERSON_NAME] Sir Front Desk junaid Kajal [PERSON_NAME] [PERSON_…" at bounding box center [205, 368] width 90 height 22
select select "50822"
click at [160, 358] on select "Select Stylist [PERSON_NAME] Sir Front Desk junaid Kajal [PERSON_NAME] [PERSON_…" at bounding box center [205, 368] width 90 height 22
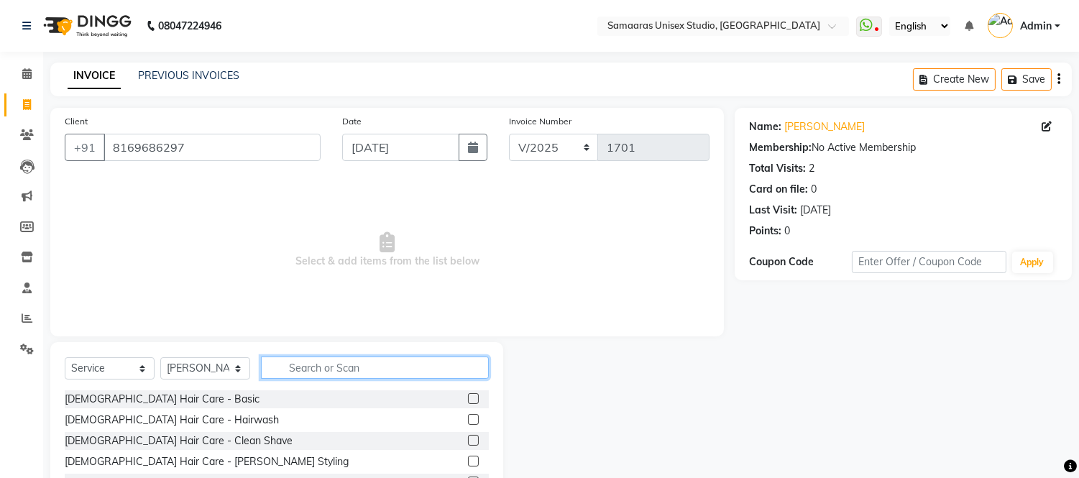
click at [311, 356] on input "text" at bounding box center [375, 367] width 228 height 22
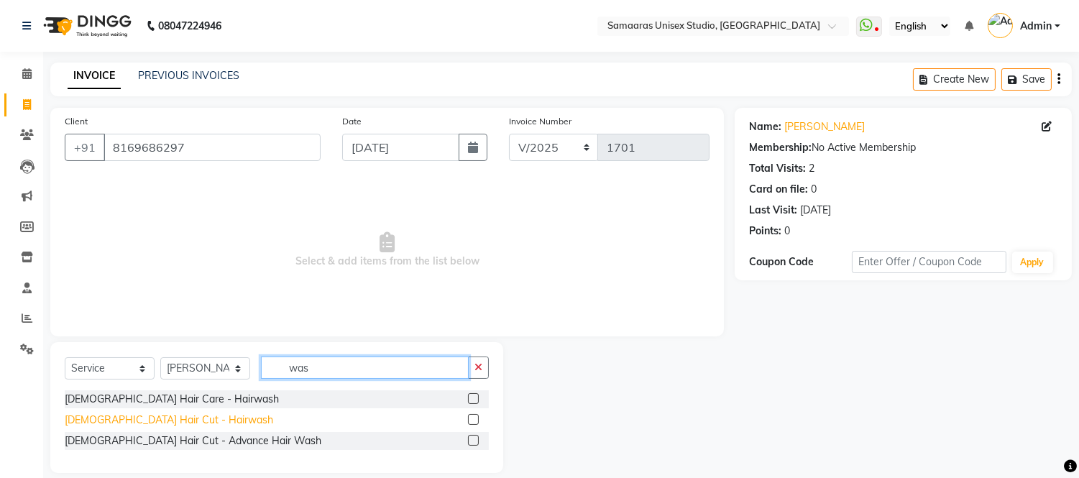
type input "was"
click at [144, 419] on div "[DEMOGRAPHIC_DATA] Hair Cut - Hairwash" at bounding box center [169, 420] width 208 height 15
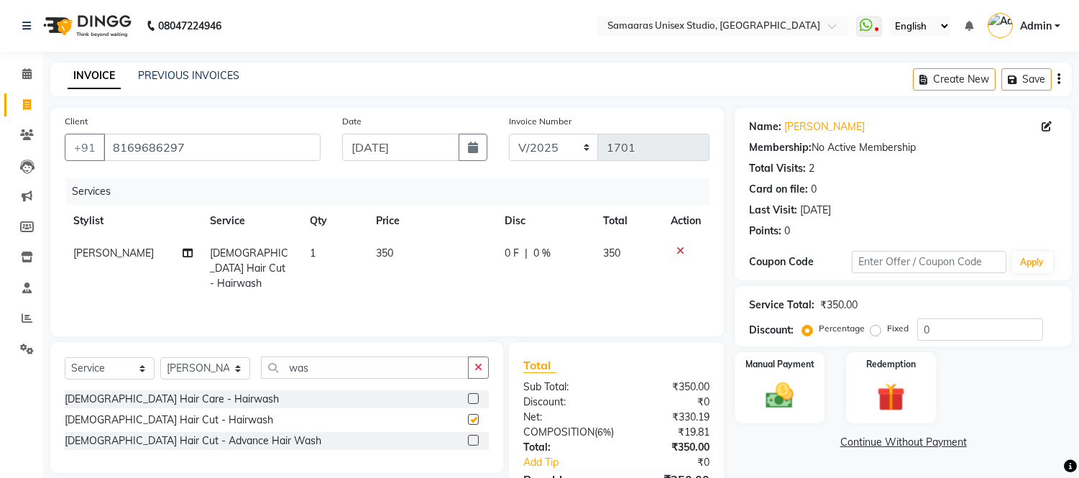
checkbox input "false"
click at [577, 257] on div "0 F | 0 %" at bounding box center [545, 253] width 81 height 15
select select "50822"
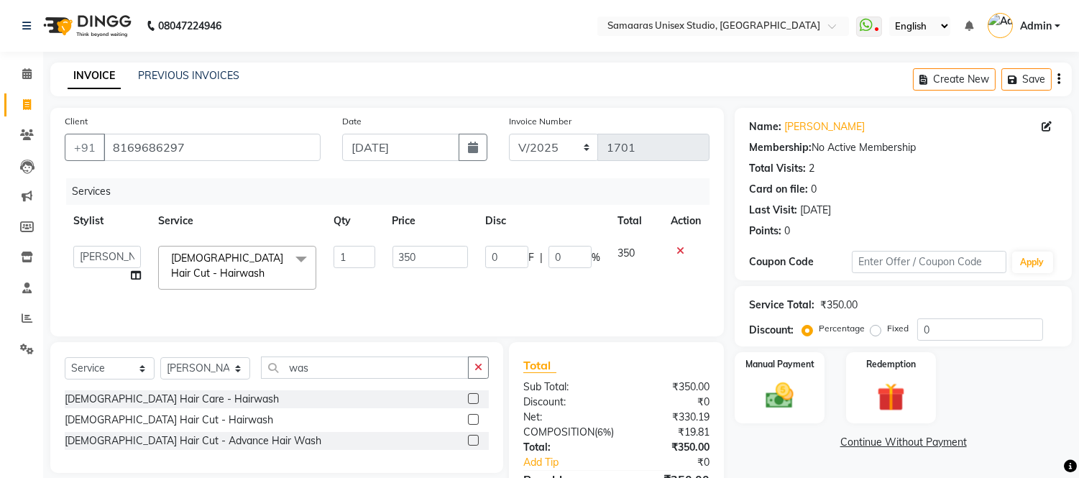
click at [577, 257] on input "0" at bounding box center [569, 257] width 43 height 22
type input "020"
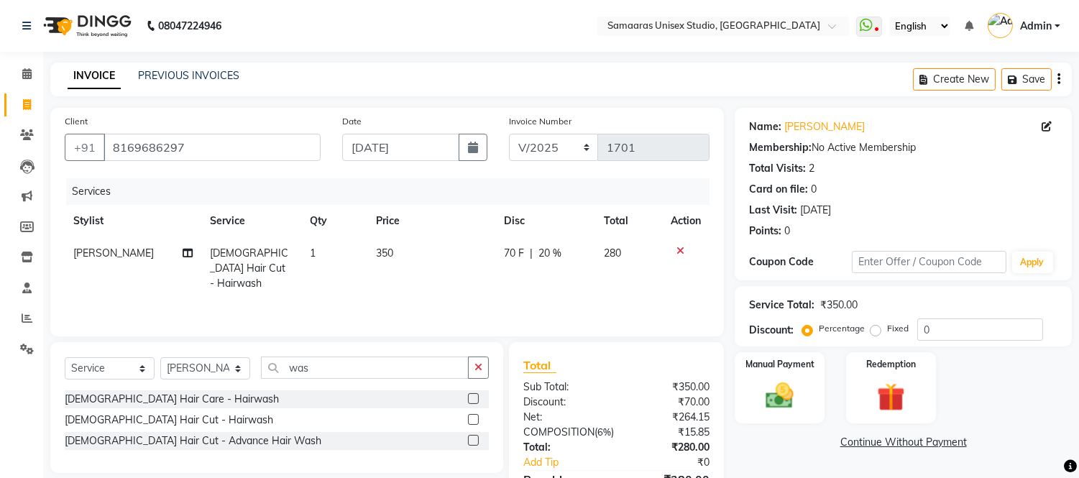
click at [663, 272] on td at bounding box center [685, 268] width 47 height 63
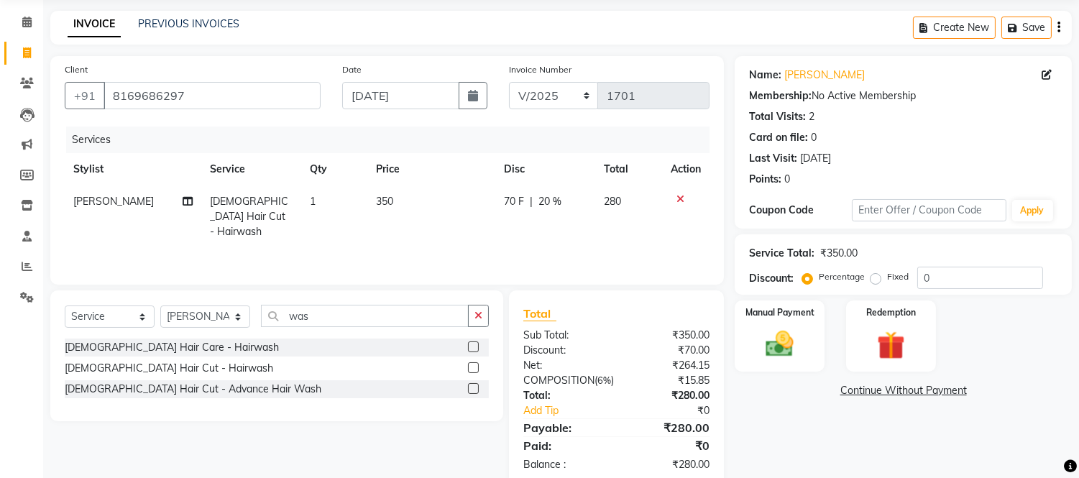
scroll to position [80, 0]
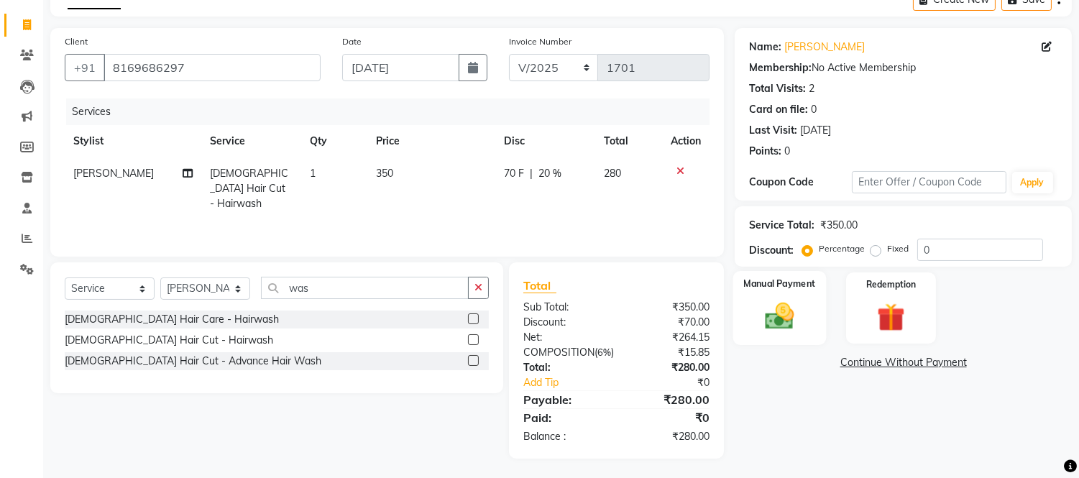
click at [776, 296] on div "Manual Payment" at bounding box center [779, 307] width 93 height 73
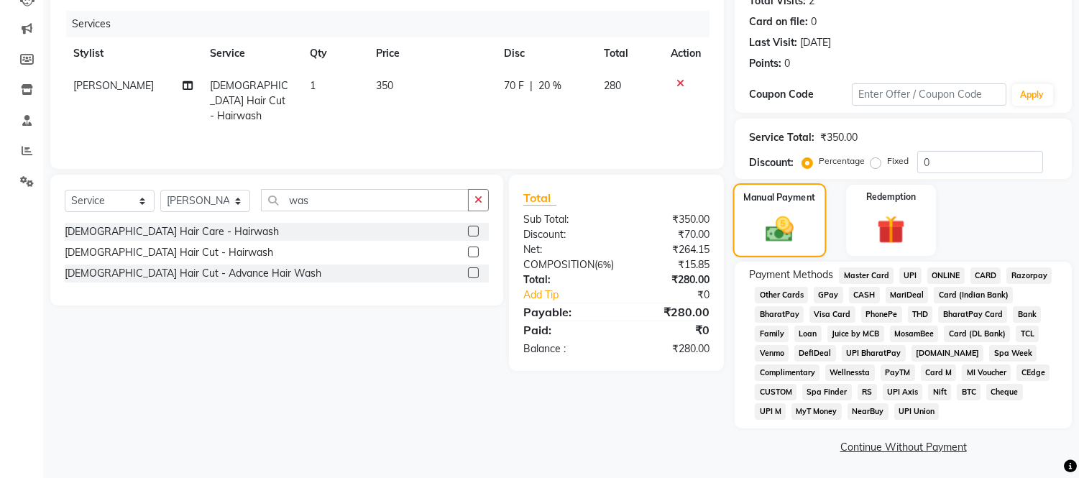
scroll to position [169, 0]
click at [868, 291] on span "CASH" at bounding box center [864, 293] width 31 height 17
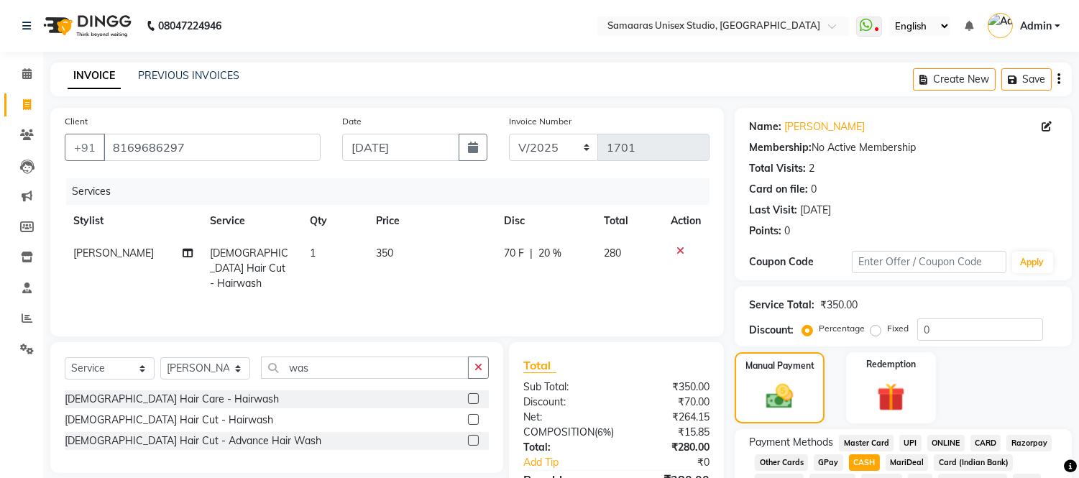
scroll to position [246, 0]
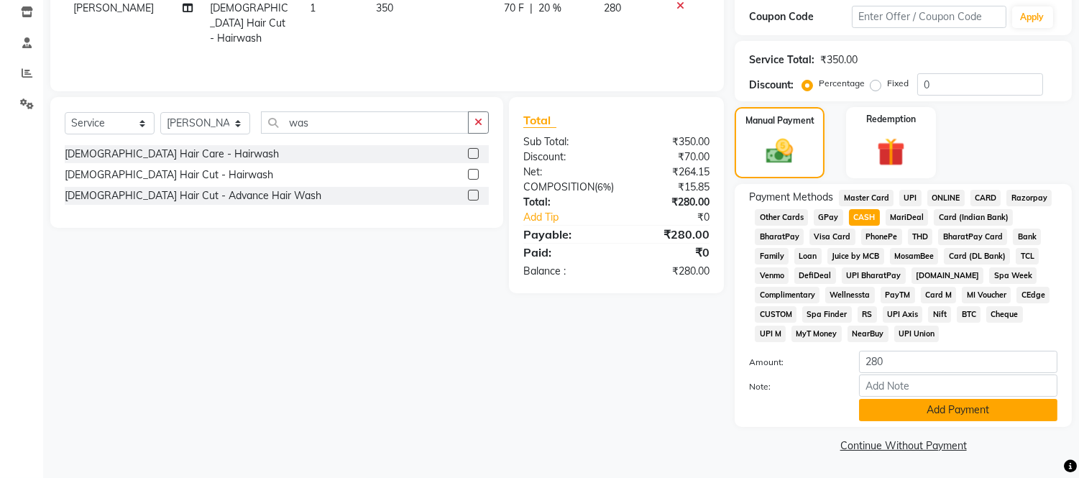
click at [878, 406] on button "Add Payment" at bounding box center [958, 410] width 198 height 22
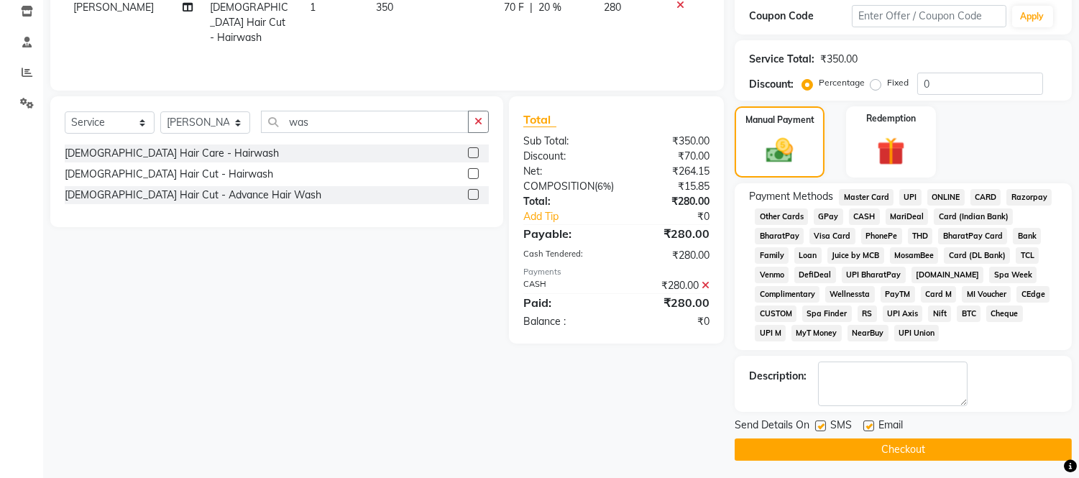
click at [855, 454] on button "Checkout" at bounding box center [903, 449] width 337 height 22
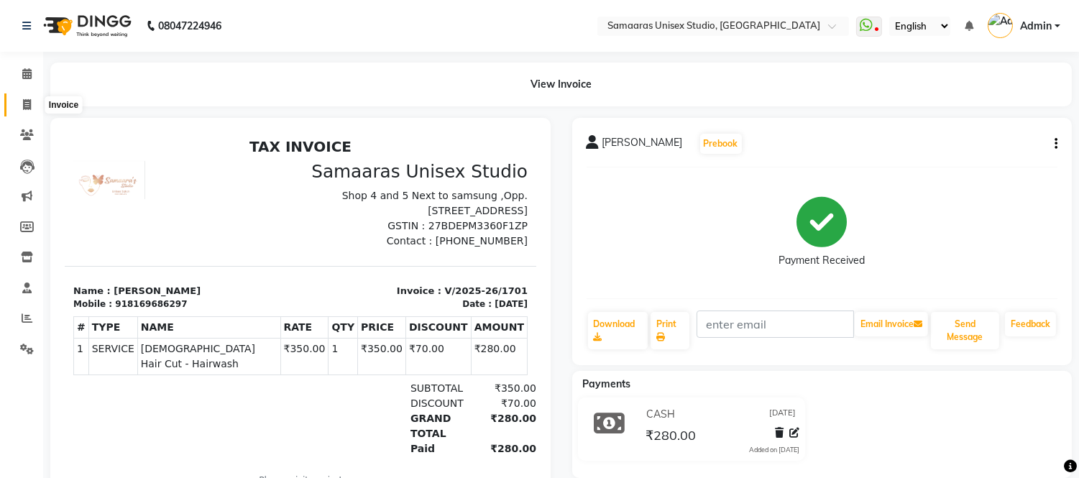
click at [29, 101] on icon at bounding box center [27, 104] width 8 height 11
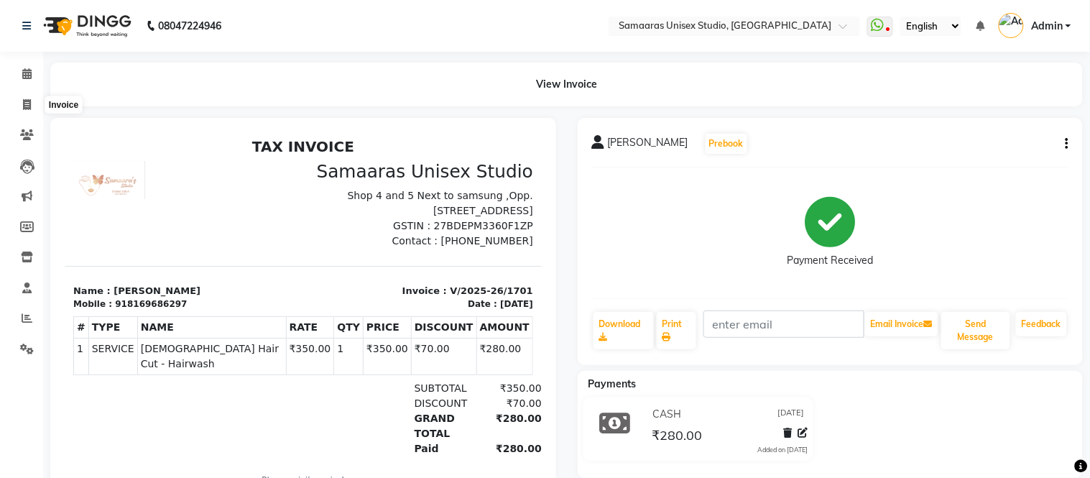
select select "4525"
select select "service"
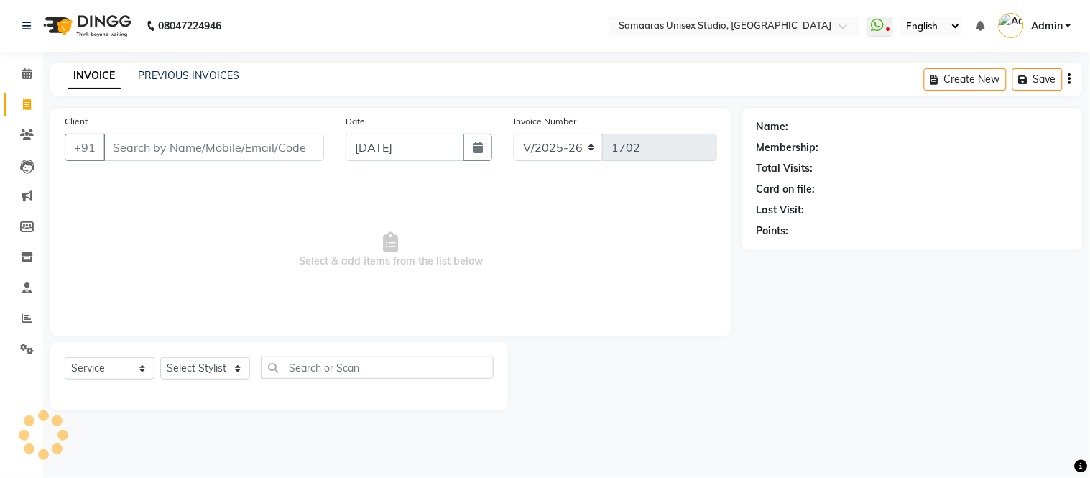
click at [148, 134] on input "Client" at bounding box center [213, 147] width 221 height 27
click at [492, 146] on button "button" at bounding box center [478, 147] width 29 height 27
select select "9"
select select "2025"
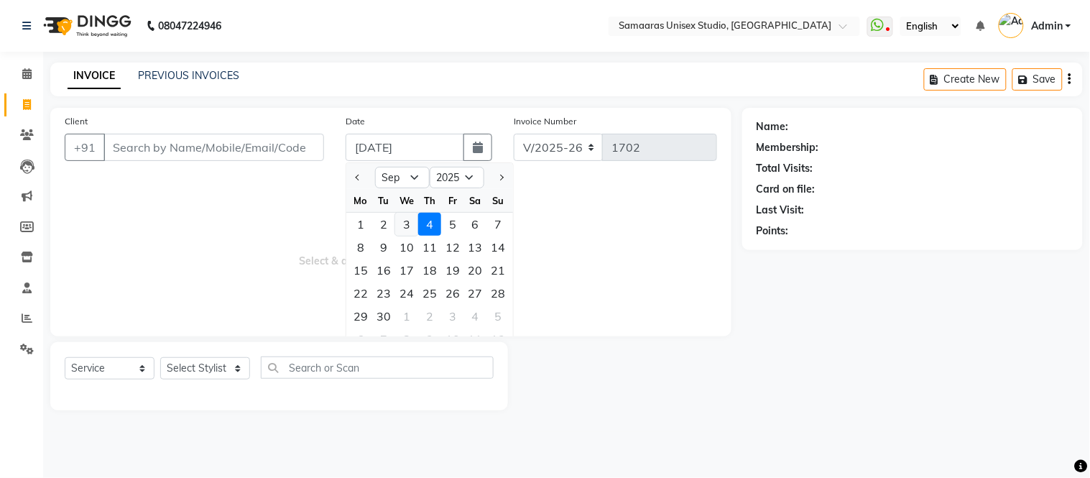
click at [403, 229] on div "3" at bounding box center [406, 224] width 23 height 23
type input "[DATE]"
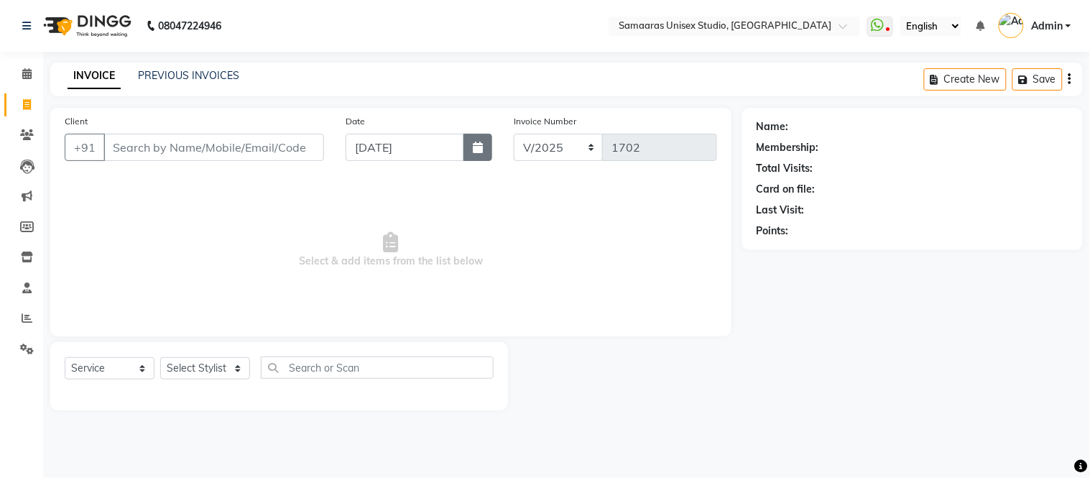
click at [487, 146] on button "button" at bounding box center [478, 147] width 29 height 27
select select "9"
select select "2025"
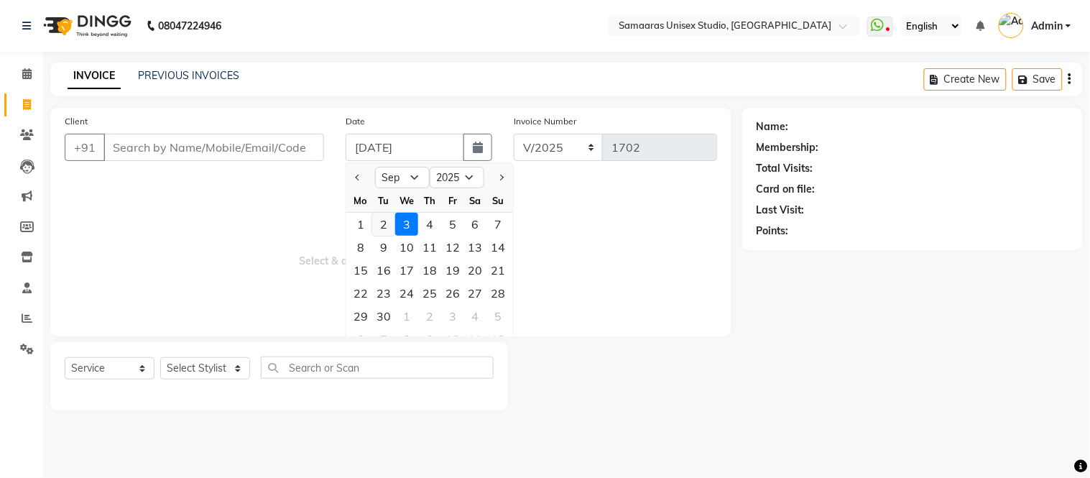
click at [379, 224] on div "2" at bounding box center [383, 224] width 23 height 23
type input "[DATE]"
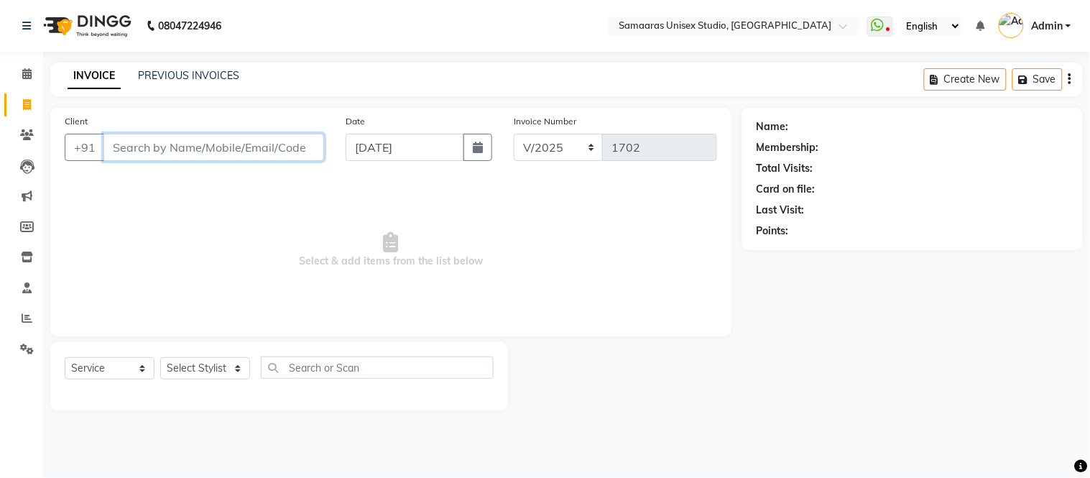
click at [282, 151] on input "Client" at bounding box center [213, 147] width 221 height 27
click at [269, 148] on input "Client" at bounding box center [213, 147] width 221 height 27
type input "9833082155"
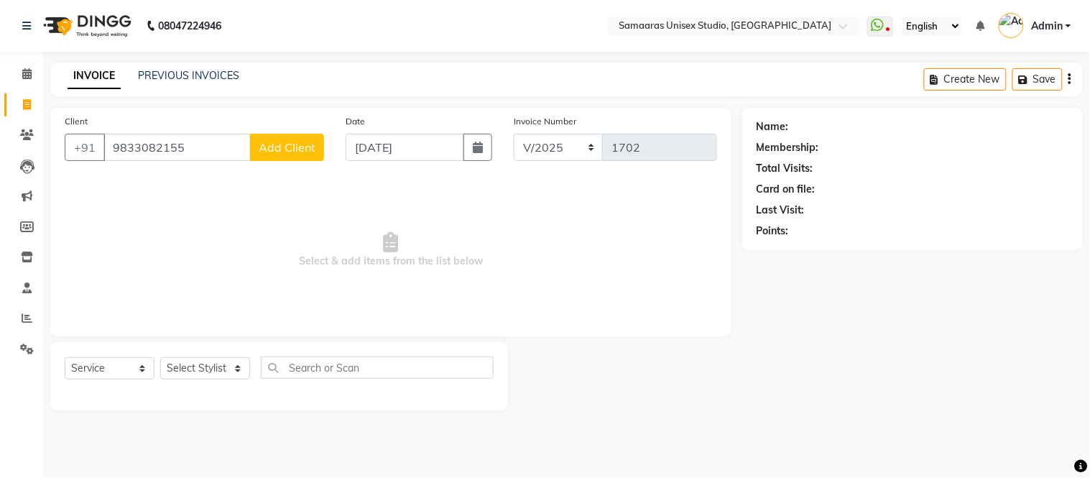
click at [277, 151] on span "Add Client" at bounding box center [287, 147] width 57 height 14
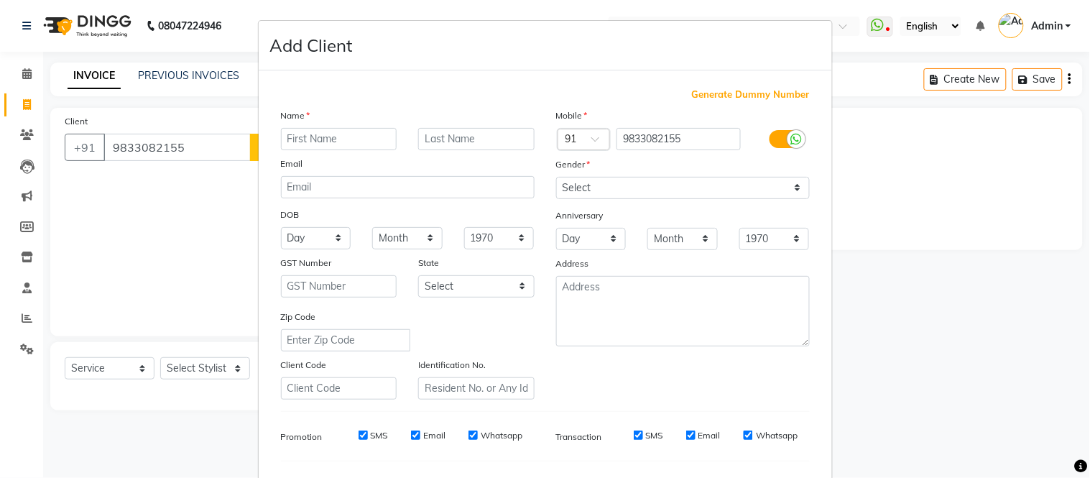
click at [304, 135] on input "text" at bounding box center [339, 139] width 116 height 22
type input "[PERSON_NAME]"
click at [443, 126] on div "Name" at bounding box center [407, 118] width 275 height 20
click at [450, 144] on input "text" at bounding box center [476, 139] width 116 height 22
type input "sagar"
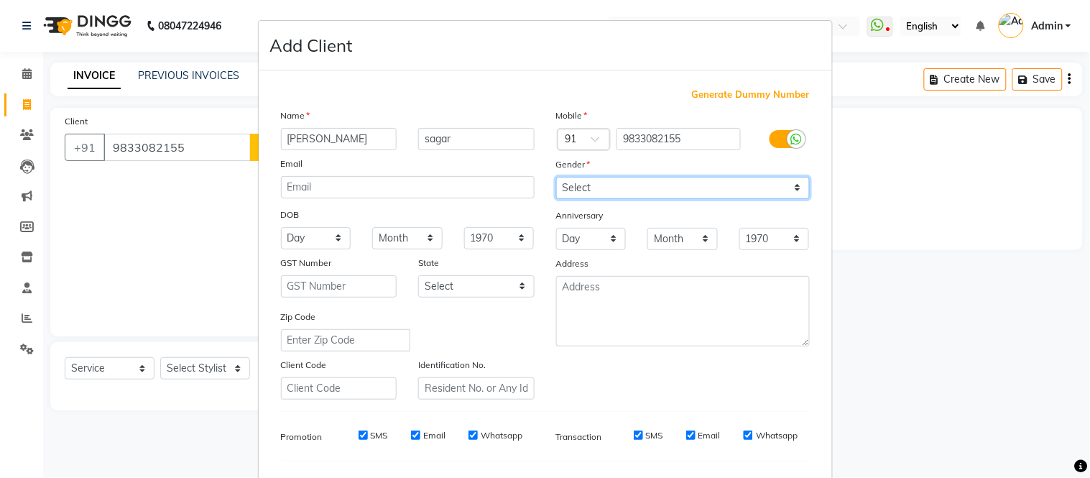
click at [558, 180] on select "Select [DEMOGRAPHIC_DATA] [DEMOGRAPHIC_DATA] Other Prefer Not To Say" at bounding box center [683, 188] width 254 height 22
select select "[DEMOGRAPHIC_DATA]"
click at [556, 177] on select "Select [DEMOGRAPHIC_DATA] [DEMOGRAPHIC_DATA] Other Prefer Not To Say" at bounding box center [683, 188] width 254 height 22
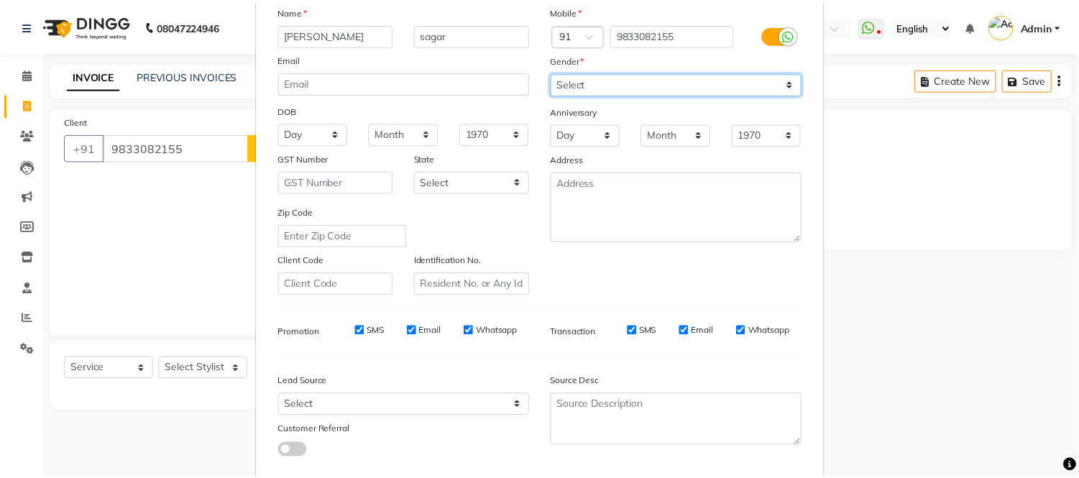
scroll to position [185, 0]
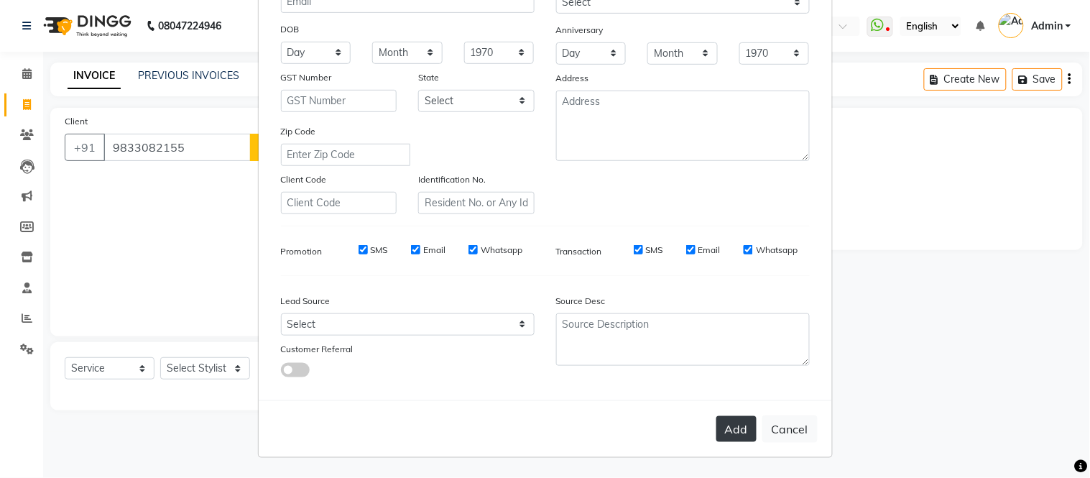
click at [732, 430] on button "Add" at bounding box center [737, 429] width 40 height 26
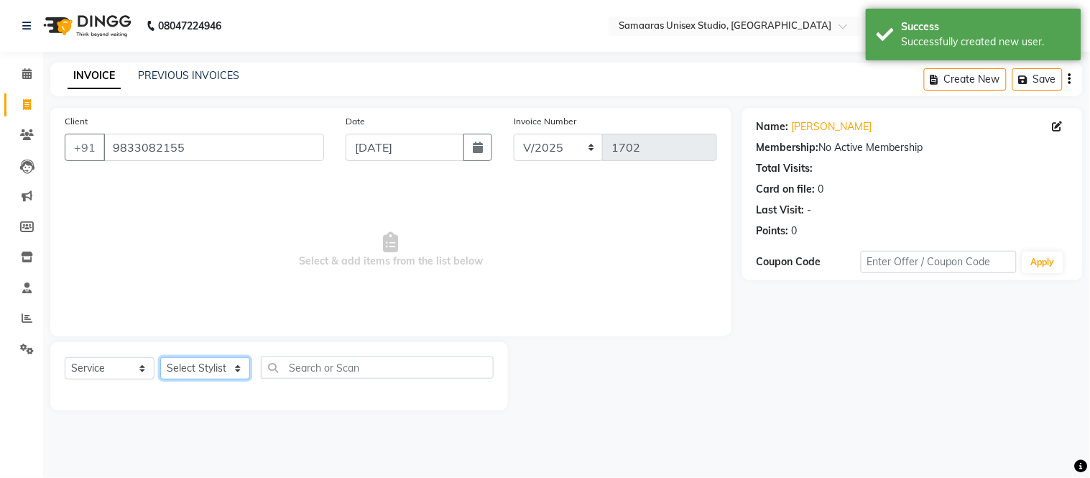
click at [247, 362] on select "Select Stylist [PERSON_NAME] Sir Front Desk junaid Kajal [PERSON_NAME] [PERSON_…" at bounding box center [205, 368] width 90 height 22
click at [160, 358] on select "Select Stylist [PERSON_NAME] Sir Front Desk junaid Kajal [PERSON_NAME] [PERSON_…" at bounding box center [205, 368] width 90 height 22
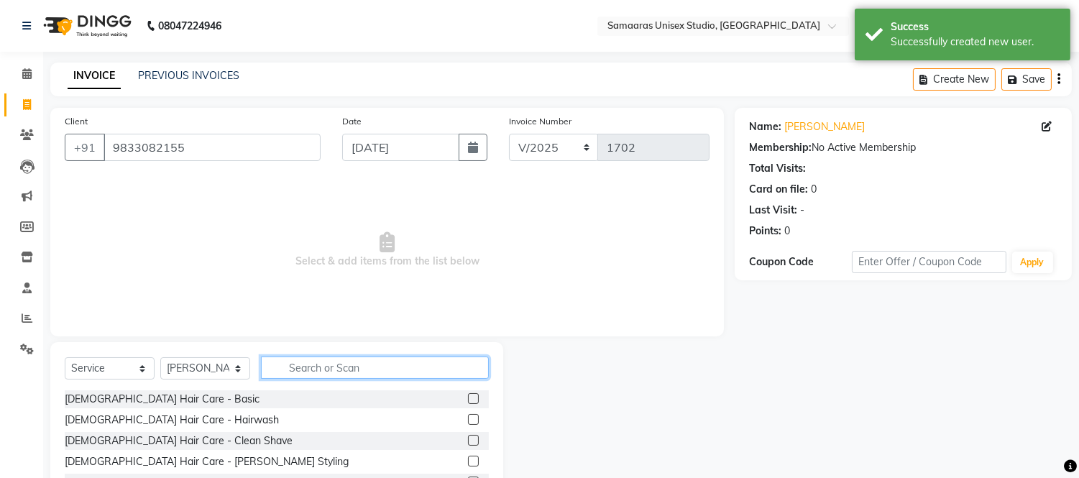
click at [310, 377] on input "text" at bounding box center [375, 367] width 228 height 22
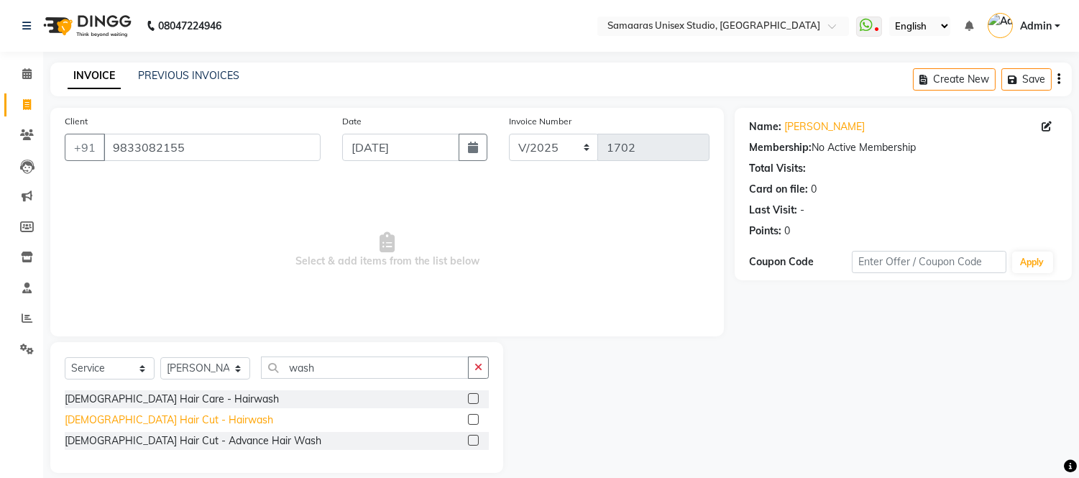
click at [170, 414] on div "[DEMOGRAPHIC_DATA] Hair Cut - Hairwash" at bounding box center [169, 420] width 208 height 15
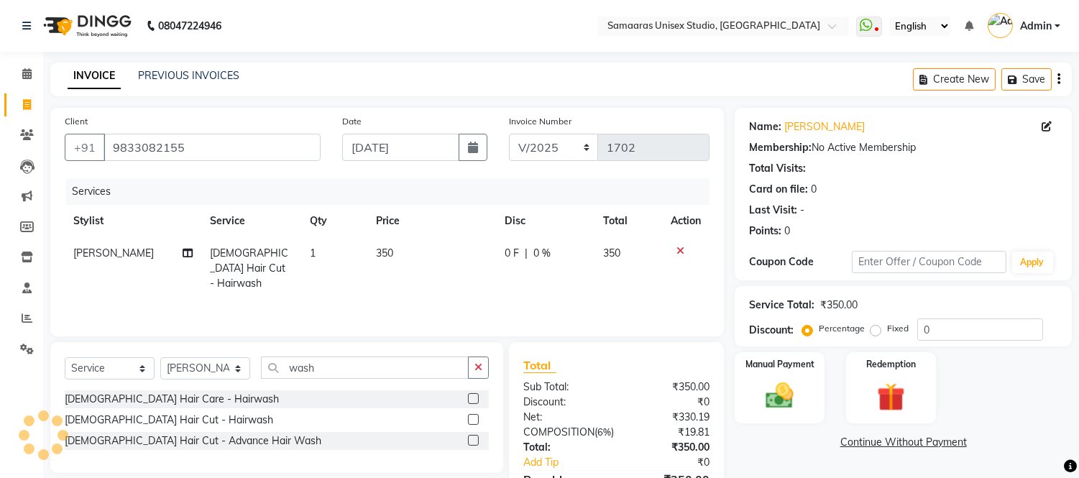
click at [566, 259] on div "0 F | 0 %" at bounding box center [545, 253] width 81 height 15
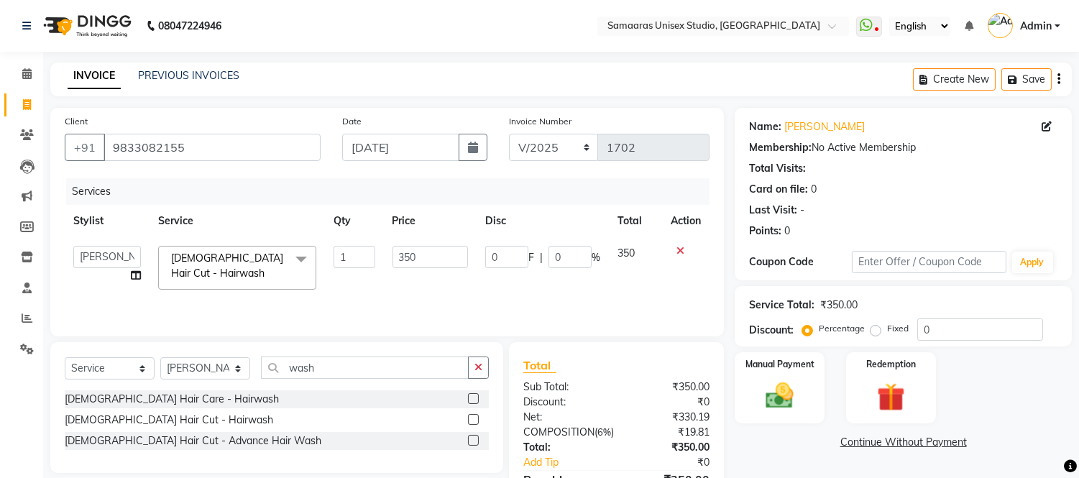
click at [566, 259] on input "0" at bounding box center [569, 257] width 43 height 22
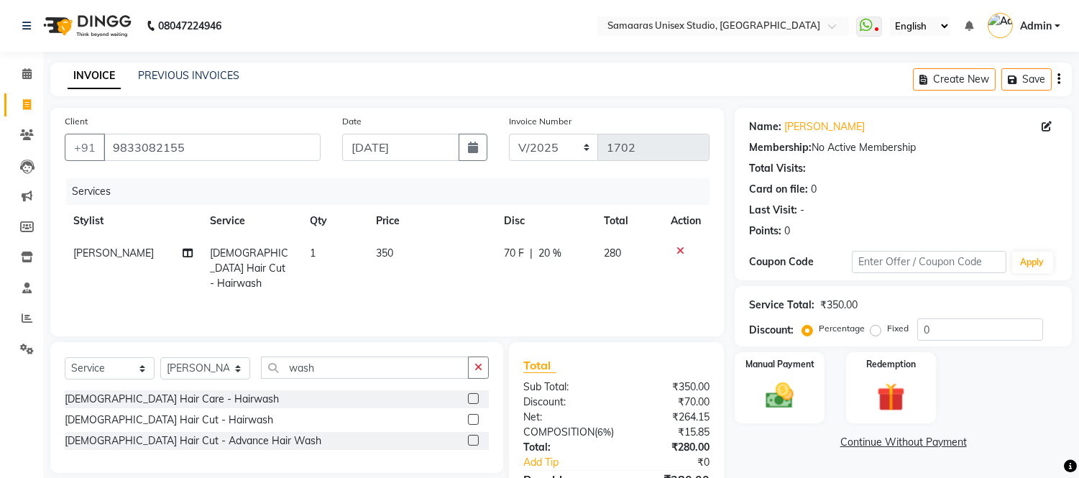
click at [453, 278] on td "350" at bounding box center [431, 268] width 128 height 63
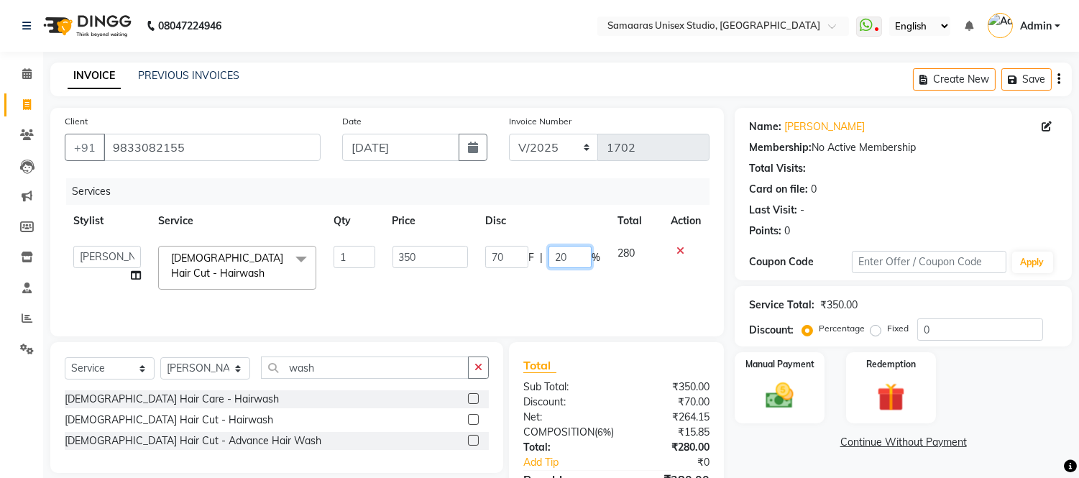
click at [569, 252] on input "20" at bounding box center [569, 257] width 43 height 22
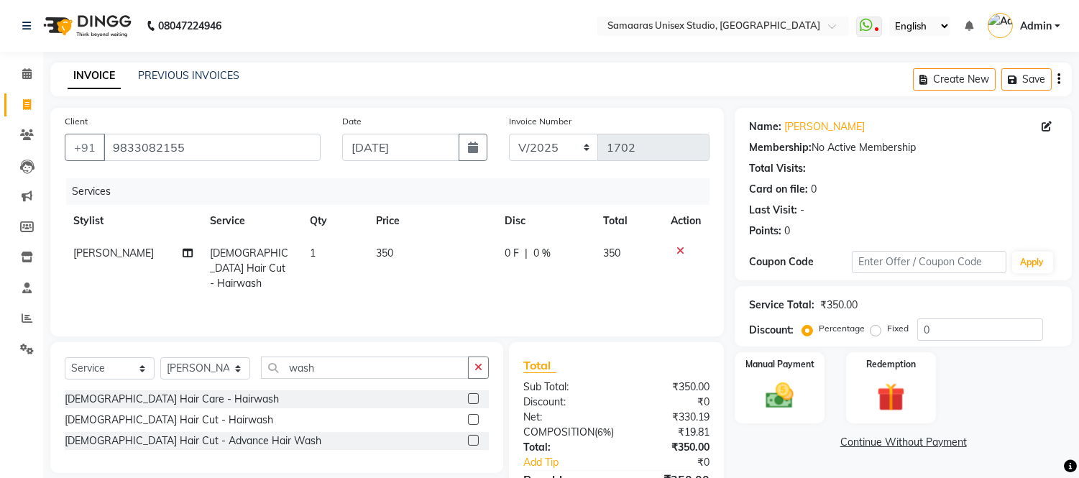
click at [629, 290] on div "Services Stylist Service Qty Price Disc Total Action [PERSON_NAME] [DEMOGRAPHIC…" at bounding box center [387, 250] width 645 height 144
click at [778, 387] on img at bounding box center [779, 396] width 47 height 34
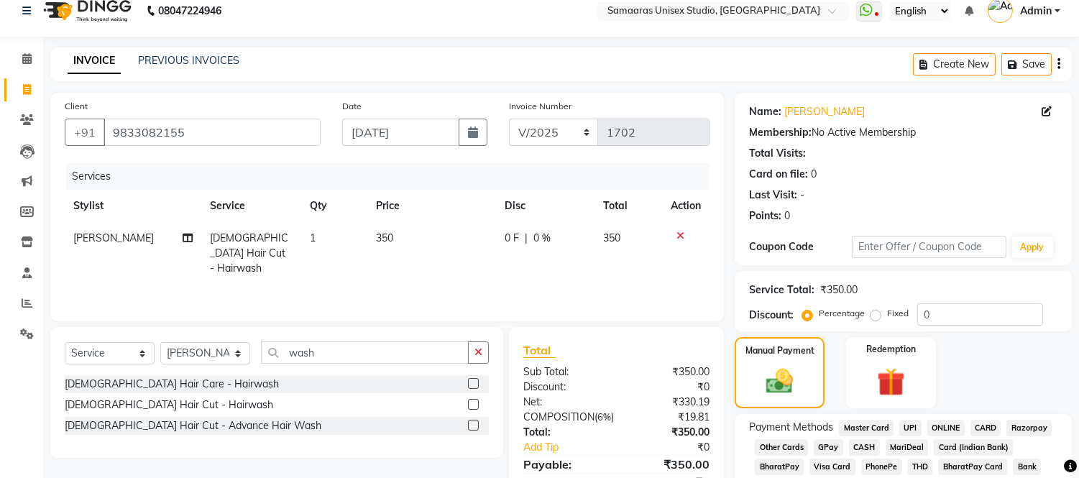
scroll to position [169, 0]
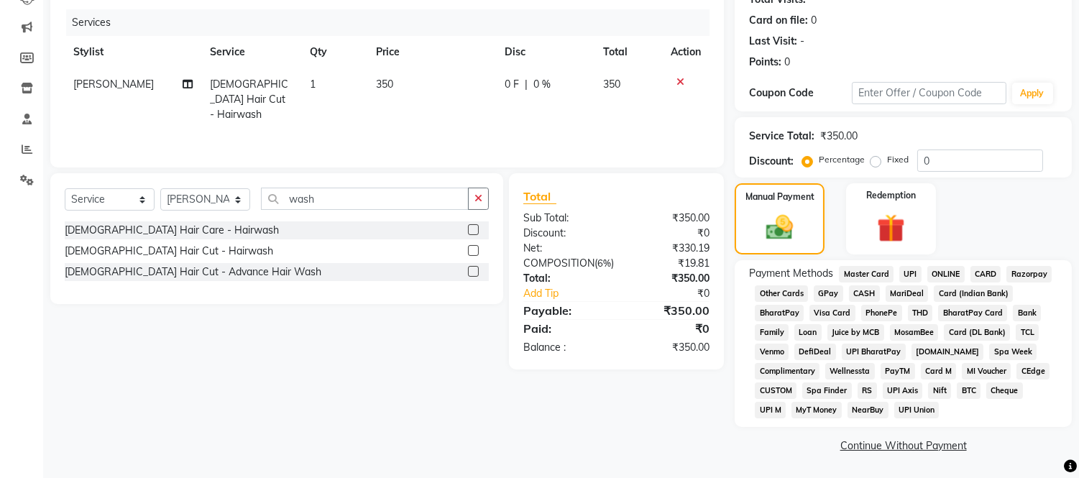
click at [832, 293] on span "GPay" at bounding box center [828, 293] width 29 height 17
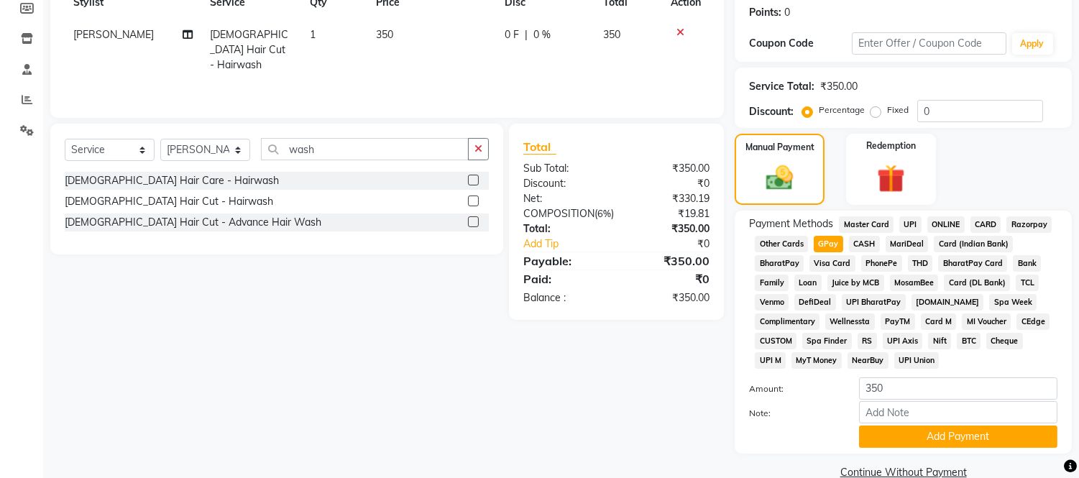
scroll to position [246, 0]
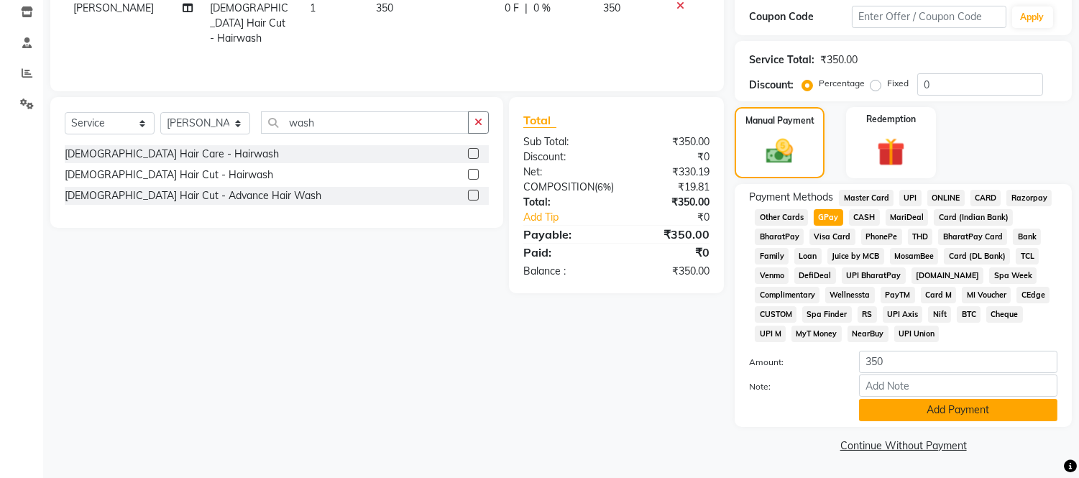
click at [908, 415] on div "Payment Methods Master Card UPI ONLINE CARD Razorpay Other Cards GPay CASH Mari…" at bounding box center [903, 305] width 337 height 243
click at [910, 406] on button "Add Payment" at bounding box center [958, 410] width 198 height 22
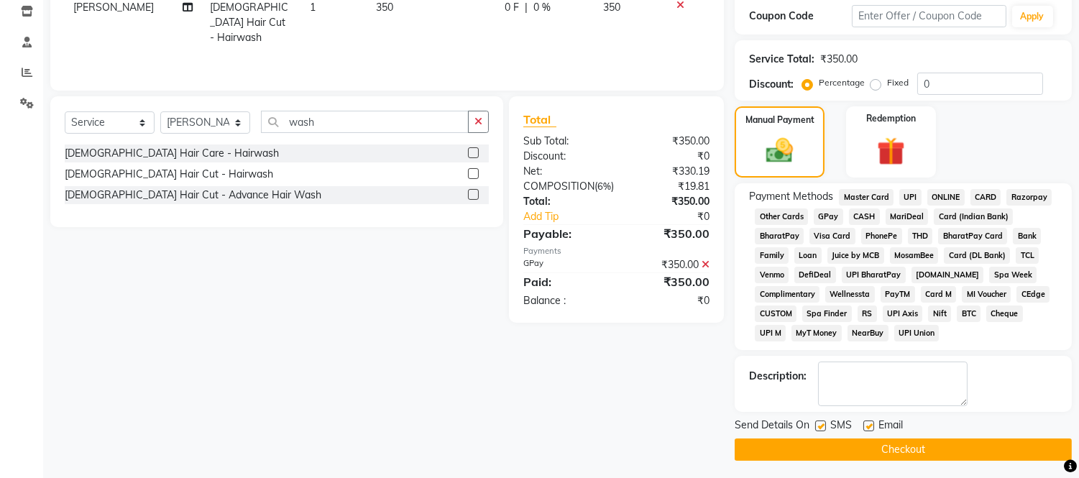
click at [906, 444] on button "Checkout" at bounding box center [903, 449] width 337 height 22
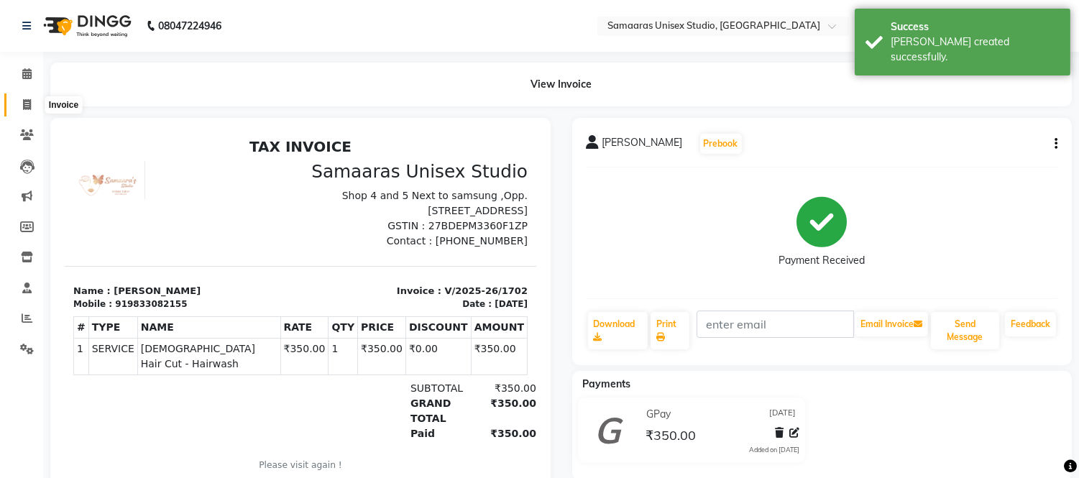
drag, startPoint x: 19, startPoint y: 101, endPoint x: 47, endPoint y: 116, distance: 32.2
click at [22, 101] on span at bounding box center [26, 105] width 25 height 17
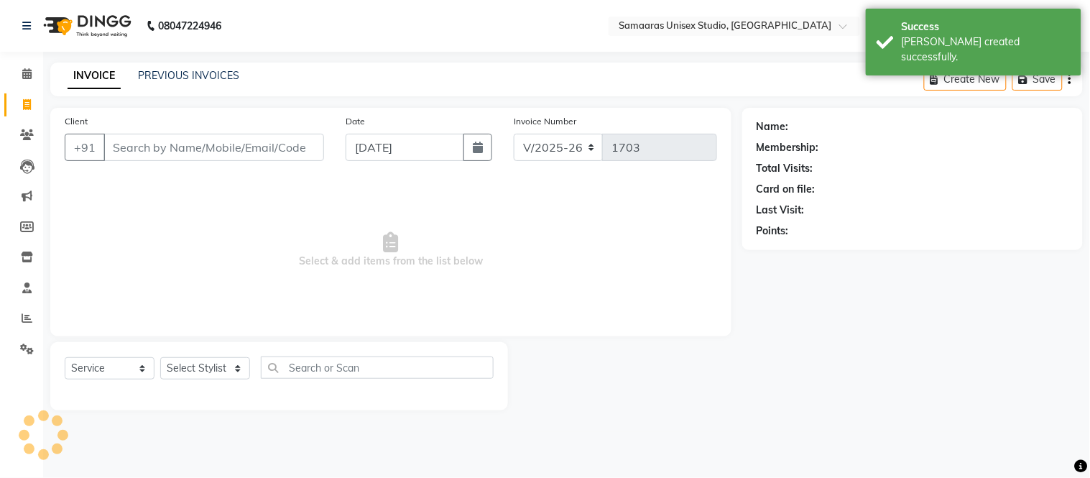
drag, startPoint x: 177, startPoint y: 152, endPoint x: 321, endPoint y: 141, distance: 144.9
click at [178, 152] on input "Client" at bounding box center [213, 147] width 221 height 27
click at [484, 145] on button "button" at bounding box center [478, 147] width 29 height 27
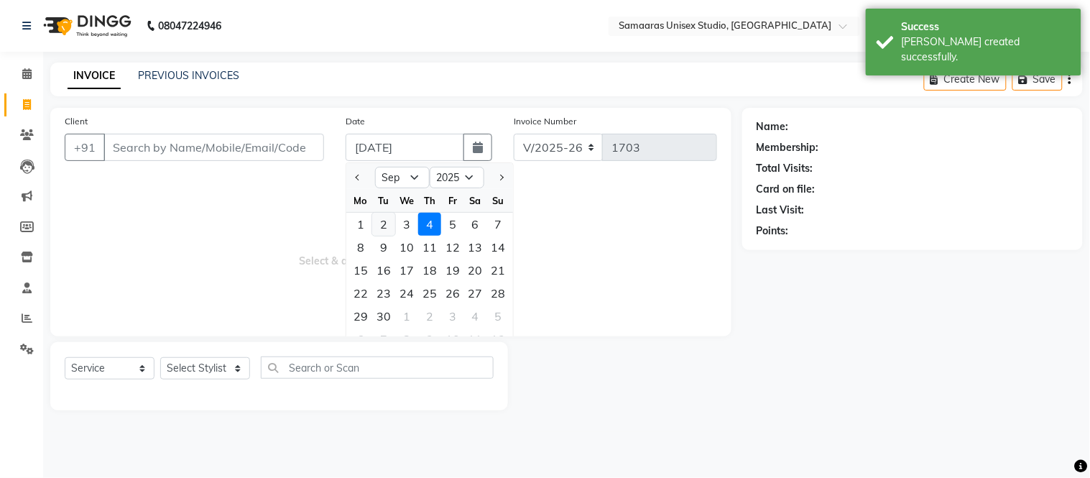
click at [382, 224] on div "2" at bounding box center [383, 224] width 23 height 23
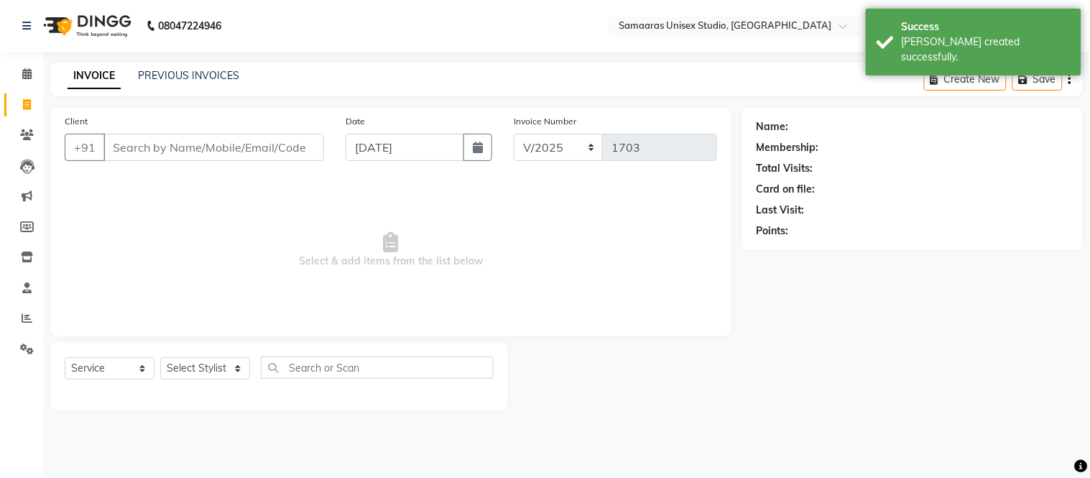
click at [287, 130] on div "Client +91" at bounding box center [194, 143] width 281 height 59
click at [288, 140] on input "Client" at bounding box center [213, 147] width 221 height 27
click at [291, 153] on input "Client" at bounding box center [213, 147] width 221 height 27
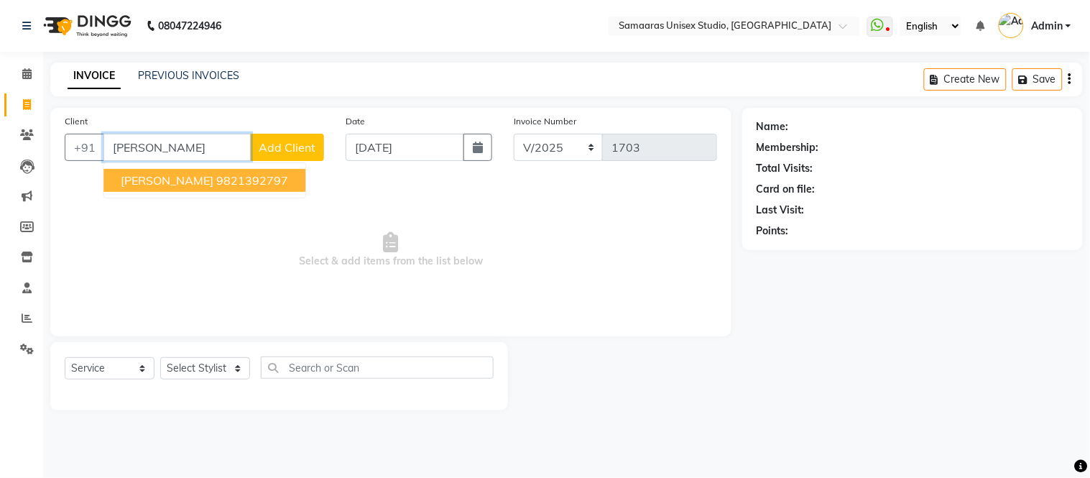
click at [216, 182] on ngb-highlight "9821392797" at bounding box center [252, 180] width 72 height 14
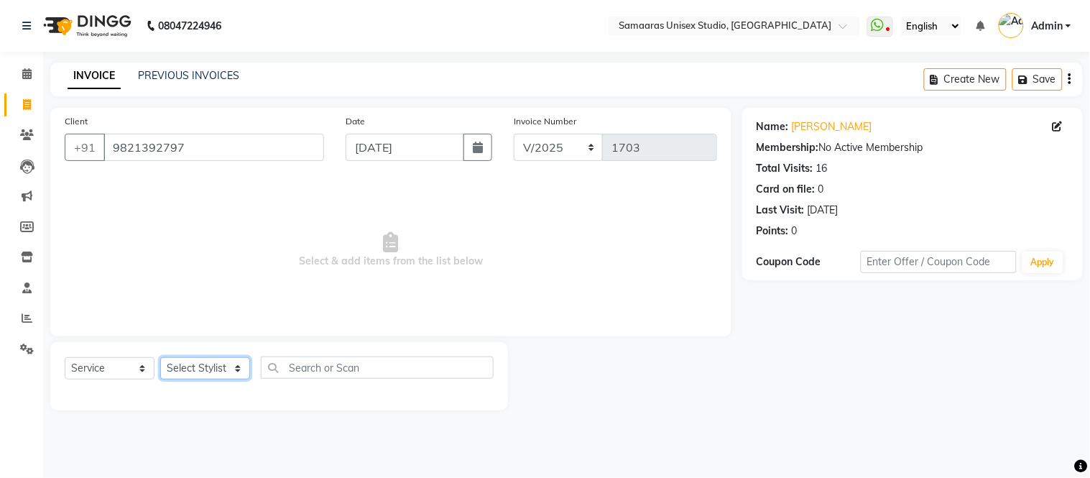
click at [223, 377] on select "Select Stylist [PERSON_NAME] Sir Front Desk junaid Kajal [PERSON_NAME] [PERSON_…" at bounding box center [205, 368] width 90 height 22
click at [160, 358] on select "Select Stylist [PERSON_NAME] Sir Front Desk junaid Kajal [PERSON_NAME] [PERSON_…" at bounding box center [205, 368] width 90 height 22
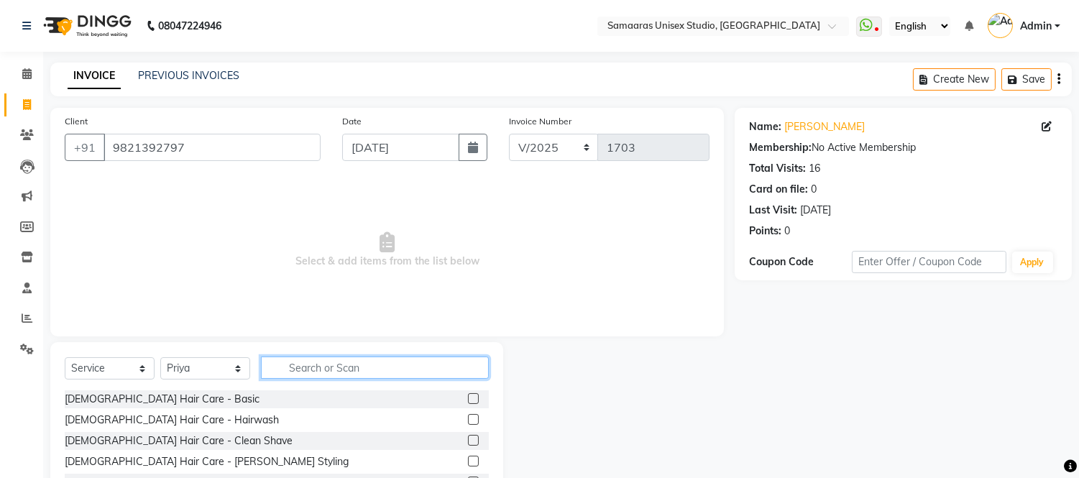
click at [300, 371] on input "text" at bounding box center [375, 367] width 228 height 22
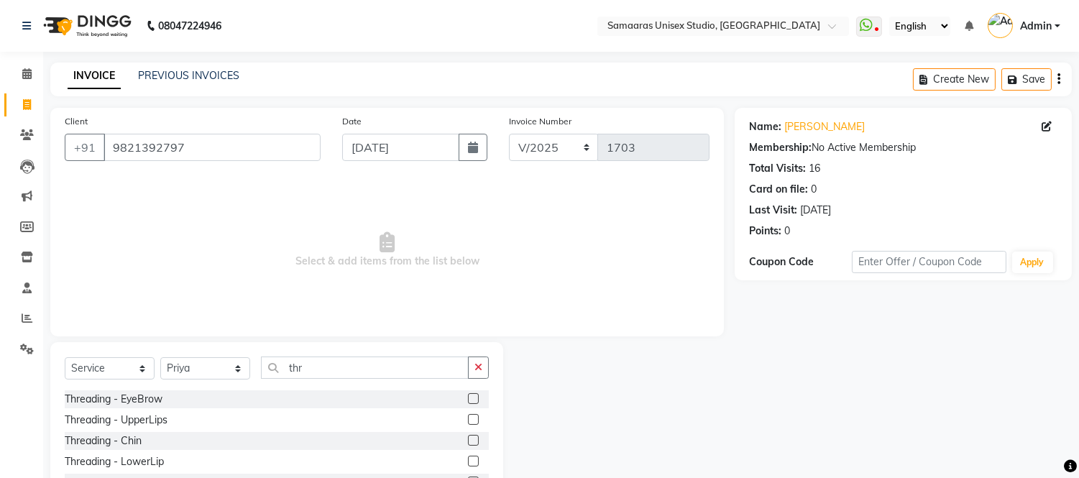
click at [164, 397] on div "Threading - EyeBrow" at bounding box center [277, 399] width 424 height 18
click at [139, 402] on div "Threading - EyeBrow" at bounding box center [114, 399] width 98 height 15
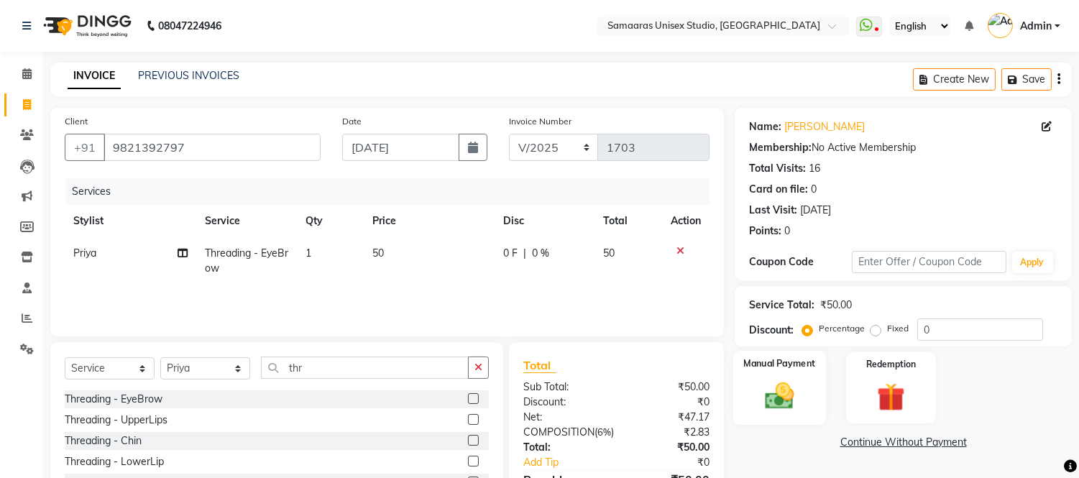
click at [793, 386] on img at bounding box center [779, 396] width 47 height 34
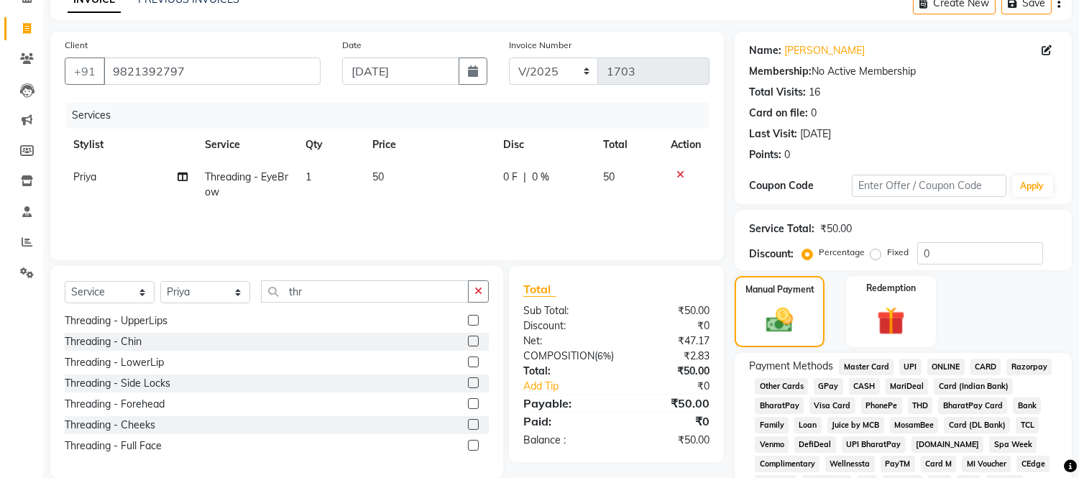
scroll to position [169, 0]
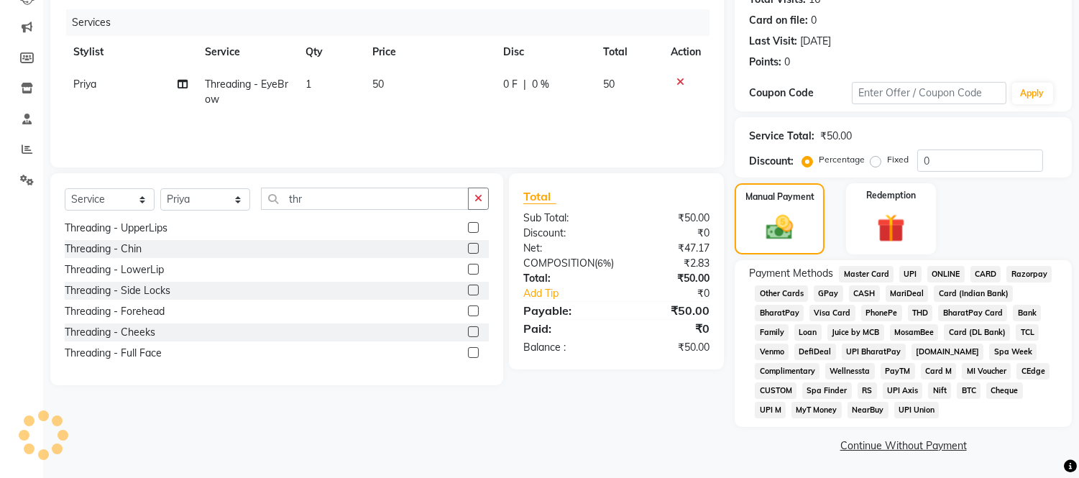
click at [861, 283] on div "Master Card" at bounding box center [863, 275] width 60 height 19
click at [862, 295] on span "CASH" at bounding box center [864, 293] width 31 height 17
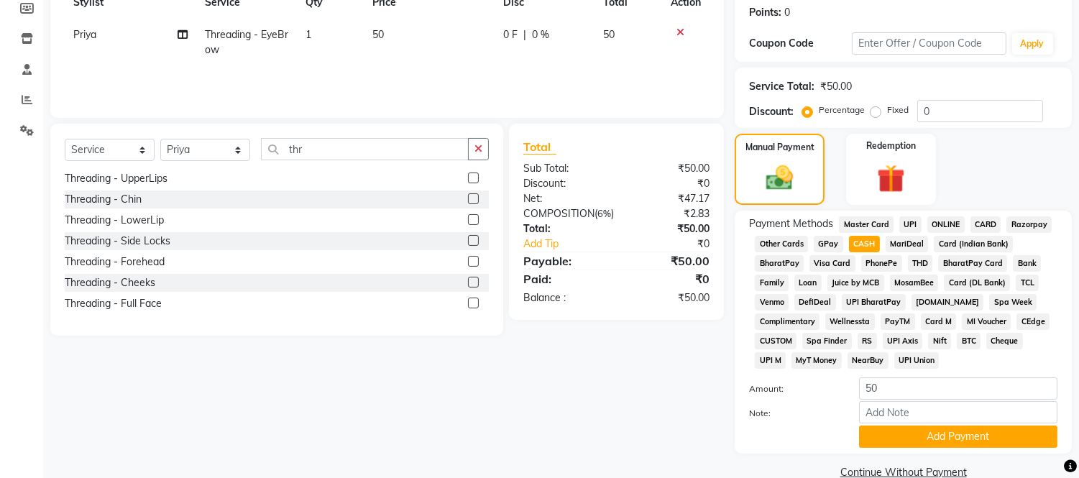
scroll to position [246, 0]
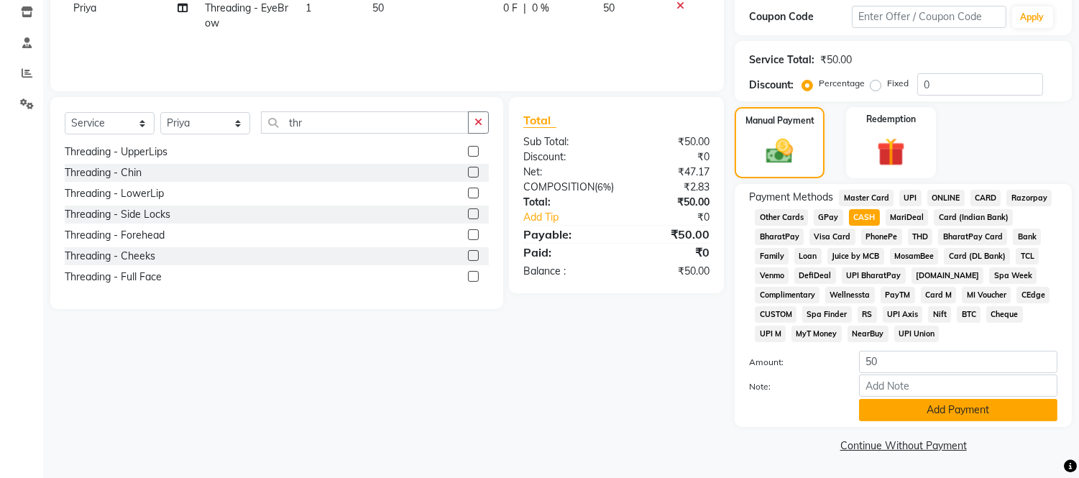
click at [916, 411] on button "Add Payment" at bounding box center [958, 410] width 198 height 22
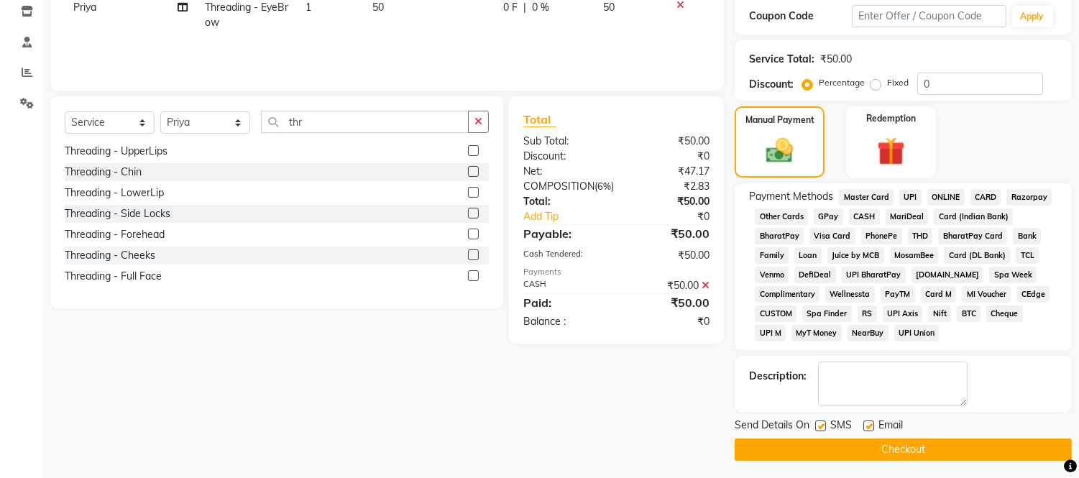
click at [920, 444] on button "Checkout" at bounding box center [903, 449] width 337 height 22
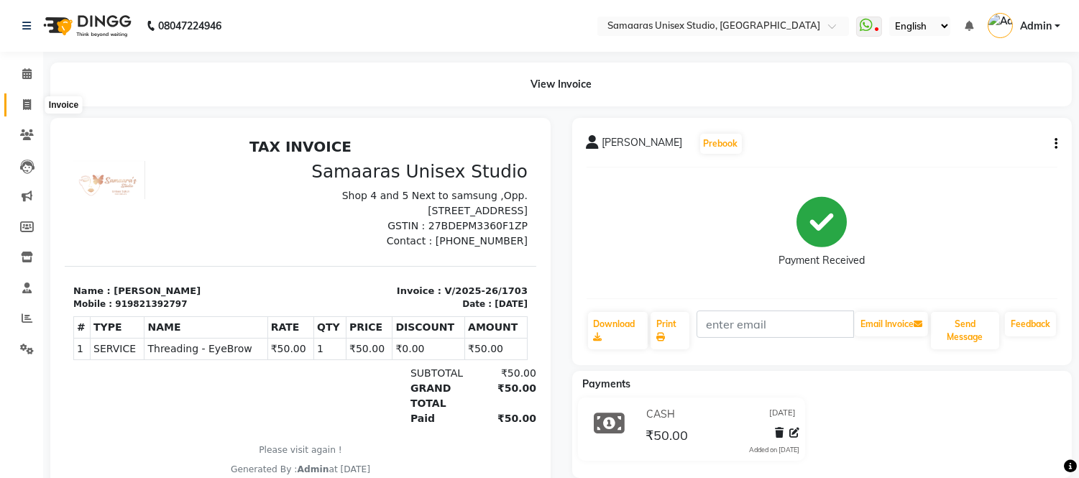
click at [30, 105] on icon at bounding box center [27, 104] width 8 height 11
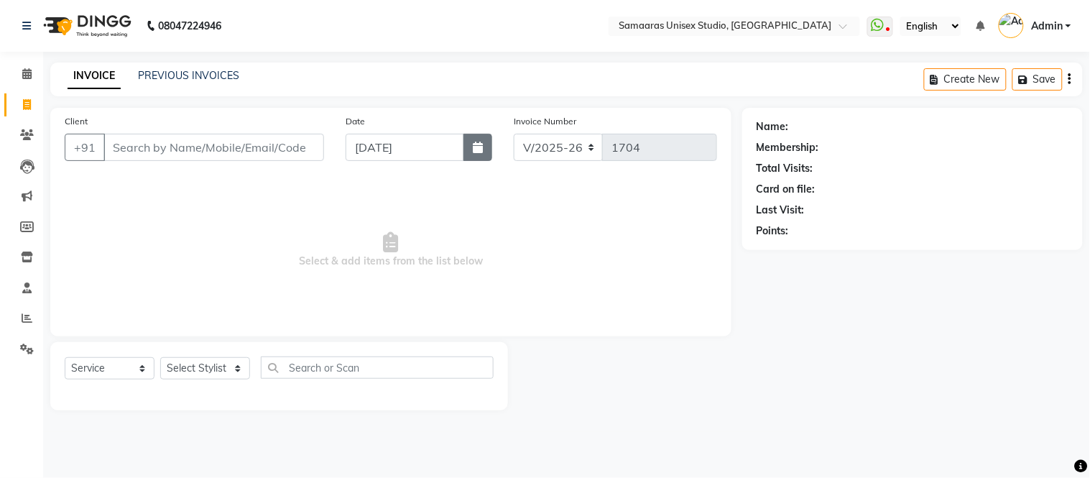
click at [466, 155] on button "button" at bounding box center [478, 147] width 29 height 27
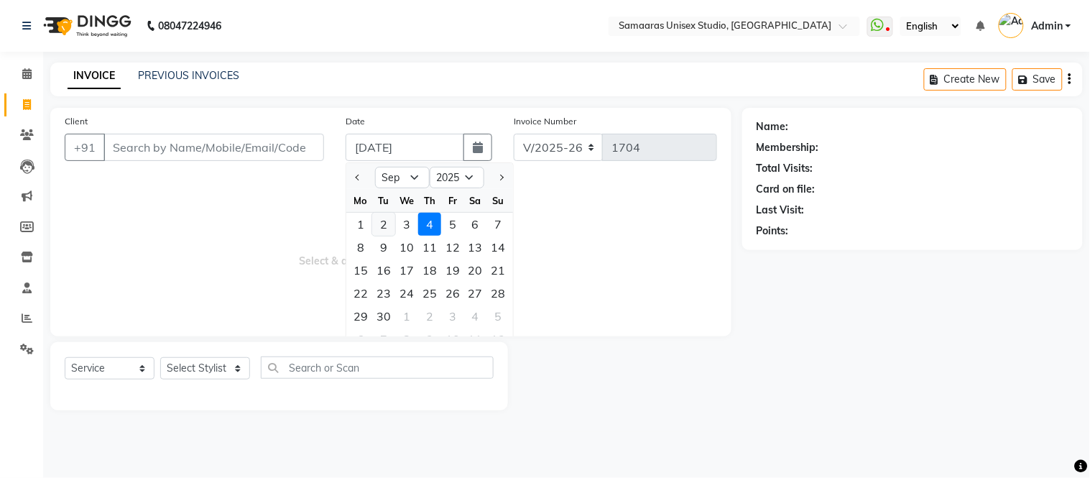
click at [383, 224] on div "2" at bounding box center [383, 224] width 23 height 23
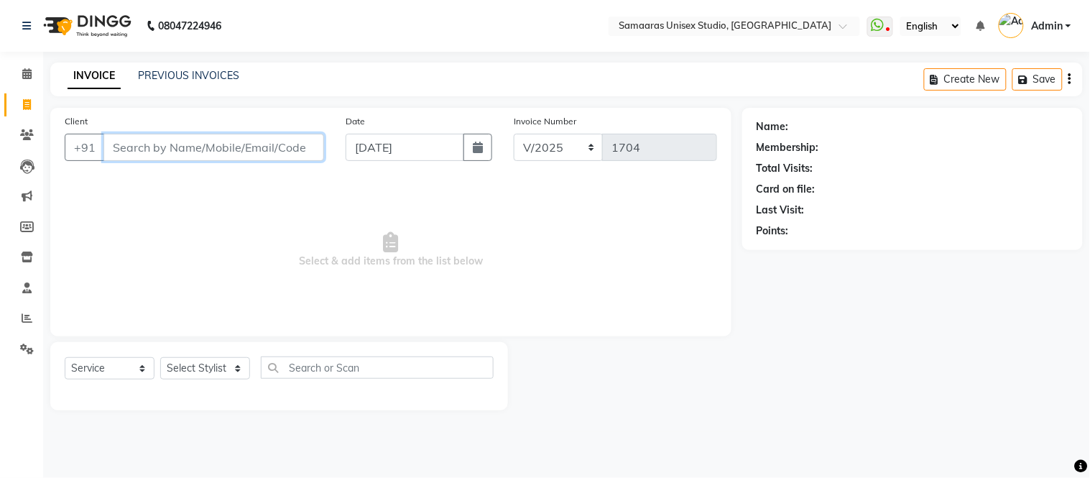
click at [285, 152] on input "Client" at bounding box center [213, 147] width 221 height 27
drag, startPoint x: 287, startPoint y: 145, endPoint x: 296, endPoint y: 197, distance: 52.5
click at [287, 167] on div "Client +91" at bounding box center [194, 143] width 281 height 59
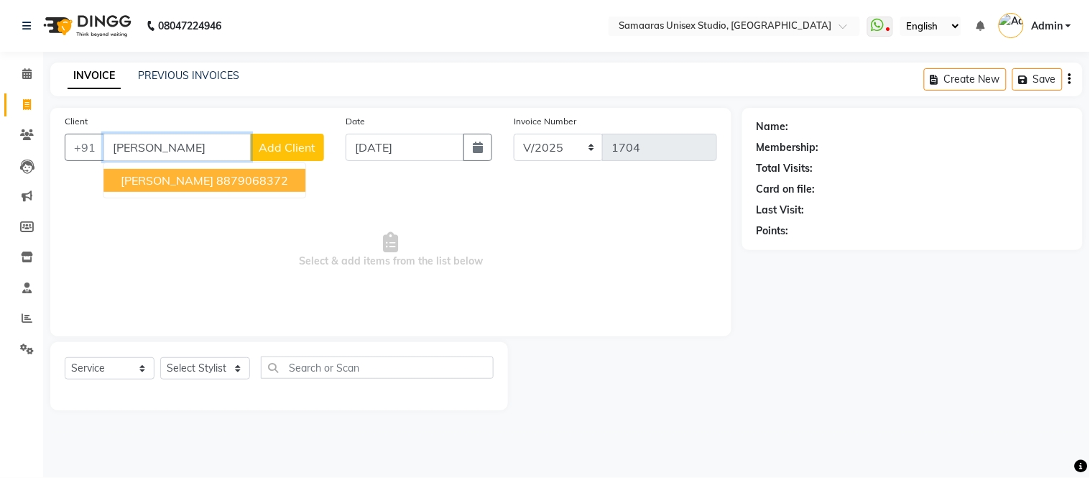
click at [221, 162] on ngb-typeahead-window "[PERSON_NAME] 8879068372" at bounding box center [204, 180] width 203 height 36
click at [223, 170] on button "[PERSON_NAME] 8879068372" at bounding box center [204, 180] width 202 height 23
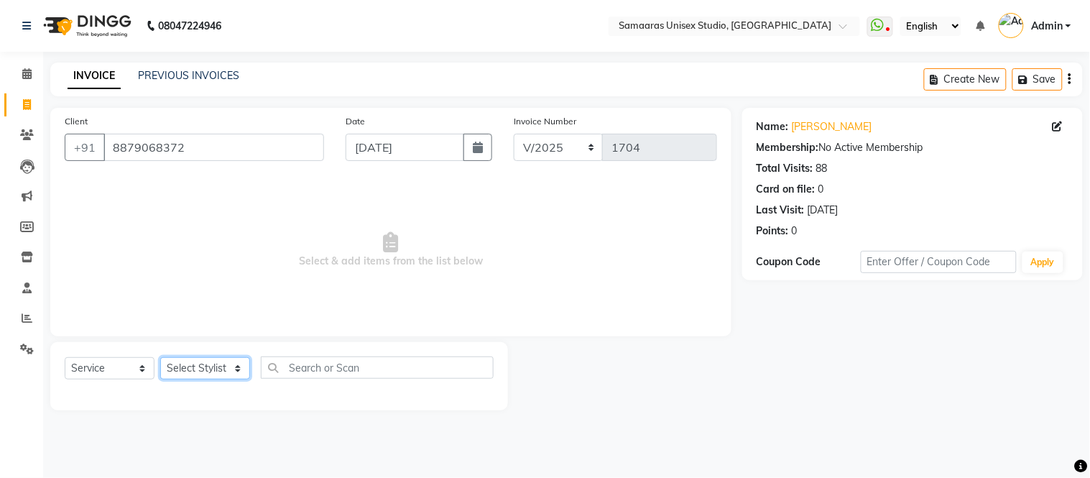
click at [216, 370] on select "Select Stylist [PERSON_NAME] Sir Front Desk junaid Kajal [PERSON_NAME] [PERSON_…" at bounding box center [205, 368] width 90 height 22
click at [160, 358] on select "Select Stylist [PERSON_NAME] Sir Front Desk junaid Kajal [PERSON_NAME] [PERSON_…" at bounding box center [205, 368] width 90 height 22
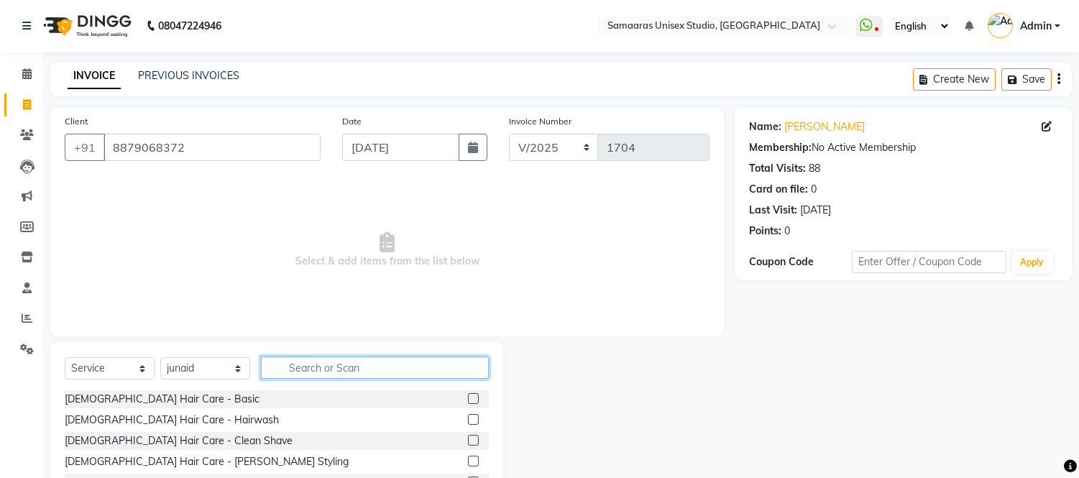
click at [331, 364] on input "text" at bounding box center [375, 367] width 228 height 22
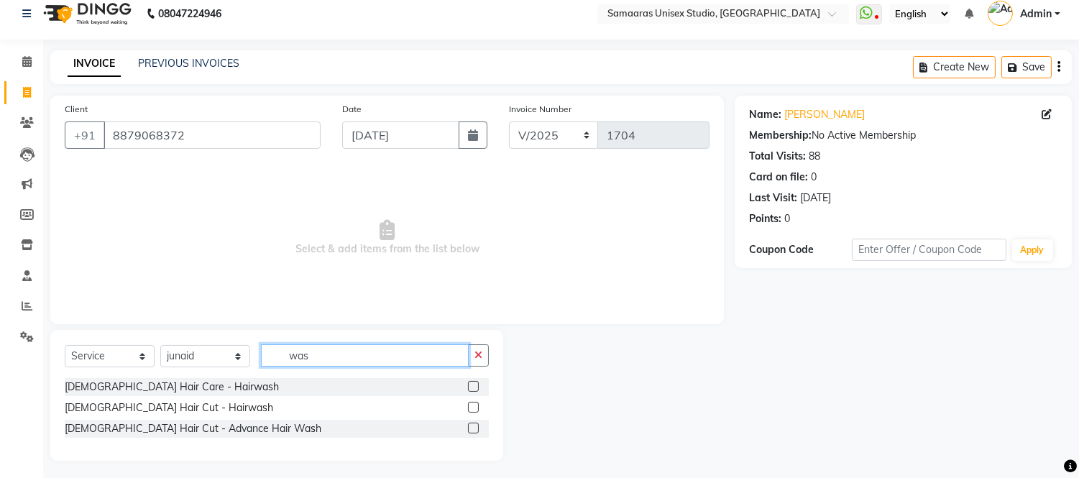
scroll to position [17, 0]
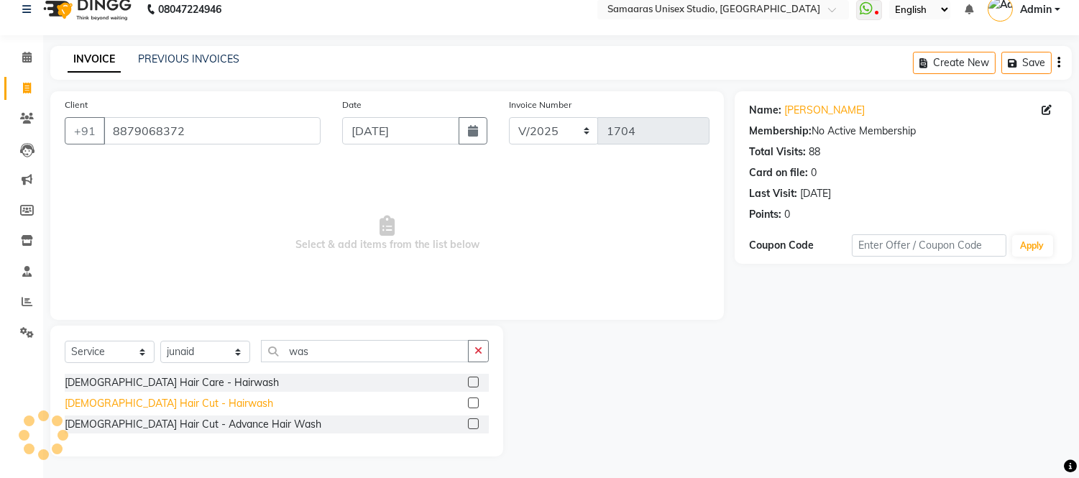
click at [189, 403] on div "[DEMOGRAPHIC_DATA] Hair Cut - Hairwash" at bounding box center [169, 403] width 208 height 15
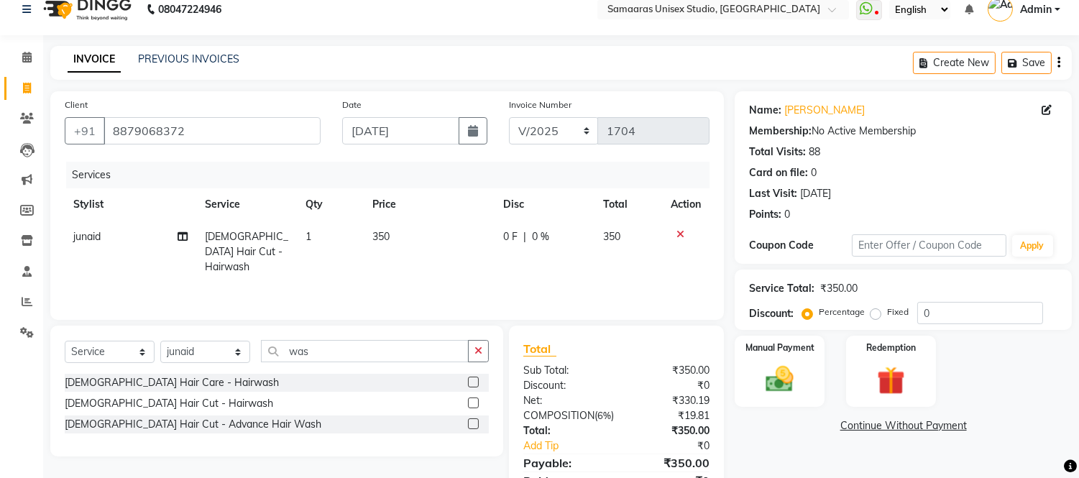
click at [566, 243] on div "0 F | 0 %" at bounding box center [544, 236] width 83 height 15
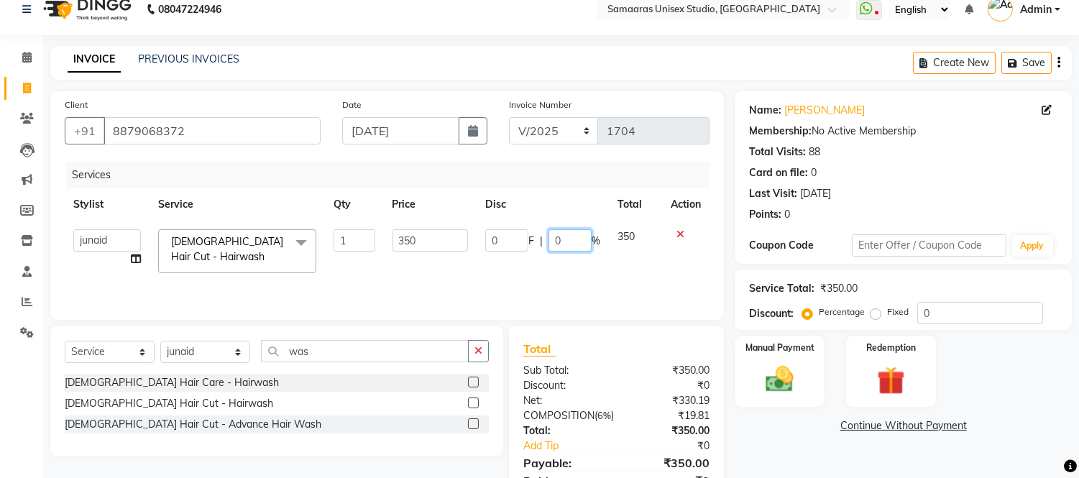
click at [566, 243] on input "0" at bounding box center [569, 240] width 43 height 22
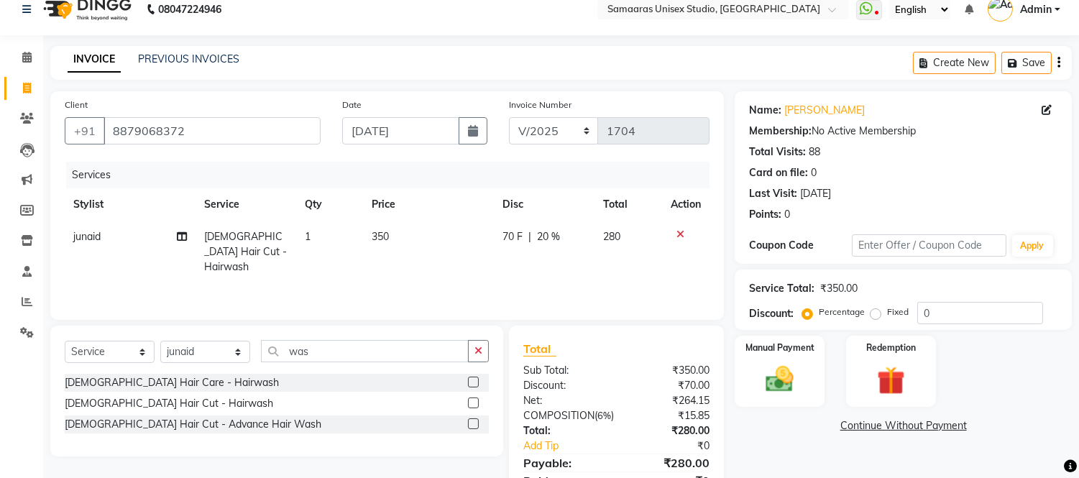
click at [565, 264] on td "70 F | 20 %" at bounding box center [544, 252] width 101 height 63
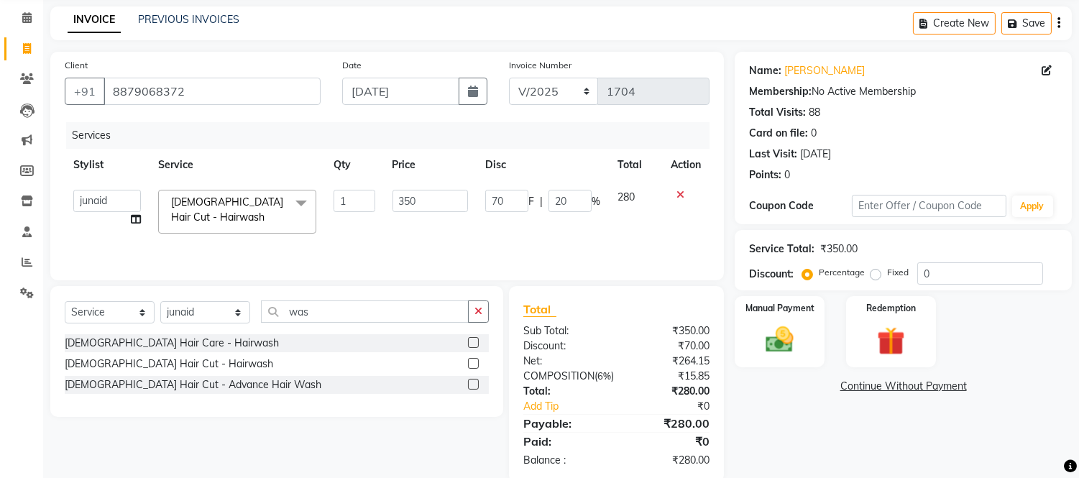
scroll to position [96, 0]
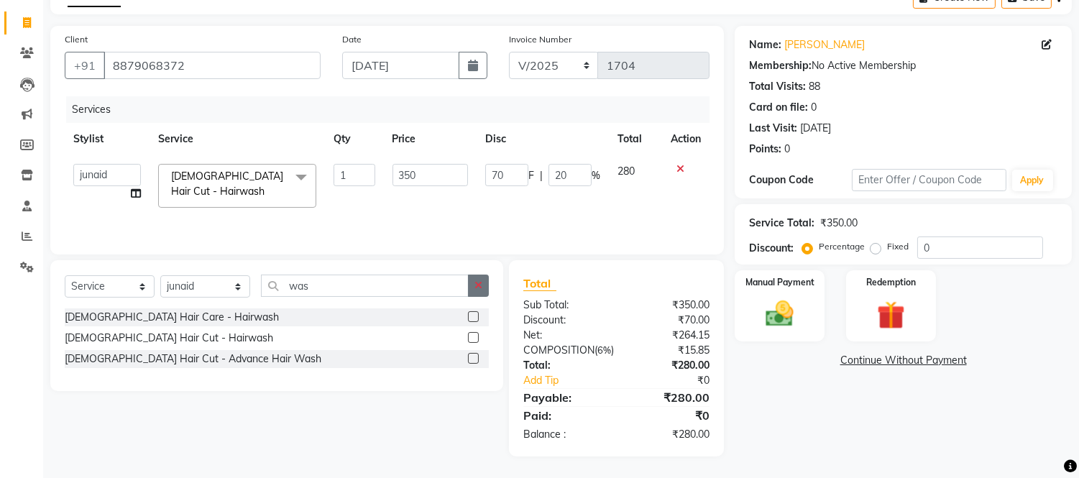
click at [478, 280] on icon "button" at bounding box center [478, 285] width 8 height 10
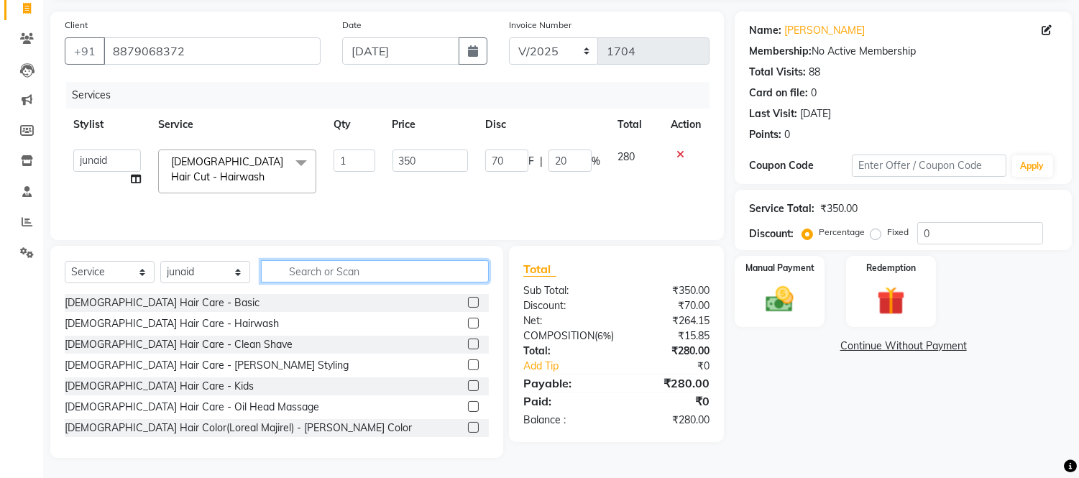
click at [463, 267] on input "text" at bounding box center [375, 271] width 228 height 22
click at [210, 269] on select "Select Stylist [PERSON_NAME] Sir Front Desk junaid Kajal [PERSON_NAME] [PERSON_…" at bounding box center [205, 272] width 90 height 22
click at [160, 261] on select "Select Stylist [PERSON_NAME] Sir Front Desk junaid Kajal [PERSON_NAME] [PERSON_…" at bounding box center [205, 272] width 90 height 22
click at [302, 267] on input "text" at bounding box center [375, 271] width 228 height 22
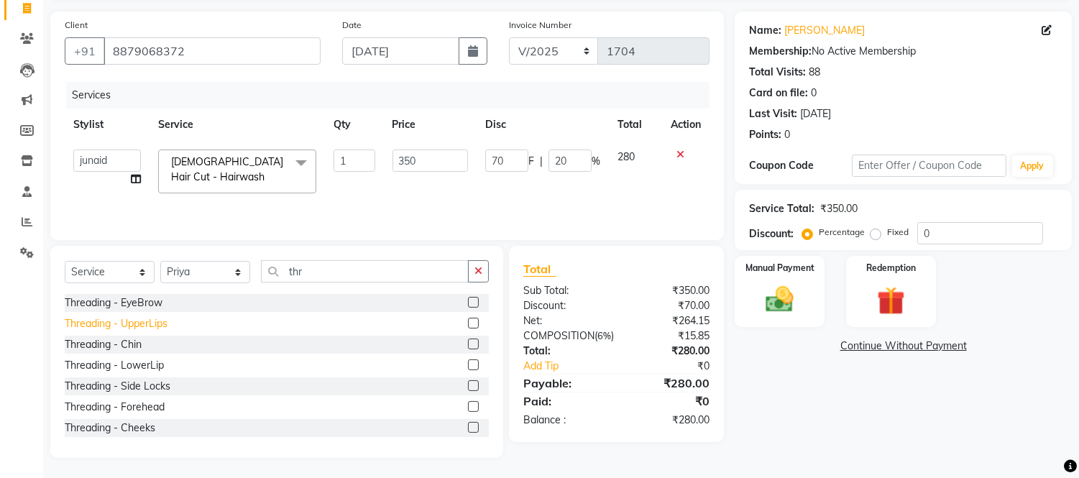
click at [108, 318] on div "Threading - UpperLips" at bounding box center [116, 323] width 103 height 15
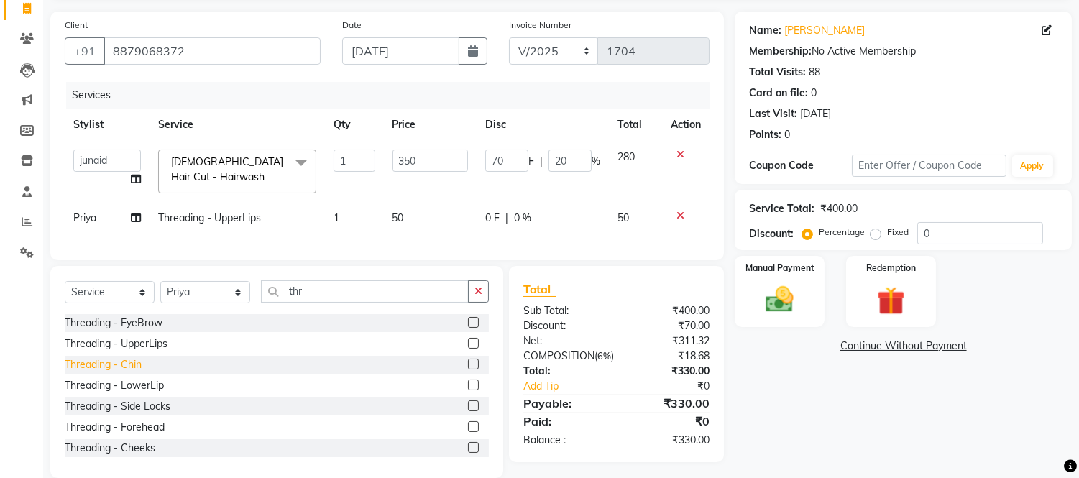
click at [116, 372] on div "Threading - Chin" at bounding box center [103, 364] width 77 height 15
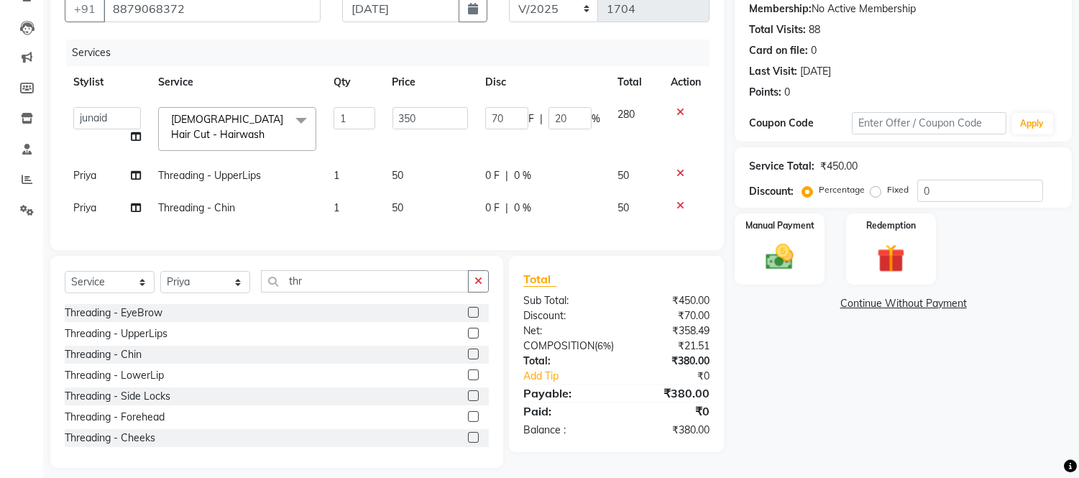
scroll to position [162, 0]
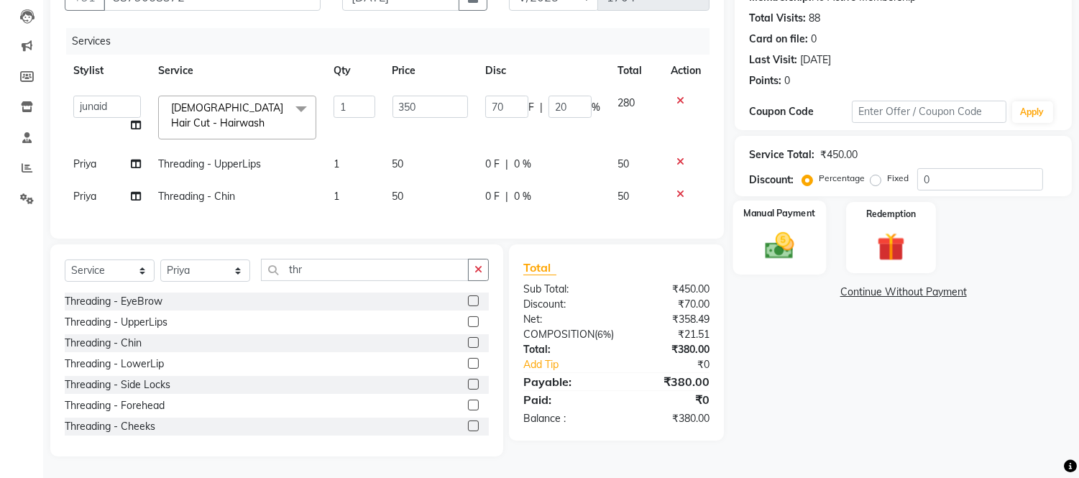
click at [767, 229] on img at bounding box center [779, 246] width 47 height 34
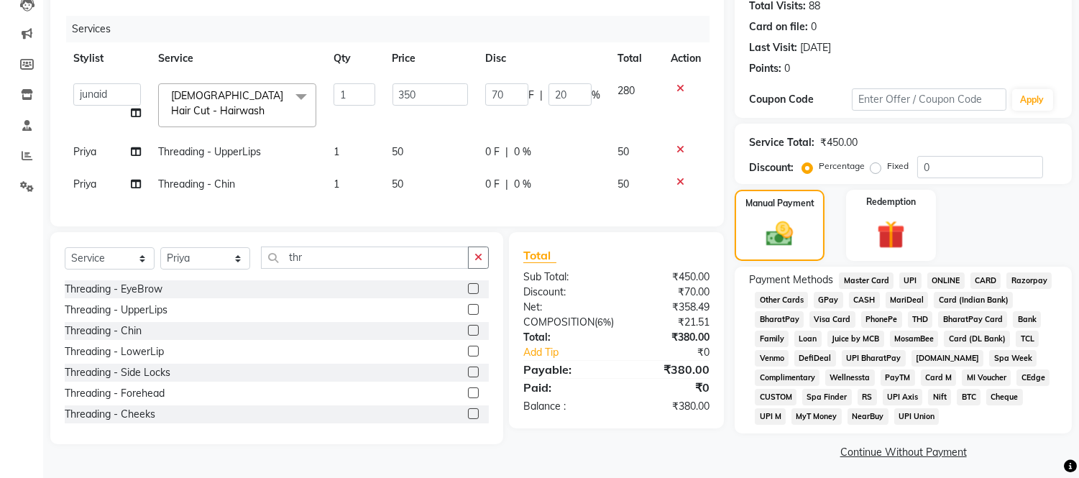
scroll to position [169, 0]
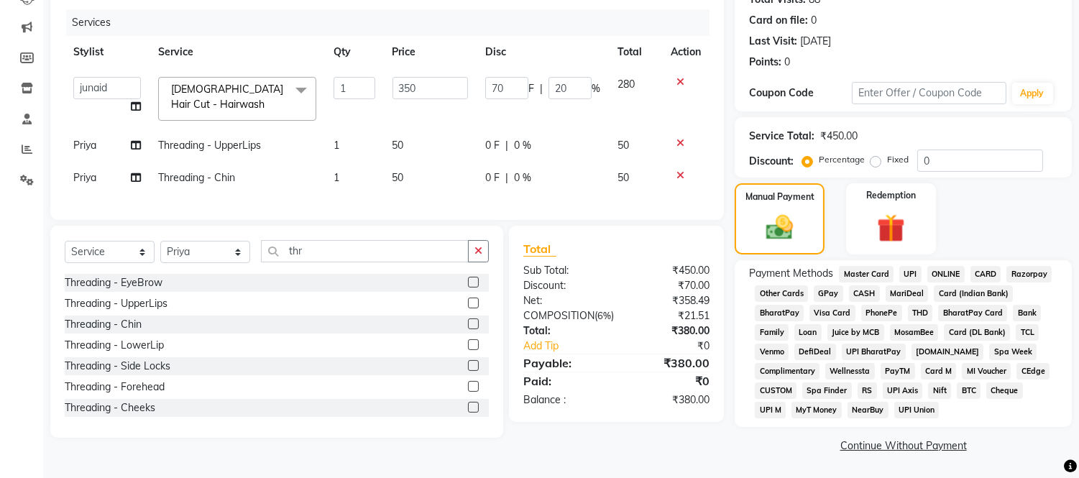
click at [821, 288] on span "GPay" at bounding box center [828, 293] width 29 height 17
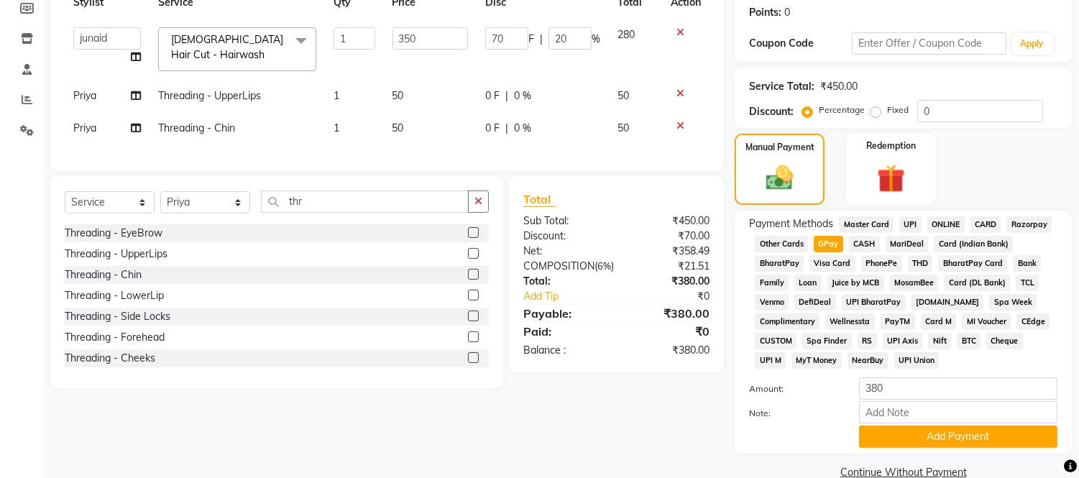
scroll to position [246, 0]
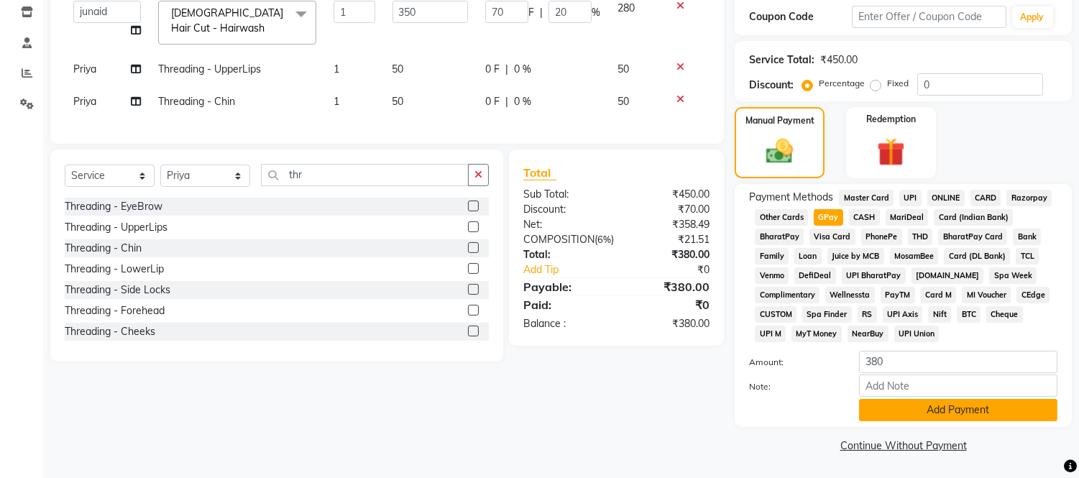
click at [881, 405] on button "Add Payment" at bounding box center [958, 410] width 198 height 22
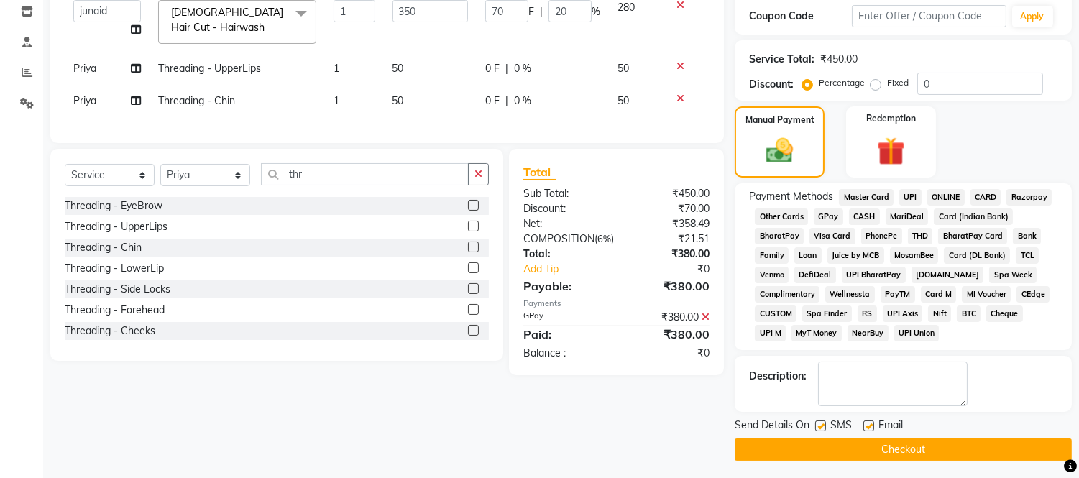
click at [879, 457] on button "Checkout" at bounding box center [903, 449] width 337 height 22
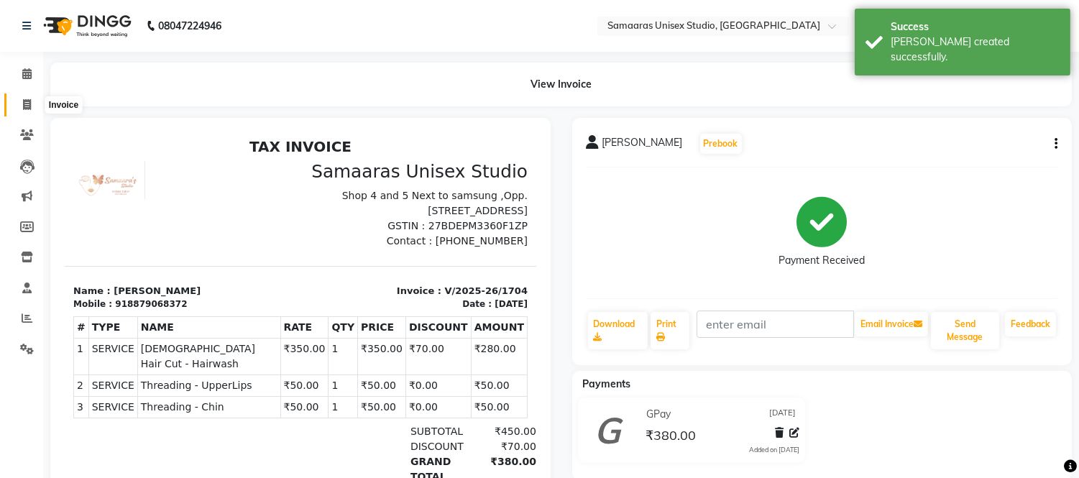
click at [27, 111] on span at bounding box center [26, 105] width 25 height 17
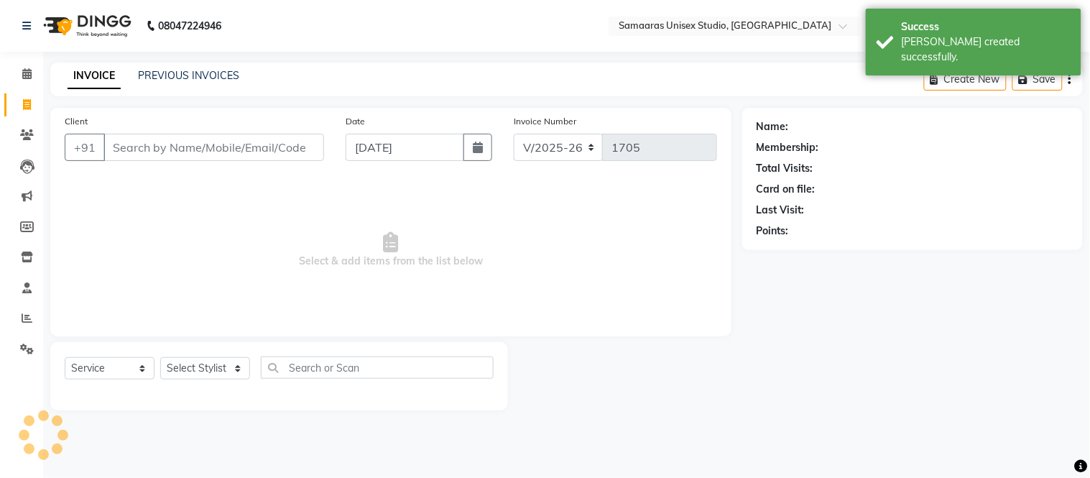
click at [124, 126] on div "Client +91" at bounding box center [194, 143] width 281 height 59
click at [132, 137] on input "Client" at bounding box center [213, 147] width 221 height 27
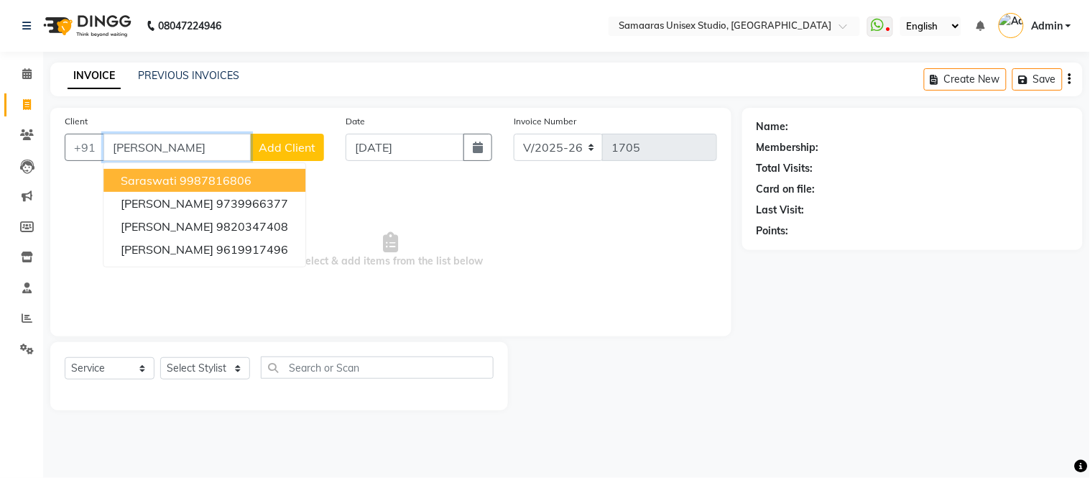
click at [173, 183] on span "saraswati" at bounding box center [149, 180] width 56 height 14
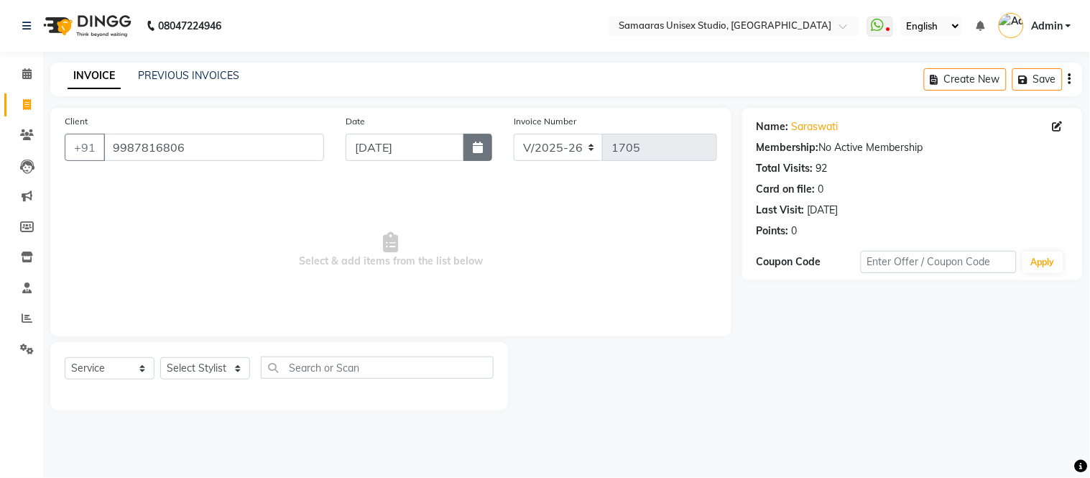
click at [466, 144] on button "button" at bounding box center [478, 147] width 29 height 27
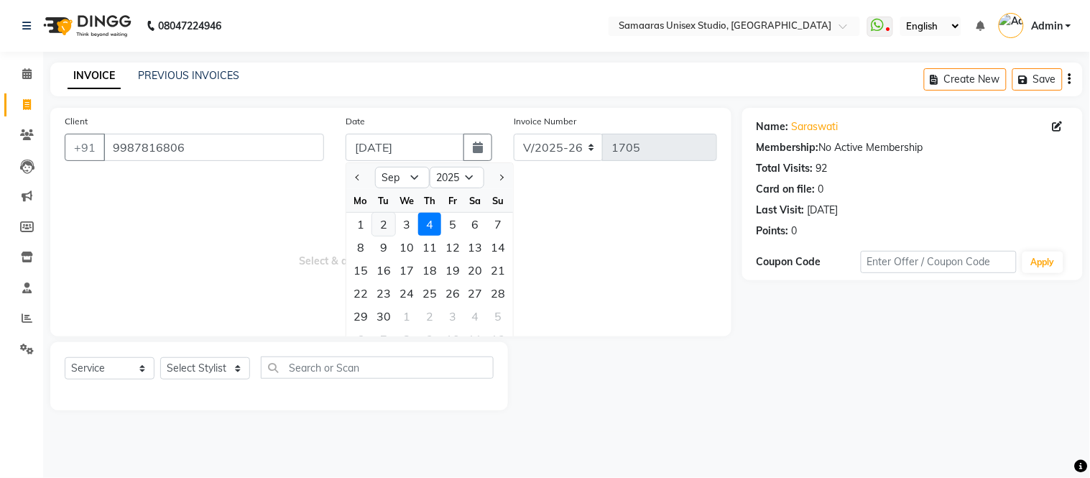
click at [385, 220] on div "2" at bounding box center [383, 224] width 23 height 23
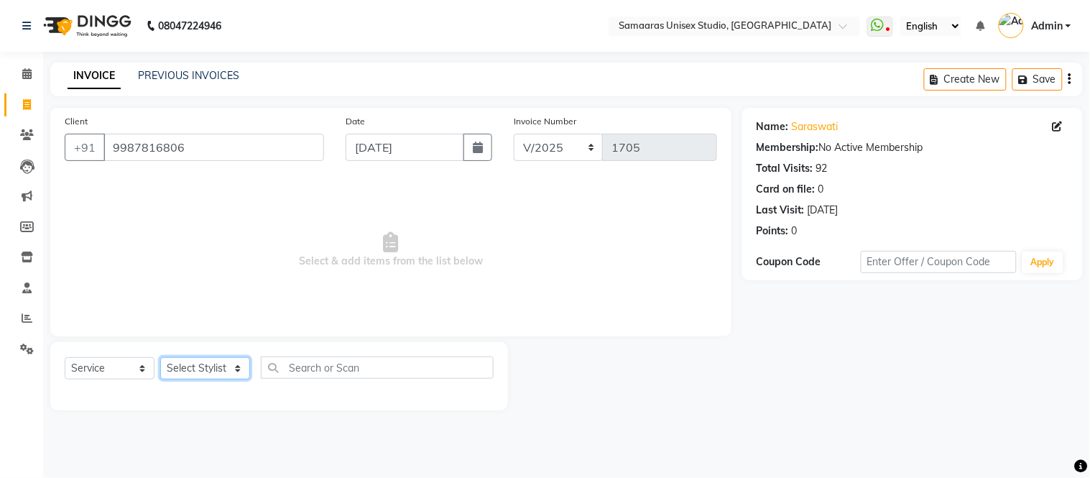
click at [195, 369] on select "Select Stylist [PERSON_NAME] Sir Front Desk junaid Kajal [PERSON_NAME] [PERSON_…" at bounding box center [205, 368] width 90 height 22
click at [160, 358] on select "Select Stylist [PERSON_NAME] Sir Front Desk junaid Kajal [PERSON_NAME] [PERSON_…" at bounding box center [205, 368] width 90 height 22
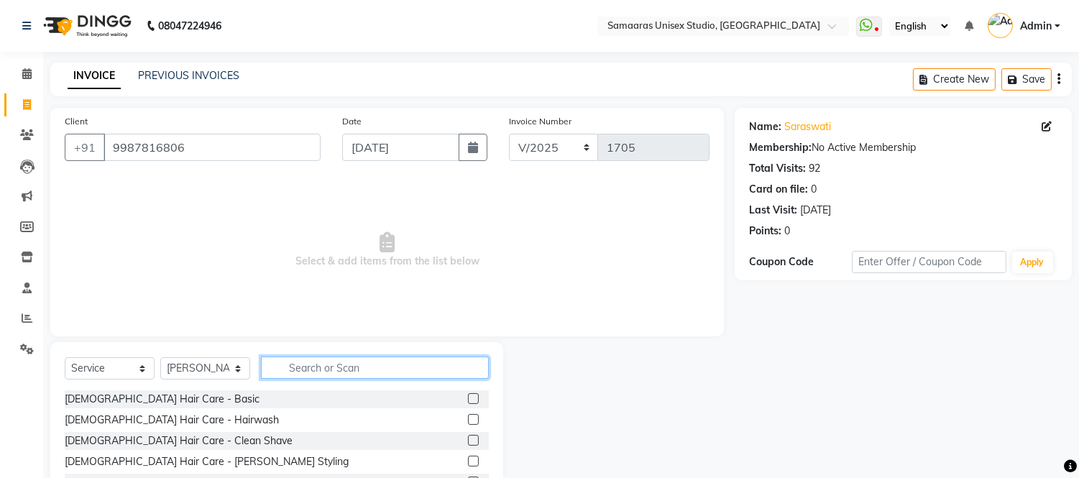
click at [298, 359] on input "text" at bounding box center [375, 367] width 228 height 22
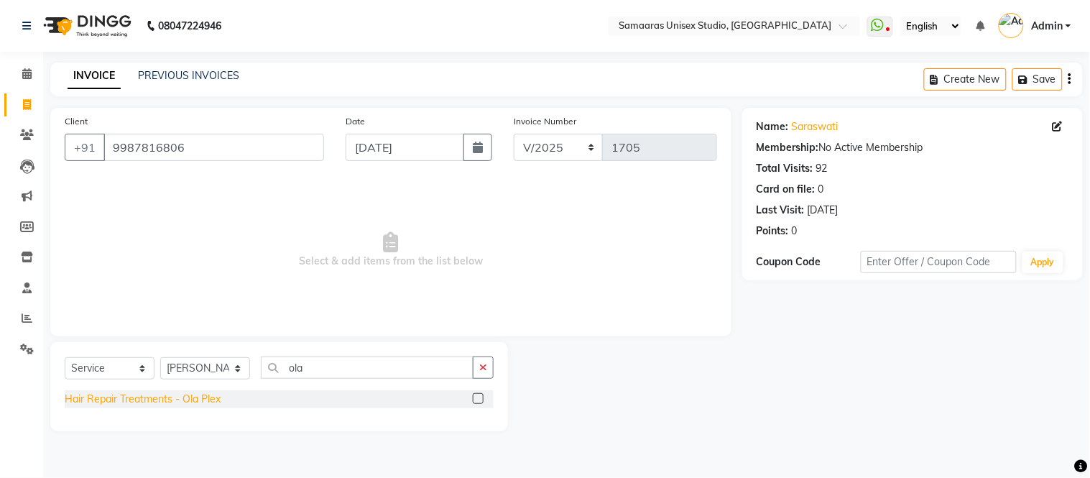
click at [209, 397] on div "Hair Repair Treatments - Ola Plex" at bounding box center [143, 399] width 156 height 15
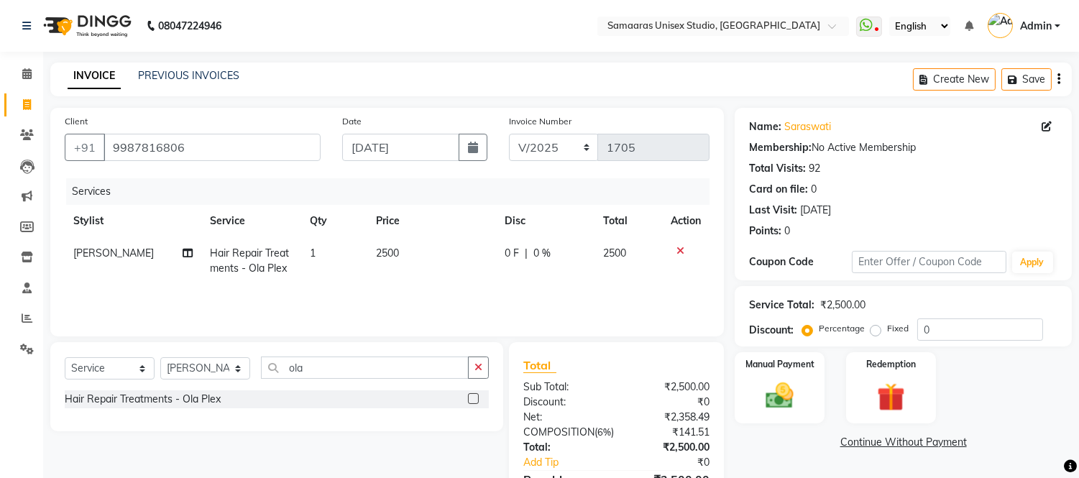
click at [558, 246] on div "0 F | 0 %" at bounding box center [545, 253] width 81 height 15
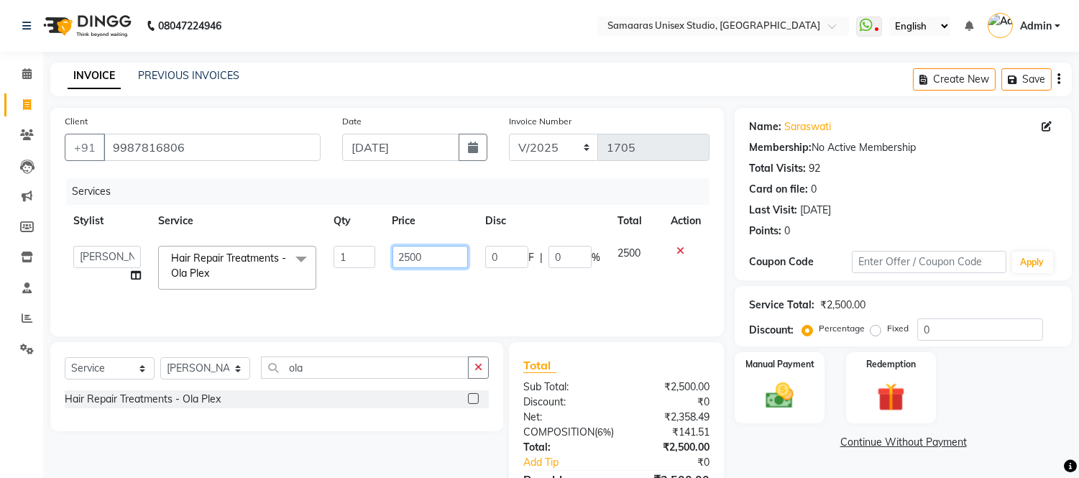
click at [422, 252] on input "2500" at bounding box center [429, 257] width 75 height 22
click at [363, 290] on div "Services Stylist Service Qty Price Disc Total Action [PERSON_NAME] Sir Front De…" at bounding box center [387, 250] width 645 height 144
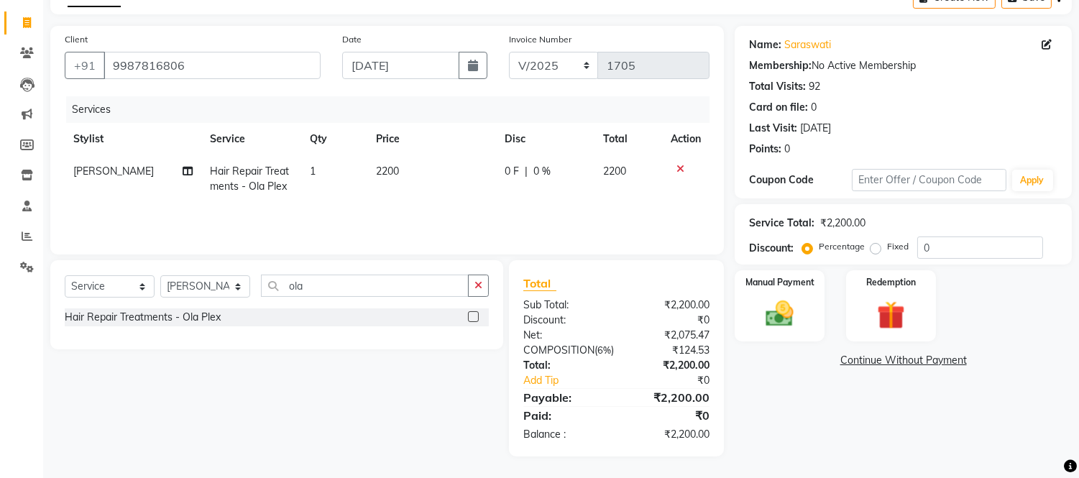
scroll to position [96, 0]
click at [789, 298] on img at bounding box center [779, 315] width 47 height 34
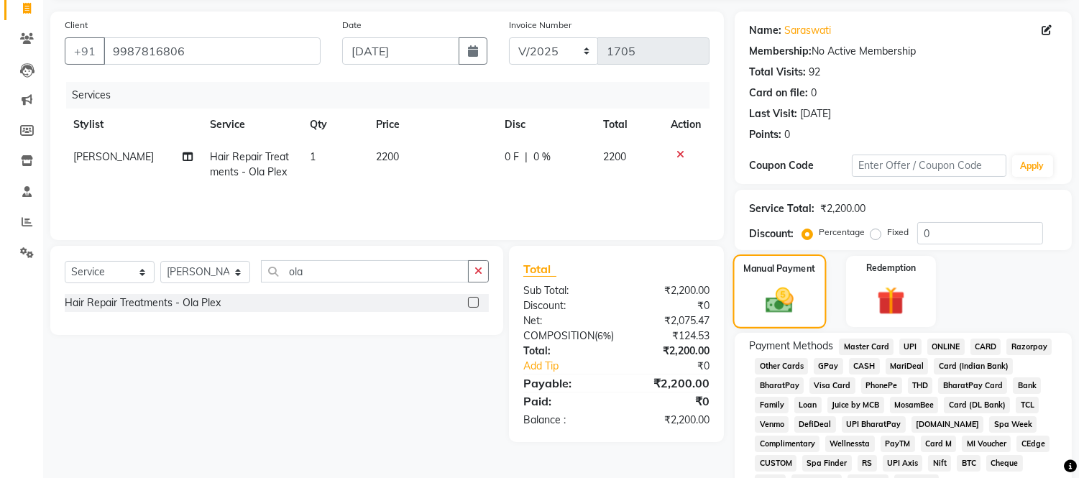
scroll to position [169, 0]
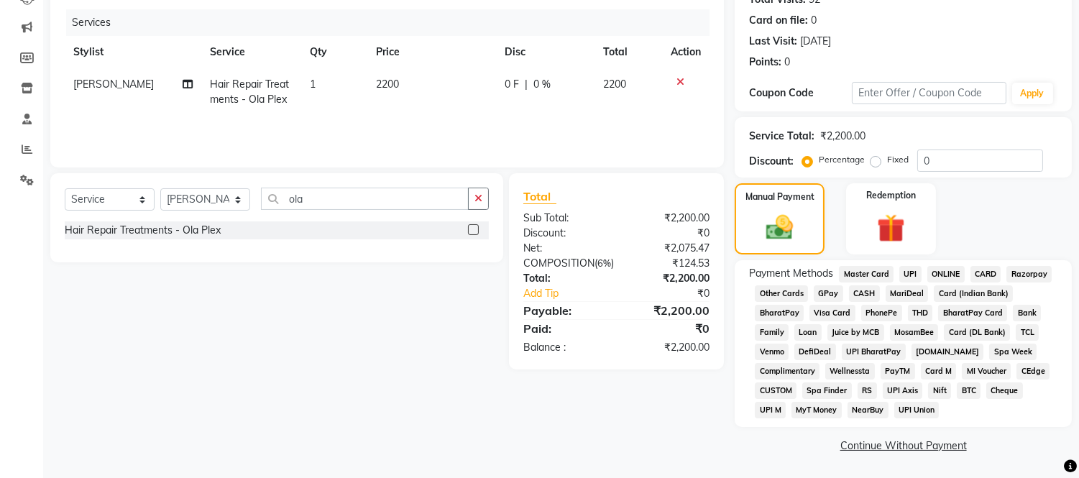
click at [817, 287] on span "GPay" at bounding box center [828, 293] width 29 height 17
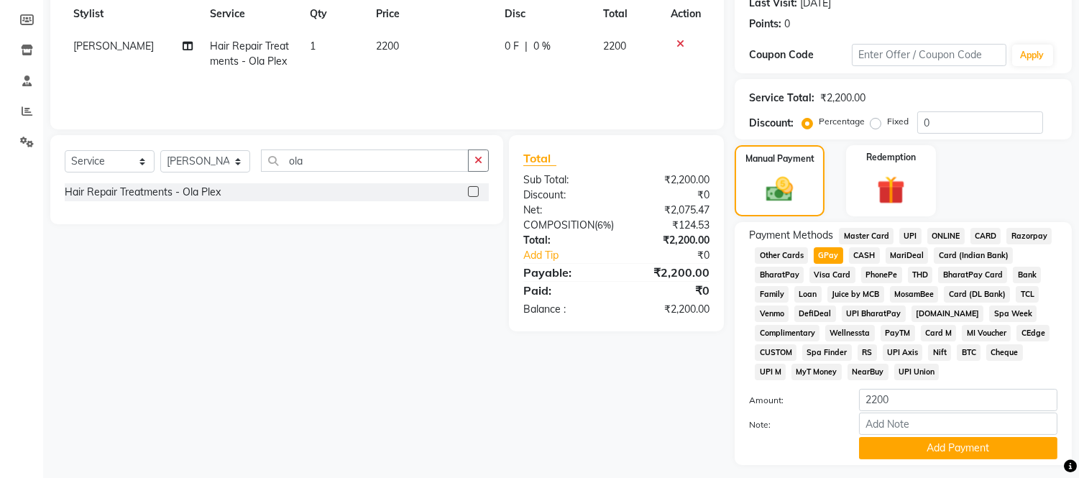
scroll to position [246, 0]
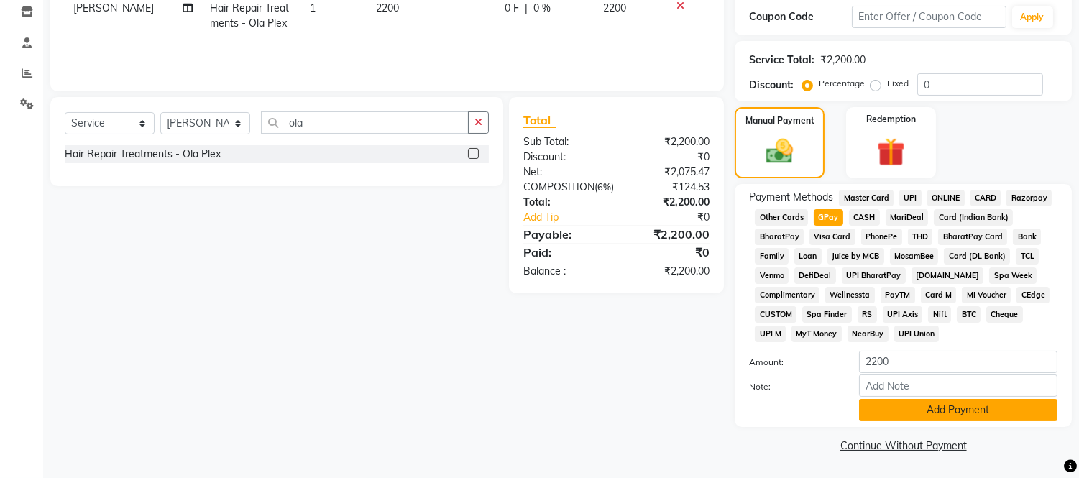
click at [922, 412] on button "Add Payment" at bounding box center [958, 410] width 198 height 22
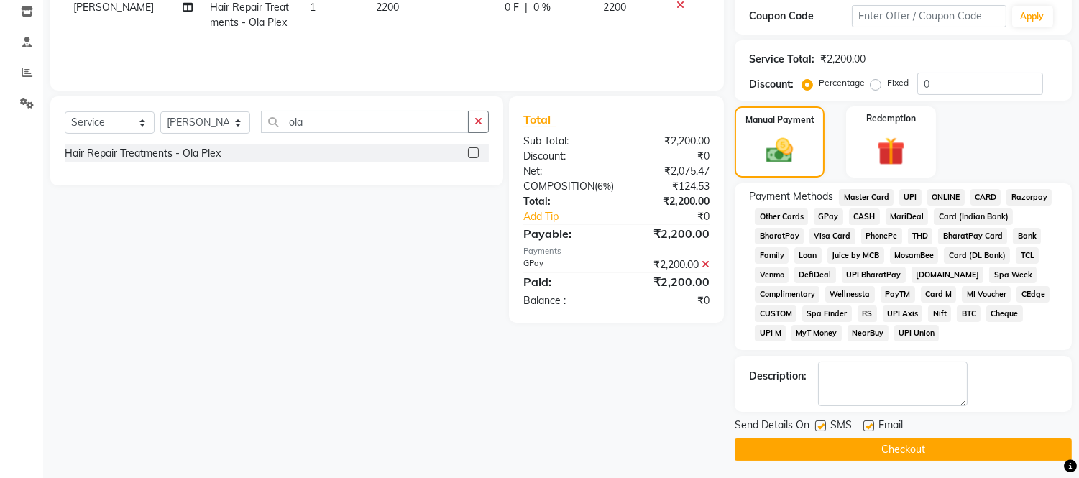
click at [914, 446] on button "Checkout" at bounding box center [903, 449] width 337 height 22
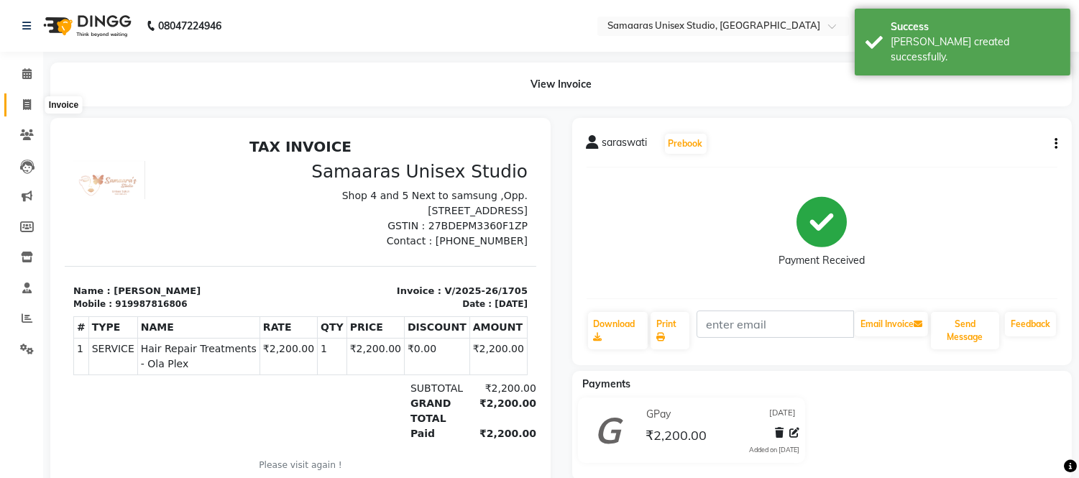
drag, startPoint x: 18, startPoint y: 98, endPoint x: 24, endPoint y: 106, distance: 9.2
click at [18, 101] on span at bounding box center [26, 105] width 25 height 17
